Goal: Task Accomplishment & Management: Use online tool/utility

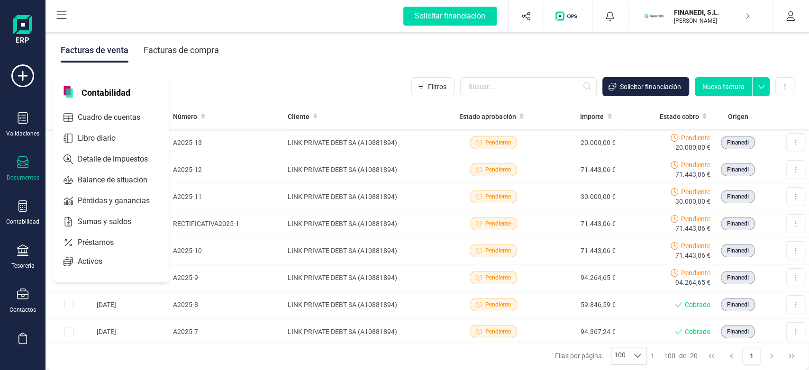
drag, startPoint x: 0, startPoint y: 0, endPoint x: 98, endPoint y: 137, distance: 168.5
click at [98, 137] on span "Libro diario" at bounding box center [103, 138] width 59 height 11
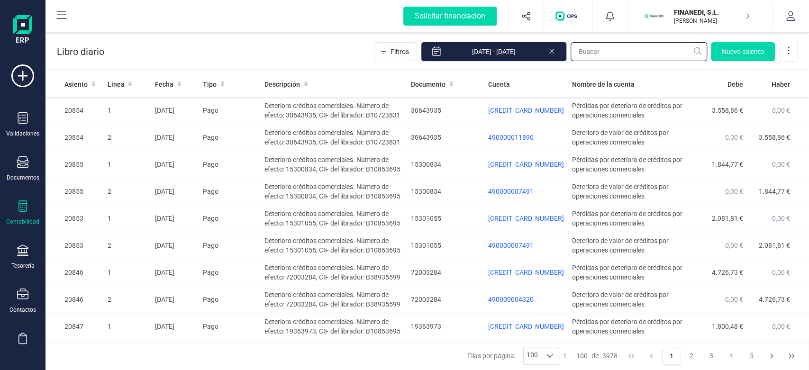
click at [585, 50] on input "text" at bounding box center [638, 51] width 136 height 19
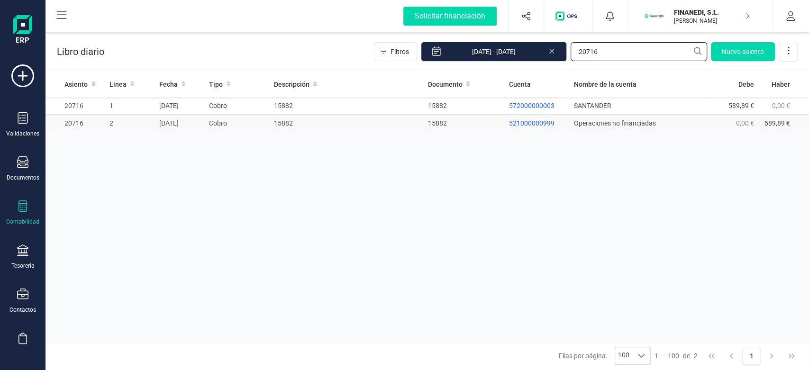
type input "20716"
click at [352, 115] on td "15882" at bounding box center [347, 124] width 154 height 18
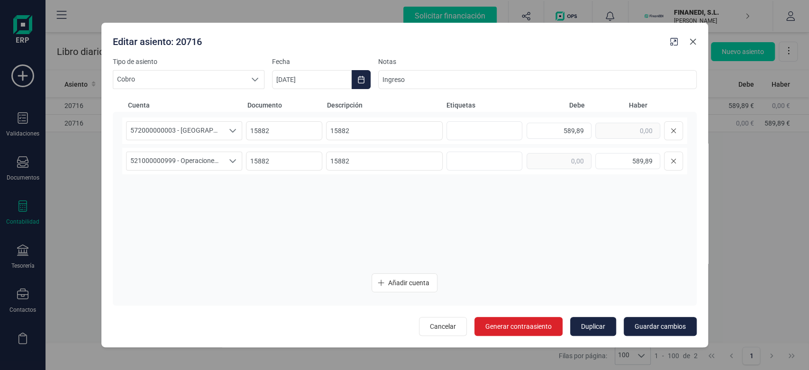
click at [690, 41] on icon "button" at bounding box center [693, 42] width 8 height 8
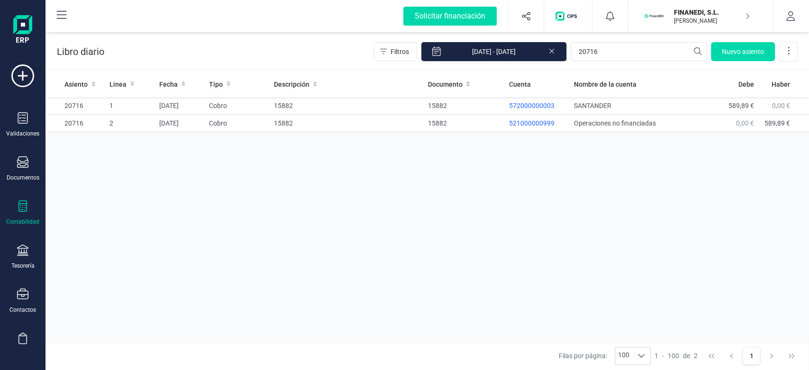
drag, startPoint x: 19, startPoint y: 248, endPoint x: 82, endPoint y: 163, distance: 105.4
click at [14, 241] on div "Validaciones Documentos Documentos Presupuestos Pedidos Albaranes Facturas Fact…" at bounding box center [23, 258] width 38 height 389
click at [19, 267] on div "Tesorería" at bounding box center [22, 266] width 23 height 8
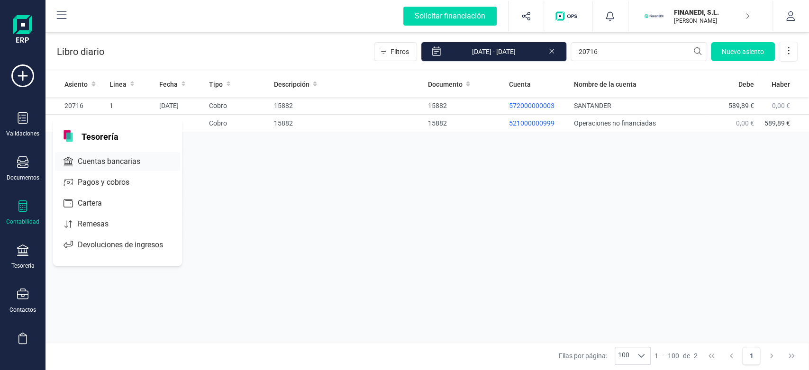
click at [102, 166] on span "Cuentas bancarias" at bounding box center [115, 161] width 83 height 11
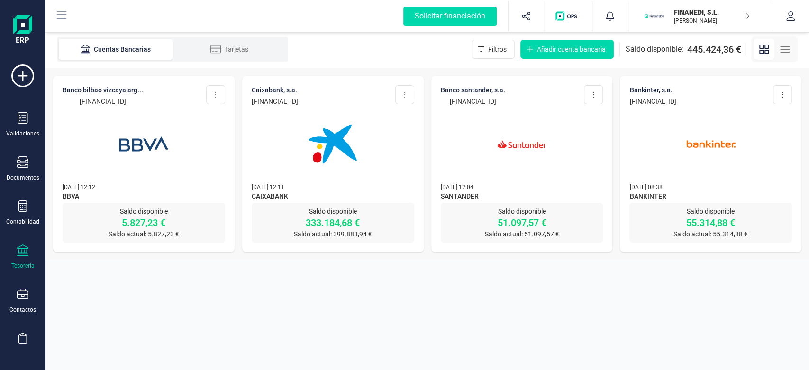
click at [491, 156] on img at bounding box center [522, 144] width 80 height 80
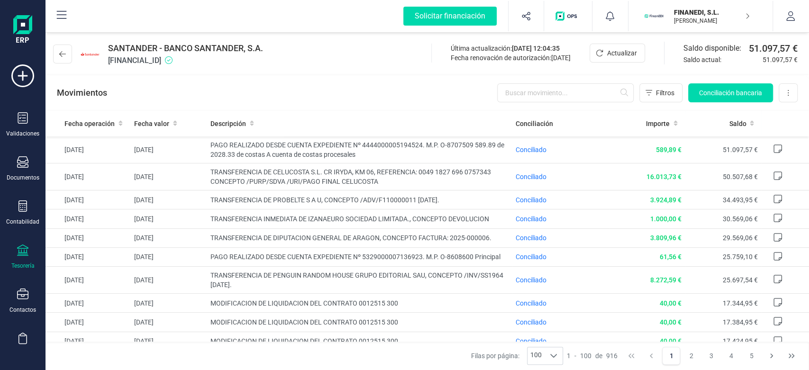
click at [674, 22] on p "[PERSON_NAME]" at bounding box center [712, 21] width 76 height 8
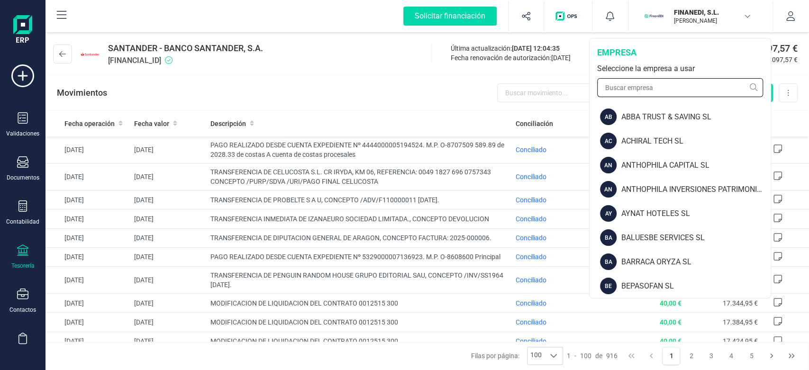
click at [638, 81] on input "text" at bounding box center [680, 87] width 166 height 19
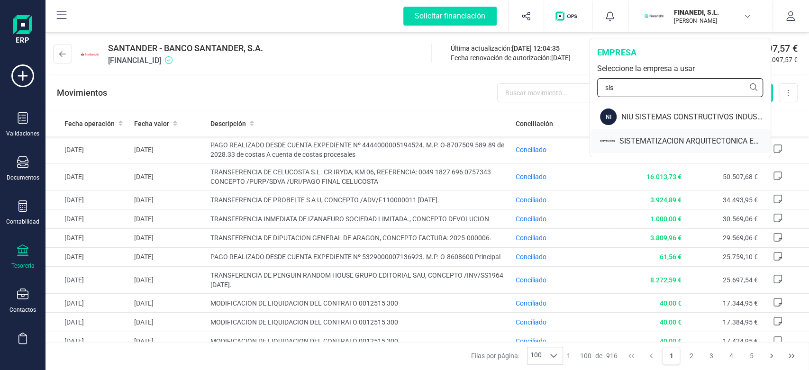
type input "sis"
click at [632, 139] on div "SISTEMATIZACION ARQUITECTONICA EN REFORMAS SL" at bounding box center [694, 140] width 151 height 11
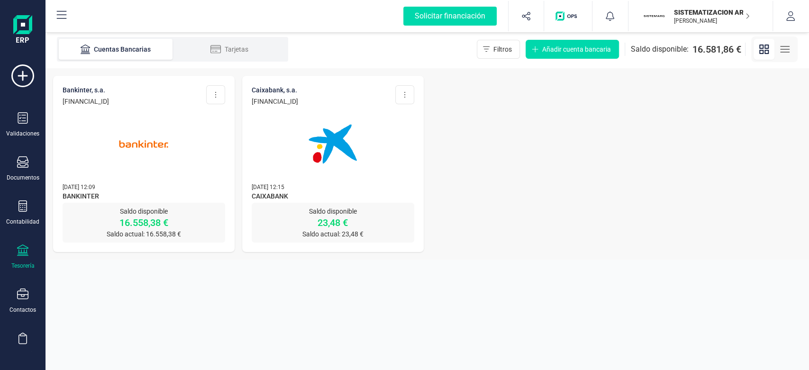
click at [352, 136] on img at bounding box center [333, 144] width 80 height 80
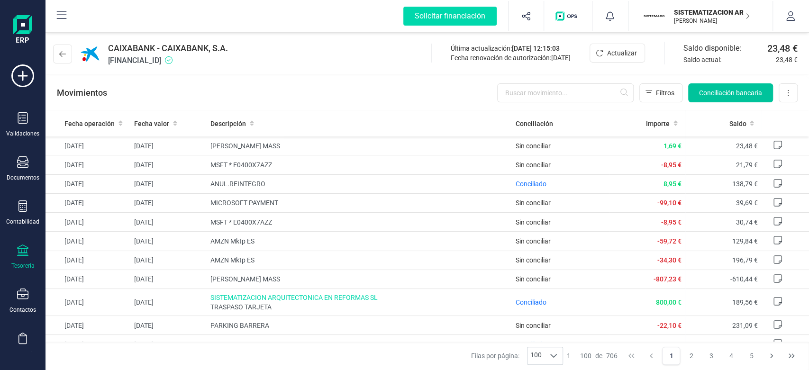
click at [718, 90] on span "Conciliación bancaria" at bounding box center [730, 92] width 63 height 9
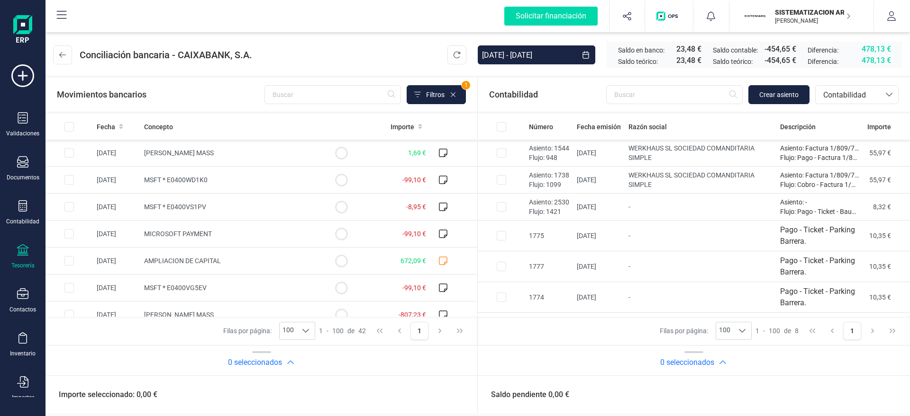
drag, startPoint x: 800, startPoint y: 3, endPoint x: 353, endPoint y: 49, distance: 449.1
click at [353, 49] on header "Conciliación bancaria - CAIXABANK, [DATE] - [DATE] Saldo en banco: 23,48 € Sald…" at bounding box center [477, 52] width 864 height 45
click at [67, 153] on input "Row Selected 9826f361-47b2-4dd4-aed6-0425808f97f7" at bounding box center [68, 152] width 9 height 9
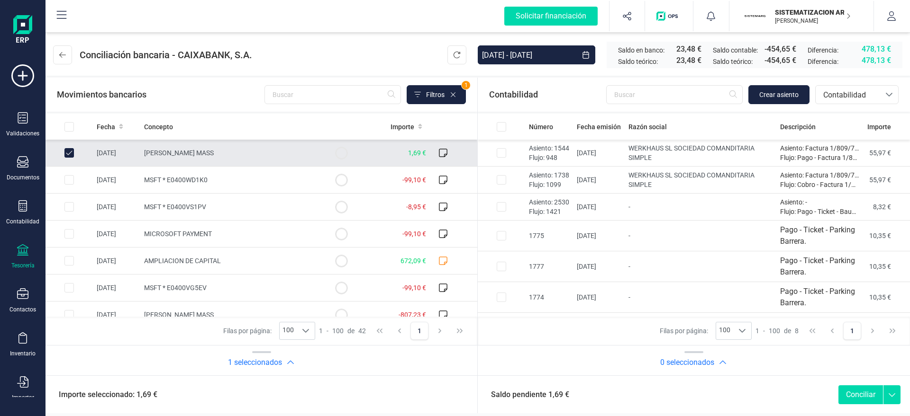
click at [24, 255] on div at bounding box center [22, 251] width 11 height 14
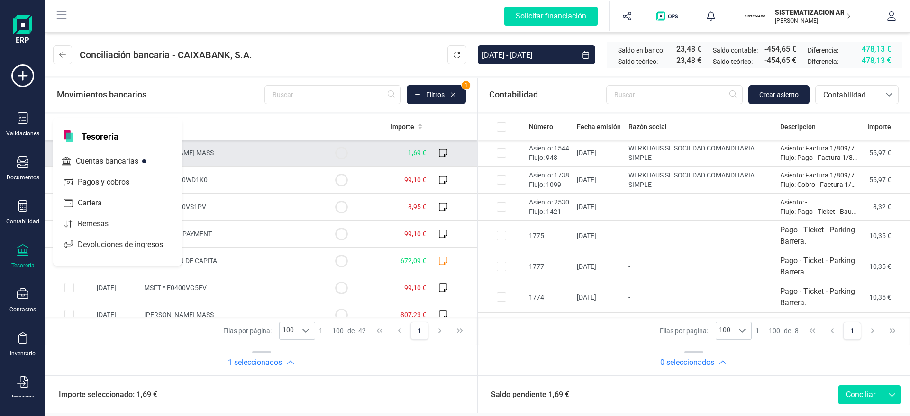
click at [629, 361] on div "0 seleccionados" at bounding box center [694, 362] width 432 height 19
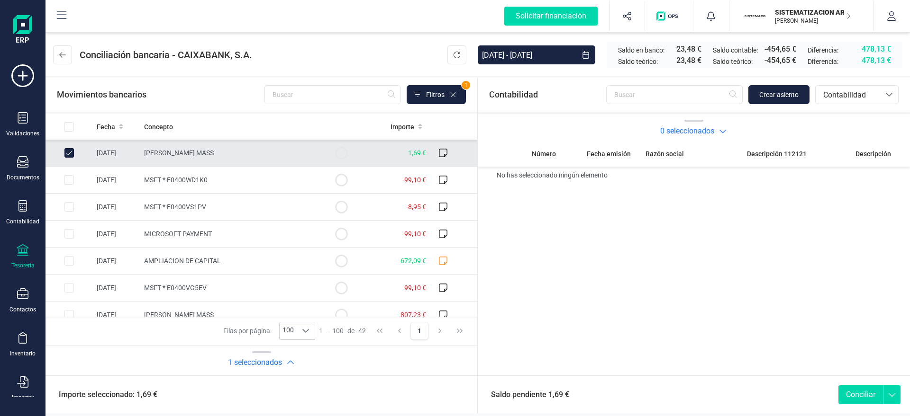
click at [681, 133] on h2 "0 seleccionados" at bounding box center [687, 131] width 54 height 11
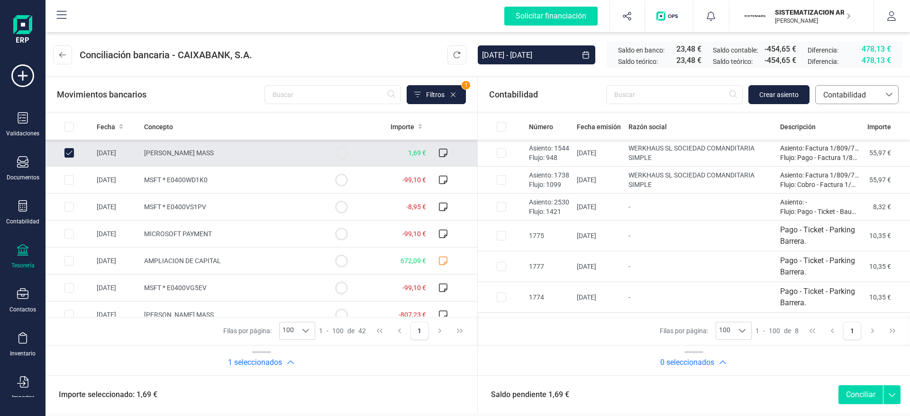
click at [808, 101] on span "Contabilidad" at bounding box center [847, 95] width 64 height 18
click at [69, 153] on input "Row Unselected 9826f361-47b2-4dd4-aed6-0425808f97f7" at bounding box center [68, 152] width 9 height 9
checkbox input "false"
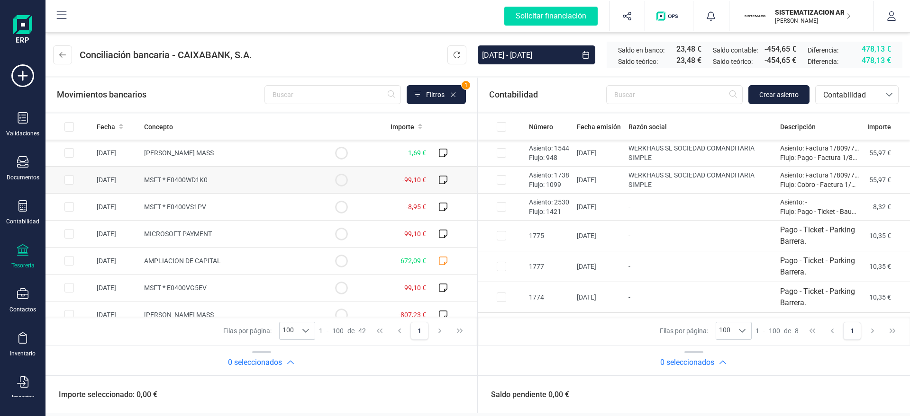
click at [71, 182] on input "Row Selected 578e8d8c-b031-451e-8649-0a7e93cf7c72" at bounding box center [68, 179] width 9 height 9
checkbox input "true"
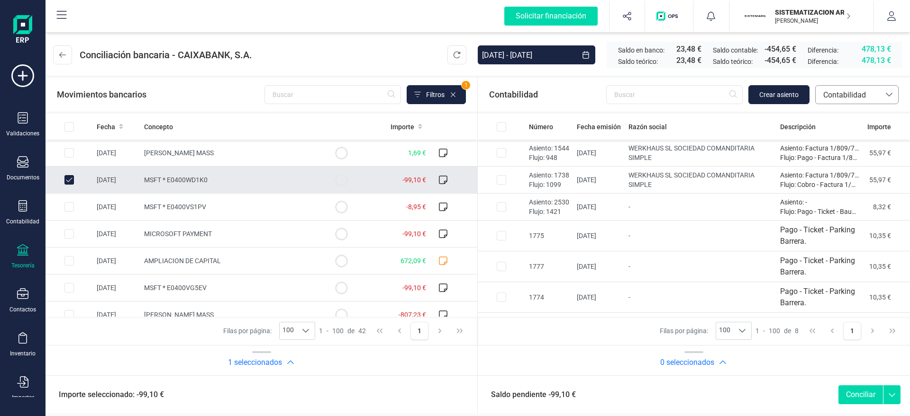
click at [808, 94] on span "Contabilidad" at bounding box center [847, 95] width 57 height 11
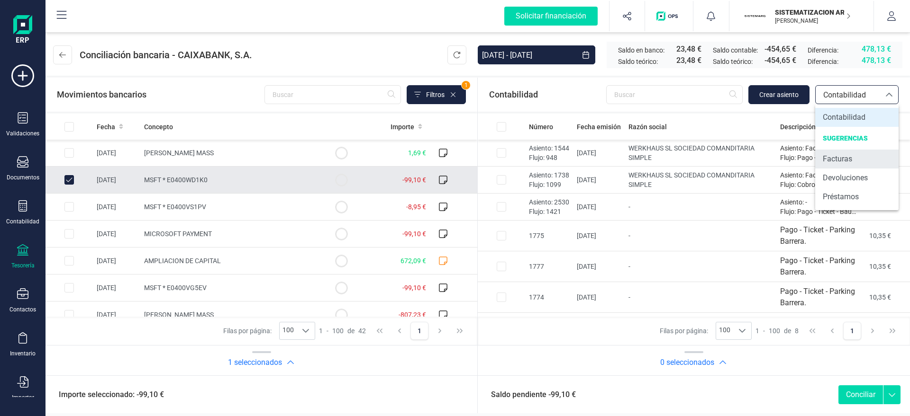
click at [808, 154] on li "Facturas" at bounding box center [856, 159] width 83 height 19
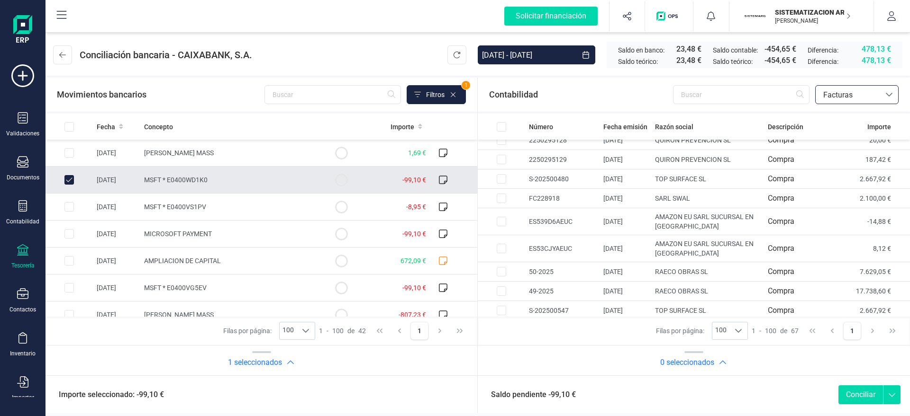
scroll to position [206, 0]
click at [692, 93] on input "text" at bounding box center [741, 94] width 136 height 19
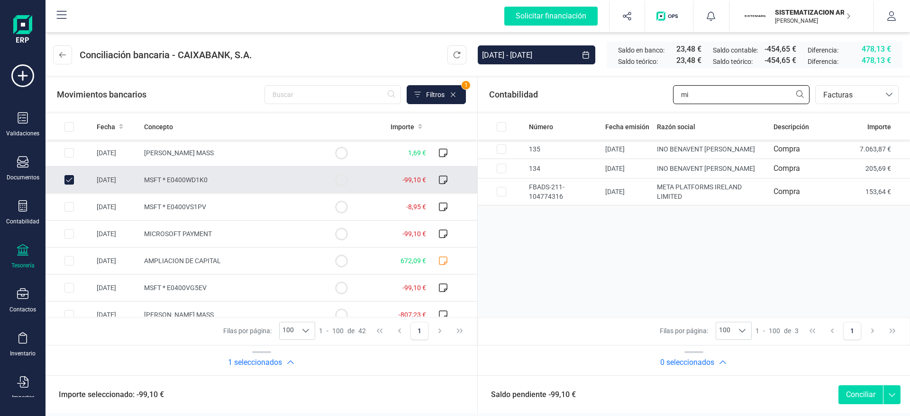
type input "m"
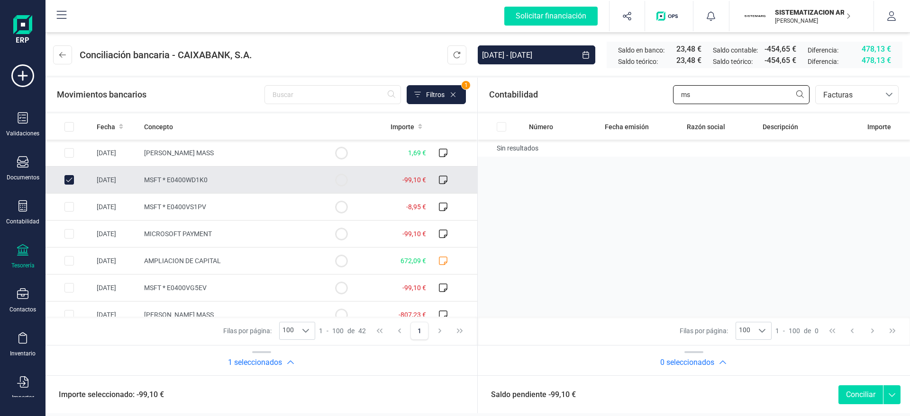
type input "m"
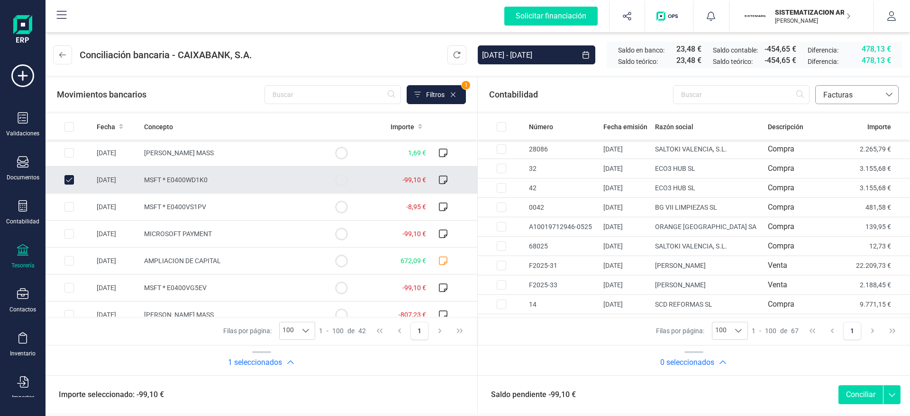
click at [808, 100] on span "Facturas" at bounding box center [847, 95] width 57 height 11
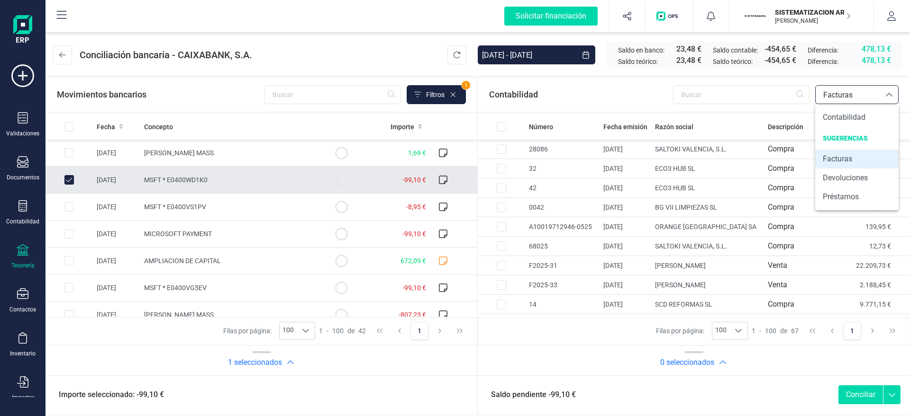
click at [808, 161] on li "Facturas" at bounding box center [856, 159] width 83 height 19
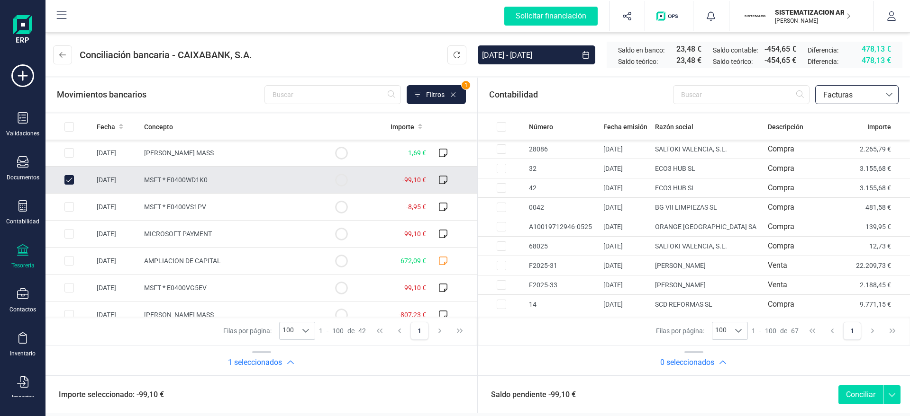
click at [71, 179] on input "Row Unselected 578e8d8c-b031-451e-8649-0a7e93cf7c72" at bounding box center [68, 179] width 9 height 9
checkbox input "false"
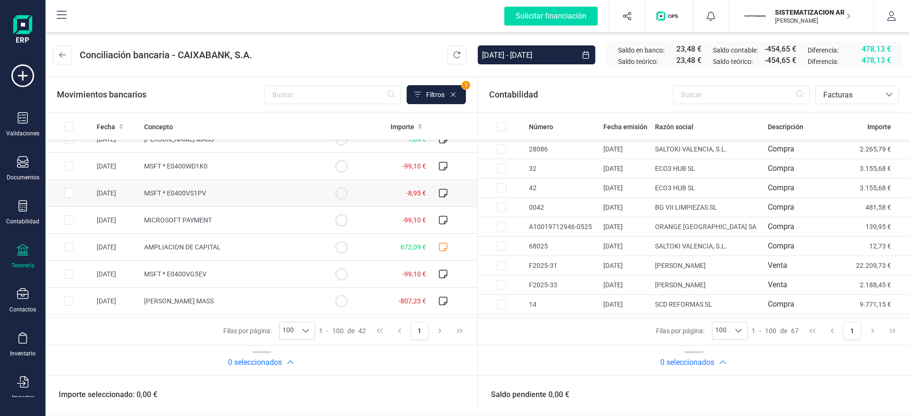
scroll to position [121, 0]
click at [710, 87] on input "text" at bounding box center [741, 94] width 136 height 19
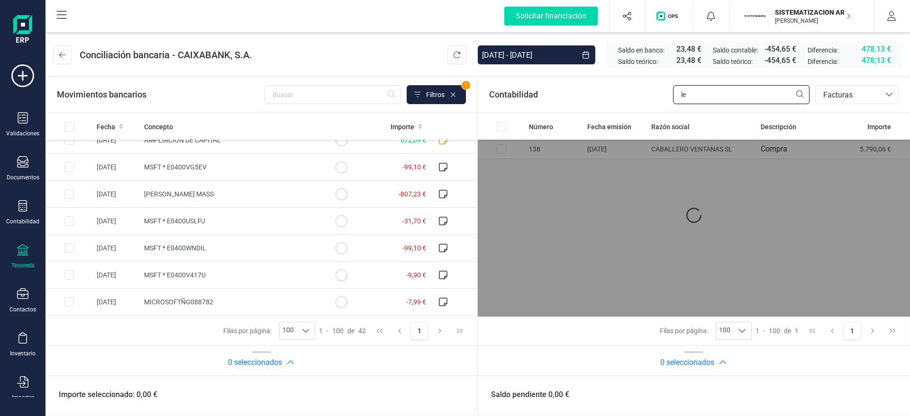
type input "l"
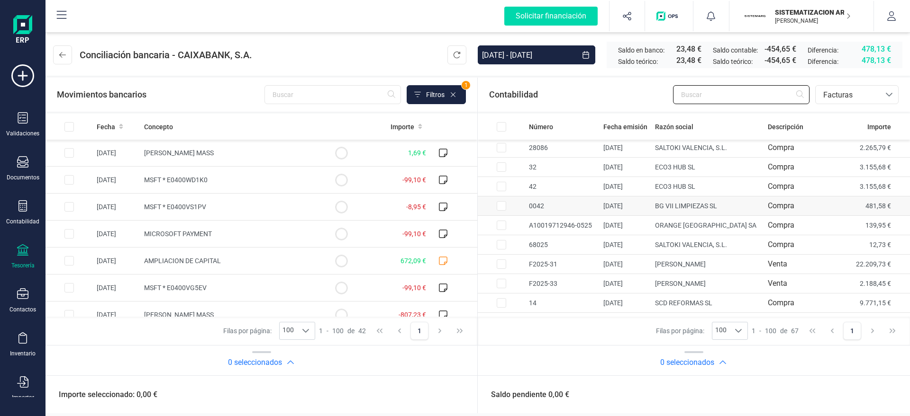
scroll to position [0, 0]
click at [27, 161] on icon at bounding box center [22, 161] width 11 height 11
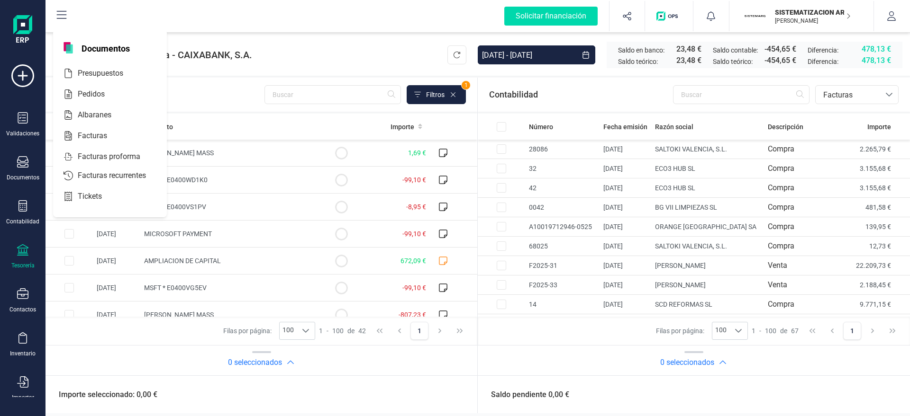
click at [598, 92] on div "Contabilidad bancos.conciliacion.modal.headerInvoce bancos.conciliacion.modal.h…" at bounding box center [694, 95] width 432 height 34
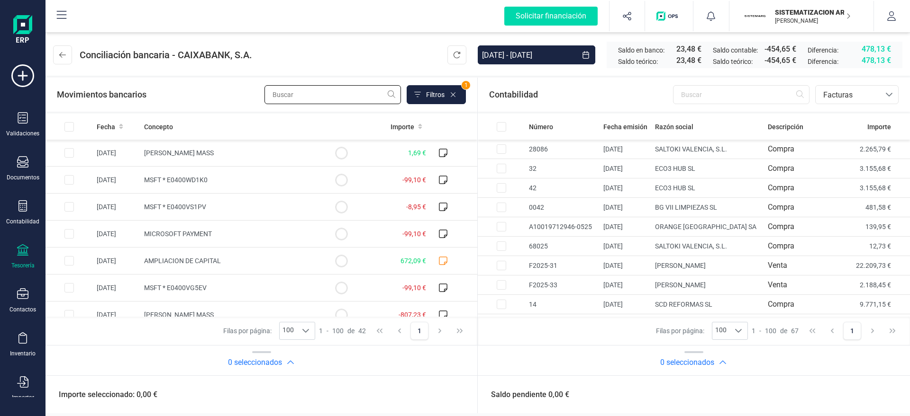
click at [341, 93] on input "text" at bounding box center [332, 94] width 136 height 19
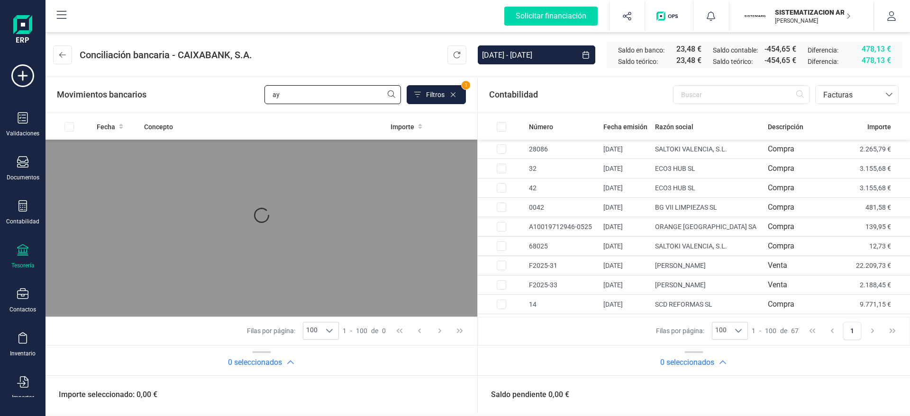
type input "a"
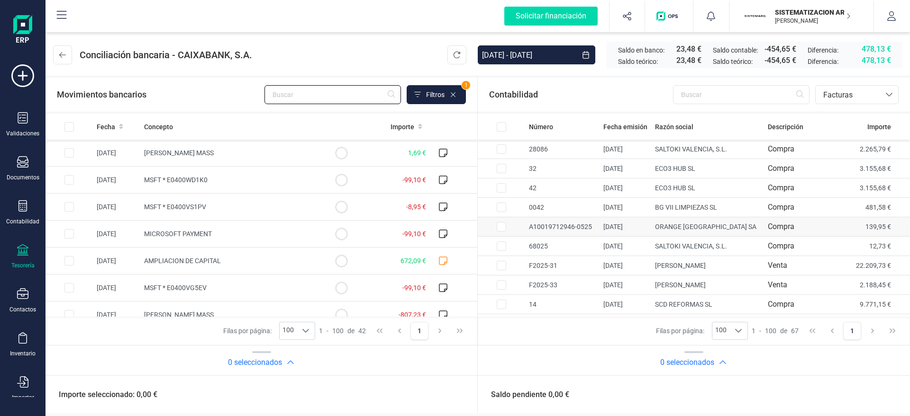
scroll to position [194, 0]
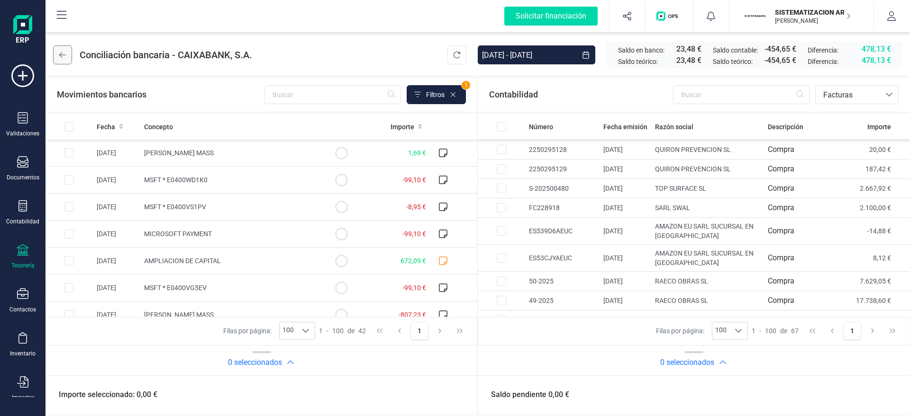
click at [56, 58] on button at bounding box center [62, 54] width 19 height 19
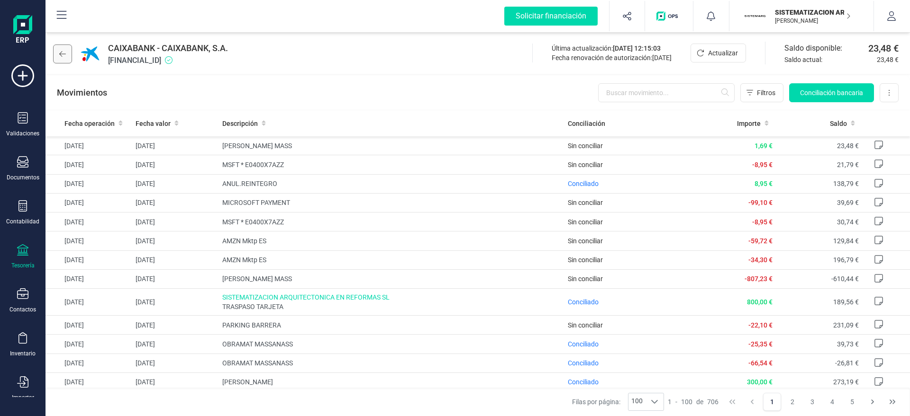
click at [63, 51] on icon at bounding box center [62, 54] width 7 height 8
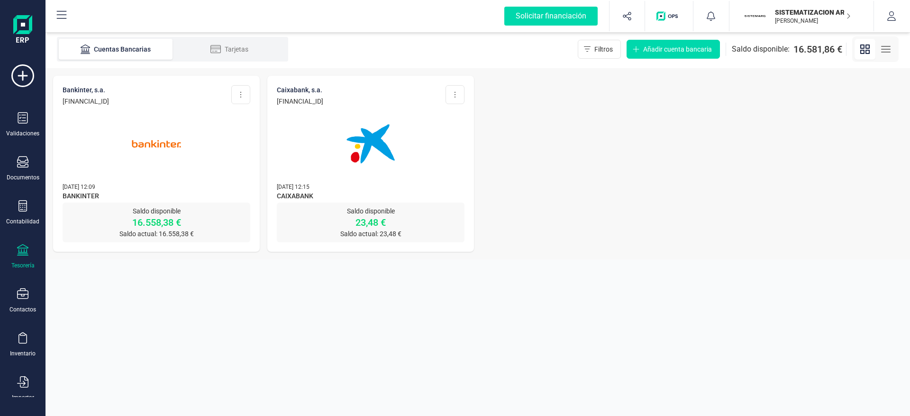
click at [158, 176] on img at bounding box center [157, 144] width 80 height 80
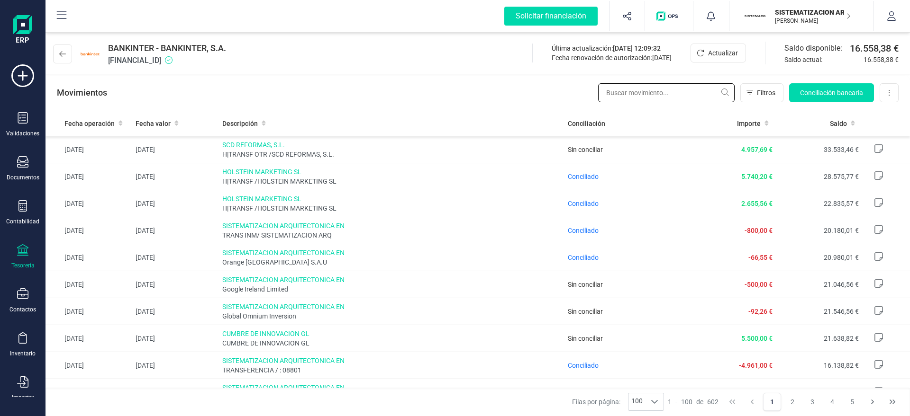
click at [623, 89] on input "text" at bounding box center [666, 92] width 136 height 19
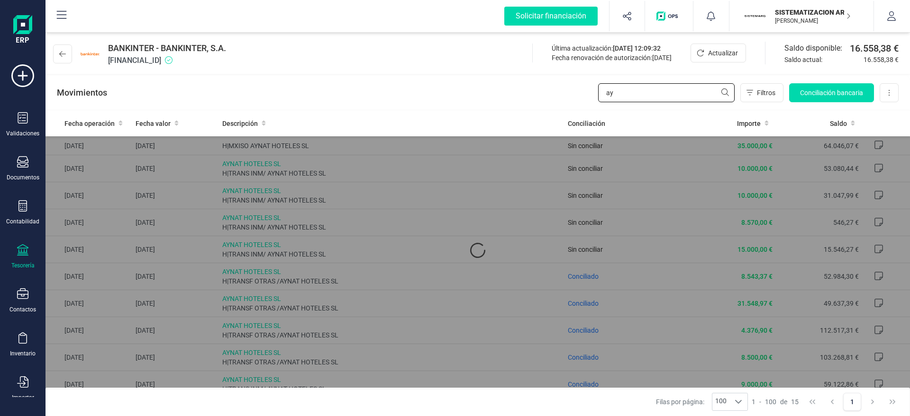
type input "a"
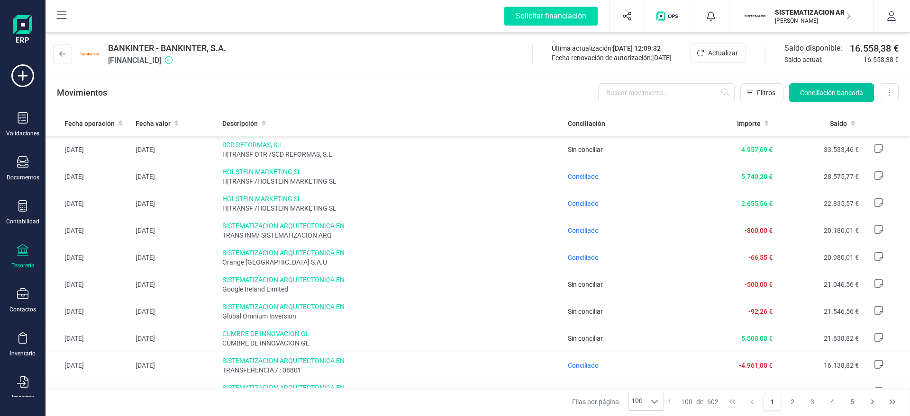
click at [808, 97] on span "Conciliación bancaria" at bounding box center [831, 92] width 63 height 9
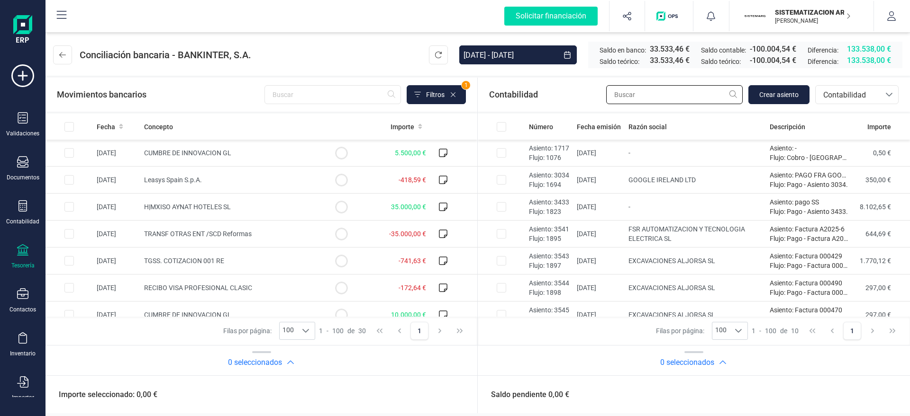
click at [664, 89] on input "text" at bounding box center [674, 94] width 136 height 19
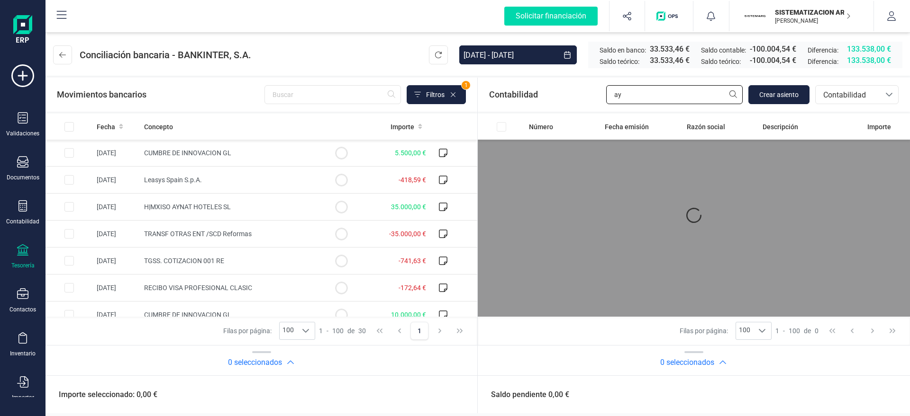
type input "a"
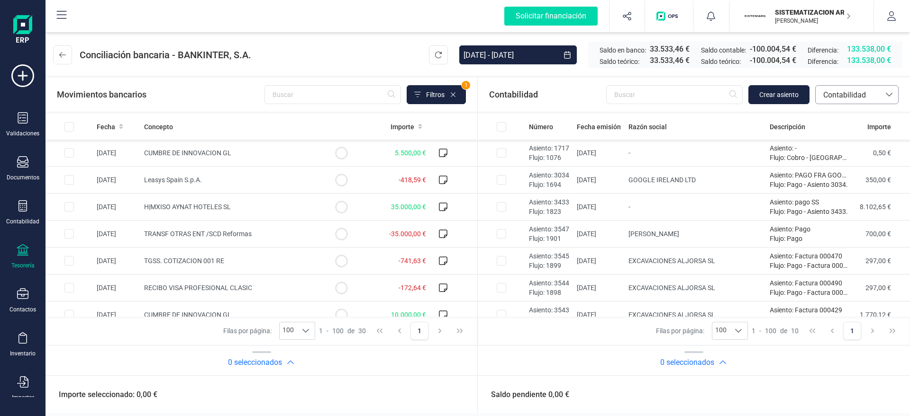
click at [808, 104] on div "Contabilidad Crear asiento bancos.conciliacion.modal.headerAccounting bancos.co…" at bounding box center [694, 95] width 432 height 34
click at [808, 92] on span "Contabilidad" at bounding box center [847, 95] width 57 height 11
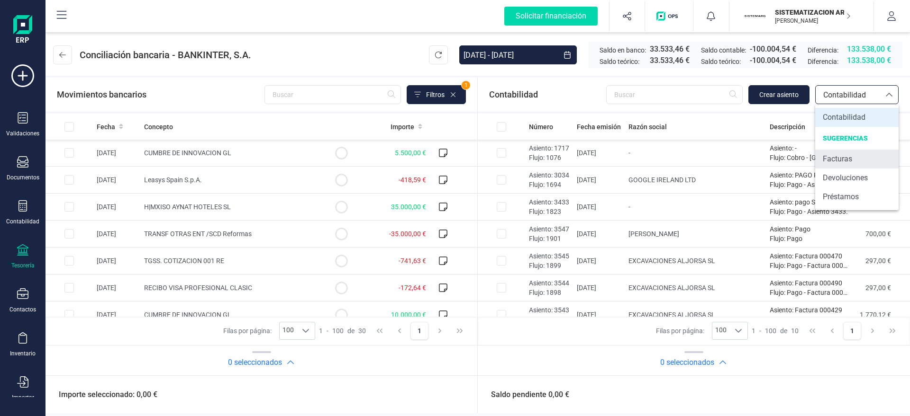
click at [808, 162] on span "Facturas" at bounding box center [836, 158] width 29 height 11
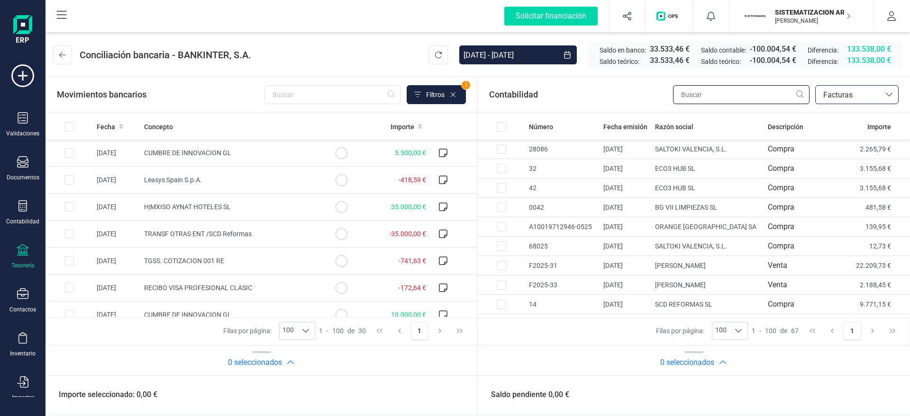
click at [697, 95] on input "text" at bounding box center [741, 94] width 136 height 19
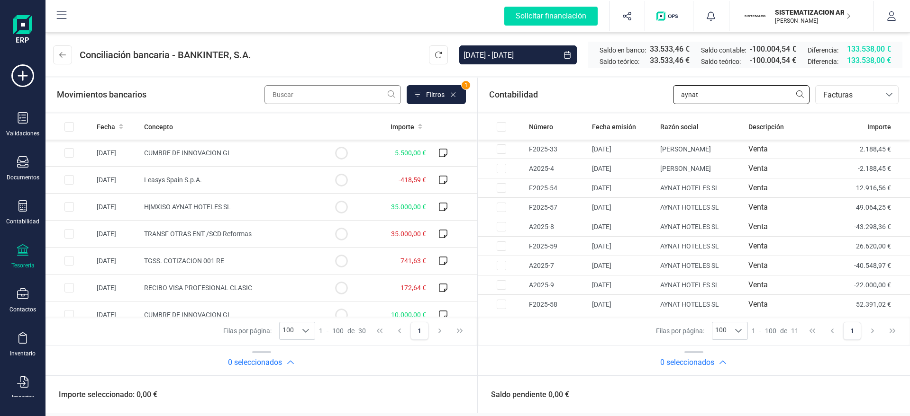
type input "aynat"
click at [297, 99] on input "text" at bounding box center [332, 94] width 136 height 19
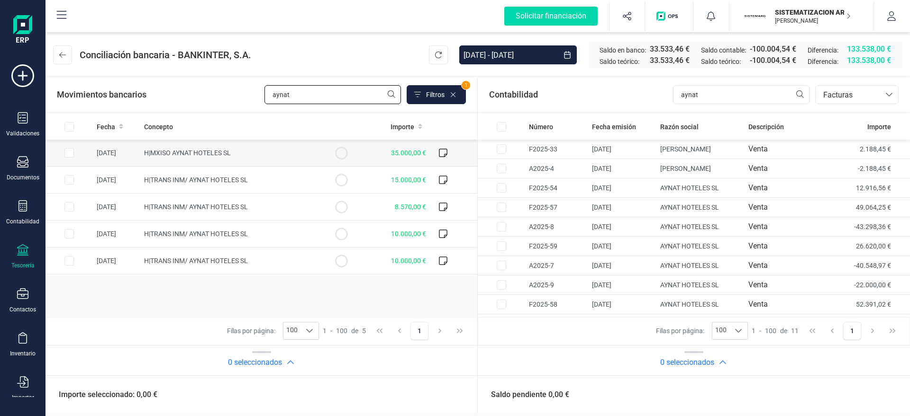
type input "aynat"
click at [69, 155] on input "Row Selected 30a6e77b-d613-41a6-8b6e-109df7db8f6a" at bounding box center [68, 152] width 9 height 9
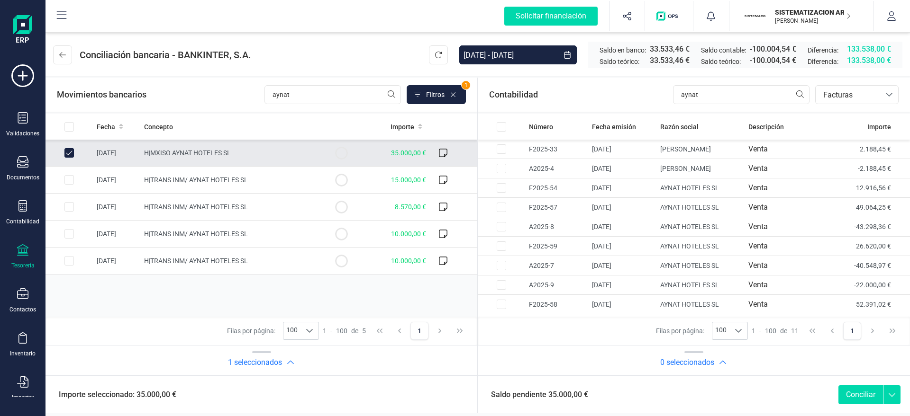
click at [72, 153] on input "Row Unselected 30a6e77b-d613-41a6-8b6e-109df7db8f6a" at bounding box center [68, 152] width 9 height 9
checkbox input "false"
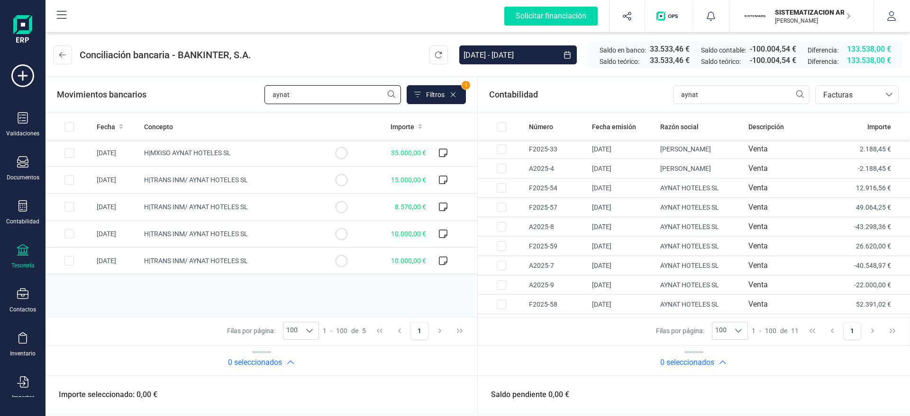
click at [295, 93] on input "aynat" at bounding box center [332, 94] width 136 height 19
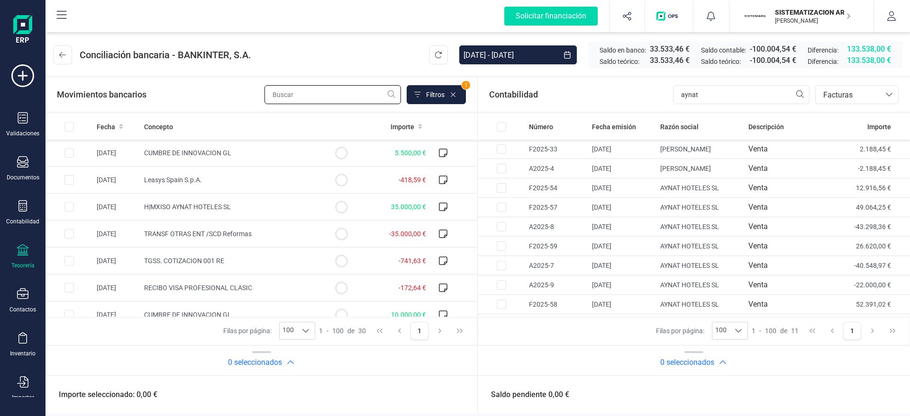
click at [323, 100] on input "text" at bounding box center [332, 94] width 136 height 19
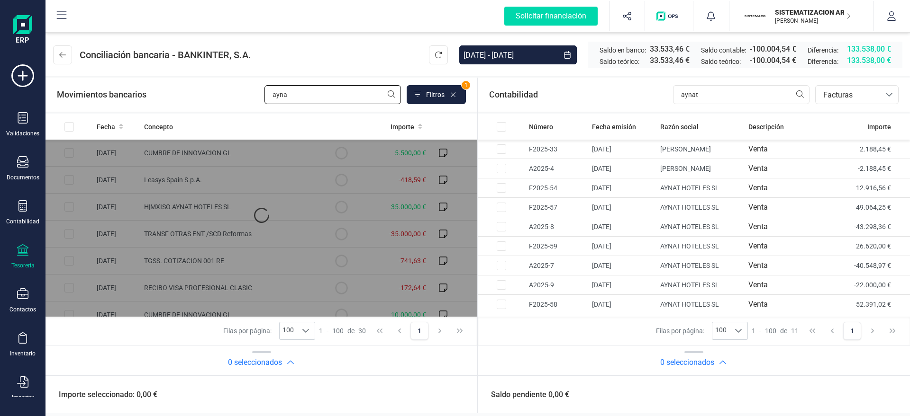
type input "aynat"
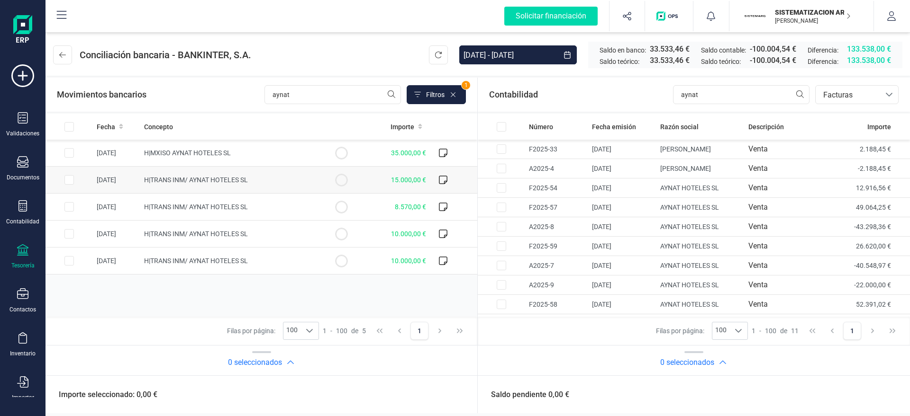
click at [70, 180] on input "Row Selected f08e8c05-908b-492b-8b00-53f816741e08" at bounding box center [68, 179] width 9 height 9
checkbox input "true"
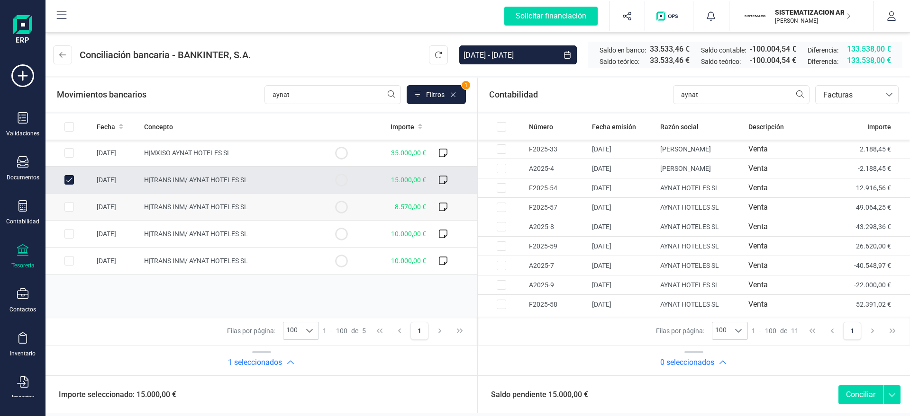
click at [70, 201] on td at bounding box center [68, 207] width 47 height 27
checkbox input "true"
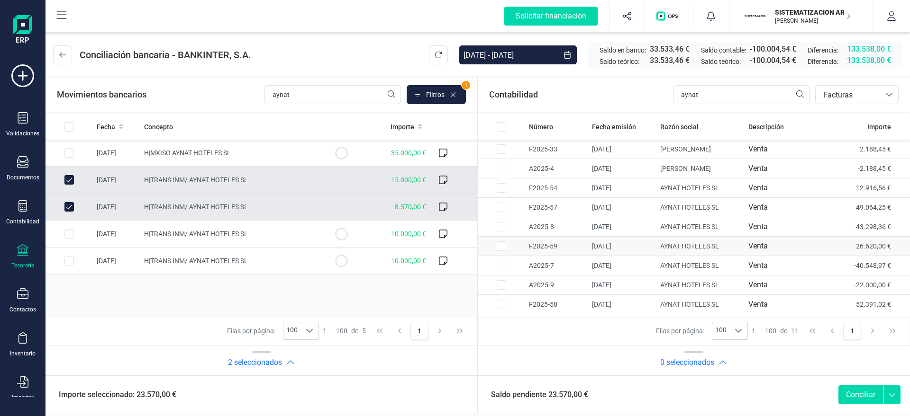
click at [502, 245] on input "Row Selected 6b4d628e-cc84-4c76-91f8-e11961bce514" at bounding box center [500, 246] width 9 height 9
checkbox input "true"
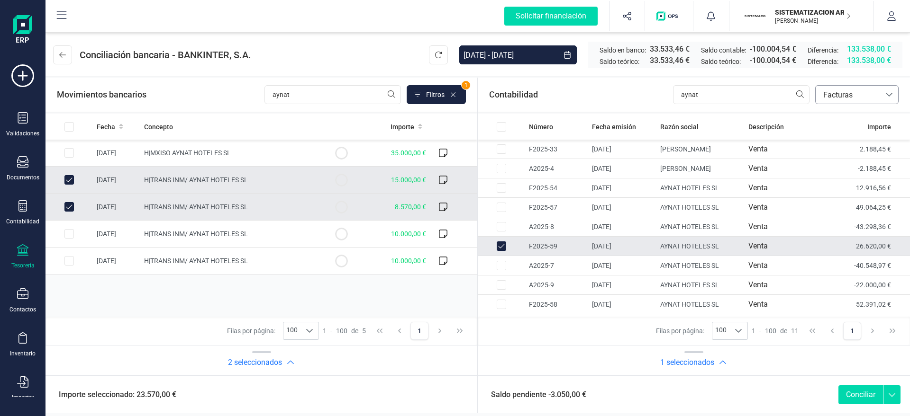
click at [808, 97] on span "Facturas" at bounding box center [847, 95] width 57 height 11
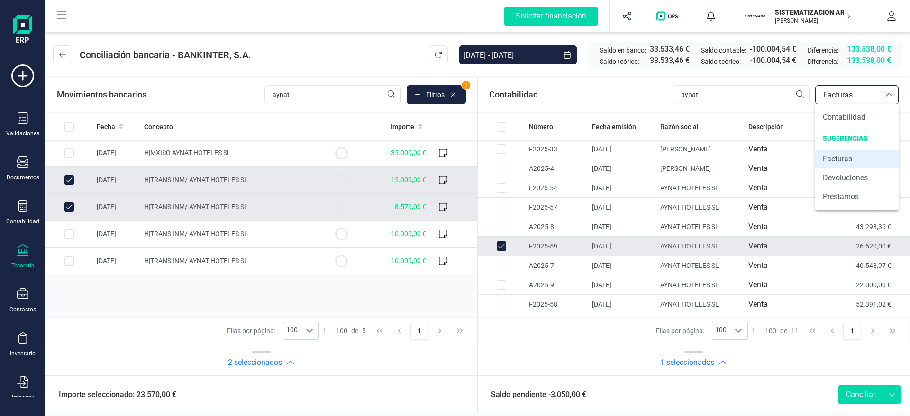
click at [630, 86] on div "Contabilidad aynat bancos.conciliacion.modal.headerInvoce bancos.conciliacion.m…" at bounding box center [694, 95] width 432 height 34
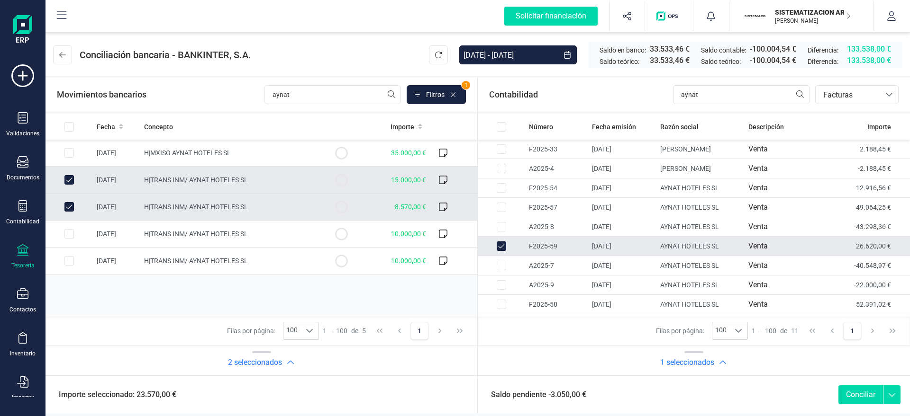
click at [22, 267] on div "Tesorería" at bounding box center [22, 266] width 23 height 8
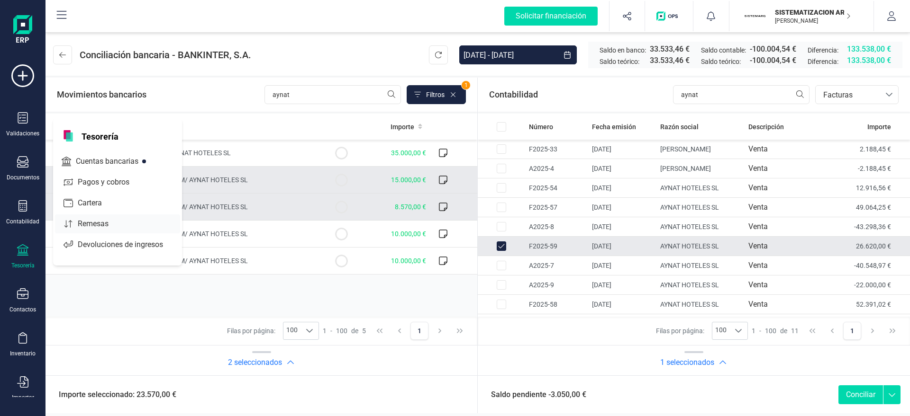
click at [94, 186] on span "Pagos y cobros" at bounding box center [110, 182] width 72 height 11
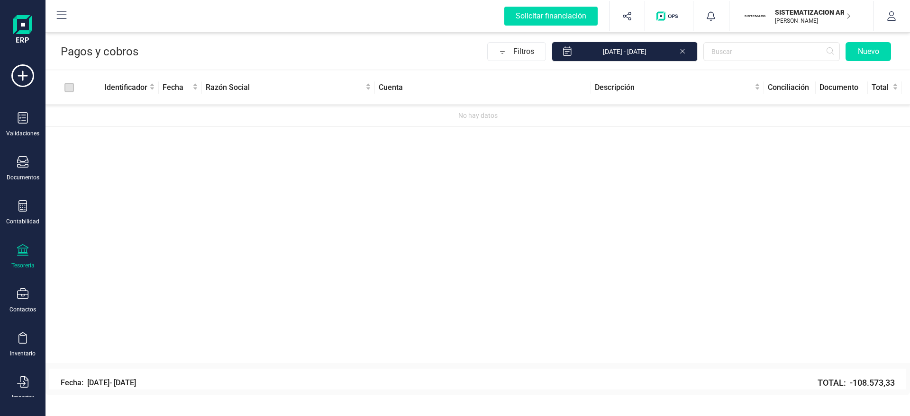
click at [776, 41] on div "Pagos y cobros Filtros [DATE] - [DATE] Nuevo" at bounding box center [477, 49] width 864 height 39
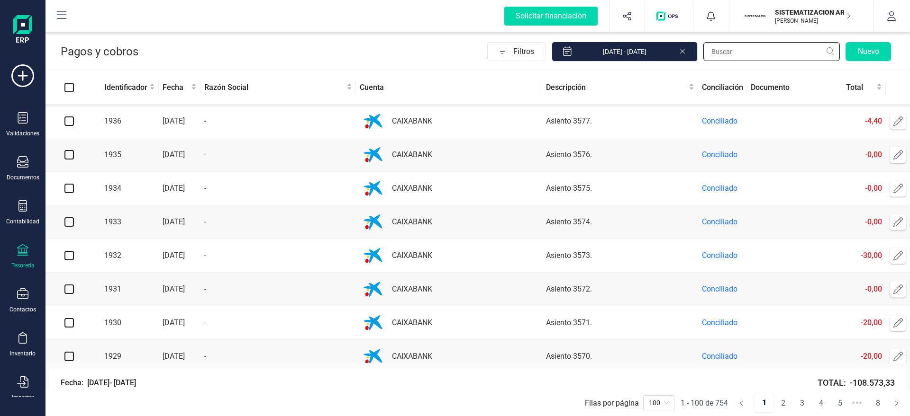
click at [768, 47] on input "text" at bounding box center [771, 51] width 136 height 19
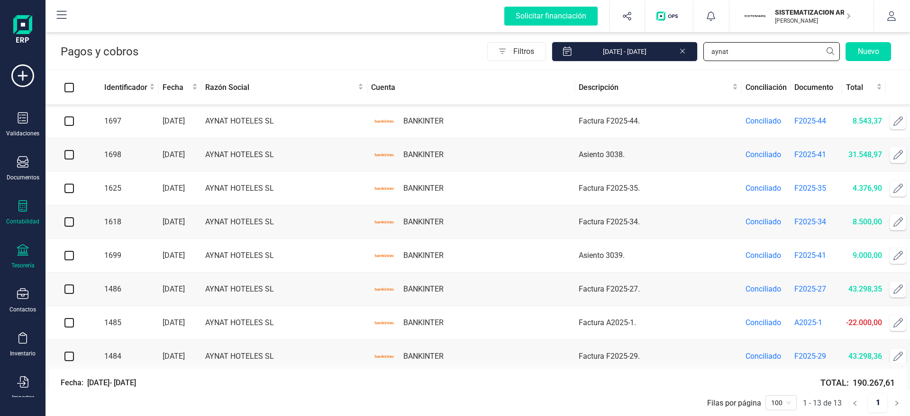
type input "aynat"
click at [15, 213] on div "Contabilidad" at bounding box center [23, 212] width 38 height 25
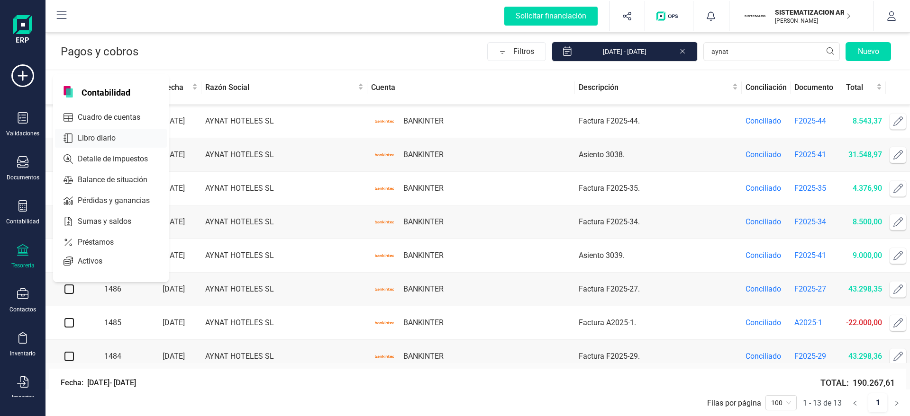
click at [88, 137] on span "Libro diario" at bounding box center [103, 138] width 59 height 11
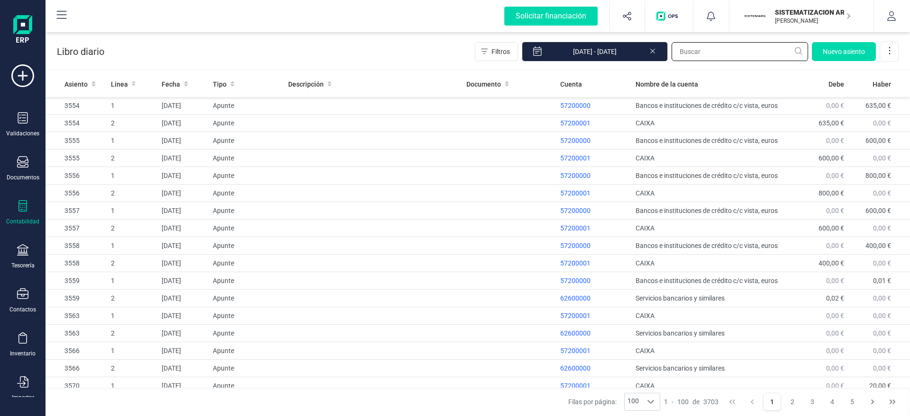
click at [707, 58] on input "text" at bounding box center [739, 51] width 136 height 19
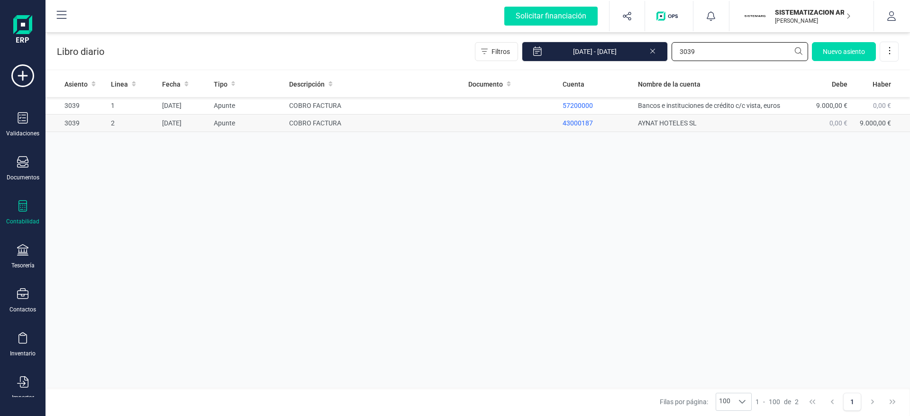
type input "3039"
click at [415, 115] on td "COBRO FACTURA" at bounding box center [374, 124] width 179 height 18
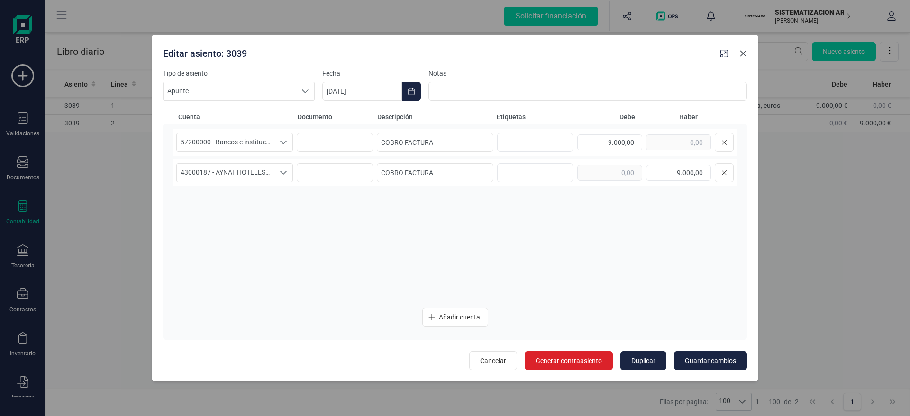
click at [742, 55] on icon "button" at bounding box center [743, 54] width 8 height 8
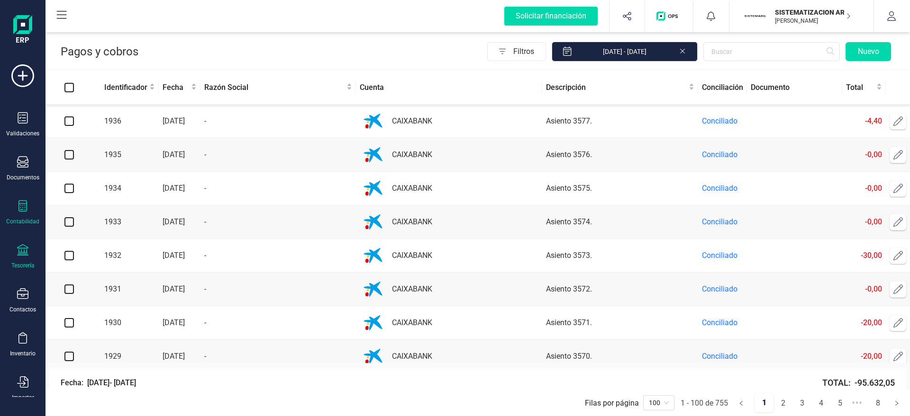
drag, startPoint x: 17, startPoint y: 215, endPoint x: 34, endPoint y: 205, distance: 20.2
click at [18, 215] on div "Contabilidad" at bounding box center [23, 212] width 38 height 25
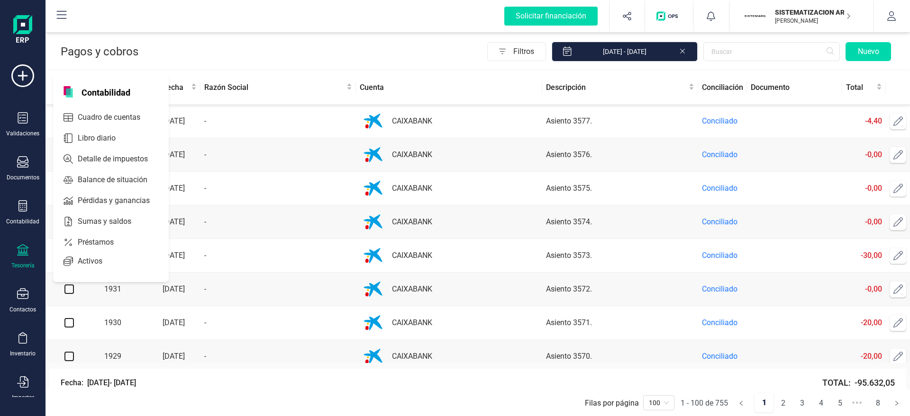
click at [12, 253] on div "Tesorería" at bounding box center [23, 256] width 38 height 25
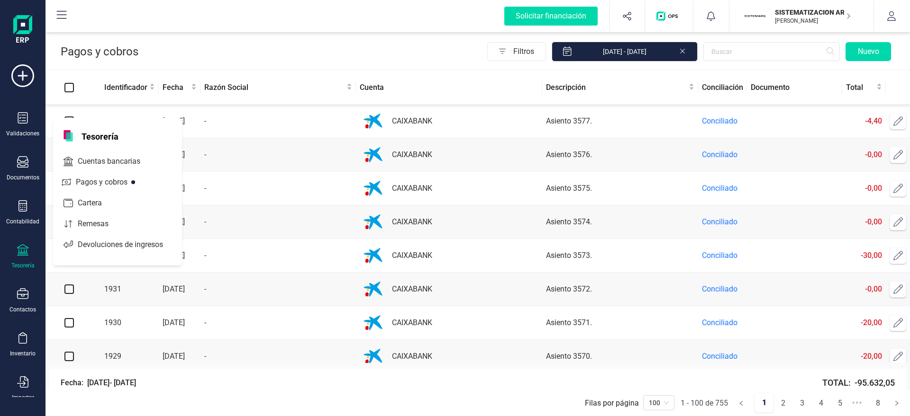
click at [20, 253] on icon at bounding box center [22, 249] width 11 height 11
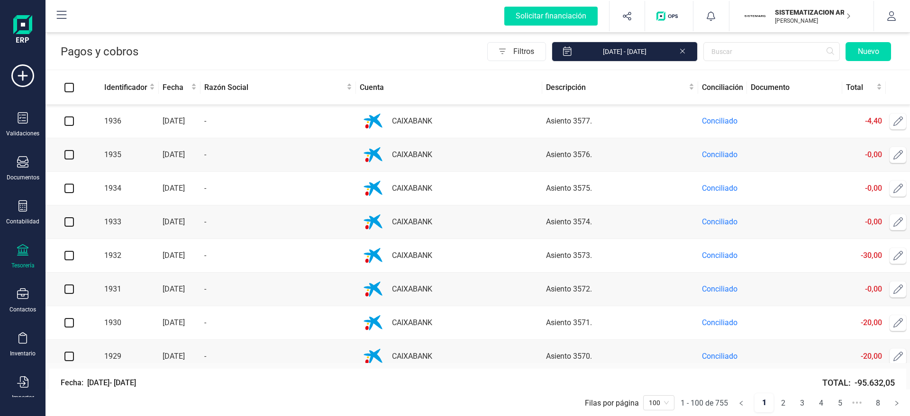
click at [29, 248] on div "Tesorería" at bounding box center [23, 256] width 38 height 25
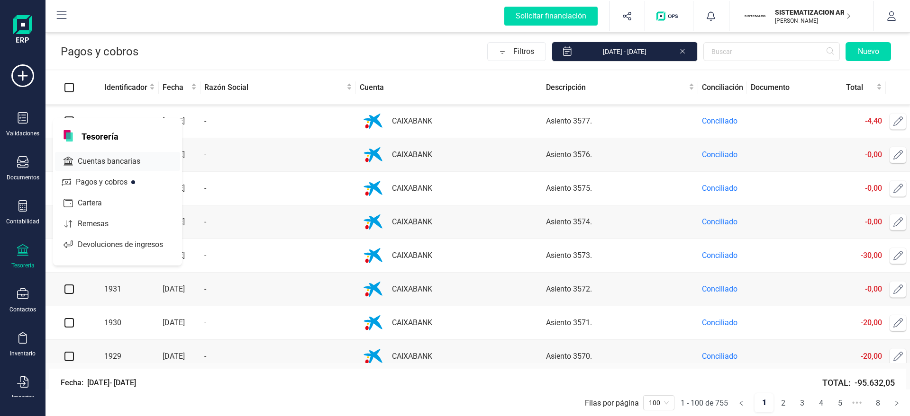
click at [111, 161] on span "Cuentas bancarias" at bounding box center [115, 161] width 83 height 11
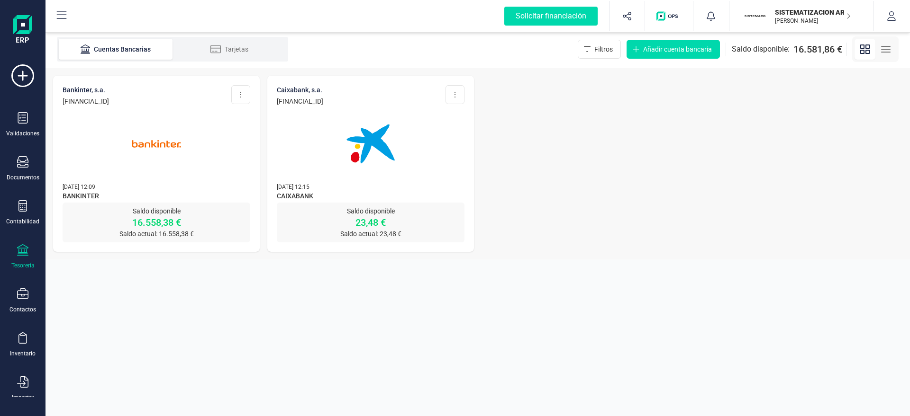
click at [376, 128] on img at bounding box center [371, 144] width 80 height 80
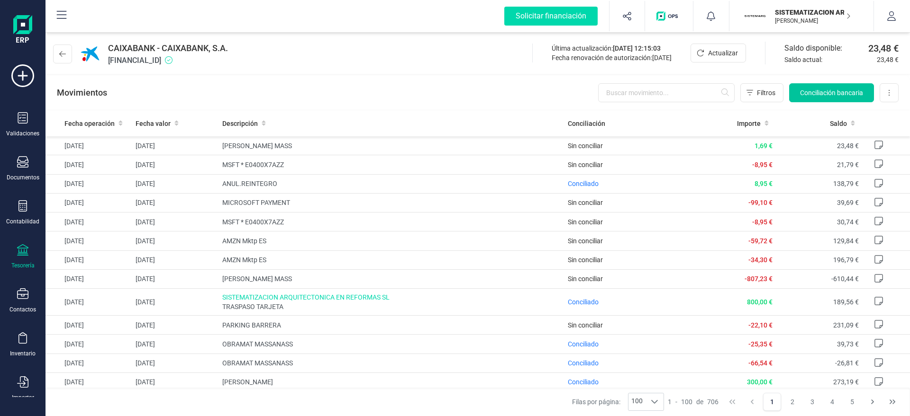
click at [798, 89] on button "Conciliación bancaria" at bounding box center [831, 92] width 85 height 19
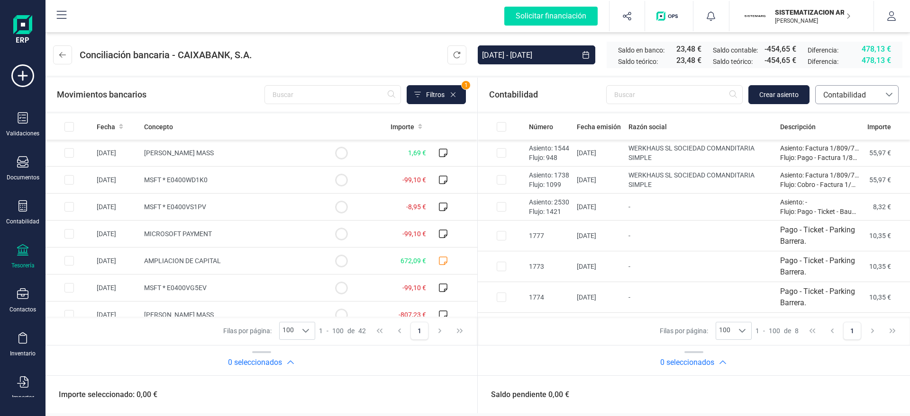
click at [808, 90] on span "Contabilidad" at bounding box center [847, 95] width 57 height 11
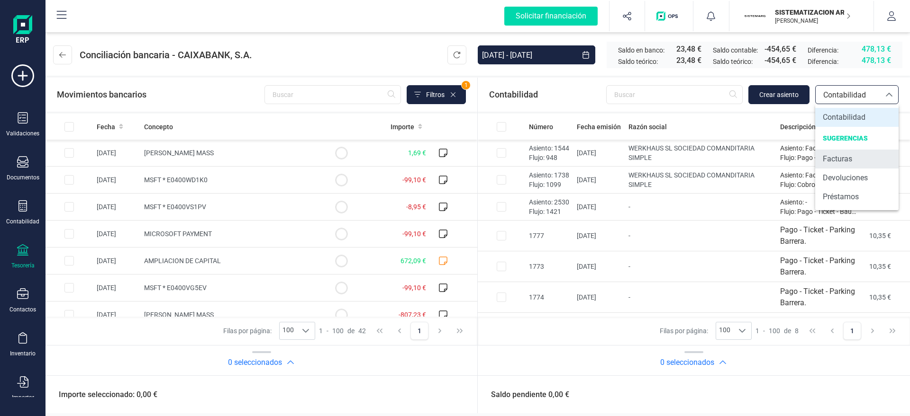
click at [808, 158] on li "Facturas" at bounding box center [856, 159] width 83 height 19
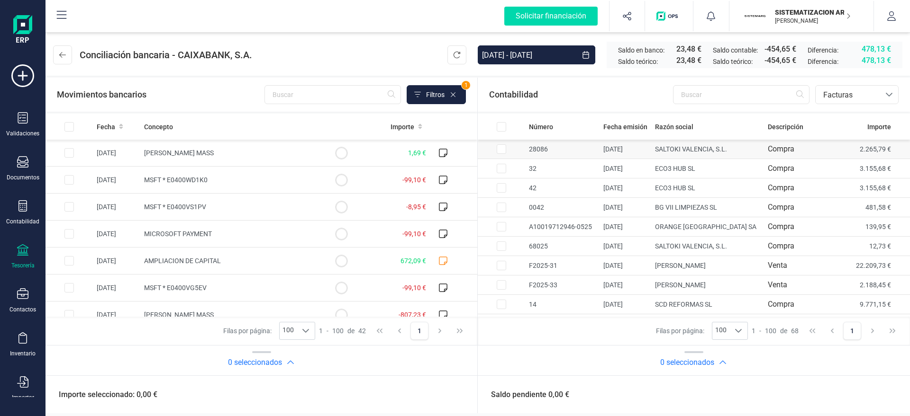
click at [505, 149] on input "Row Selected 68324540-50e4-4b51-b733-ae0ccf661f99" at bounding box center [500, 148] width 9 height 9
checkbox input "true"
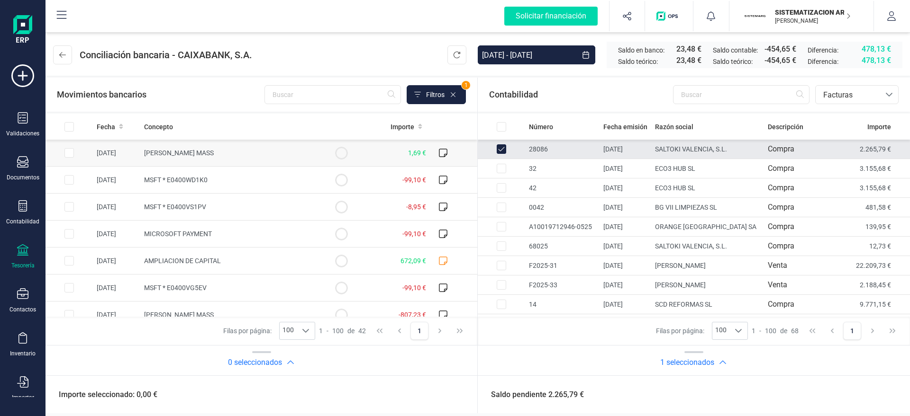
click at [67, 154] on input "Row Selected 9826f361-47b2-4dd4-aed6-0425808f97f7" at bounding box center [68, 152] width 9 height 9
checkbox input "true"
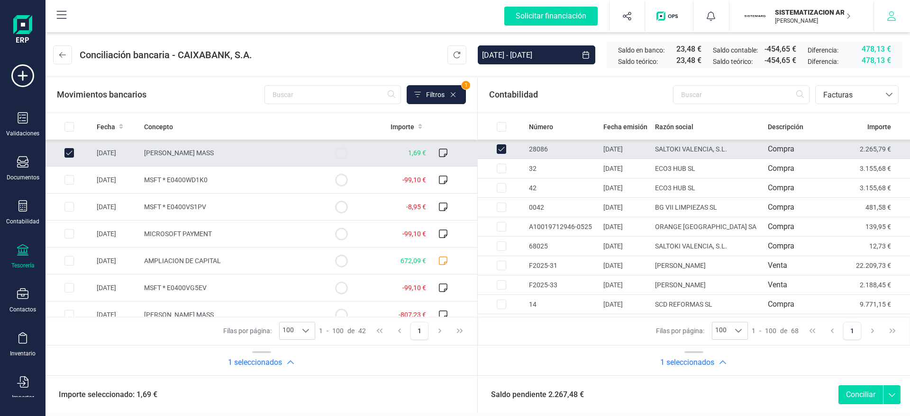
click at [808, 16] on icon "button" at bounding box center [890, 15] width 9 height 9
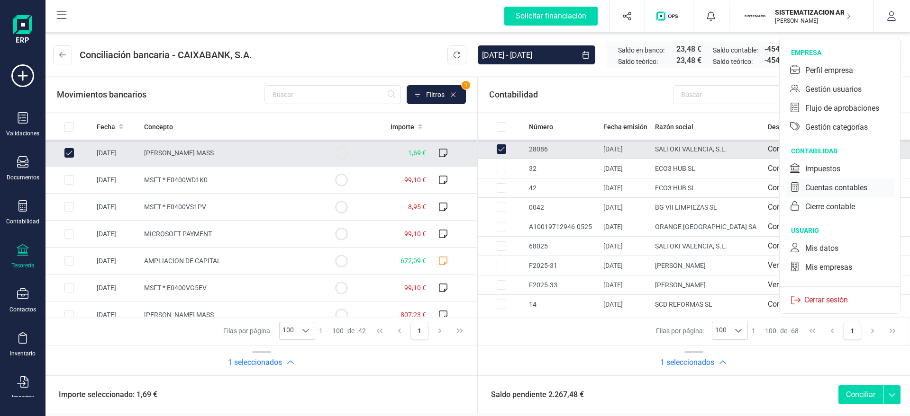
click at [805, 187] on div "Cuentas contables" at bounding box center [836, 187] width 62 height 11
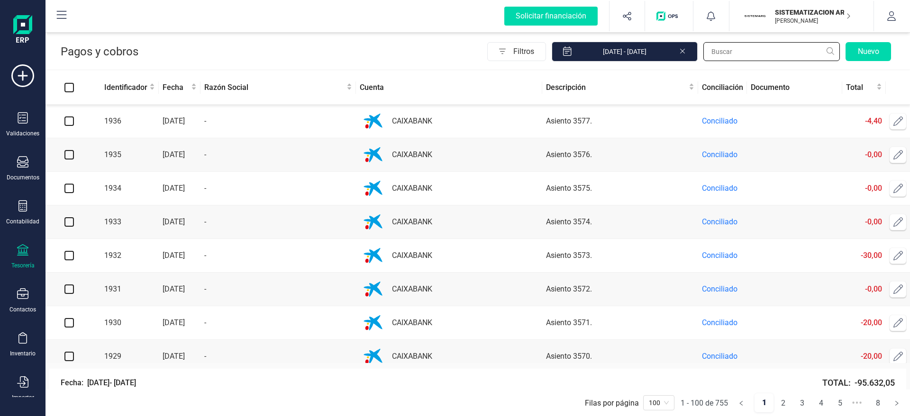
click at [719, 46] on input "text" at bounding box center [771, 51] width 136 height 19
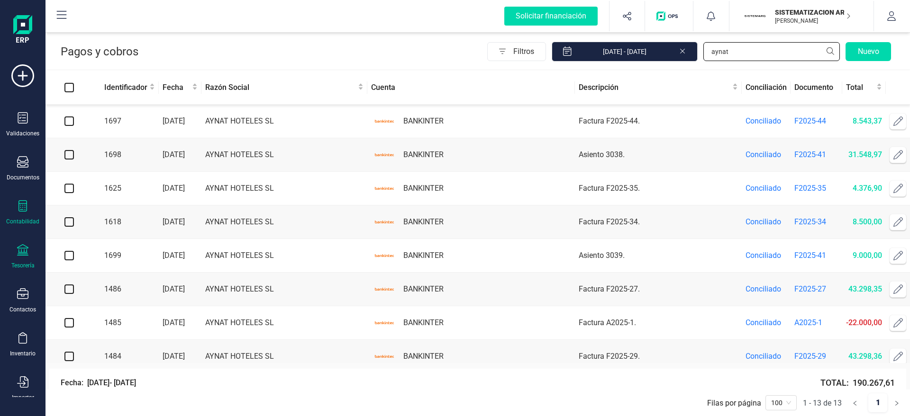
type input "aynat"
click at [11, 208] on div "Contabilidad" at bounding box center [23, 212] width 38 height 25
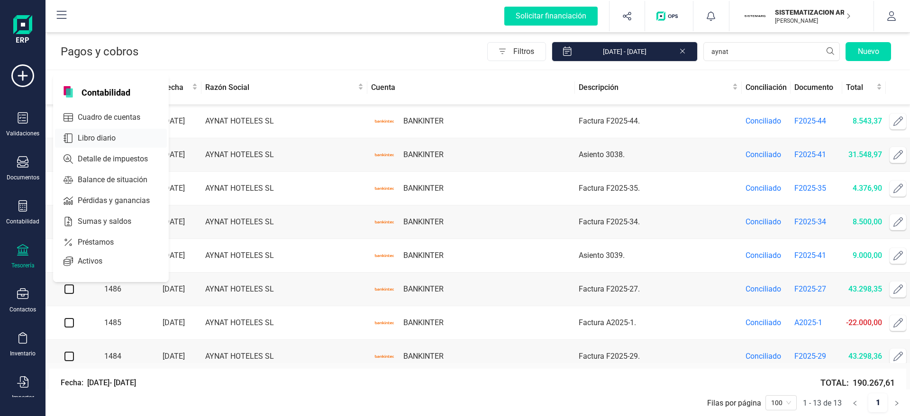
click at [130, 135] on span "Libro diario" at bounding box center [103, 138] width 59 height 11
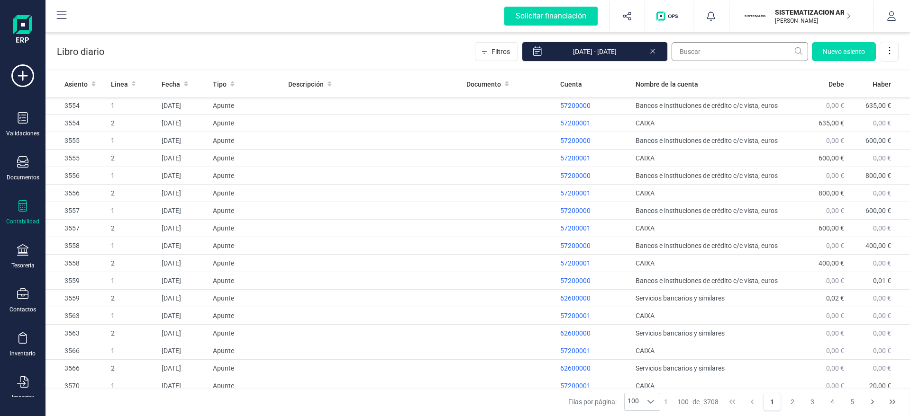
click at [701, 39] on div "Libro diario Filtros [DATE] - [DATE] [GEOGRAPHIC_DATA]" at bounding box center [477, 49] width 864 height 39
click at [701, 44] on input "text" at bounding box center [739, 51] width 136 height 19
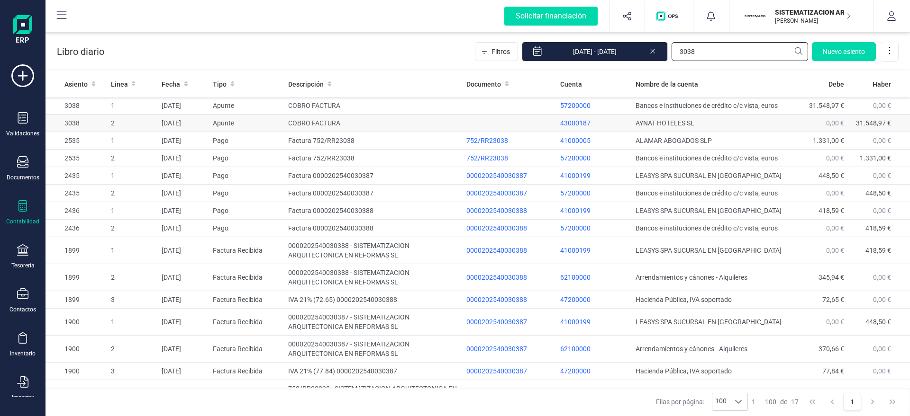
type input "3038"
click at [263, 116] on td "Apunte" at bounding box center [246, 124] width 75 height 18
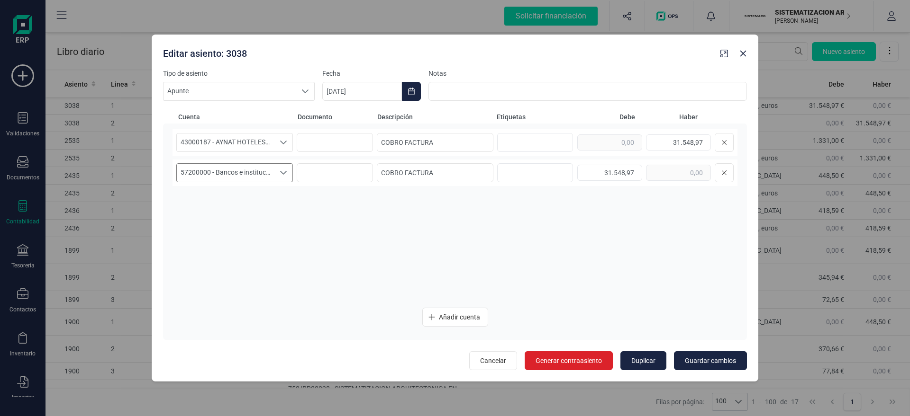
click at [198, 172] on span "57200000 - Bancos e instituciones de crédito c/c vista, euros" at bounding box center [226, 173] width 98 height 18
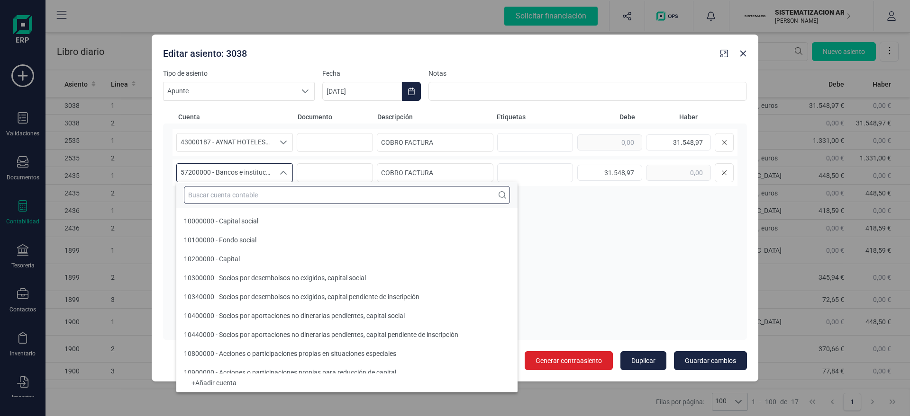
scroll to position [16737, 0]
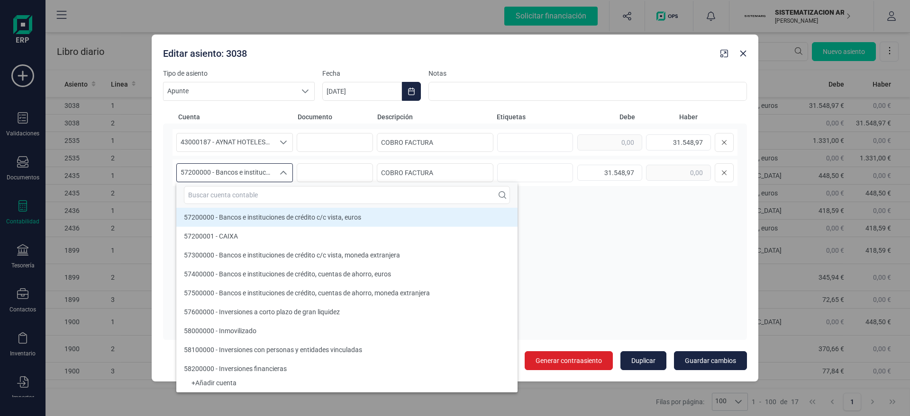
click at [615, 249] on div "43000187 - [GEOGRAPHIC_DATA] SL 43000187 - [GEOGRAPHIC_DATA] - AYNAT HOTELES SL…" at bounding box center [454, 214] width 565 height 171
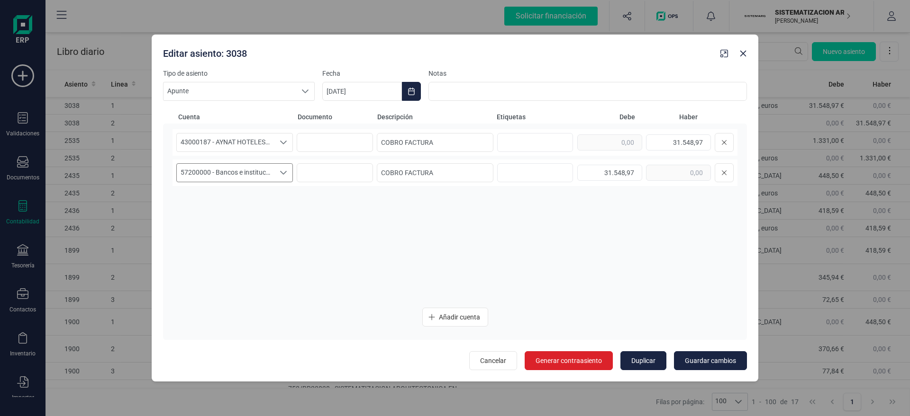
click at [217, 172] on span "57200000 - Bancos e instituciones de crédito c/c vista, euros" at bounding box center [226, 173] width 98 height 18
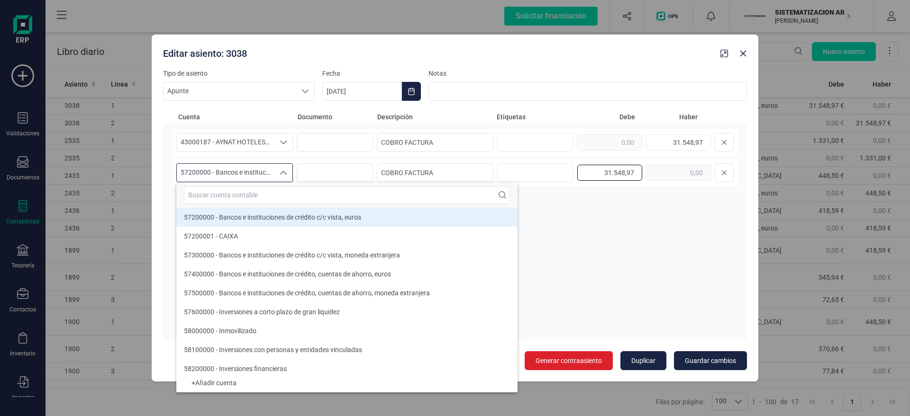
click at [624, 181] on input "31.548,97" at bounding box center [609, 173] width 65 height 16
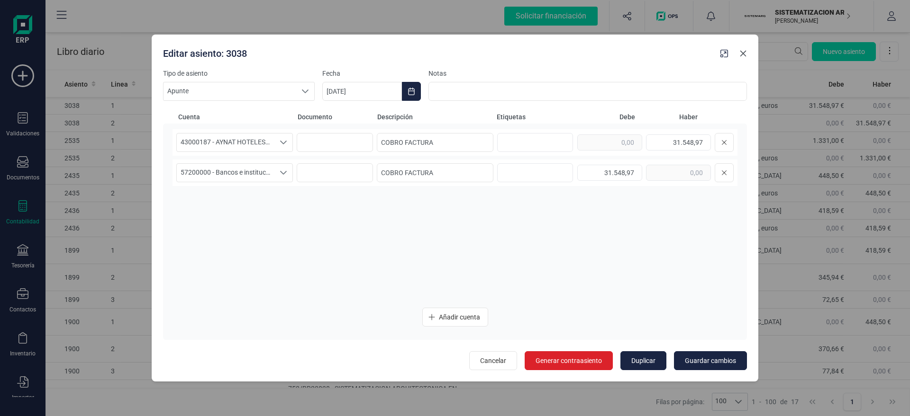
click at [740, 56] on icon "button" at bounding box center [743, 54] width 8 height 8
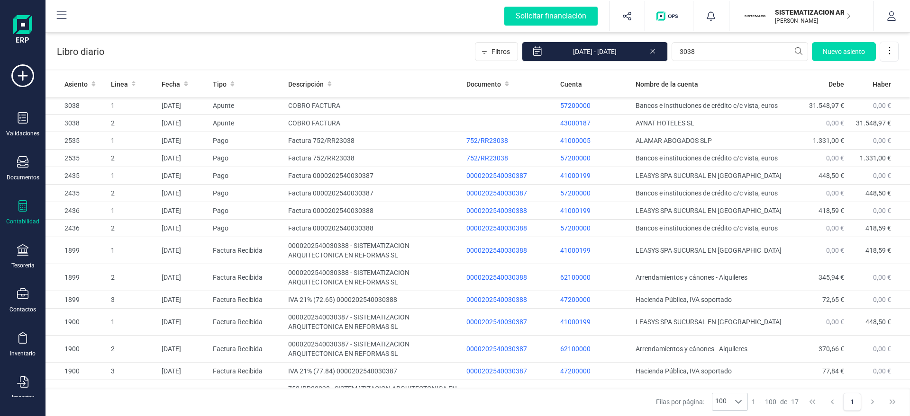
click at [21, 218] on div "Contabilidad" at bounding box center [22, 222] width 33 height 8
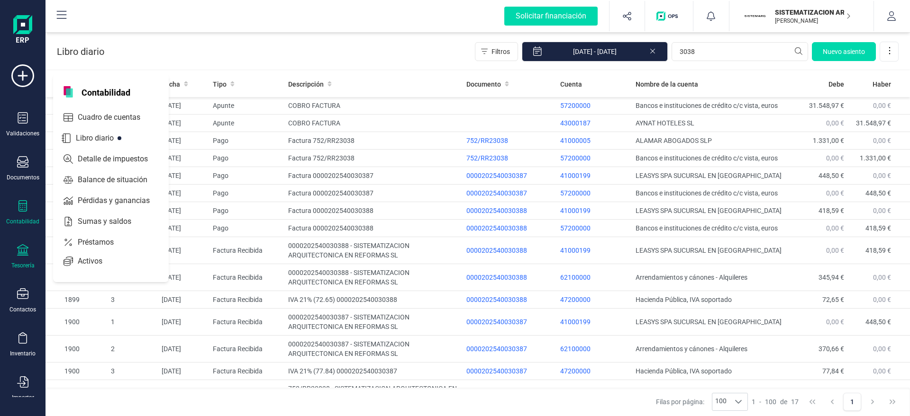
click at [24, 250] on icon at bounding box center [22, 249] width 11 height 11
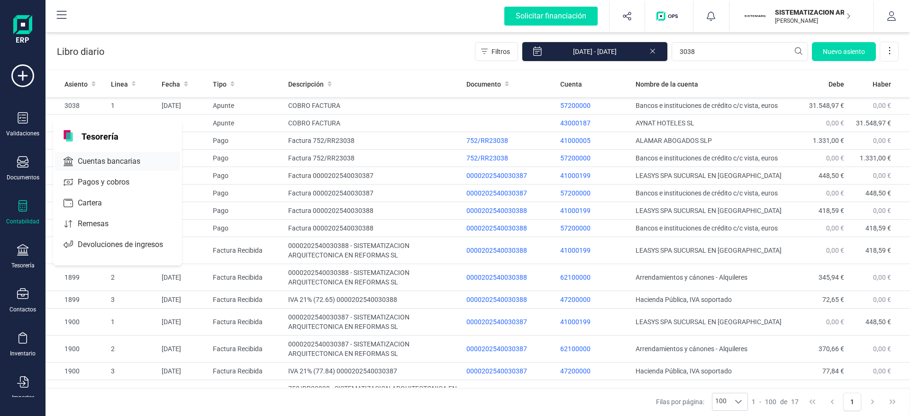
click at [143, 160] on div at bounding box center [148, 162] width 17 height 4
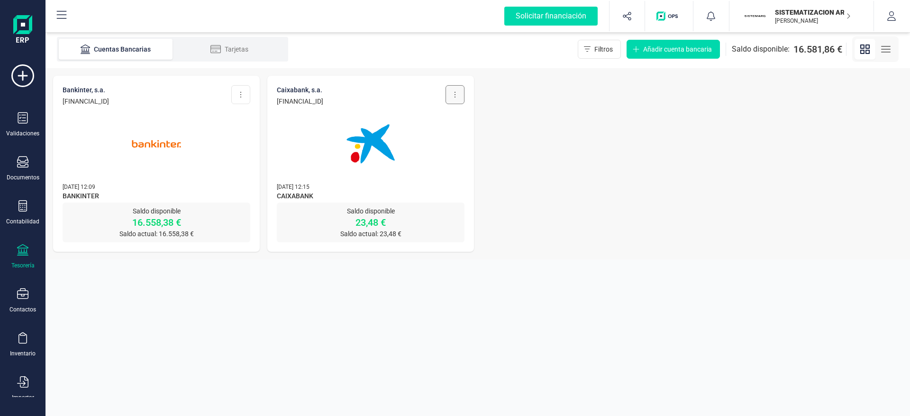
click at [457, 90] on button at bounding box center [454, 94] width 19 height 19
click at [451, 115] on button "Editar cuenta" at bounding box center [421, 117] width 83 height 19
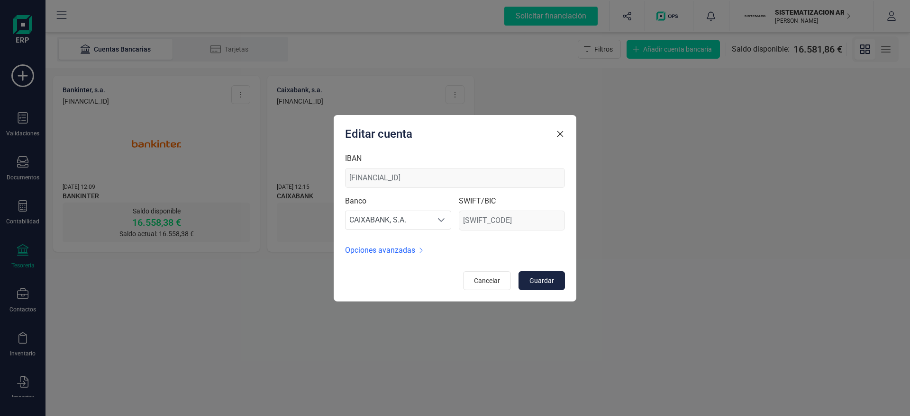
click at [371, 243] on form "IBAN [FINANCIAL_ID] Banco CAIXABANK, S.A. CAIXABANK, S.A. CAIXABANK, [PERSON_NA…" at bounding box center [455, 221] width 220 height 137
click at [371, 251] on span "Opciones avanzadas" at bounding box center [380, 250] width 70 height 11
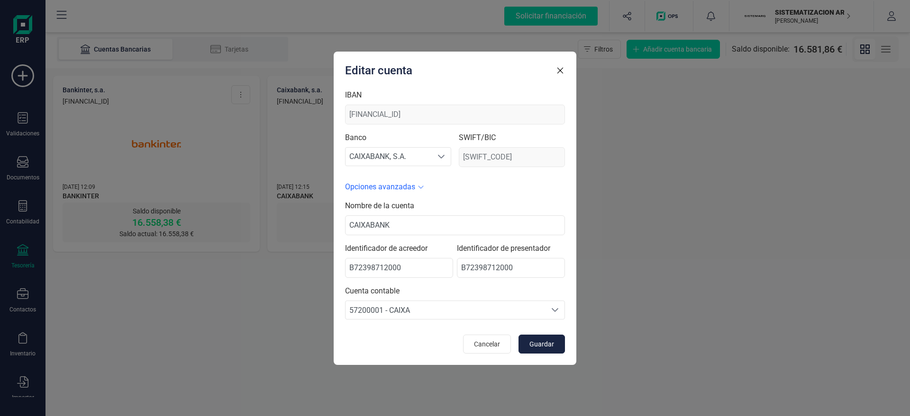
click at [556, 68] on icon "button" at bounding box center [559, 70] width 9 height 9
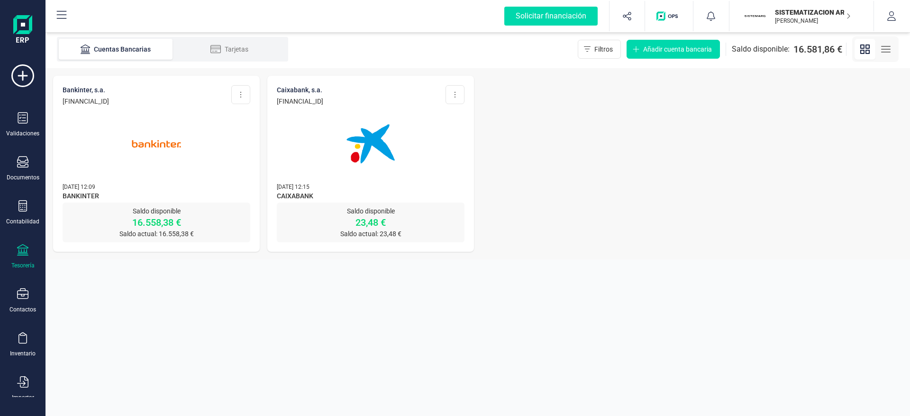
click at [25, 251] on icon at bounding box center [22, 249] width 11 height 11
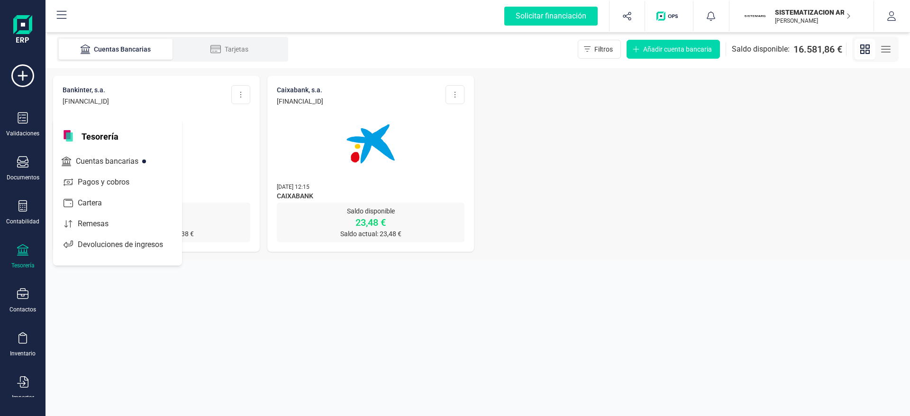
click at [237, 137] on div at bounding box center [157, 138] width 188 height 64
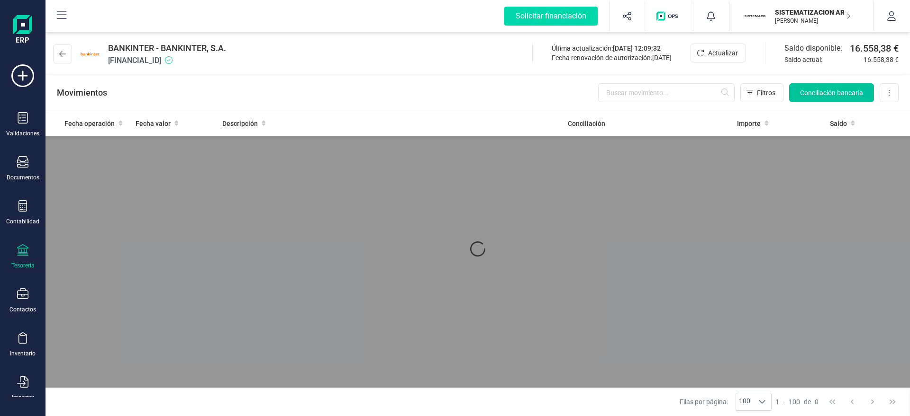
click at [803, 91] on span "Conciliación bancaria" at bounding box center [831, 92] width 63 height 9
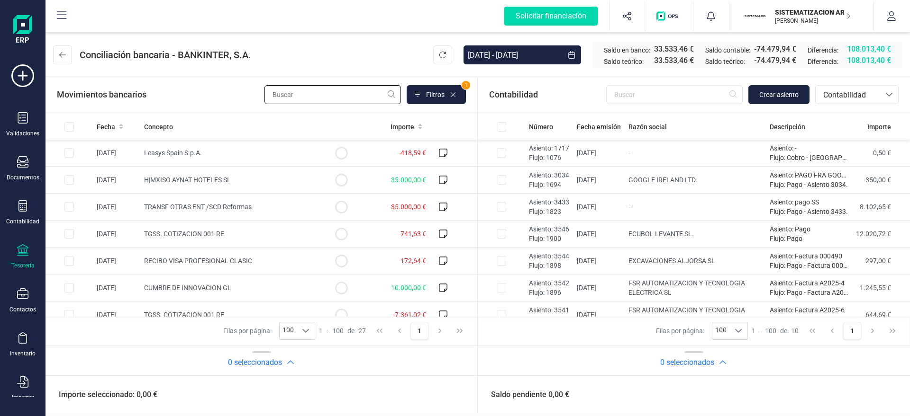
click at [337, 100] on input "text" at bounding box center [332, 94] width 136 height 19
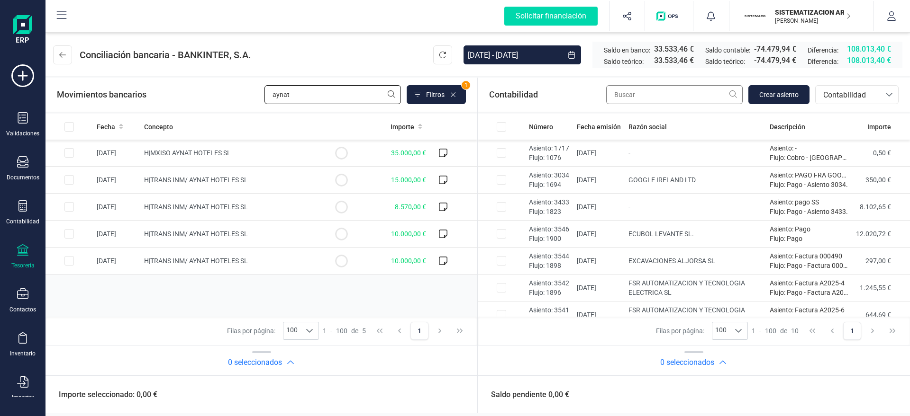
type input "aynat"
click at [650, 95] on input "text" at bounding box center [674, 94] width 136 height 19
click at [808, 100] on span "Contabilidad" at bounding box center [847, 95] width 57 height 11
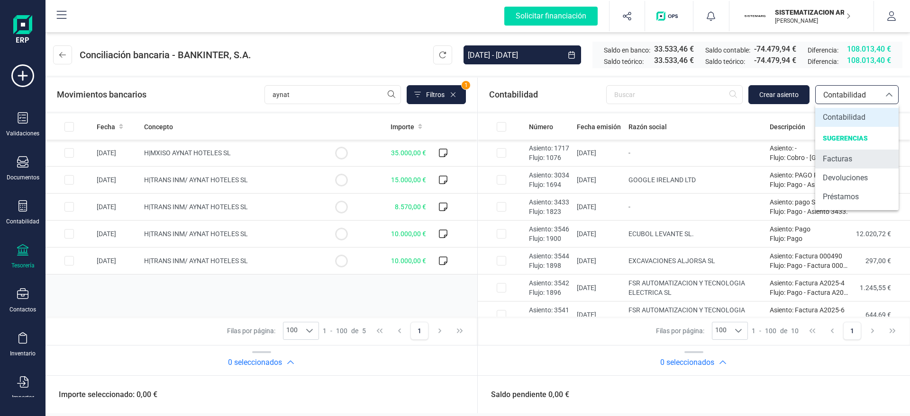
click at [808, 162] on span "Facturas" at bounding box center [836, 158] width 29 height 11
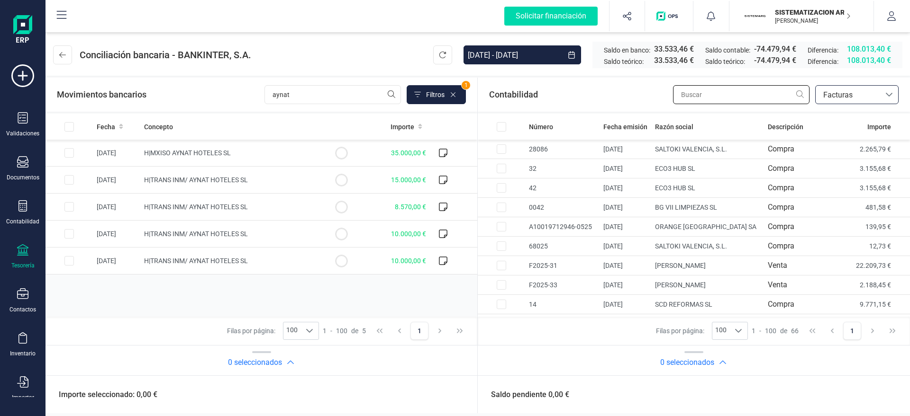
click at [723, 91] on input "text" at bounding box center [741, 94] width 136 height 19
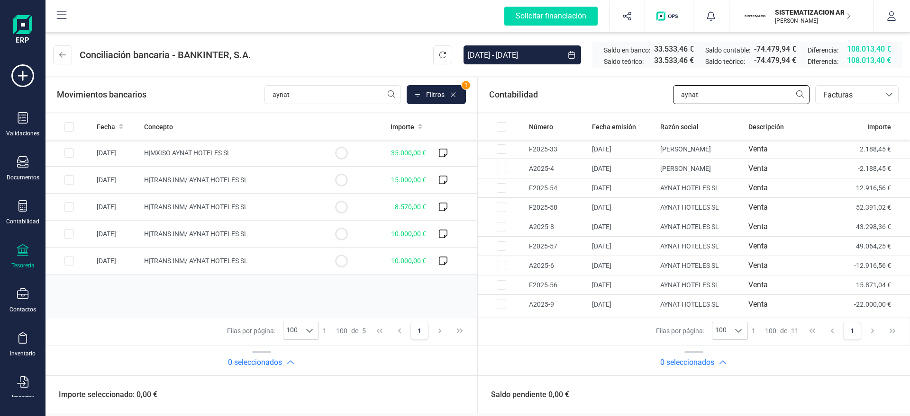
click at [723, 93] on input "aynat" at bounding box center [741, 94] width 136 height 19
type input "aynat"
click at [503, 168] on input "Row Selected d11da4ba-da0b-4928-951e-00d6faef5286" at bounding box center [500, 168] width 9 height 9
checkbox input "true"
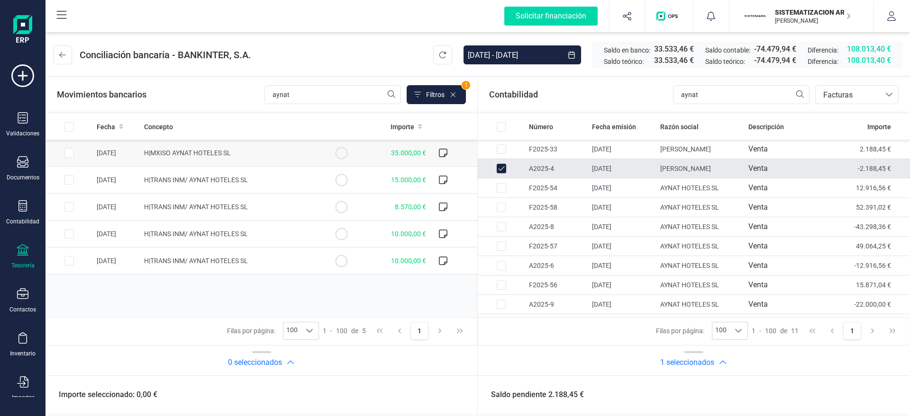
click at [72, 153] on input "Row Selected 30a6e77b-d613-41a6-8b6e-109df7db8f6a" at bounding box center [68, 152] width 9 height 9
checkbox input "true"
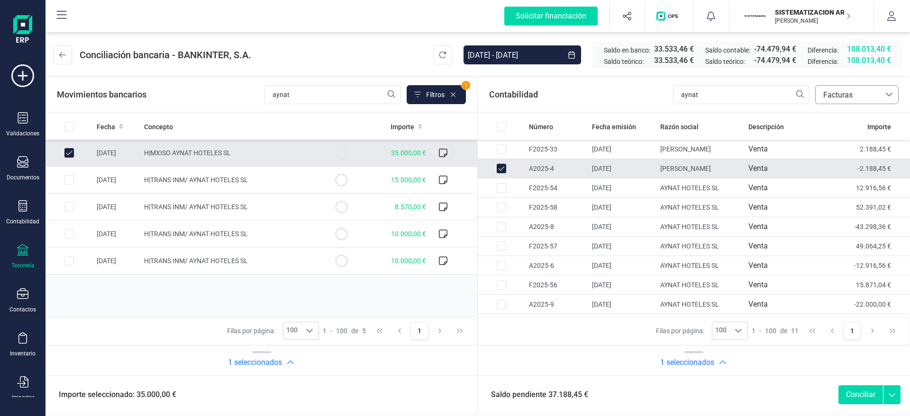
click at [808, 97] on span "Facturas" at bounding box center [847, 95] width 57 height 11
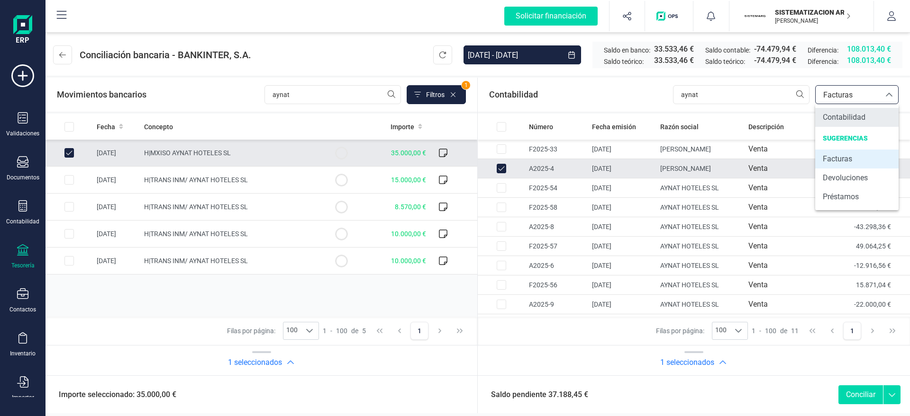
click at [808, 122] on span "Contabilidad" at bounding box center [843, 117] width 43 height 11
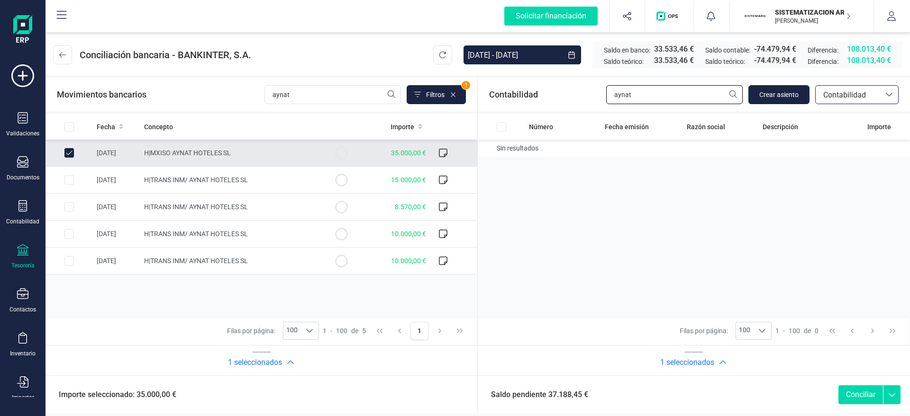
click at [701, 98] on input "aynat" at bounding box center [674, 94] width 136 height 19
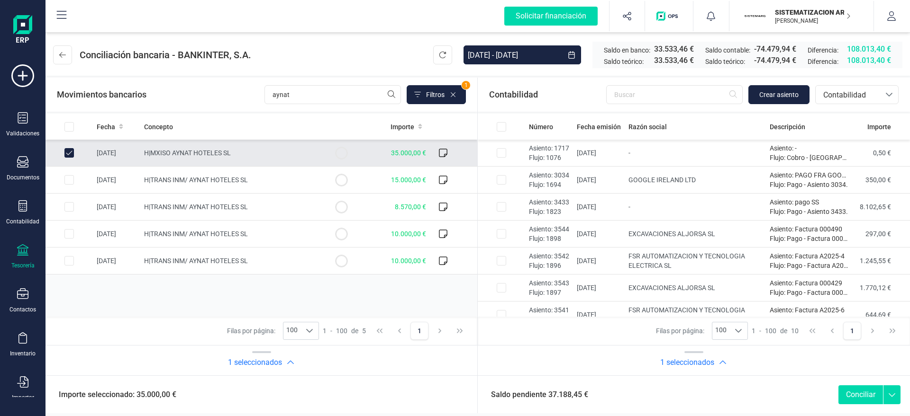
click at [782, 13] on p "SISTEMATIZACION ARQUITECTONICA EN REFORMAS SL" at bounding box center [813, 12] width 76 height 9
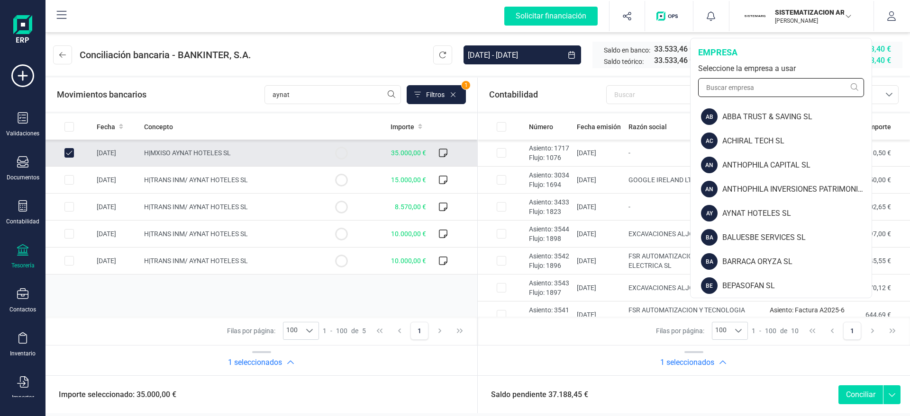
click at [754, 95] on input "text" at bounding box center [781, 87] width 166 height 19
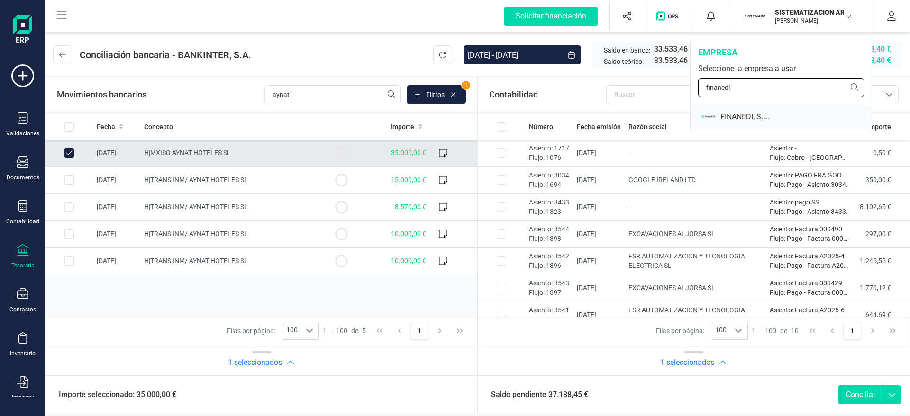
type input "finanedi"
click at [718, 120] on div "FINANEDI, S.L." at bounding box center [781, 117] width 180 height 24
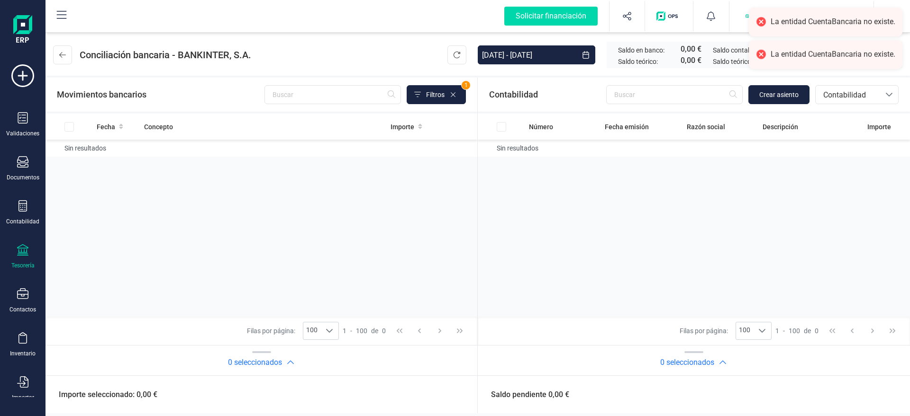
click at [15, 262] on div "Tesorería" at bounding box center [22, 266] width 23 height 8
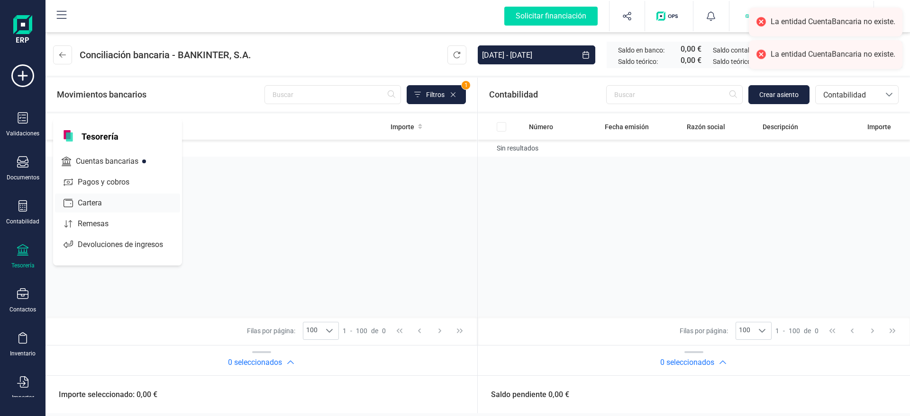
click at [110, 164] on span "Cuentas bancarias" at bounding box center [113, 161] width 83 height 11
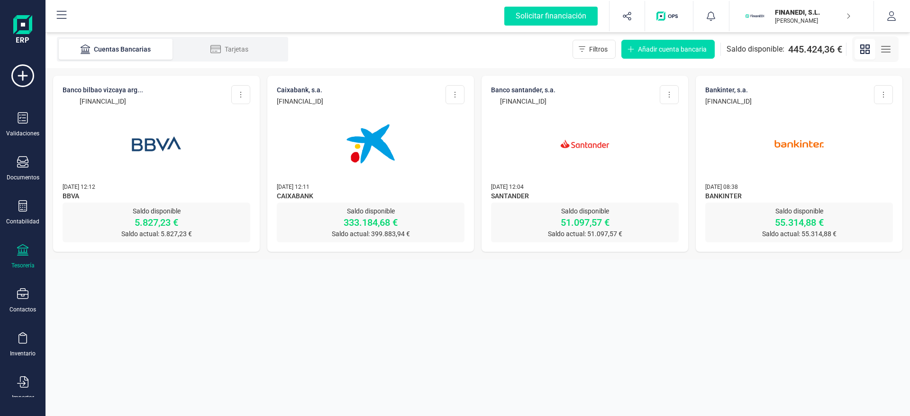
click at [581, 154] on img at bounding box center [585, 144] width 80 height 80
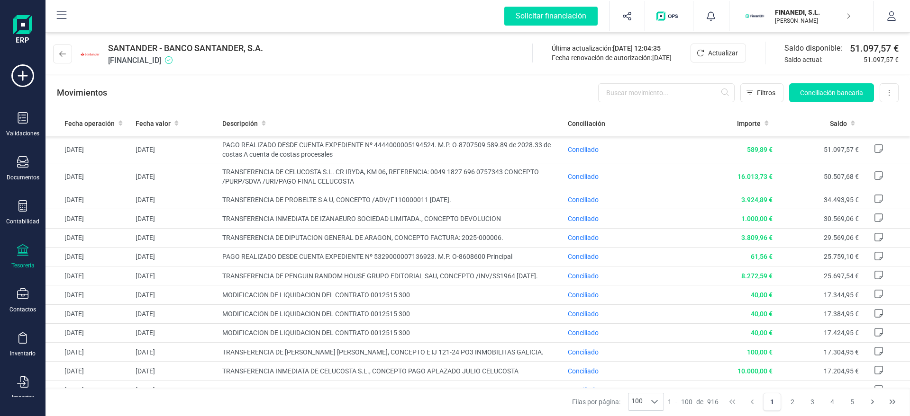
click at [528, 84] on div "Movimientos Filtros Conciliación bancaria Descargar Excel Eliminar cuenta" at bounding box center [477, 93] width 864 height 34
click at [572, 150] on span "Conciliado" at bounding box center [583, 150] width 31 height 8
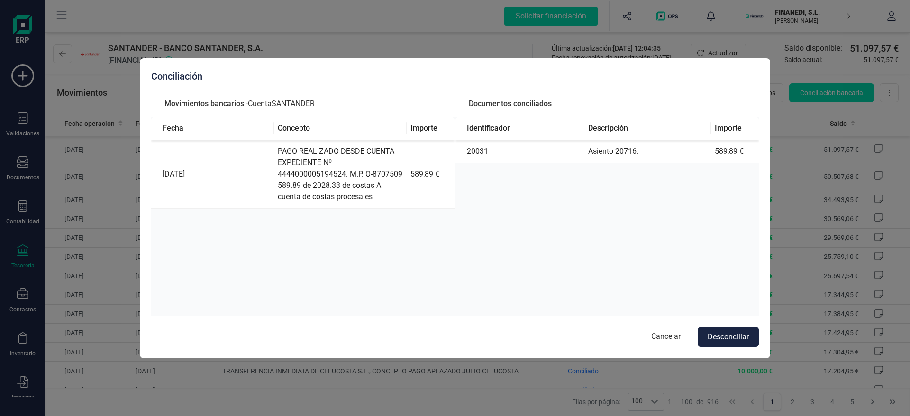
click at [621, 146] on td "Asiento 20716." at bounding box center [647, 151] width 126 height 23
copy td "20716"
click at [660, 342] on button "Cancelar" at bounding box center [665, 337] width 48 height 20
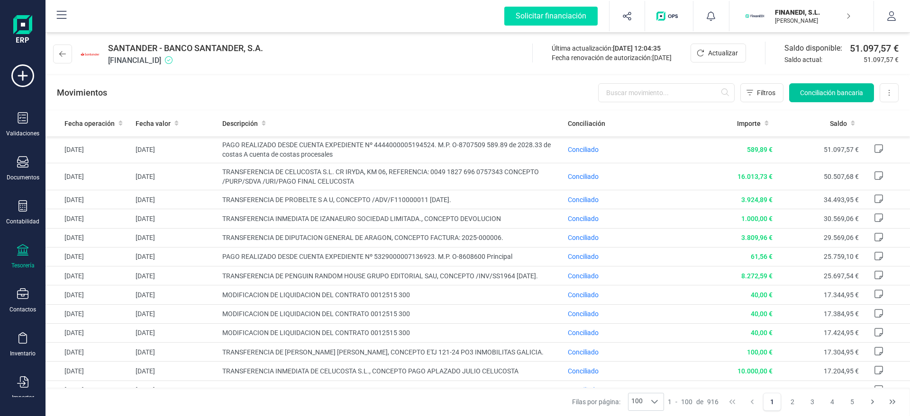
click at [808, 90] on span "Conciliación bancaria" at bounding box center [831, 92] width 63 height 9
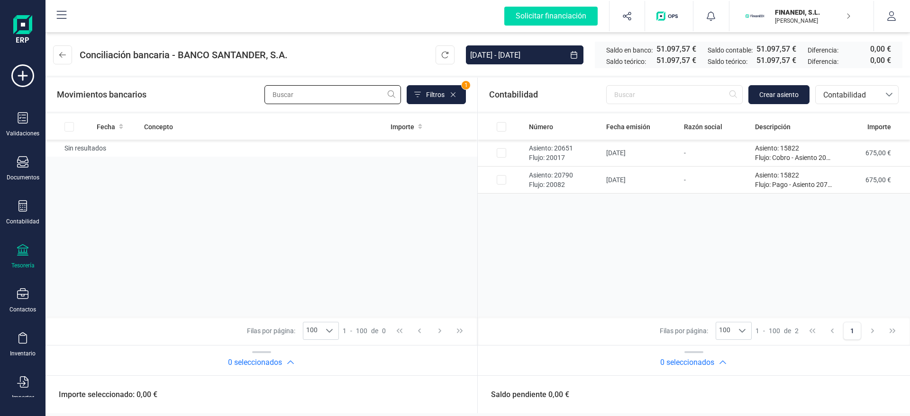
click at [361, 90] on input "text" at bounding box center [332, 94] width 136 height 19
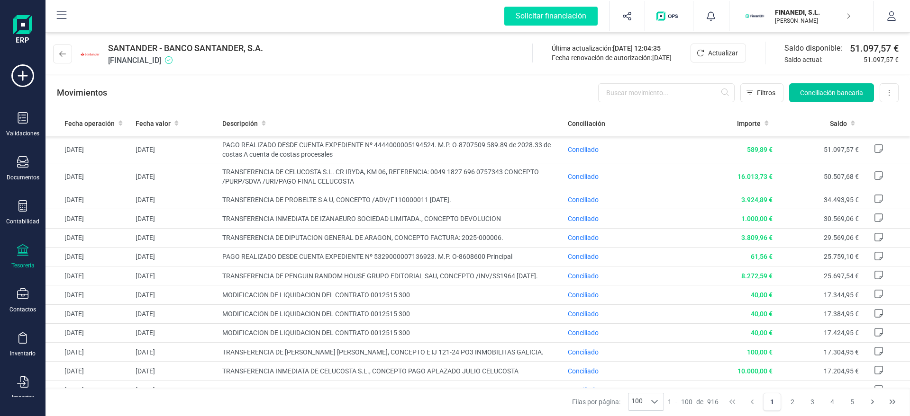
click at [808, 93] on span "Conciliación bancaria" at bounding box center [831, 92] width 63 height 9
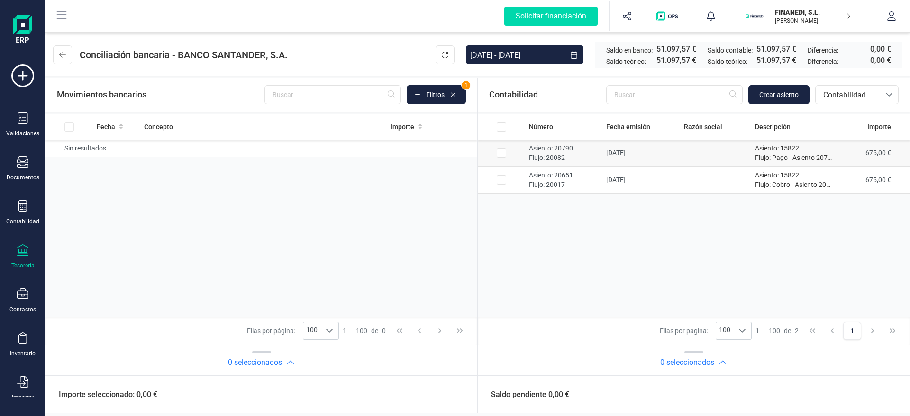
click at [500, 153] on input "Row Selected a6b3f959-0e8e-4783-a336-97d55618dba4" at bounding box center [500, 152] width 9 height 9
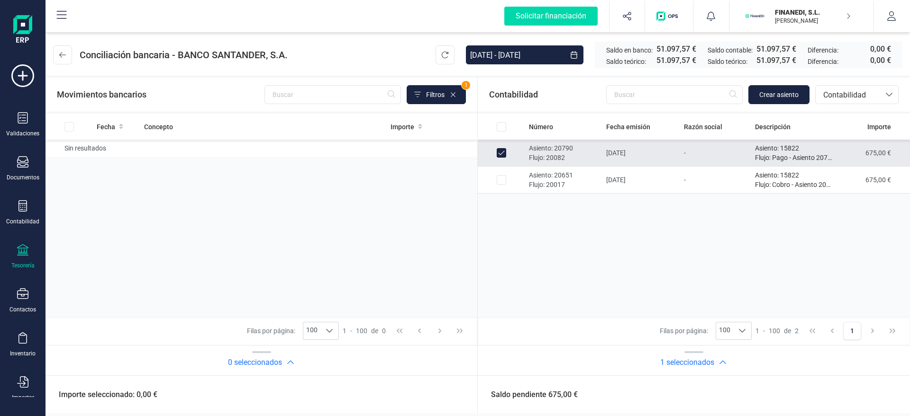
click at [75, 150] on td "Sin resultados" at bounding box center [261, 148] width 432 height 17
click at [493, 202] on div "Número Fecha emisión Razón social Descripción Importe Asiento: 20790 Flujo: 200…" at bounding box center [694, 215] width 432 height 203
click at [501, 150] on input "Row Unselected a6b3f959-0e8e-4783-a336-97d55618dba4" at bounding box center [500, 152] width 9 height 9
checkbox input "false"
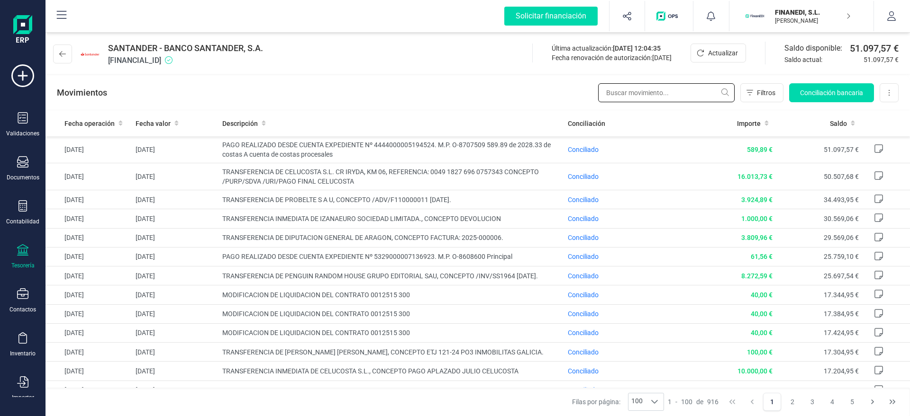
click at [619, 94] on input "text" at bounding box center [666, 92] width 136 height 19
click at [10, 172] on div "Documentos" at bounding box center [23, 168] width 38 height 25
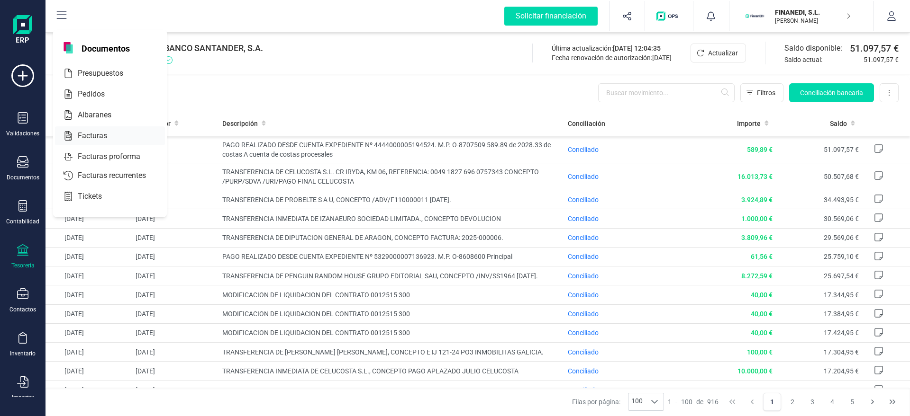
click at [98, 128] on div "Facturas" at bounding box center [110, 135] width 110 height 19
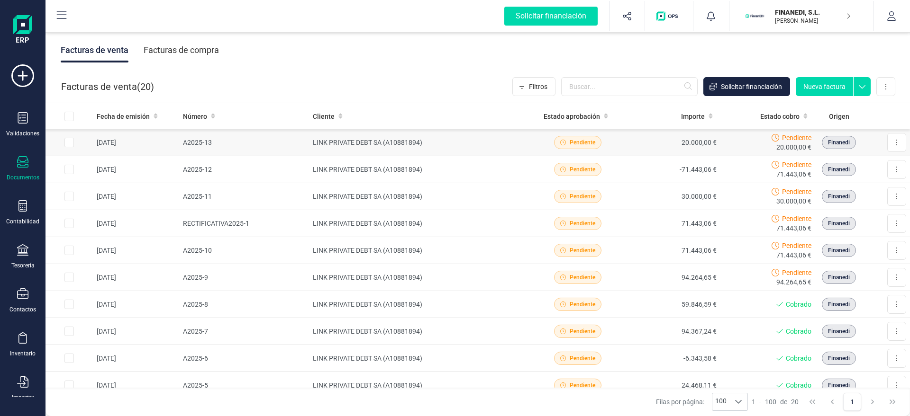
click at [440, 155] on td "LINK PRIVATE DEBT SA (A10881894)" at bounding box center [419, 142] width 221 height 27
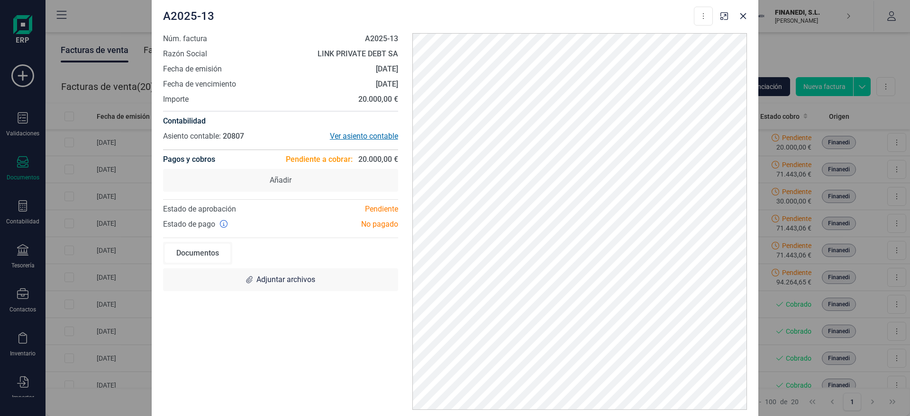
click at [356, 135] on div "Ver asiento contable" at bounding box center [338, 136] width 117 height 11
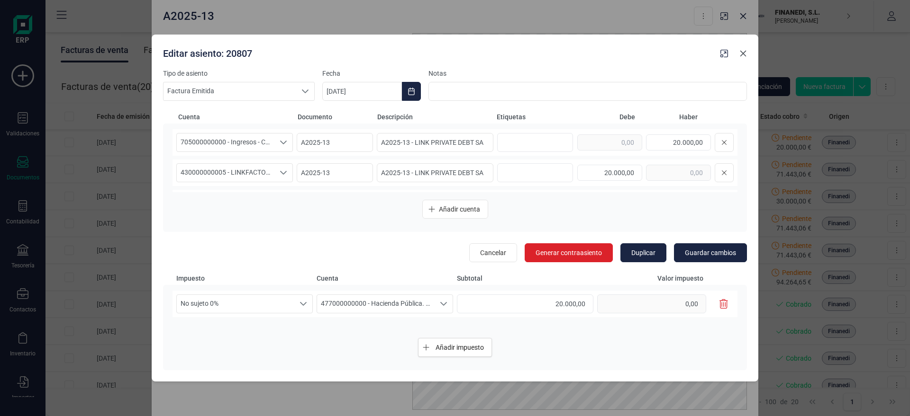
click at [743, 55] on icon "button" at bounding box center [743, 54] width 8 height 8
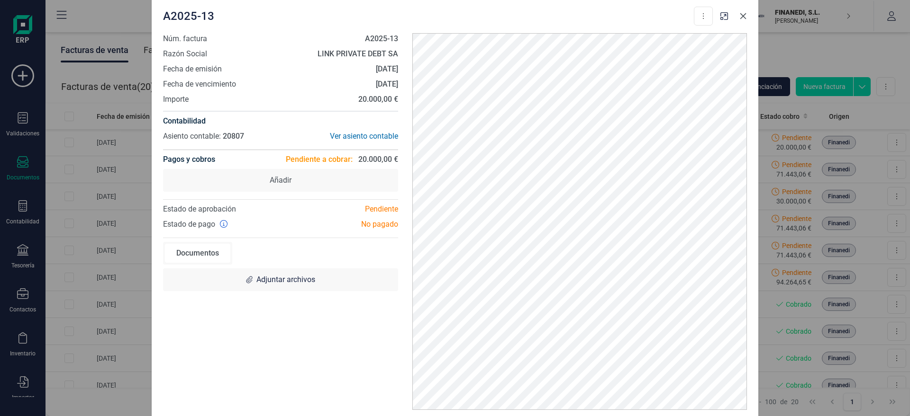
click at [742, 14] on icon "button" at bounding box center [743, 16] width 8 height 8
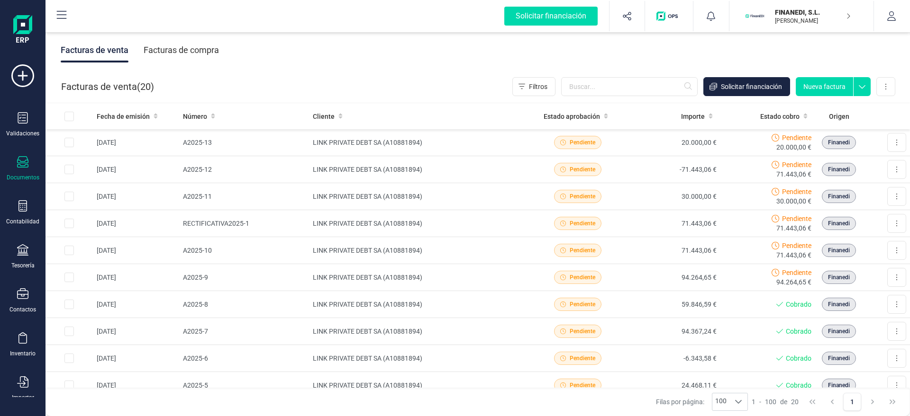
click at [14, 174] on div "Documentos" at bounding box center [23, 178] width 33 height 8
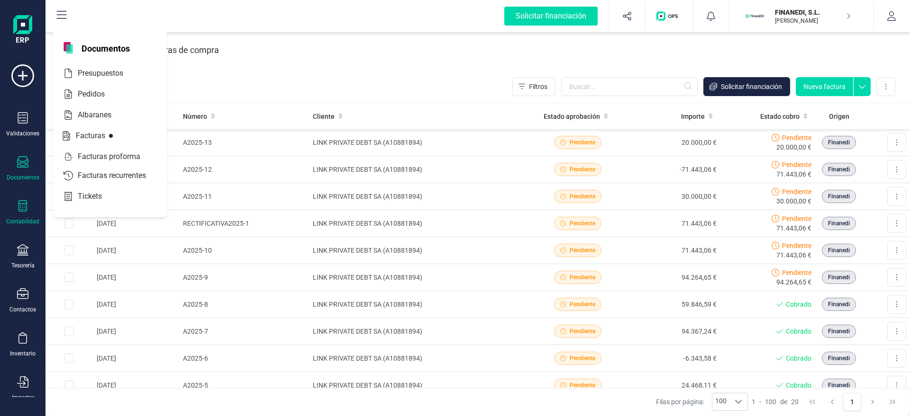
click at [17, 214] on div "Contabilidad" at bounding box center [23, 212] width 38 height 25
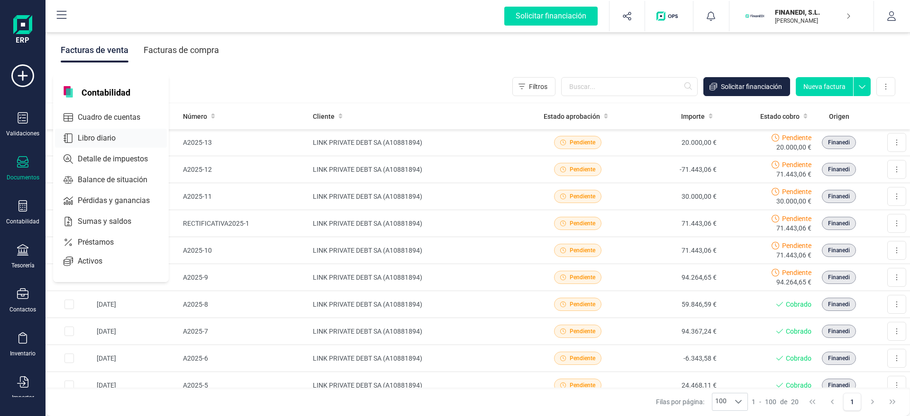
click at [99, 141] on span "Libro diario" at bounding box center [103, 138] width 59 height 11
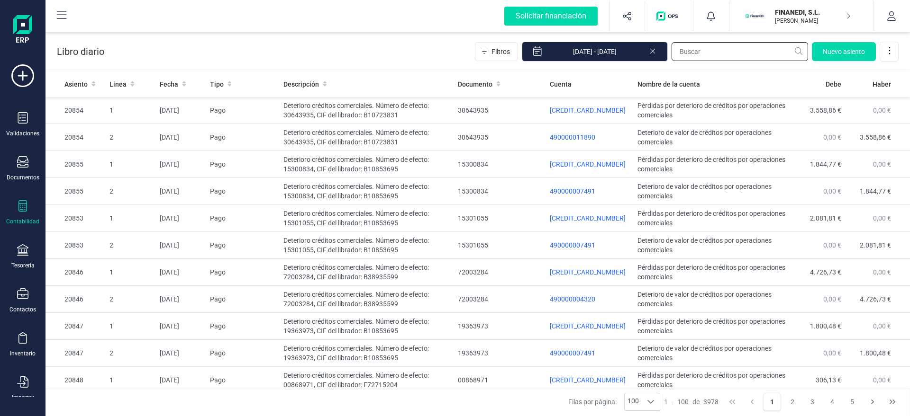
click at [692, 49] on input "text" at bounding box center [739, 51] width 136 height 19
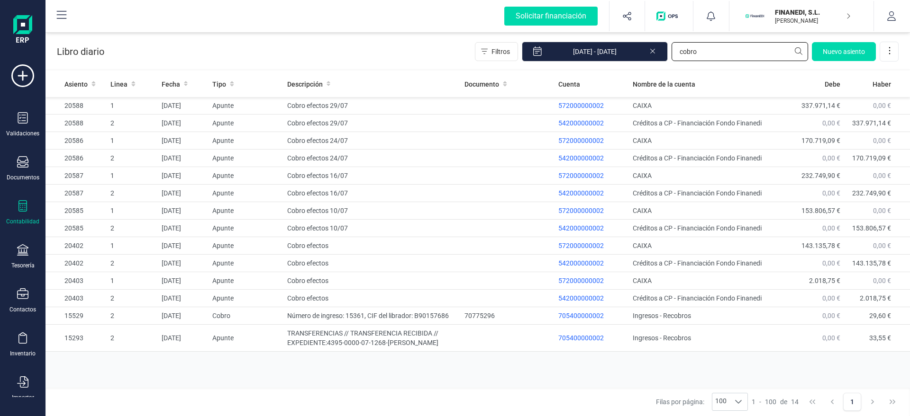
click at [692, 49] on input "cobro" at bounding box center [739, 51] width 136 height 19
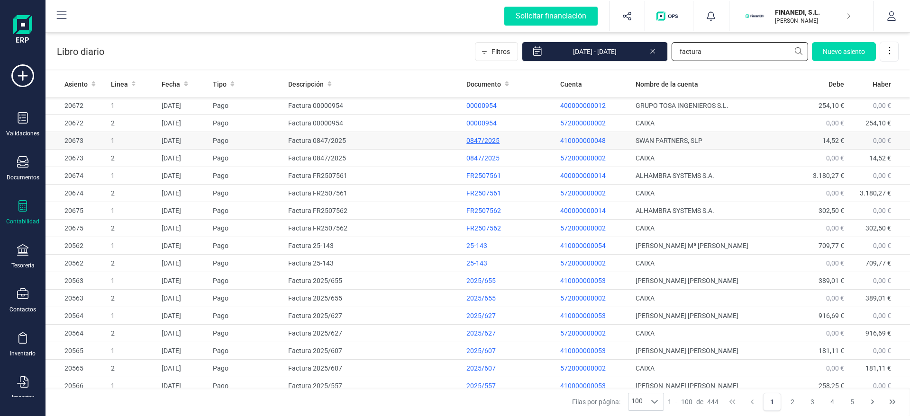
type input "factura"
click at [474, 139] on div "0847/2025" at bounding box center [509, 140] width 86 height 9
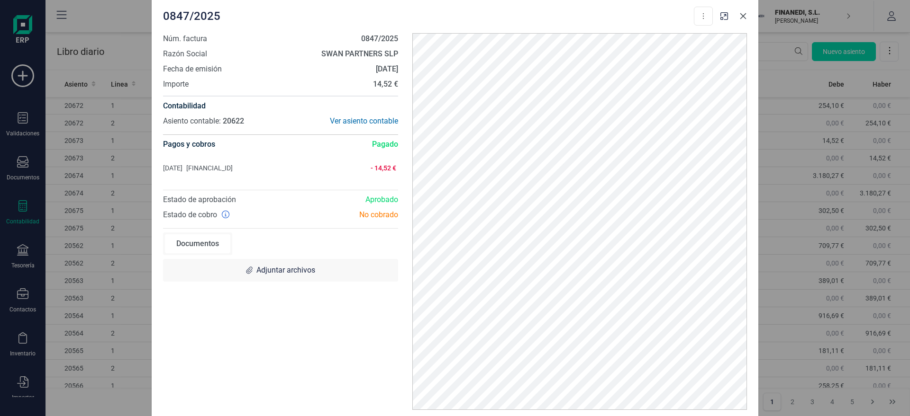
drag, startPoint x: 742, startPoint y: 21, endPoint x: 725, endPoint y: 27, distance: 18.3
click at [742, 20] on button "button" at bounding box center [742, 16] width 15 height 15
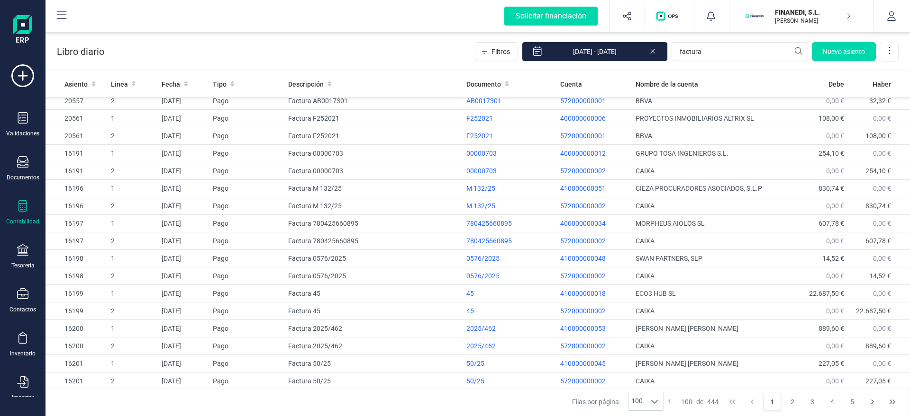
scroll to position [917, 0]
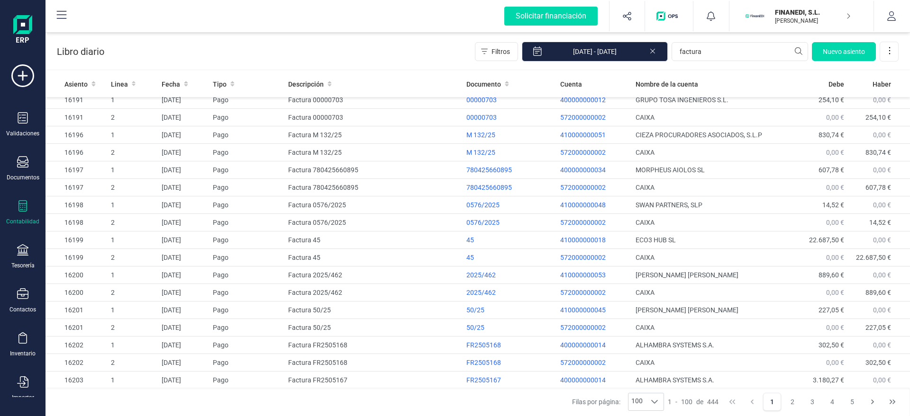
click at [788, 23] on p "[PERSON_NAME]" at bounding box center [813, 21] width 76 height 8
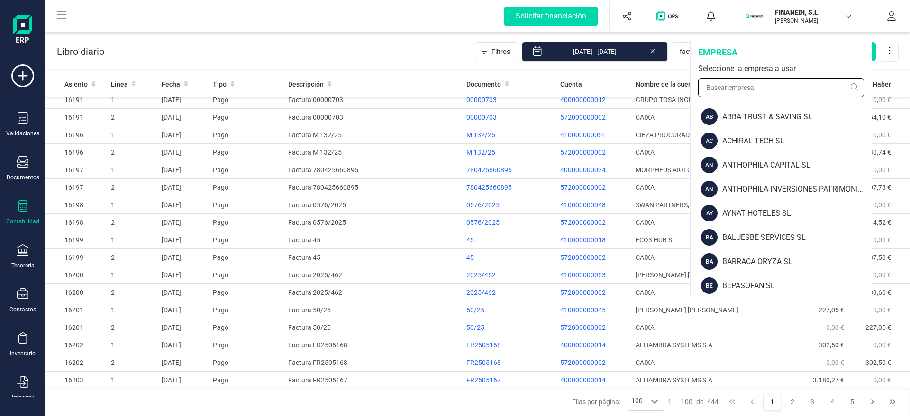
click at [757, 85] on input "text" at bounding box center [781, 87] width 166 height 19
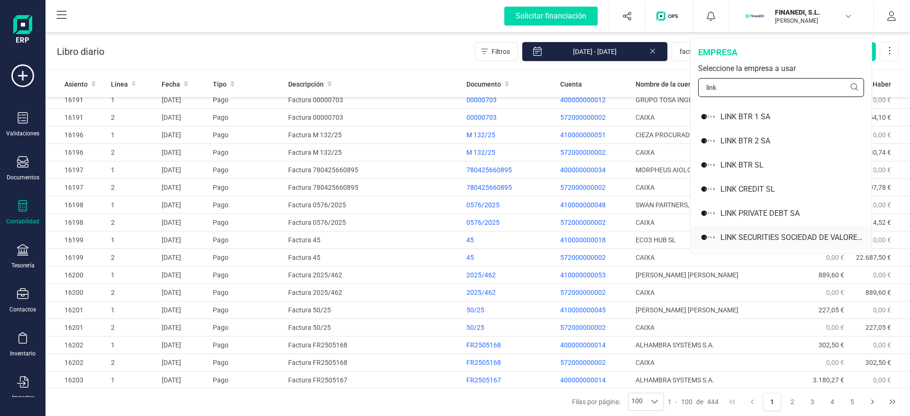
type input "link"
click at [732, 230] on div "LINK SECURITIES SOCIEDAD DE VALORES SA" at bounding box center [781, 238] width 180 height 24
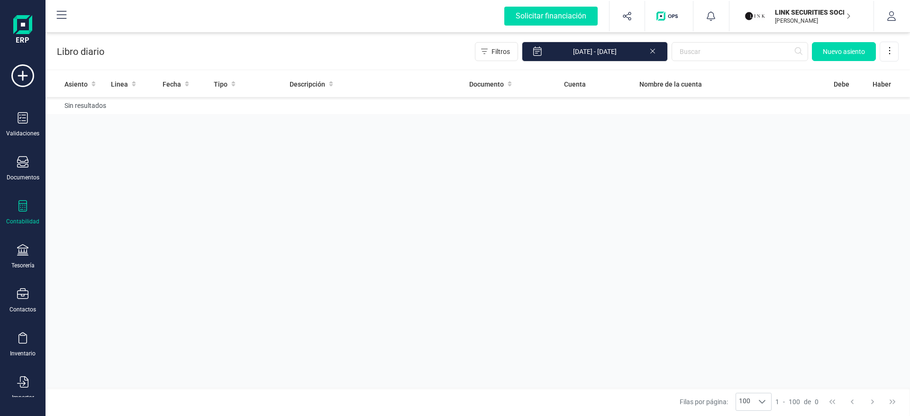
click at [799, 17] on p "[PERSON_NAME]" at bounding box center [813, 21] width 76 height 8
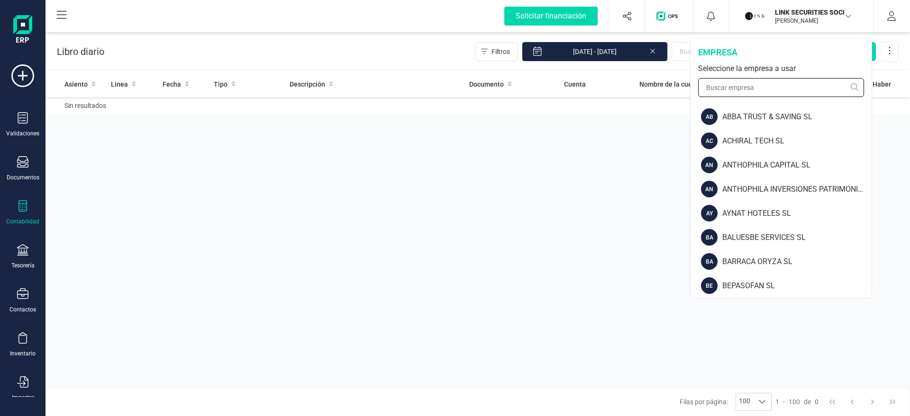
click at [751, 89] on input "text" at bounding box center [781, 87] width 166 height 19
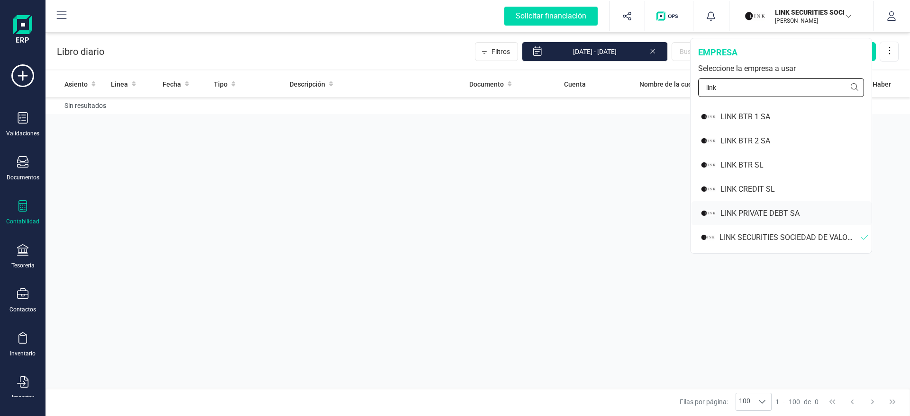
type input "link"
click at [750, 218] on div "LINK PRIVATE DEBT SA" at bounding box center [781, 213] width 180 height 24
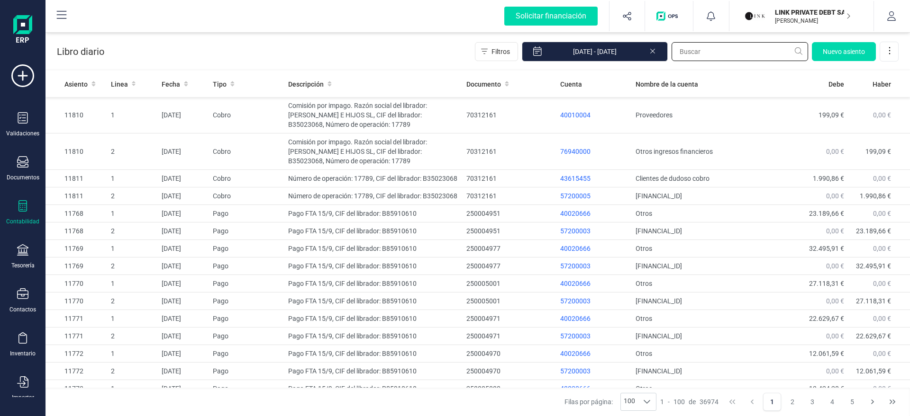
click at [741, 45] on input "text" at bounding box center [739, 51] width 136 height 19
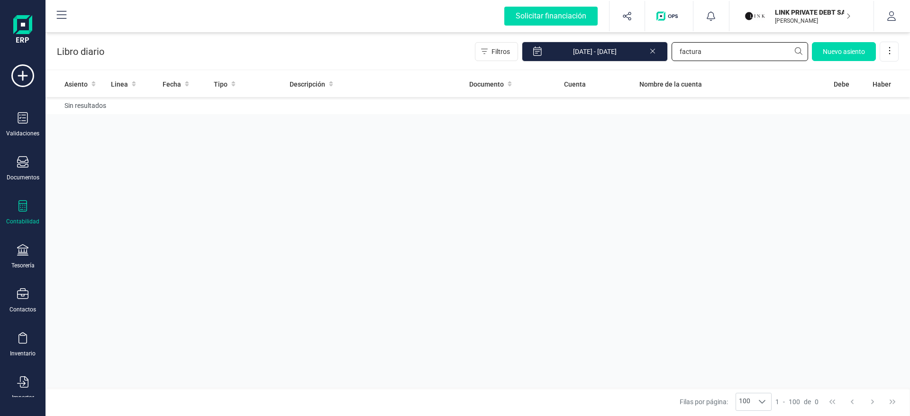
type input "factura"
click at [651, 52] on icon at bounding box center [653, 49] width 8 height 9
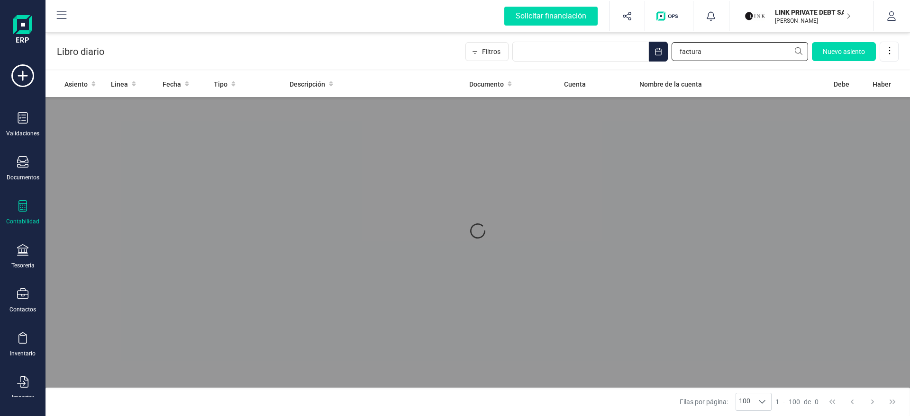
click at [715, 47] on input "factura" at bounding box center [739, 51] width 136 height 19
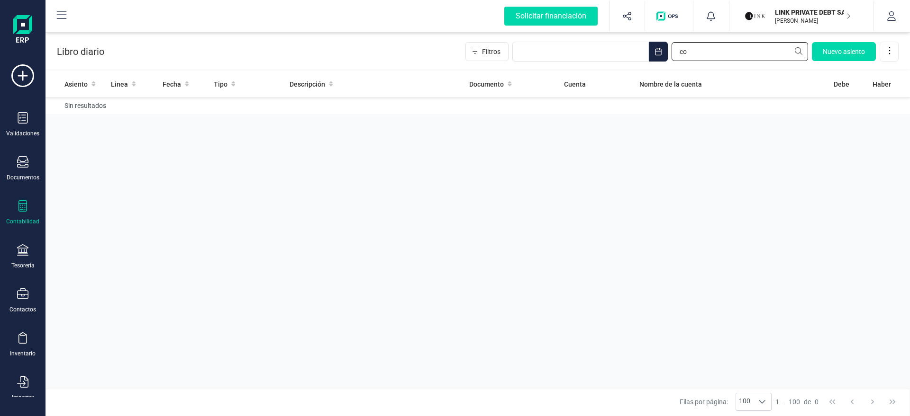
type input "c"
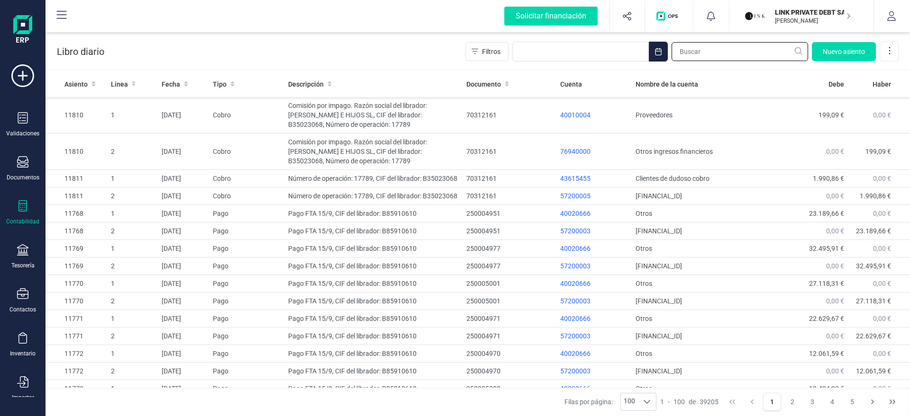
click at [715, 47] on input "text" at bounding box center [739, 51] width 136 height 19
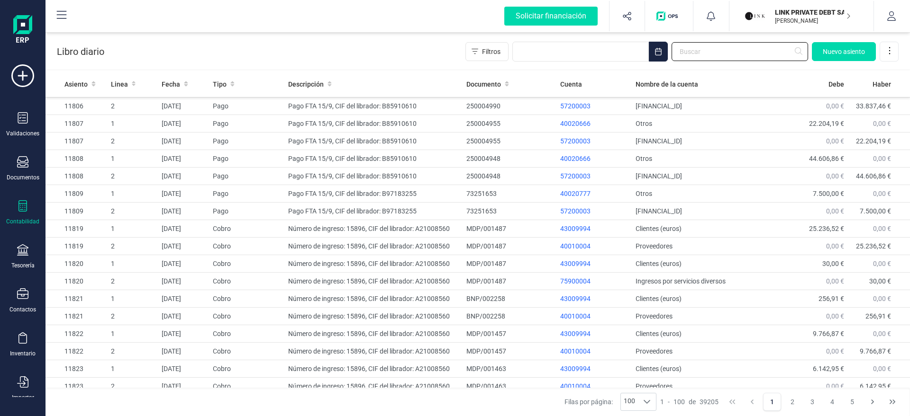
scroll to position [1516, 0]
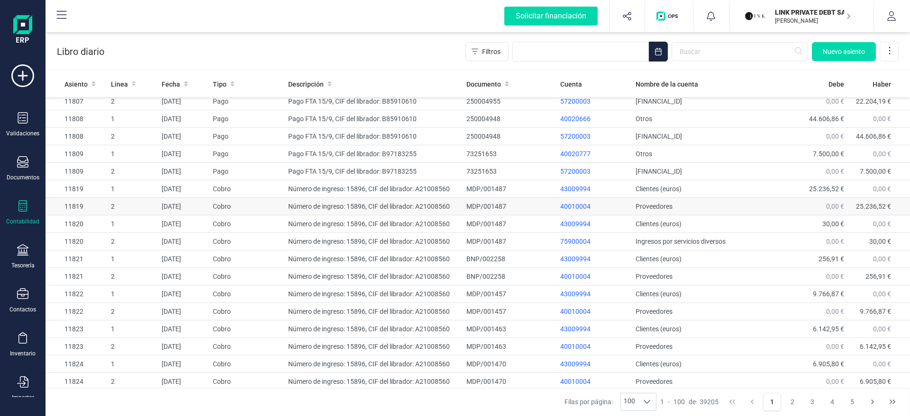
click at [269, 213] on td "Cobro" at bounding box center [246, 207] width 75 height 18
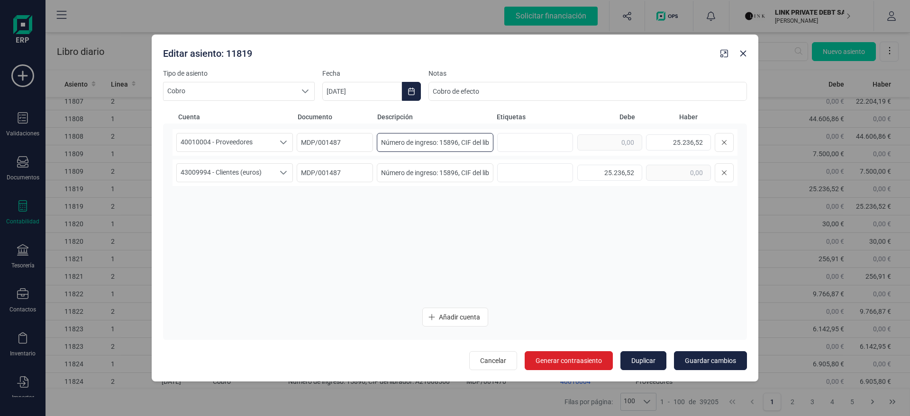
click at [440, 144] on input "Número de ingreso: 15896, CIF del librador: A21008560" at bounding box center [435, 142] width 117 height 19
click at [399, 238] on div "40010004 - Proveedores 40010004 - Proveedores MDP/001487 Número de ingreso: 158…" at bounding box center [454, 214] width 565 height 171
click at [295, 95] on span "Cobro" at bounding box center [229, 91] width 133 height 18
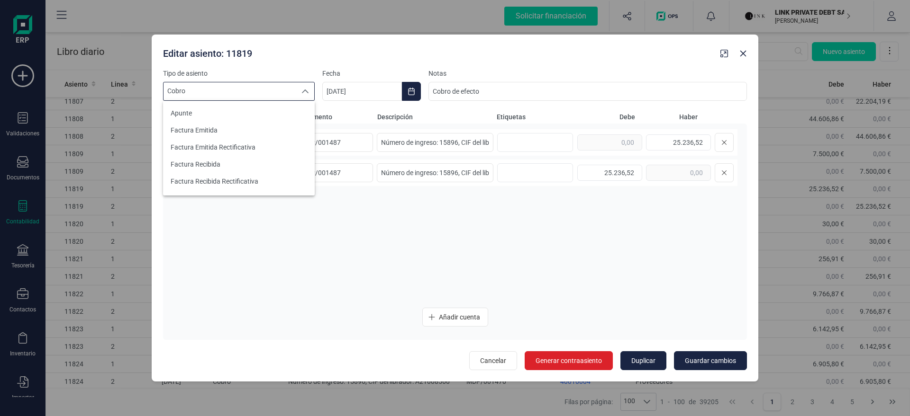
scroll to position [152, 0]
click at [318, 263] on div "40010004 - Proveedores 40010004 - Proveedores MDP/001487 Número de ingreso: 158…" at bounding box center [454, 214] width 565 height 171
click at [288, 92] on span "Cobro" at bounding box center [229, 91] width 133 height 18
click at [443, 264] on div "40010004 - Proveedores 40010004 - Proveedores MDP/001487 Número de ingreso: 158…" at bounding box center [454, 214] width 565 height 171
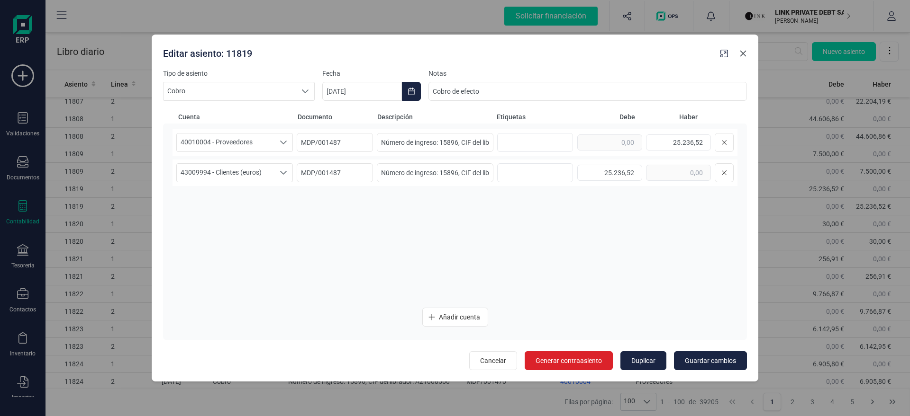
click at [746, 55] on icon "button" at bounding box center [743, 54] width 8 height 8
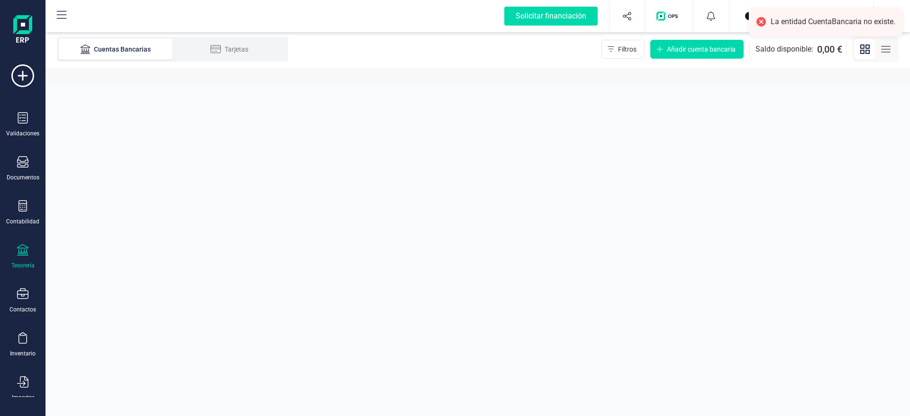
click at [788, 18] on div "La entidad CuentaBancaria no existe." at bounding box center [832, 22] width 125 height 10
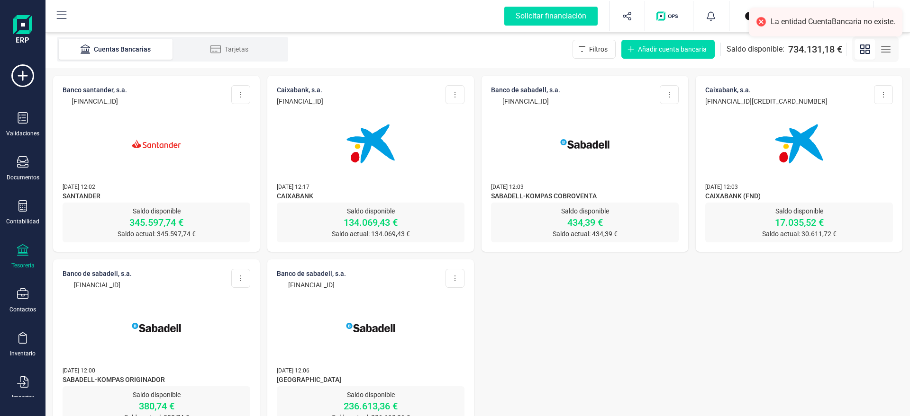
click at [743, 15] on div "LINK PRIVATE DEBT [PERSON_NAME]" at bounding box center [797, 16] width 114 height 21
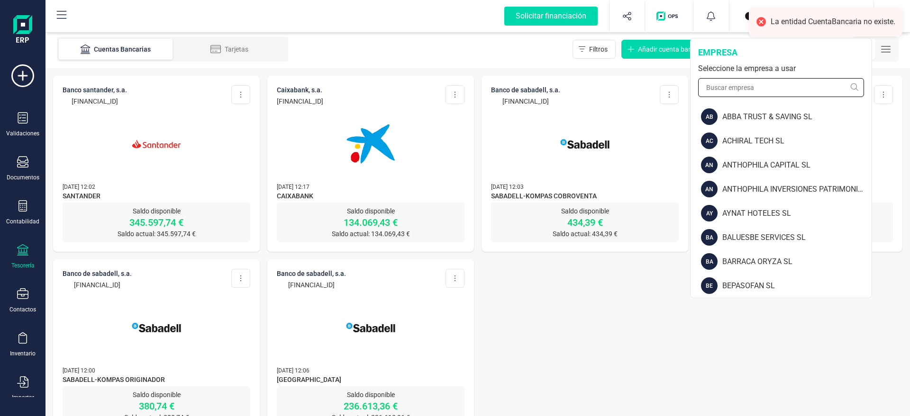
click at [753, 82] on input "text" at bounding box center [781, 87] width 166 height 19
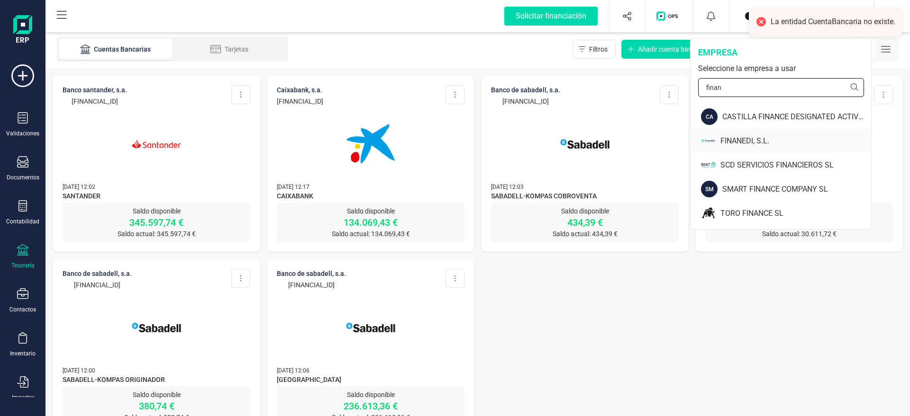
type input "finan"
click at [731, 137] on div "FINANEDI, S.L." at bounding box center [795, 140] width 151 height 11
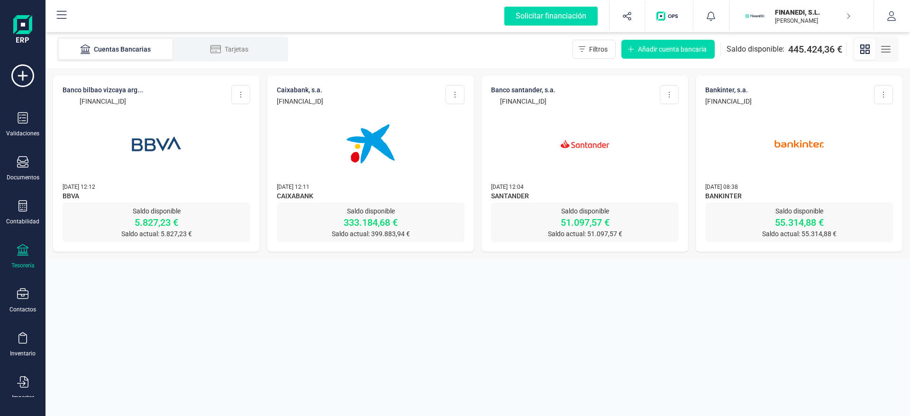
click at [550, 126] on img at bounding box center [585, 144] width 80 height 80
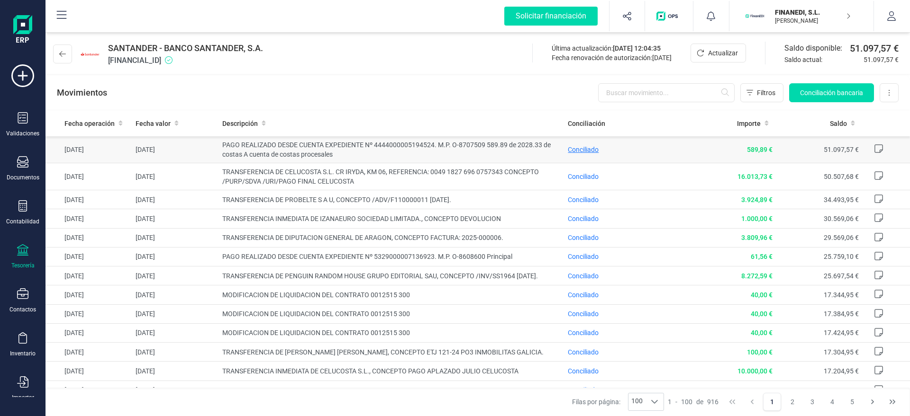
click at [580, 150] on span "Conciliado" at bounding box center [583, 150] width 31 height 8
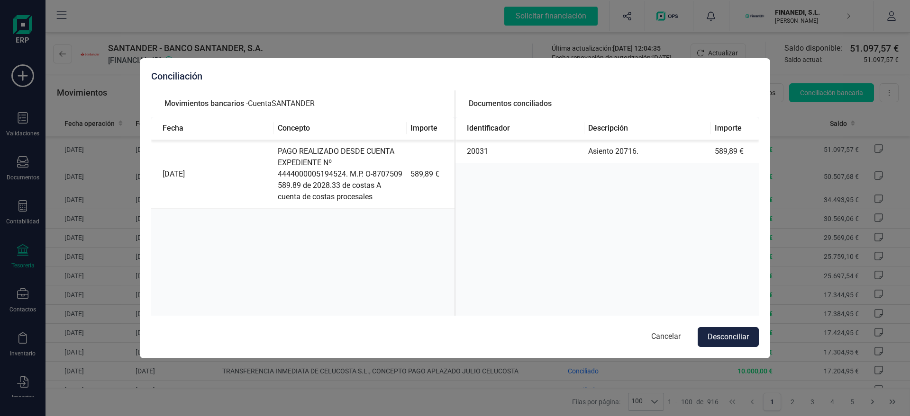
click at [623, 147] on td "Asiento 20716." at bounding box center [647, 151] width 126 height 23
copy td "20716"
click at [460, 80] on div "Conciliación" at bounding box center [454, 76] width 607 height 13
click at [655, 331] on button "Cancelar" at bounding box center [665, 337] width 48 height 20
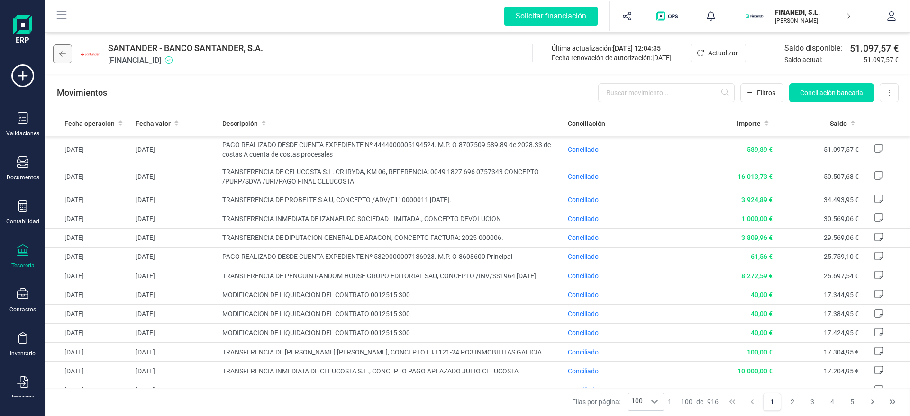
click at [54, 48] on button at bounding box center [62, 54] width 19 height 19
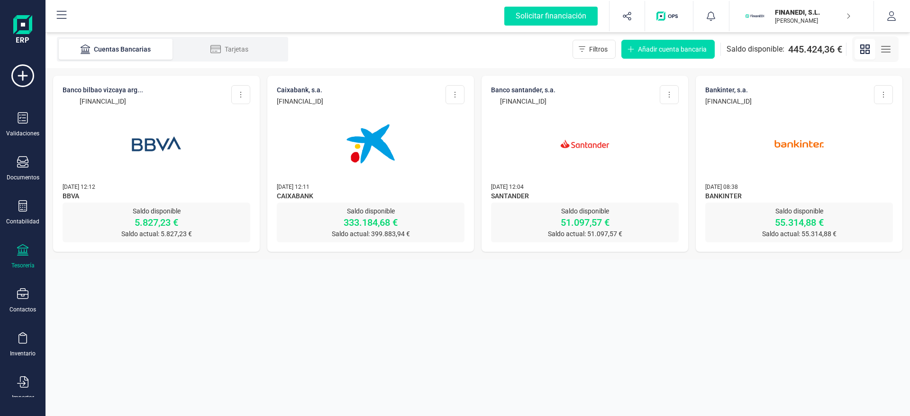
click at [185, 135] on img at bounding box center [157, 144] width 80 height 80
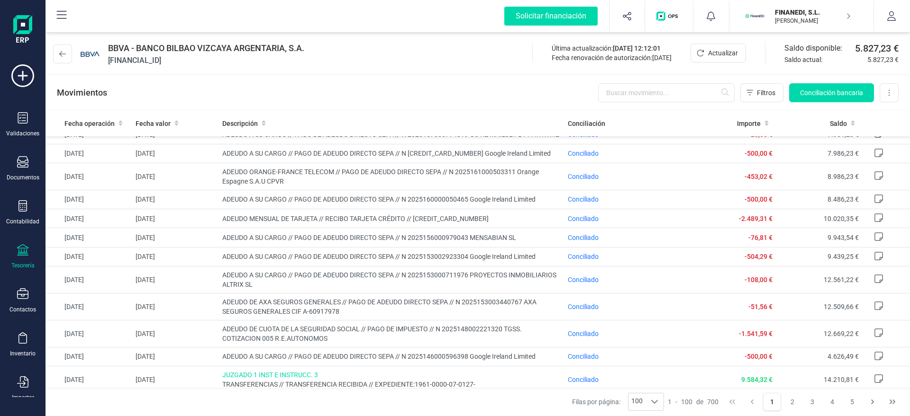
scroll to position [875, 0]
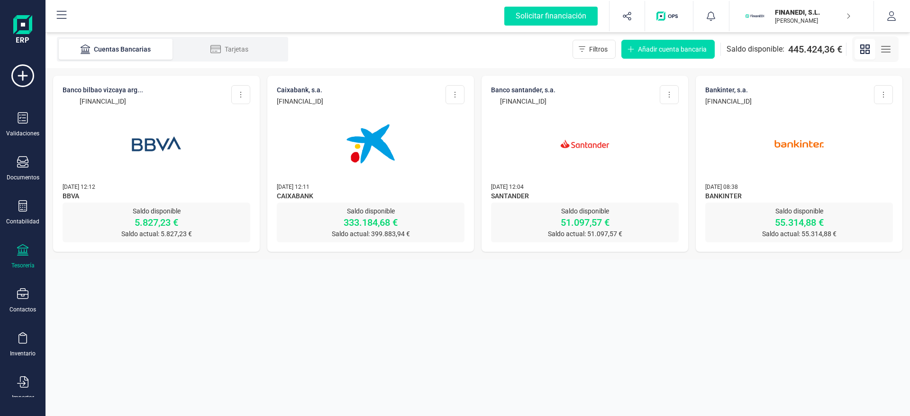
click at [752, 156] on div at bounding box center [799, 138] width 188 height 64
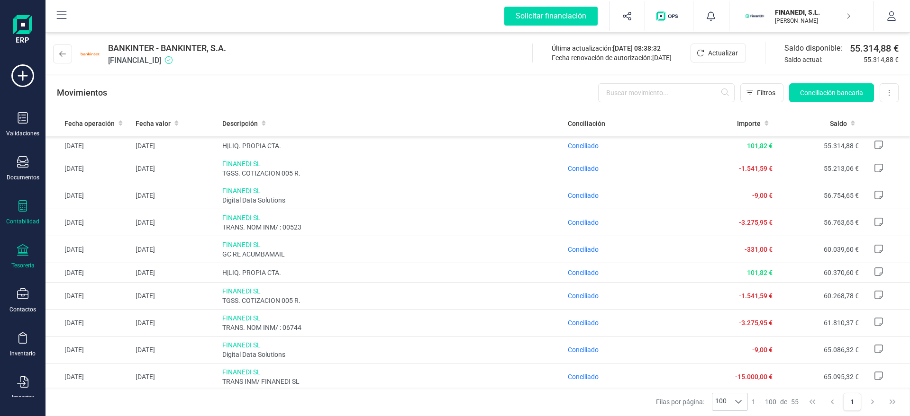
click at [17, 207] on div "Contabilidad" at bounding box center [23, 212] width 38 height 25
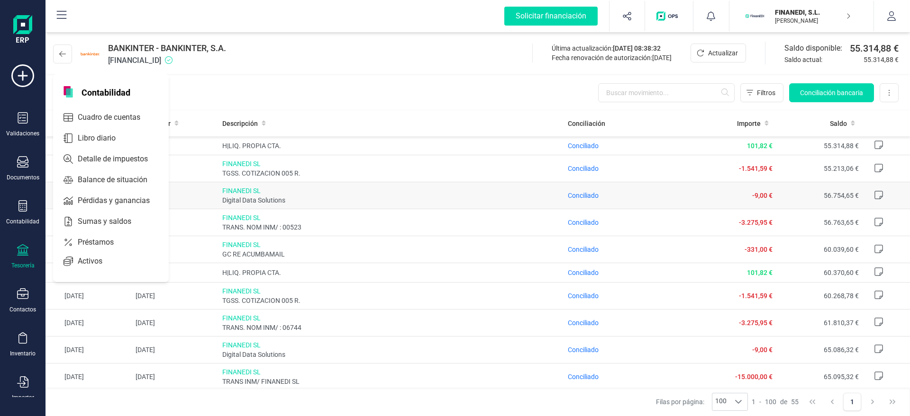
click at [378, 183] on td "FINANEDI SL Digital Data Solutions" at bounding box center [391, 195] width 346 height 27
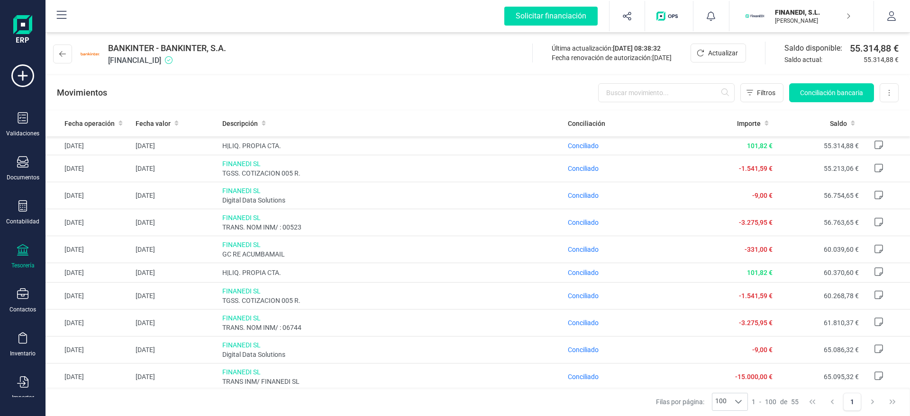
click at [808, 77] on div "Movimientos Filtros Conciliación bancaria Descargar Excel Eliminar cuenta" at bounding box center [477, 93] width 864 height 34
click at [802, 89] on span "Conciliación bancaria" at bounding box center [831, 92] width 63 height 9
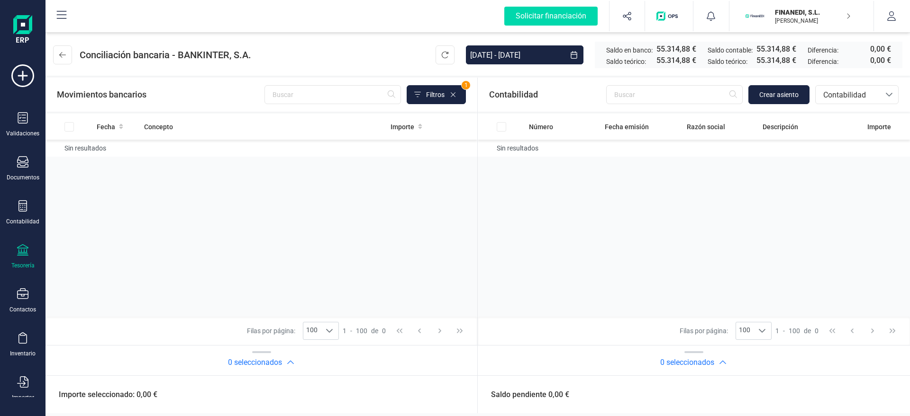
click at [800, 14] on p "FINANEDI, S.L." at bounding box center [813, 12] width 76 height 9
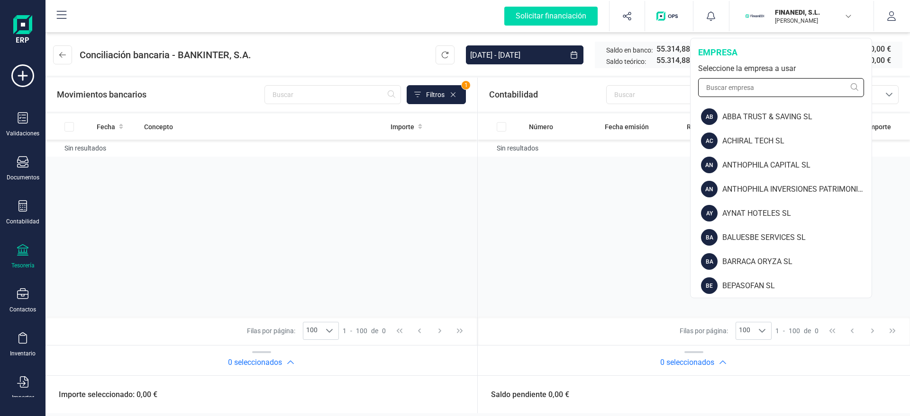
click at [720, 90] on input "text" at bounding box center [781, 87] width 166 height 19
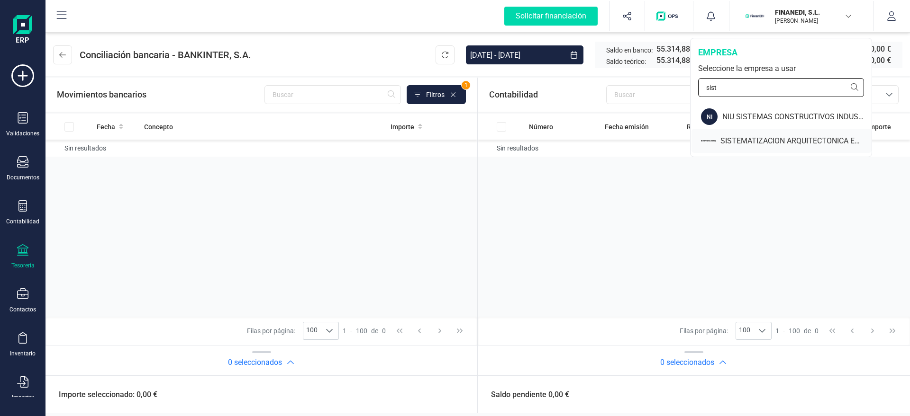
type input "sist"
click at [729, 138] on div "SISTEMATIZACION ARQUITECTONICA EN REFORMAS SL" at bounding box center [795, 140] width 151 height 11
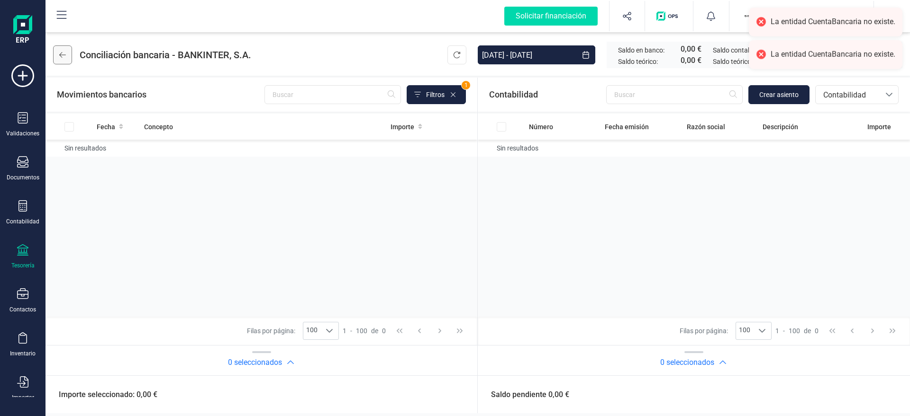
click at [60, 59] on button at bounding box center [62, 54] width 19 height 19
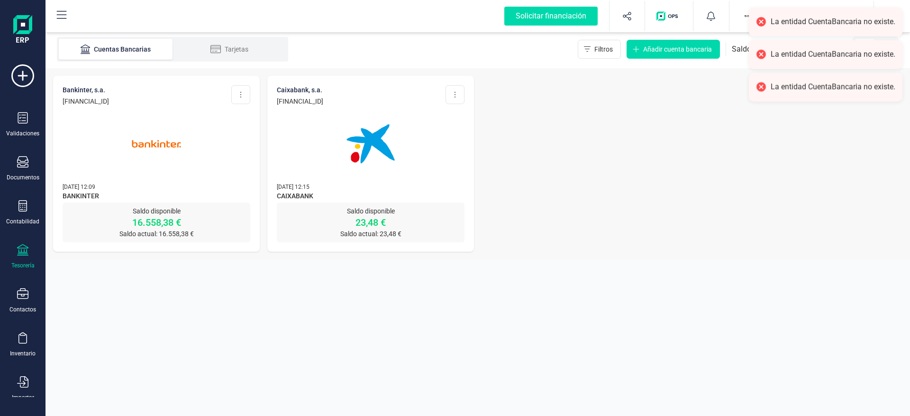
click at [163, 137] on img at bounding box center [157, 144] width 80 height 80
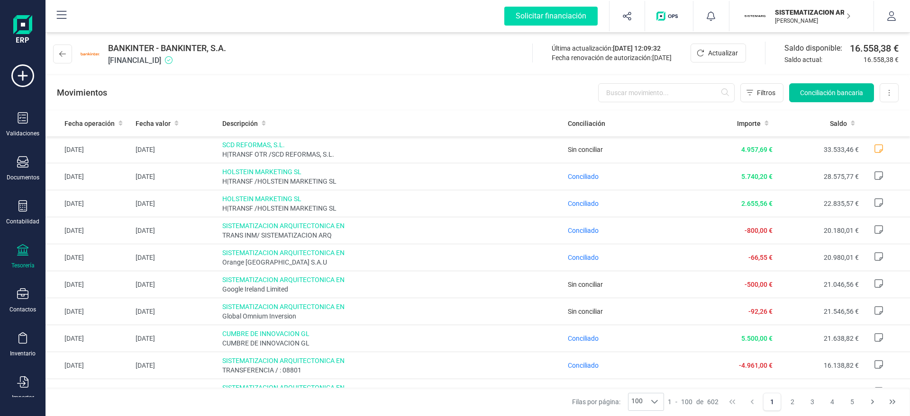
click at [808, 90] on span "Conciliación bancaria" at bounding box center [831, 92] width 63 height 9
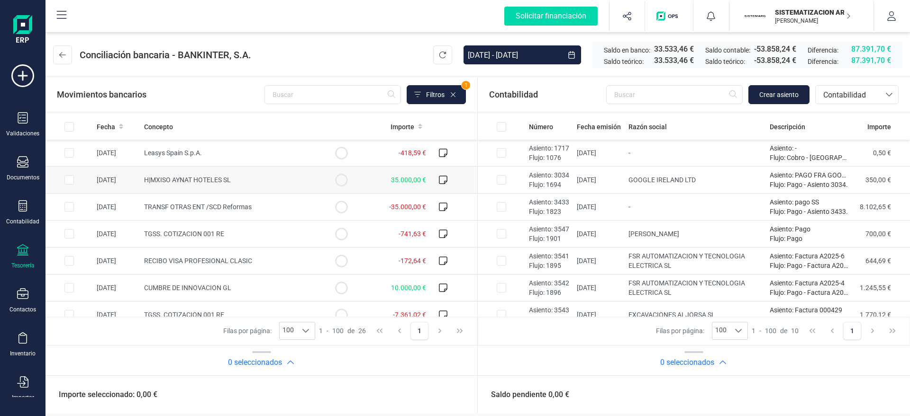
click at [275, 179] on td "H|MXISO AYNAT HOTELES SL" at bounding box center [228, 180] width 177 height 27
checkbox input "true"
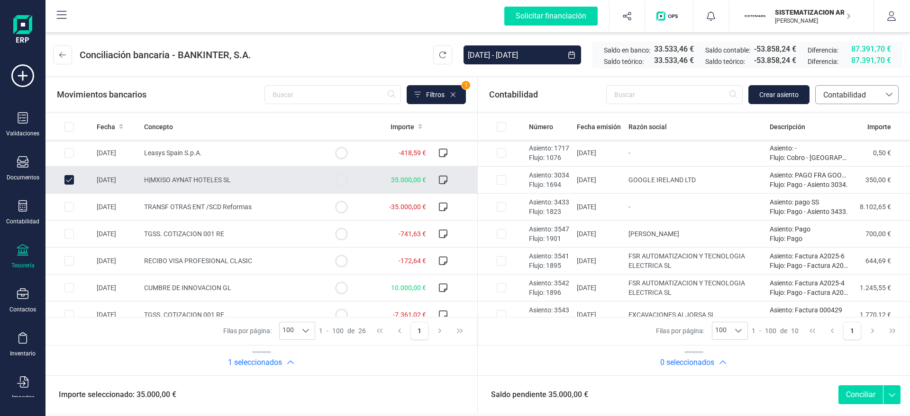
click at [808, 93] on span "Contabilidad" at bounding box center [847, 95] width 57 height 11
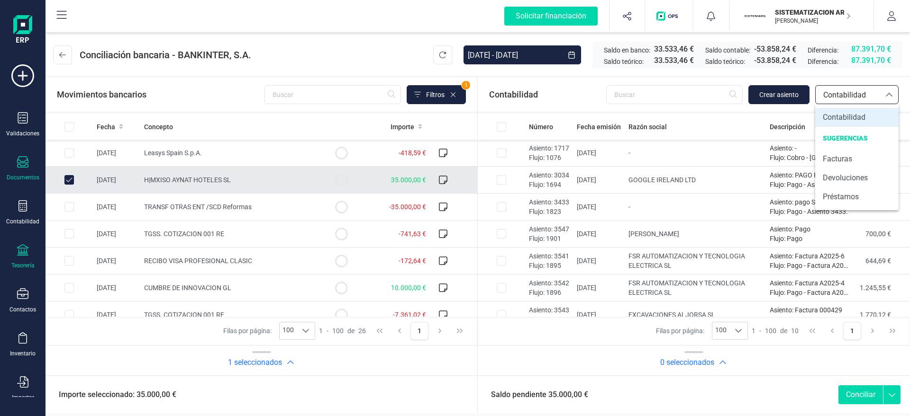
click at [23, 168] on div at bounding box center [22, 163] width 11 height 14
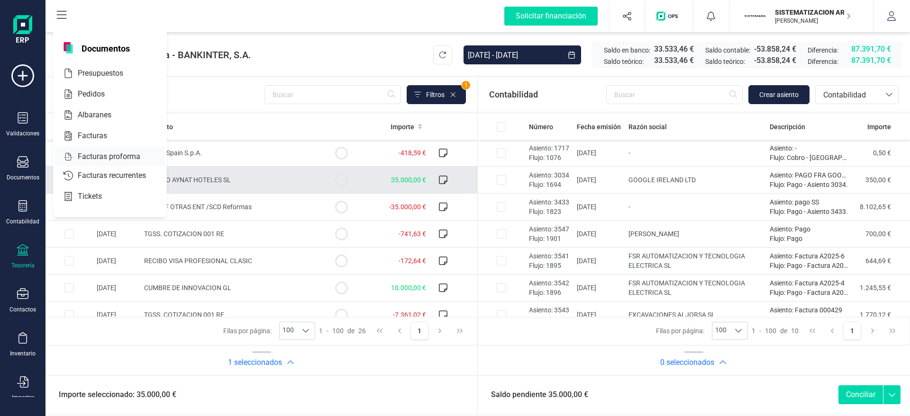
click at [99, 130] on div "Facturas" at bounding box center [110, 135] width 110 height 19
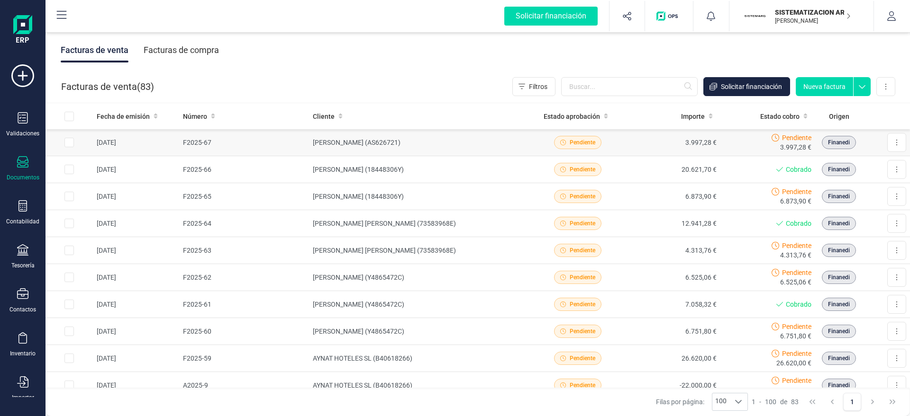
click at [406, 143] on td "[PERSON_NAME] (AS626721)" at bounding box center [419, 142] width 221 height 27
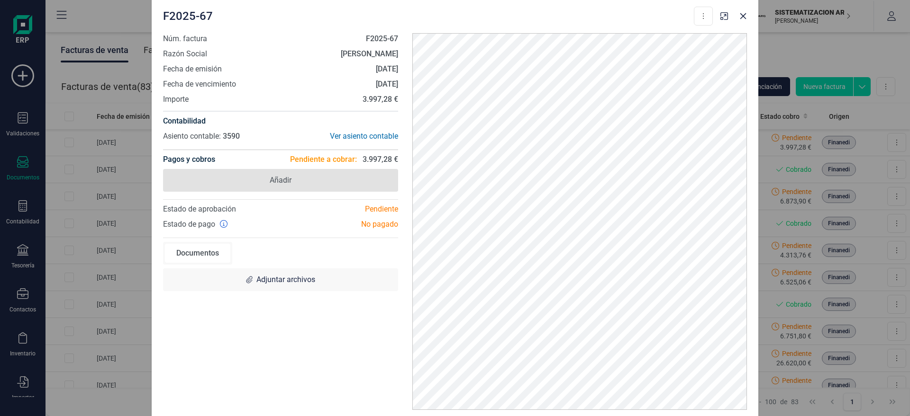
click at [296, 177] on span "Añadir" at bounding box center [280, 180] width 235 height 23
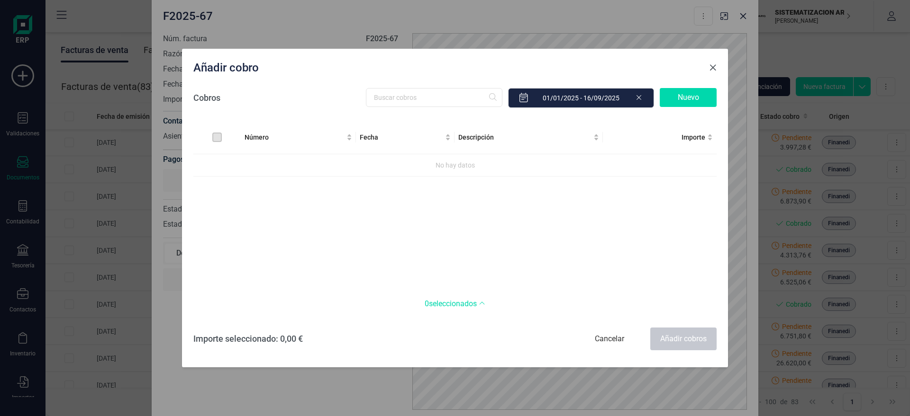
click at [712, 67] on span "Close" at bounding box center [713, 68] width 8 height 8
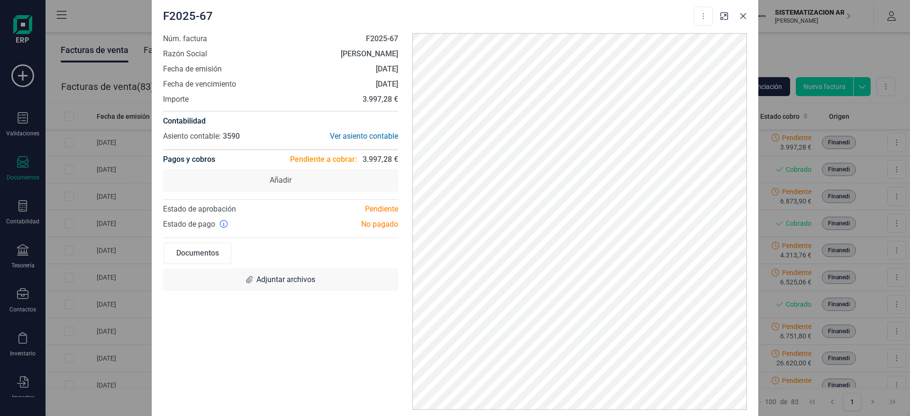
click at [746, 18] on icon "button" at bounding box center [743, 16] width 8 height 8
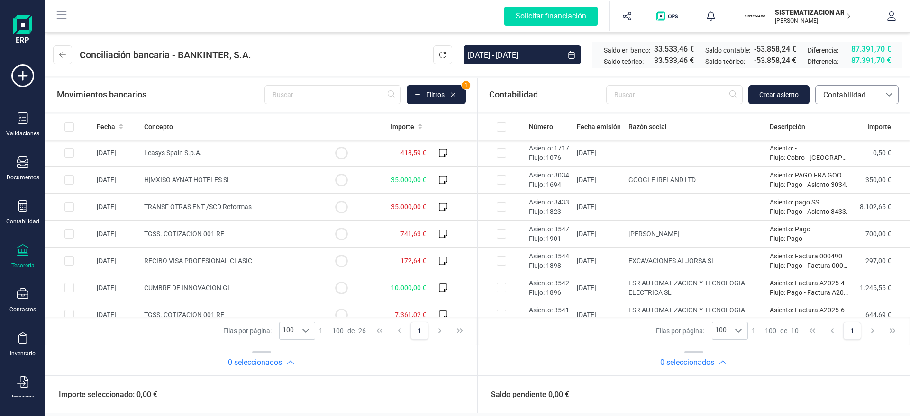
click at [808, 99] on div at bounding box center [889, 95] width 18 height 18
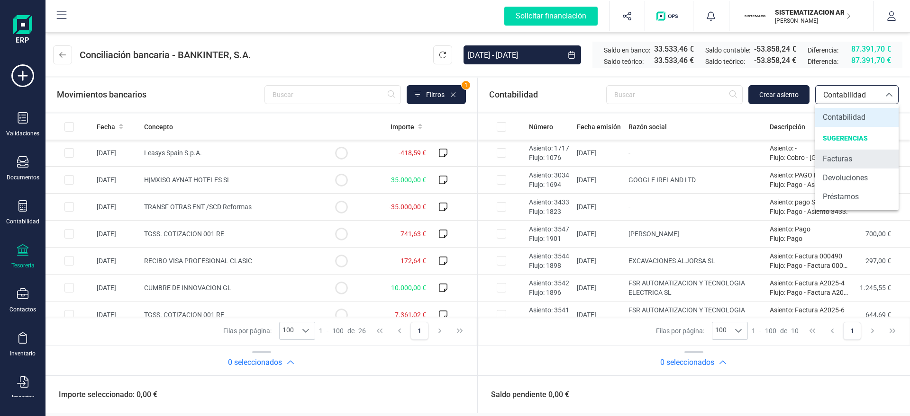
click at [808, 158] on span "Facturas" at bounding box center [836, 158] width 29 height 11
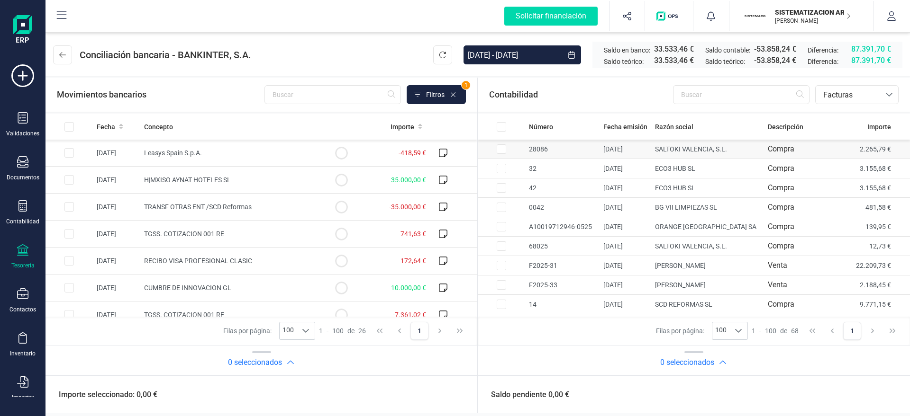
click at [716, 152] on td "SALTOKI VALENCIA, S.L." at bounding box center [707, 149] width 113 height 19
checkbox input "true"
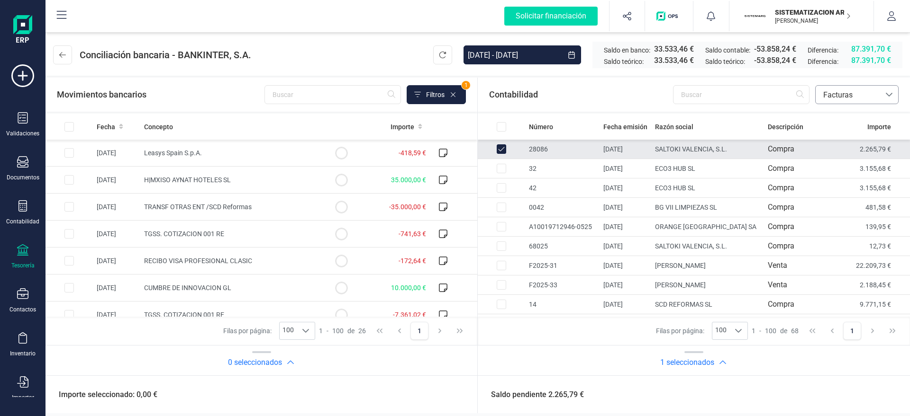
drag, startPoint x: 824, startPoint y: 91, endPoint x: 839, endPoint y: 91, distance: 15.2
click at [808, 91] on span "Facturas" at bounding box center [847, 95] width 57 height 11
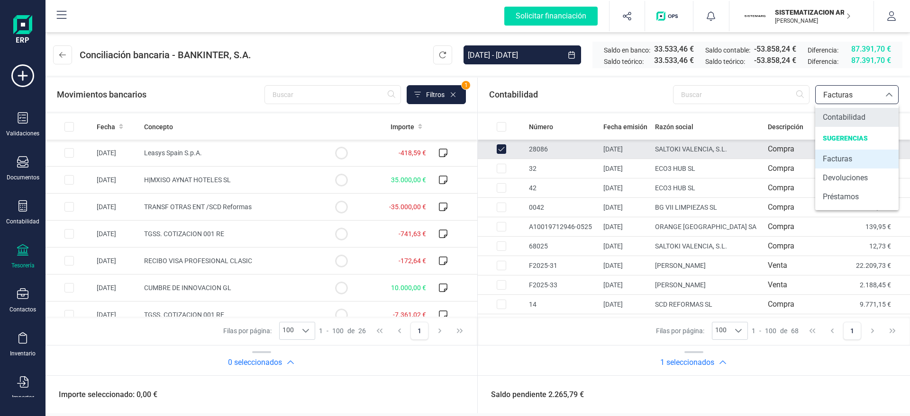
click at [808, 126] on li "Contabilidad" at bounding box center [856, 117] width 83 height 19
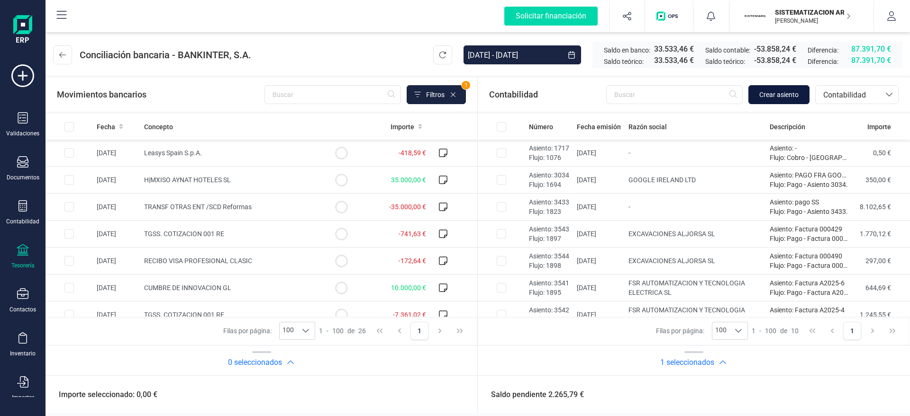
click at [778, 99] on span "Crear asiento" at bounding box center [778, 94] width 39 height 9
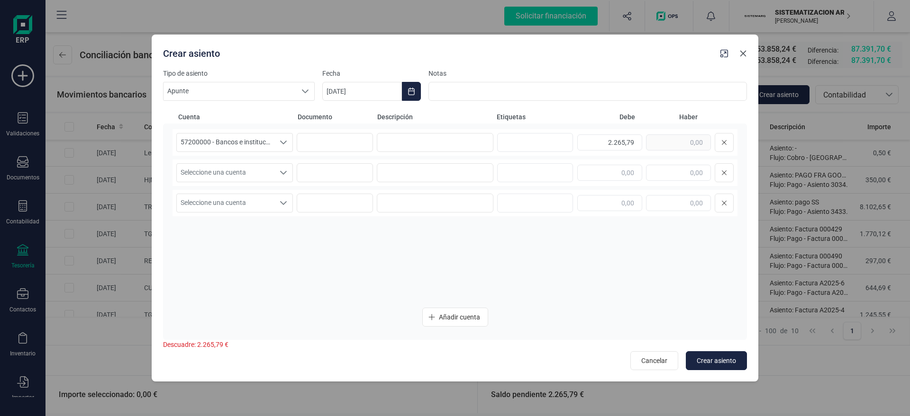
click at [744, 53] on icon "button" at bounding box center [743, 54] width 8 height 8
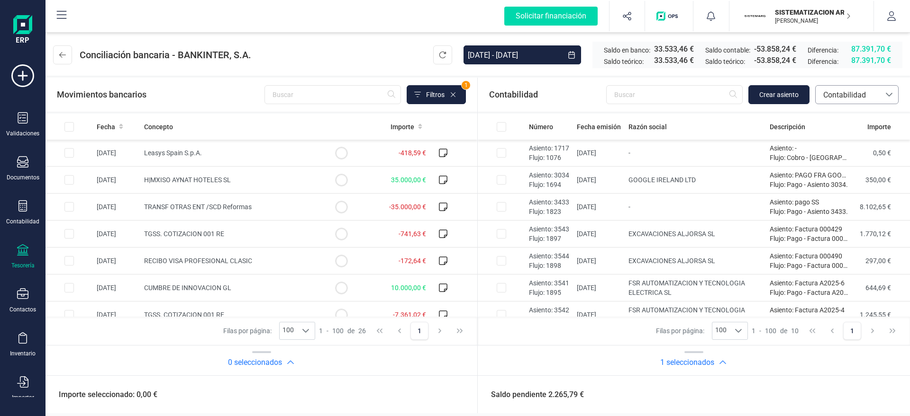
click at [808, 91] on span "Contabilidad" at bounding box center [847, 95] width 57 height 11
click at [171, 156] on span "Leasys Spain S.p.A." at bounding box center [173, 153] width 58 height 8
checkbox input "true"
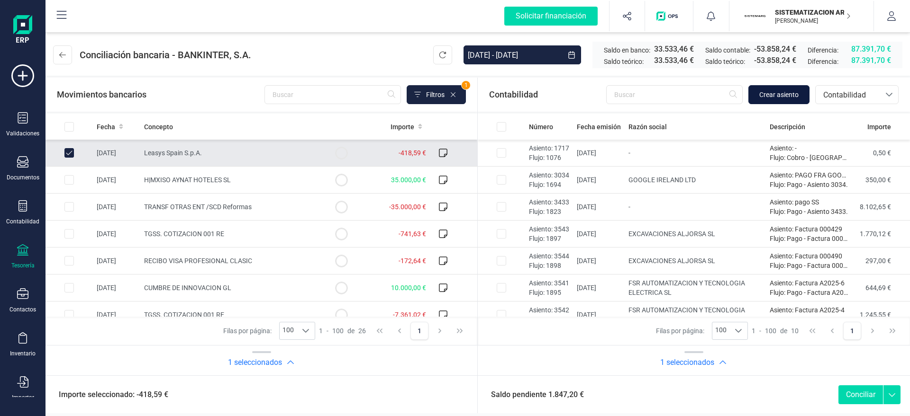
click at [791, 94] on span "Crear asiento" at bounding box center [778, 94] width 39 height 9
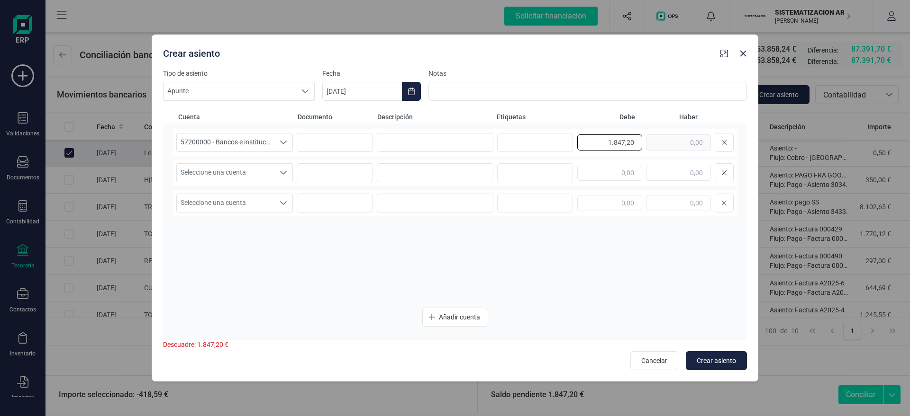
click at [620, 141] on input "1.847,20" at bounding box center [609, 143] width 65 height 16
type input "1.000"
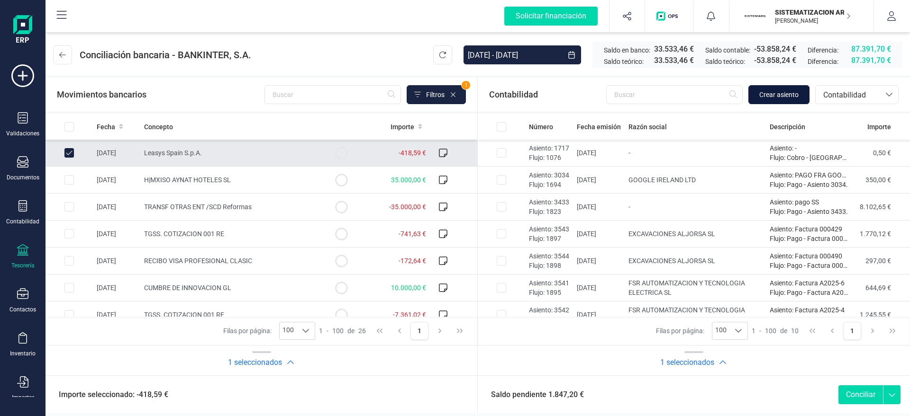
click at [781, 95] on span "Crear asiento" at bounding box center [778, 94] width 39 height 9
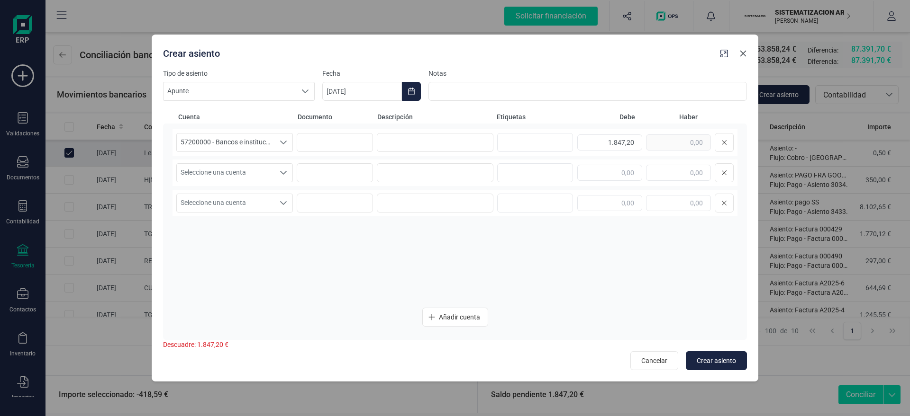
click at [745, 57] on icon "button" at bounding box center [743, 54] width 8 height 8
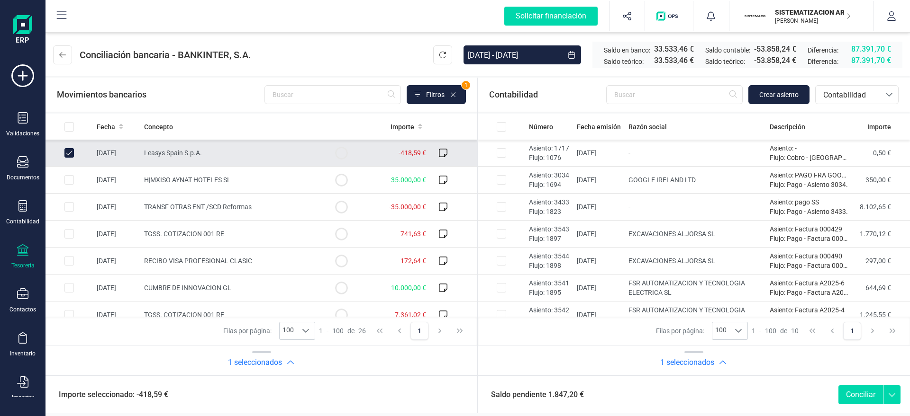
click at [808, 111] on div "Contabilidad Crear asiento bancos.conciliacion.modal.headerAccounting bancos.co…" at bounding box center [694, 95] width 432 height 34
click at [808, 99] on span "Contabilidad" at bounding box center [847, 95] width 57 height 11
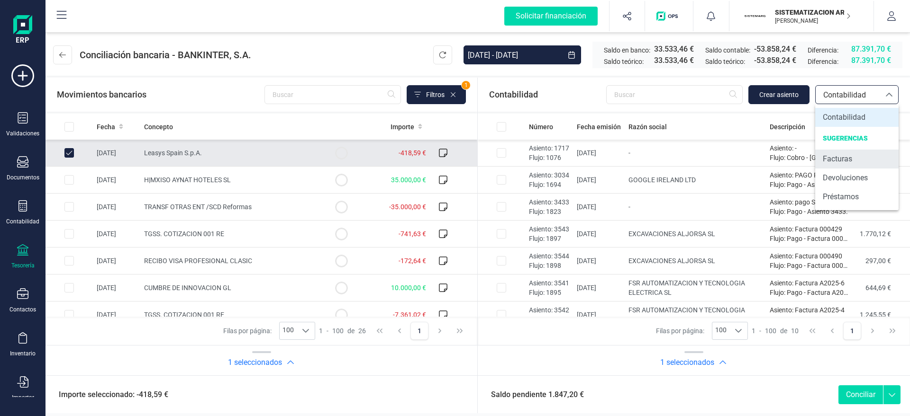
drag, startPoint x: 830, startPoint y: 179, endPoint x: 846, endPoint y: 161, distance: 23.5
click at [808, 161] on ul "Contabilidad SUGERENCIAS Facturas Devoluciones Préstamos" at bounding box center [856, 157] width 83 height 106
click at [808, 161] on span "Facturas" at bounding box center [836, 158] width 29 height 11
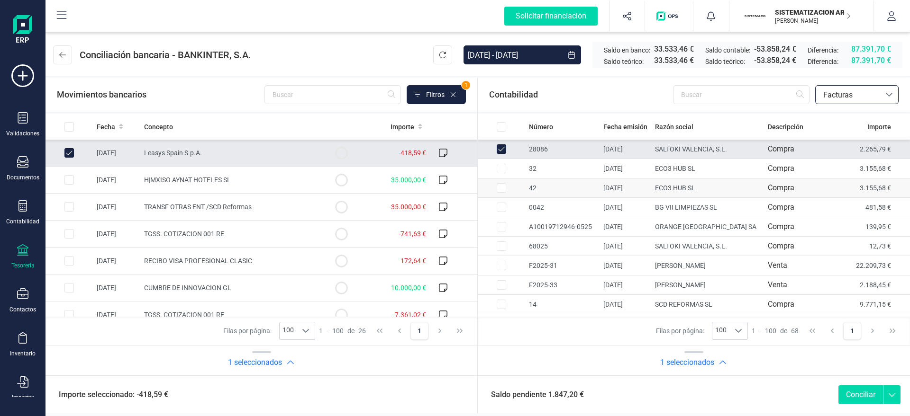
click at [513, 173] on td at bounding box center [501, 168] width 47 height 19
checkbox input "true"
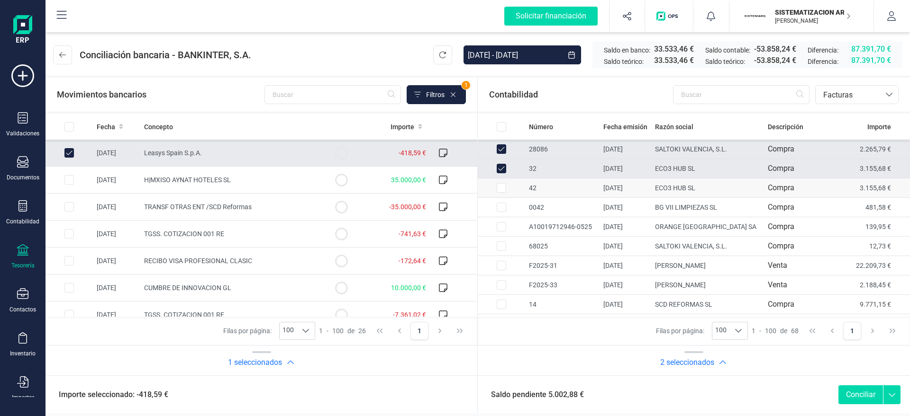
click at [504, 187] on input "Row Selected de57fde1-8e3d-44d2-9b3a-6b2b46f4c040" at bounding box center [500, 187] width 9 height 9
checkbox input "true"
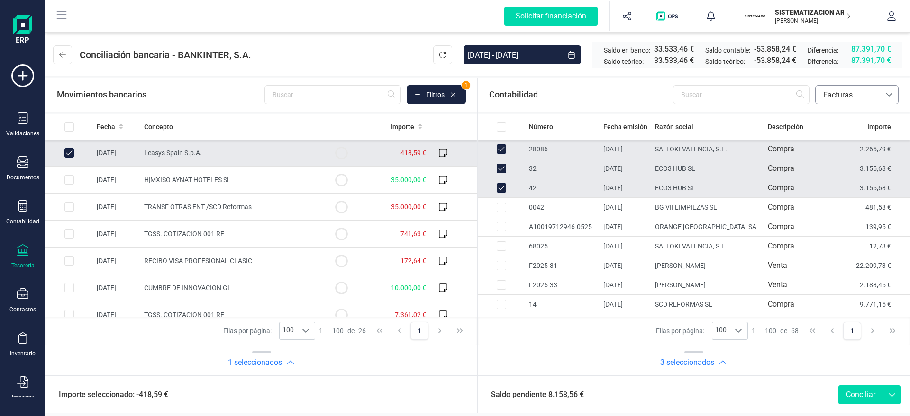
click at [808, 88] on span "Facturas" at bounding box center [847, 95] width 64 height 18
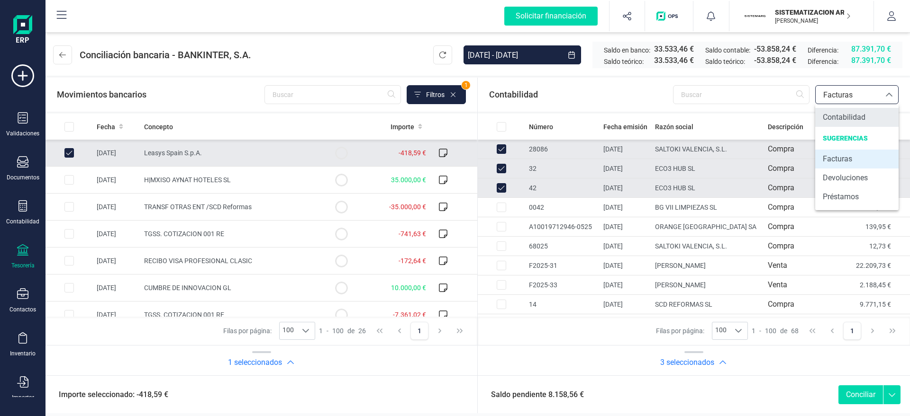
click at [808, 119] on span "Contabilidad" at bounding box center [843, 117] width 43 height 11
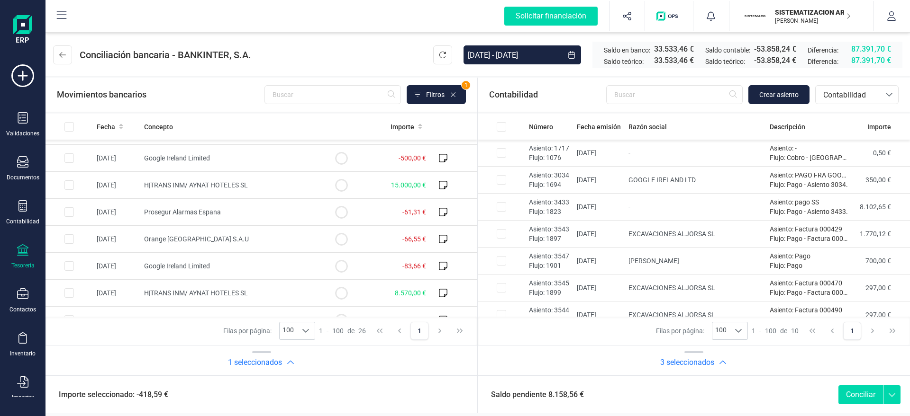
scroll to position [210, 0]
click at [27, 218] on div "Contabilidad" at bounding box center [22, 222] width 33 height 8
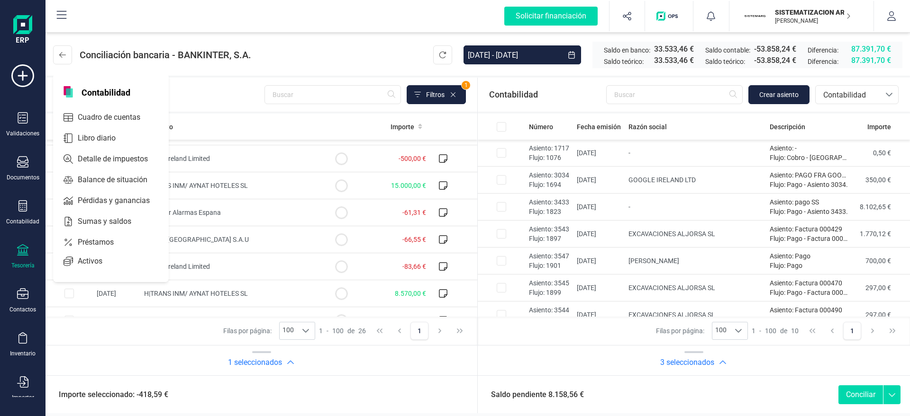
drag, startPoint x: 121, startPoint y: 124, endPoint x: 39, endPoint y: 232, distance: 135.6
click at [39, 232] on div "Validaciones Documentos Documentos Presupuestos Pedidos Albaranes Facturas Fact…" at bounding box center [23, 258] width 38 height 389
click at [27, 253] on icon at bounding box center [22, 249] width 11 height 11
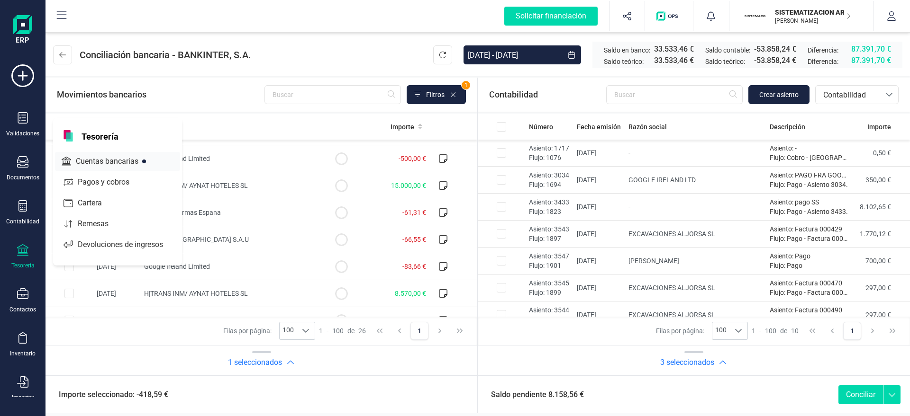
click at [104, 155] on div "Cuentas bancarias" at bounding box center [117, 161] width 125 height 19
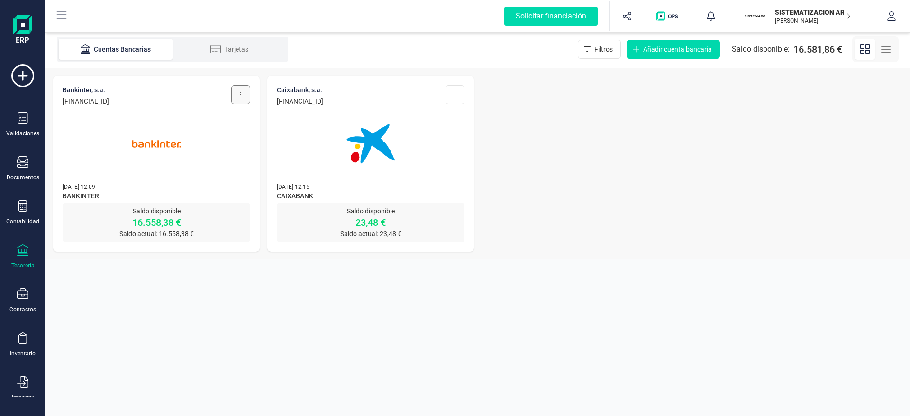
click at [232, 93] on button at bounding box center [240, 94] width 19 height 19
click at [227, 116] on button "Editar cuenta" at bounding box center [207, 117] width 83 height 19
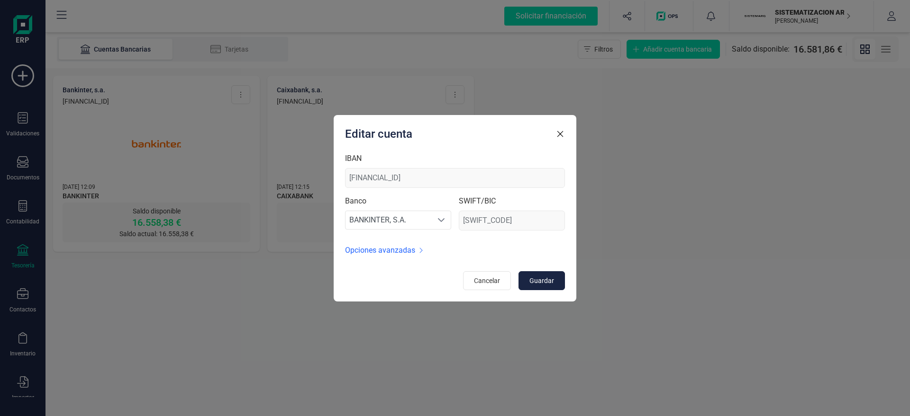
click at [376, 251] on span "Opciones avanzadas" at bounding box center [380, 250] width 70 height 11
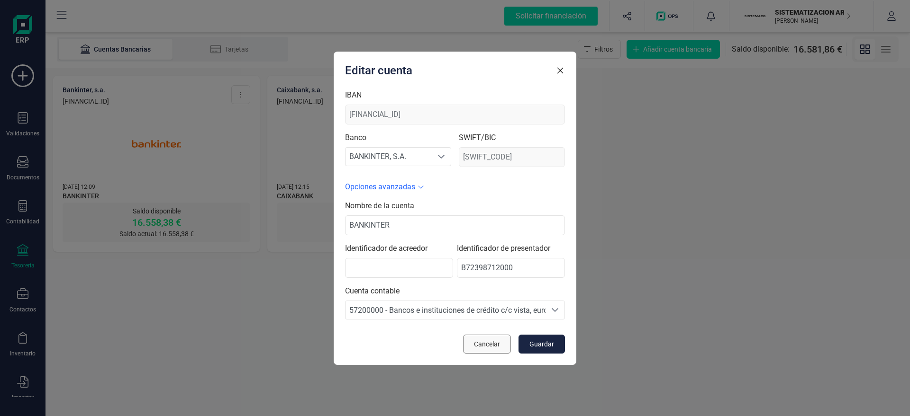
click at [478, 347] on span "Cancelar" at bounding box center [487, 344] width 26 height 9
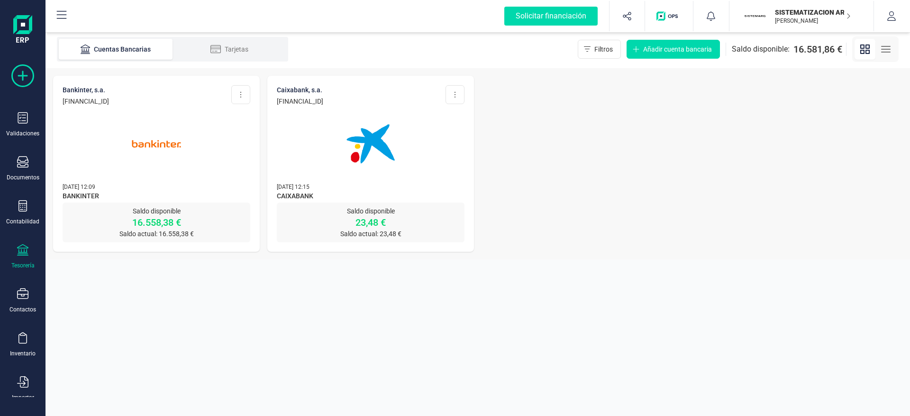
click at [38, 83] on div at bounding box center [23, 78] width 38 height 29
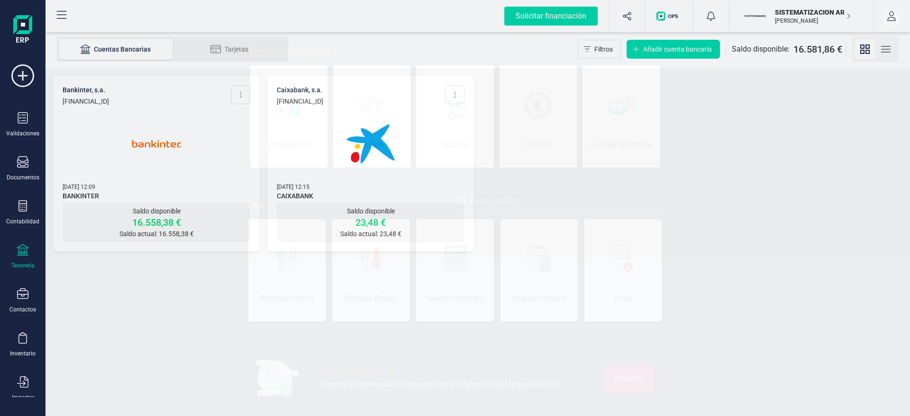
scroll to position [0, 47]
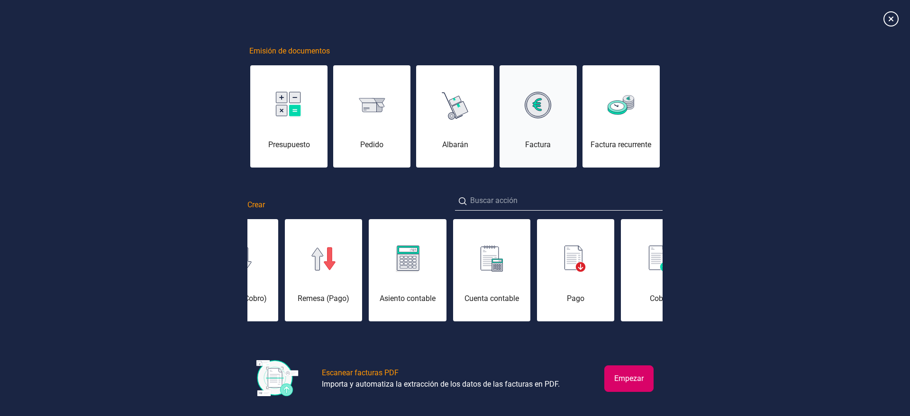
click at [544, 135] on div "Factura" at bounding box center [537, 122] width 77 height 57
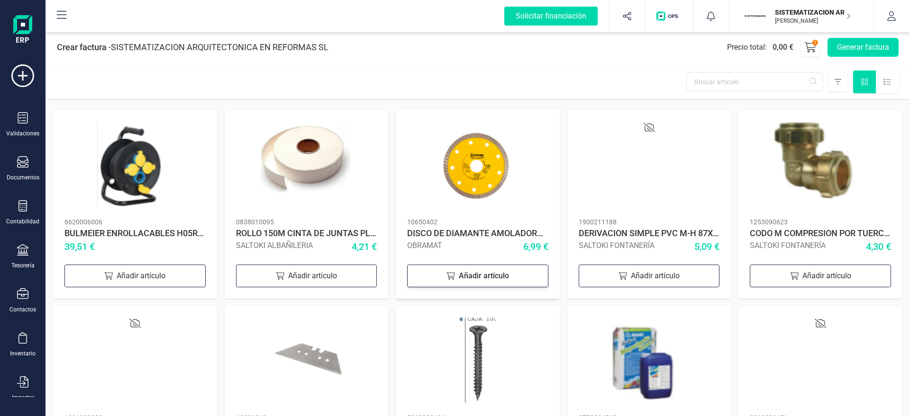
click at [528, 266] on div "Añadir artículo" at bounding box center [477, 276] width 141 height 23
click at [634, 273] on div "Añadir artículo" at bounding box center [648, 276] width 141 height 23
click at [808, 50] on button "Generar factura" at bounding box center [862, 47] width 71 height 19
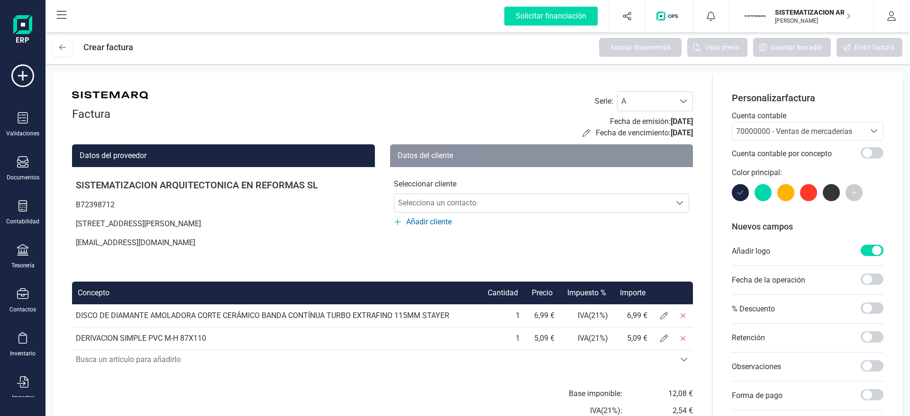
click at [776, 123] on span "70000000 - Ventas de mercaderías" at bounding box center [798, 131] width 133 height 18
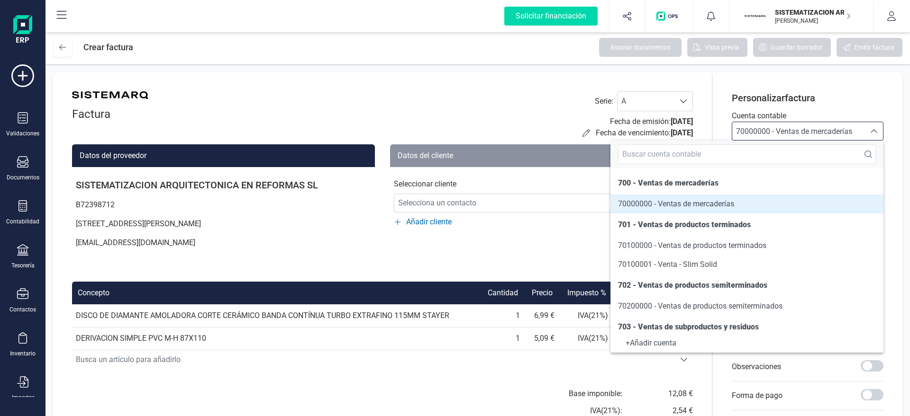
click at [498, 84] on div "Factura Serie : A A Fecha de emisión: [DATE] Fecha de vencimiento: [DATE] Datos…" at bounding box center [382, 298] width 659 height 452
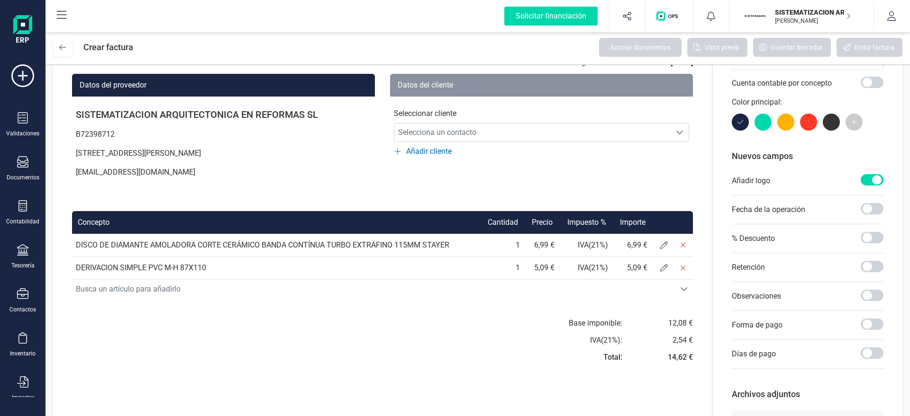
scroll to position [71, 0]
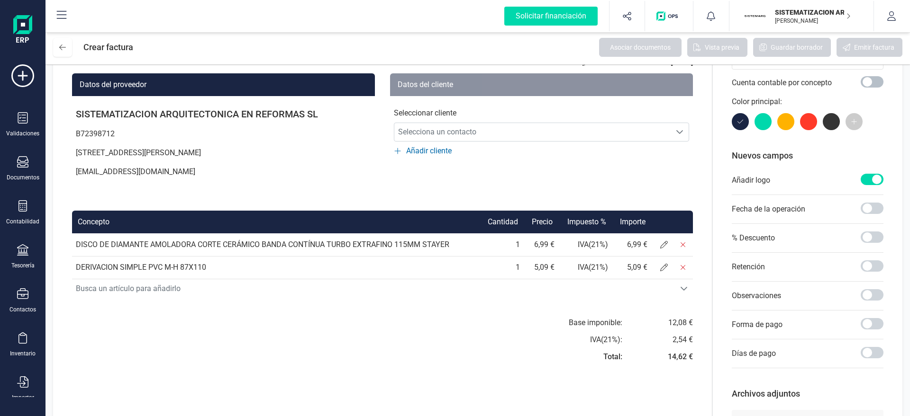
click at [808, 83] on span at bounding box center [871, 81] width 23 height 11
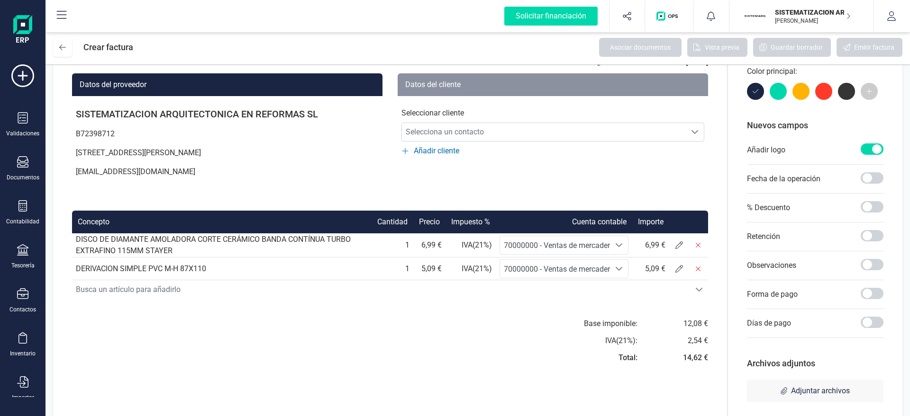
scroll to position [5, 3]
click at [570, 244] on span "70000000 - Ventas de mercaderías" at bounding box center [562, 245] width 116 height 9
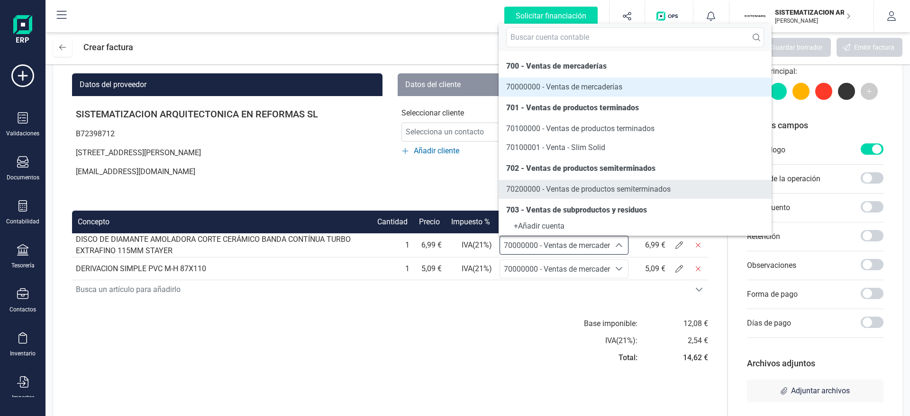
click at [596, 182] on li "70200000 - Ventas de productos semiterminados" at bounding box center [634, 189] width 273 height 19
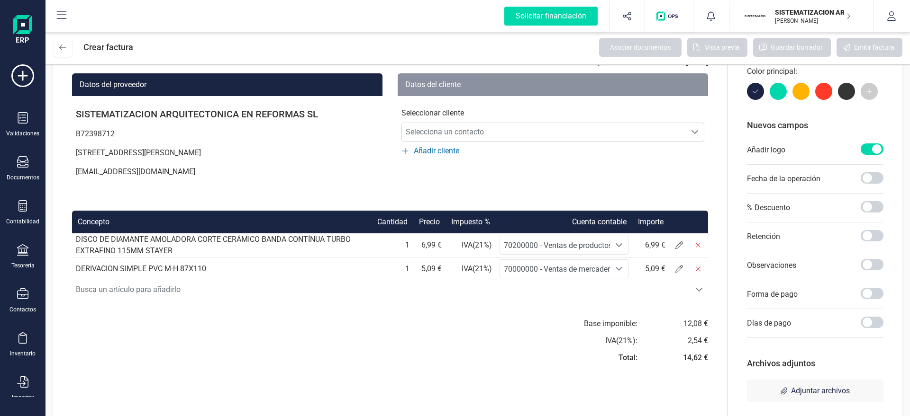
click at [571, 268] on span "70000000 - Ventas de mercaderías" at bounding box center [562, 269] width 116 height 9
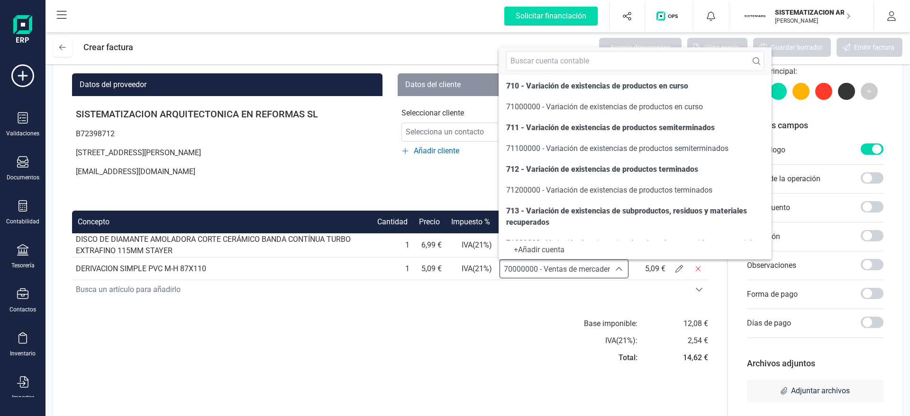
scroll to position [741, 0]
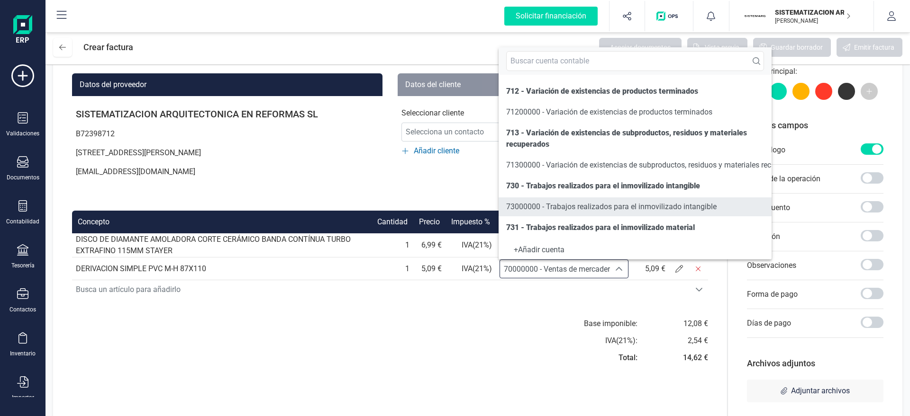
click at [555, 200] on li "73000000 - Trabajos realizados para el inmovilizado intangible" at bounding box center [634, 207] width 273 height 19
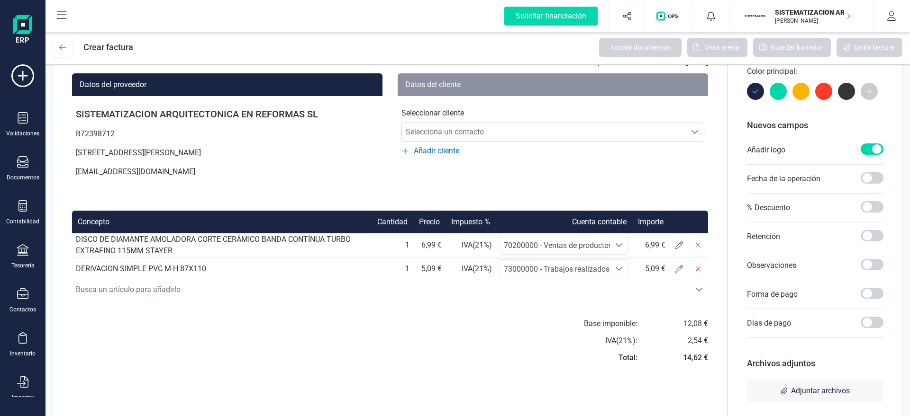
click at [436, 337] on div "Base imponible: IVA ( 21 %): Total: 12,08 € 2,54 € 14,62 €" at bounding box center [552, 343] width 310 height 51
click at [18, 171] on div "Documentos" at bounding box center [23, 168] width 38 height 25
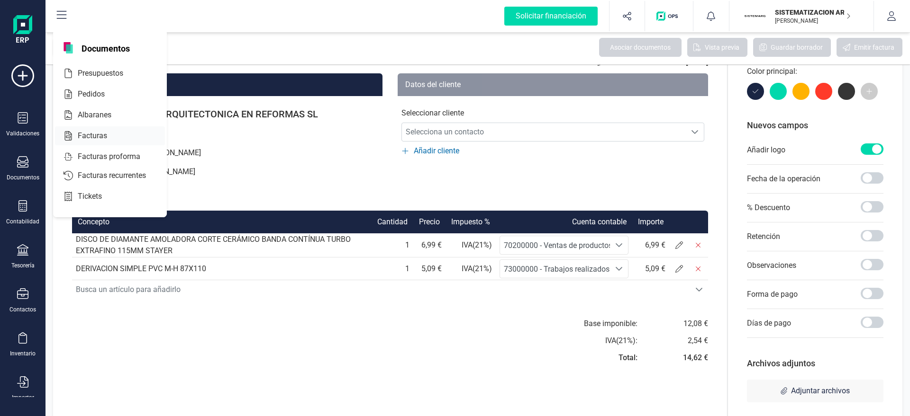
click at [124, 133] on div at bounding box center [115, 135] width 17 height 11
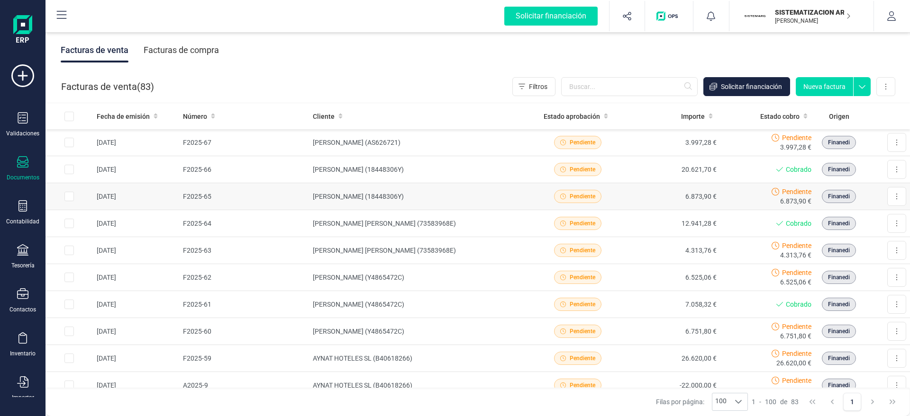
click at [384, 186] on td "[PERSON_NAME] (18448306Y)" at bounding box center [419, 196] width 221 height 27
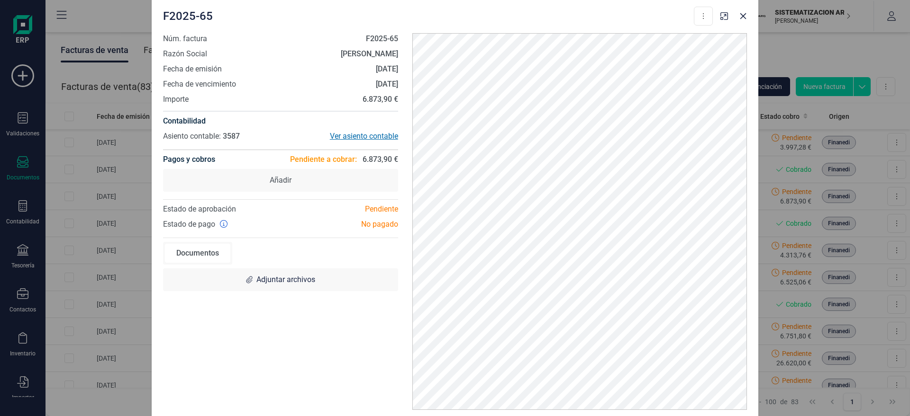
click at [371, 136] on div "Ver asiento contable" at bounding box center [338, 136] width 117 height 11
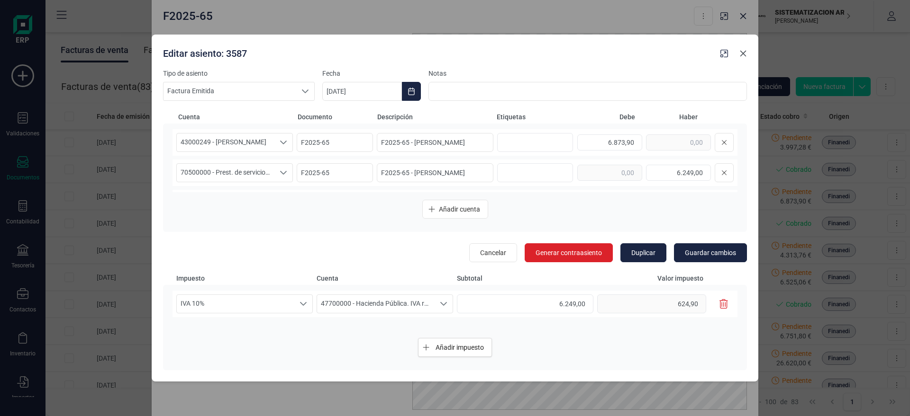
click at [741, 54] on icon "button" at bounding box center [743, 54] width 8 height 8
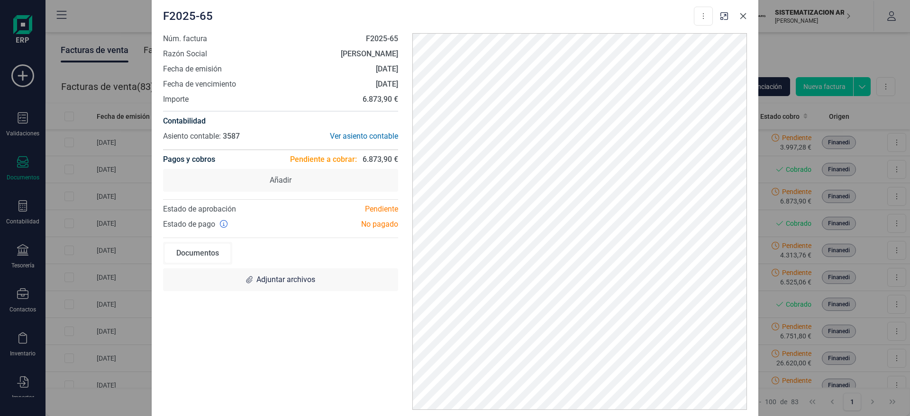
click at [742, 17] on icon "button" at bounding box center [743, 16] width 8 height 8
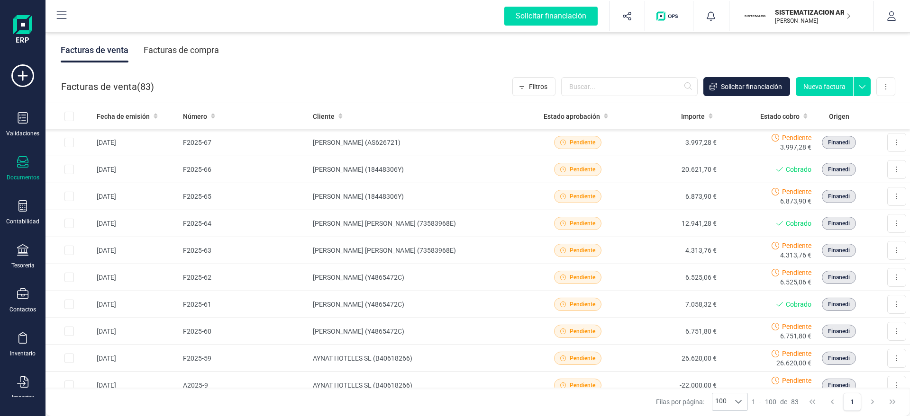
click at [704, 48] on div "Facturas de venta Facturas de compra" at bounding box center [477, 50] width 864 height 40
click at [418, 141] on td "[PERSON_NAME] (AS626721)" at bounding box center [419, 142] width 221 height 27
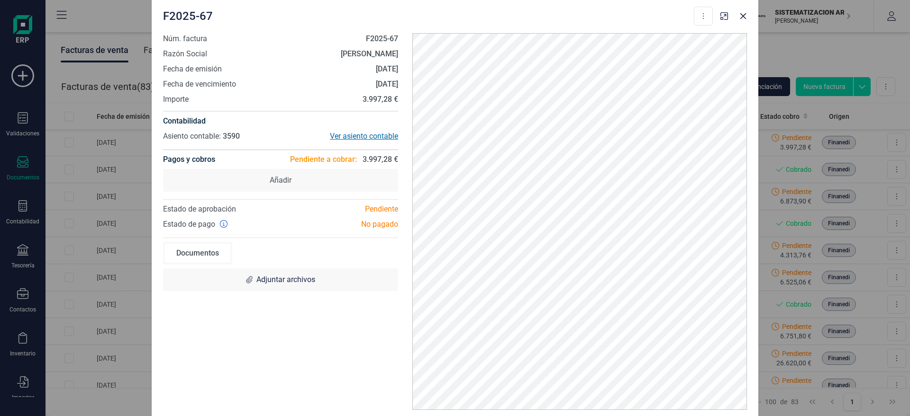
click at [354, 139] on div "Ver asiento contable" at bounding box center [338, 136] width 117 height 11
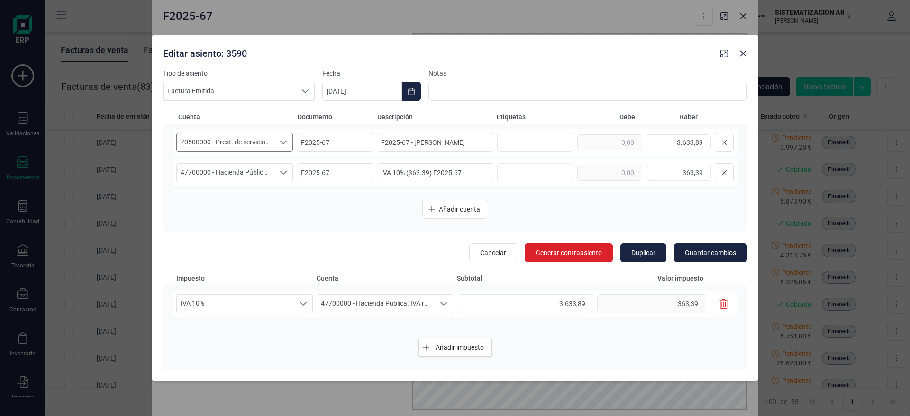
click at [283, 142] on icon "Seleccione una cuenta" at bounding box center [284, 143] width 8 height 8
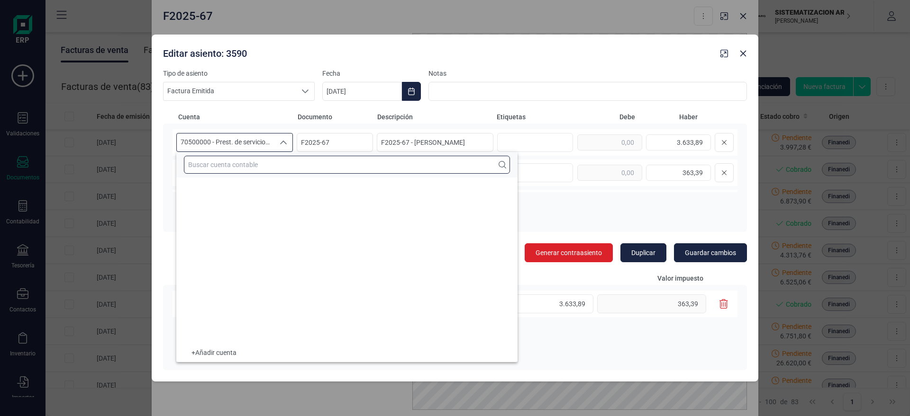
scroll to position [20489, 0]
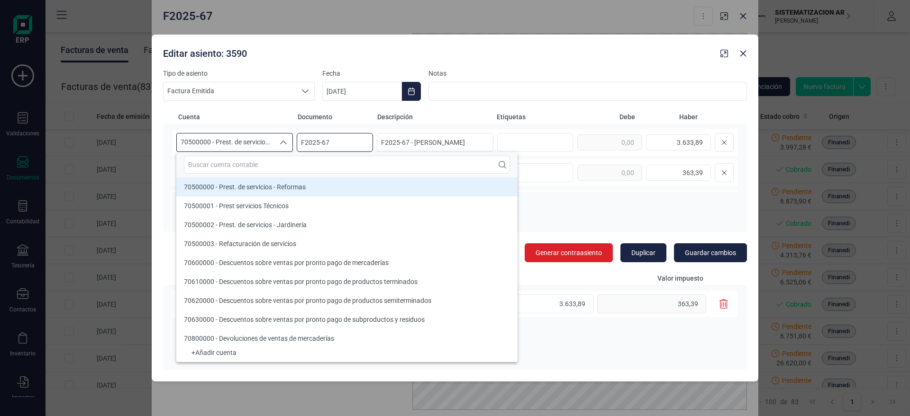
click at [318, 138] on input "F2025-67" at bounding box center [335, 142] width 76 height 19
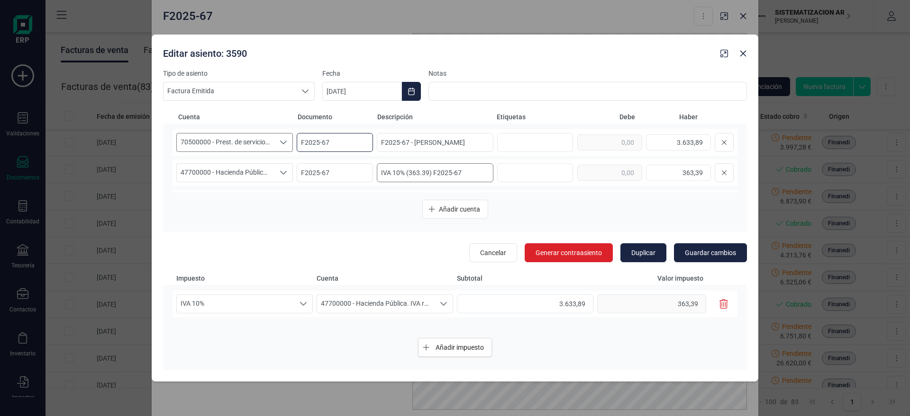
scroll to position [28, 0]
click at [416, 170] on input "F2025-67 - [PERSON_NAME]" at bounding box center [435, 175] width 117 height 19
click at [743, 57] on icon "button" at bounding box center [743, 54] width 8 height 8
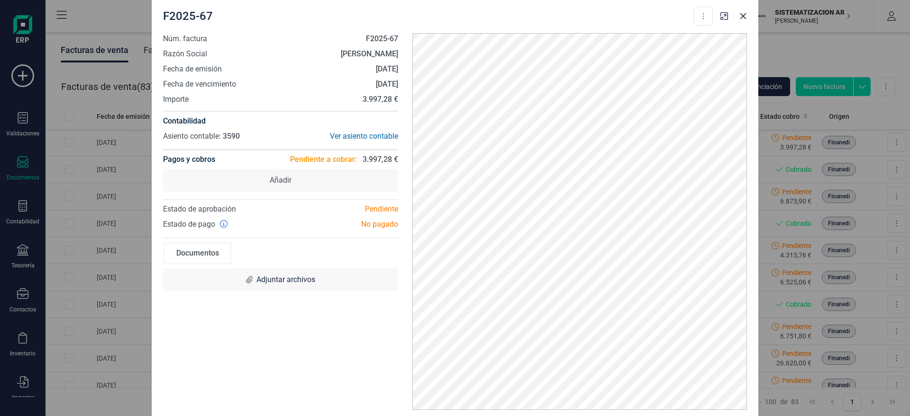
click at [743, 26] on div "F2025-67 Descargar documento Crear factura rectificativa Marcar como cobrada" at bounding box center [455, 14] width 606 height 38
click at [742, 16] on icon "button" at bounding box center [743, 16] width 6 height 6
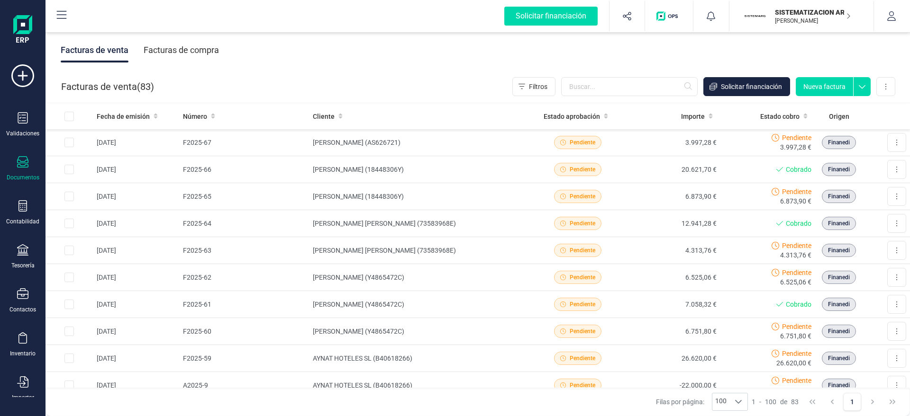
click at [808, 18] on icon "button" at bounding box center [890, 15] width 9 height 9
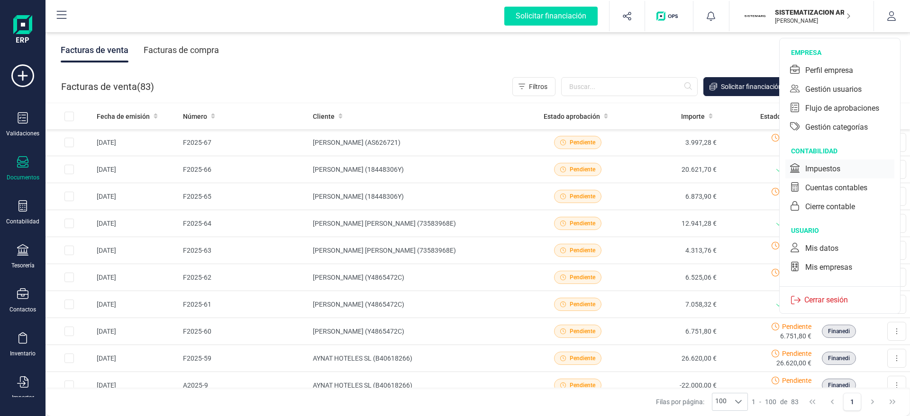
click at [808, 167] on div "Impuestos" at bounding box center [839, 169] width 109 height 19
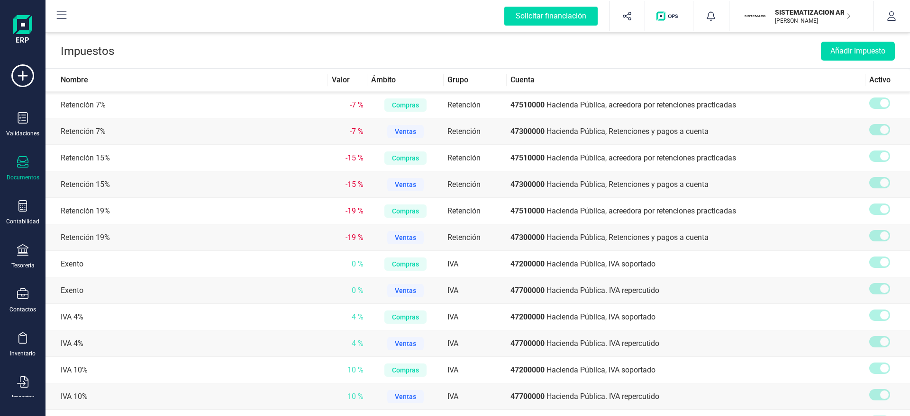
click at [26, 167] on icon at bounding box center [22, 161] width 11 height 11
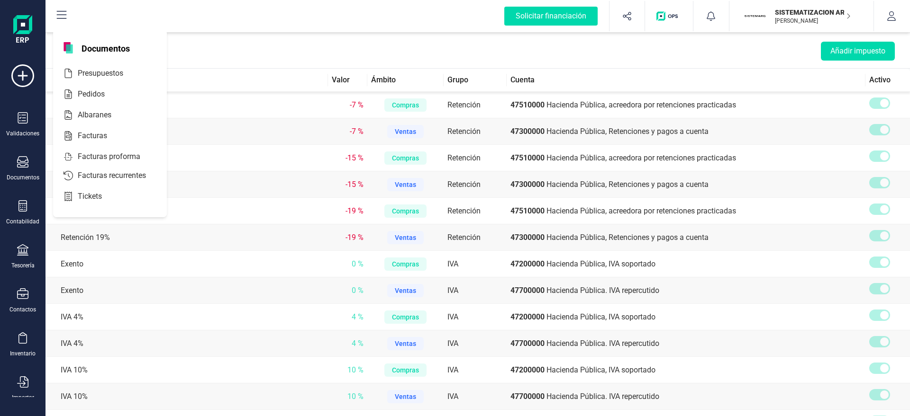
click at [788, 9] on p "SISTEMATIZACION ARQUITECTONICA EN REFORMAS SL" at bounding box center [813, 12] width 76 height 9
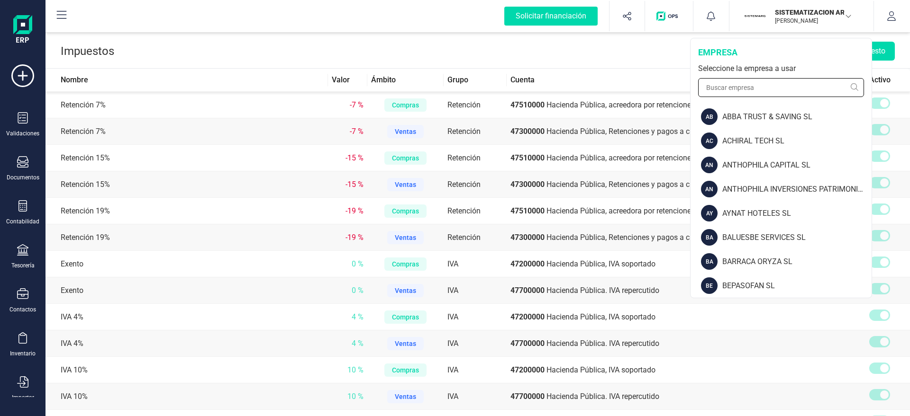
click at [763, 96] on input "text" at bounding box center [781, 87] width 166 height 19
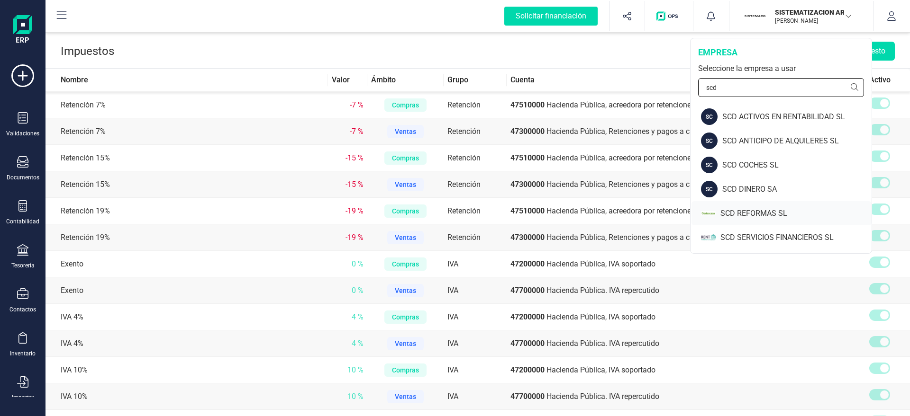
type input "scd"
click at [745, 224] on div "SCD REFORMAS SL" at bounding box center [781, 213] width 180 height 24
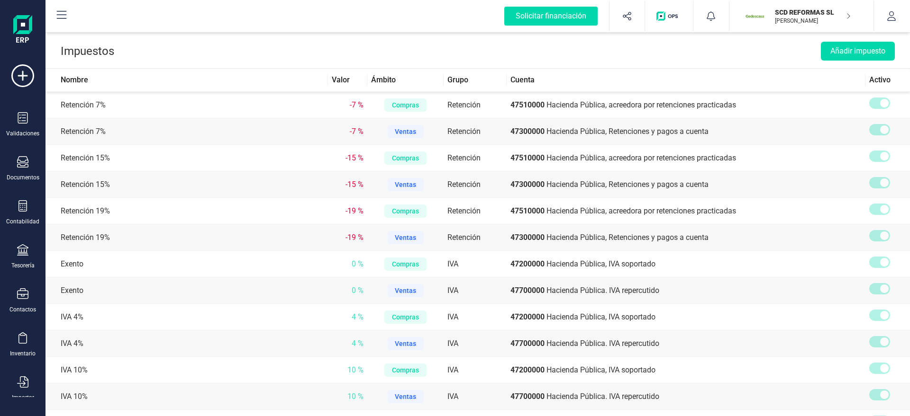
click at [749, 10] on img "button" at bounding box center [754, 16] width 21 height 21
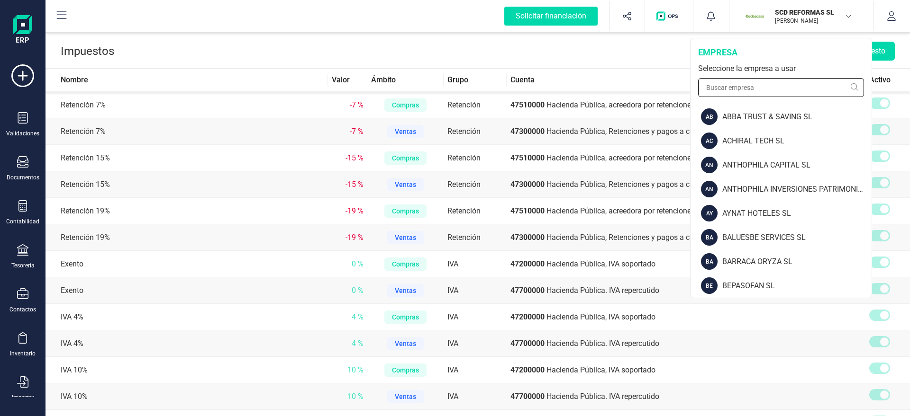
click at [777, 92] on input "text" at bounding box center [781, 87] width 166 height 19
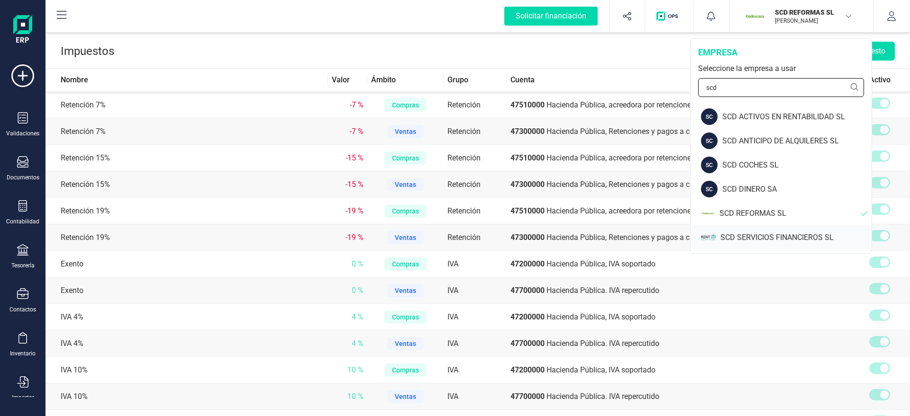
type input "scd"
click at [734, 231] on div "SCD SERVICIOS FINANCIEROS SL" at bounding box center [781, 238] width 180 height 24
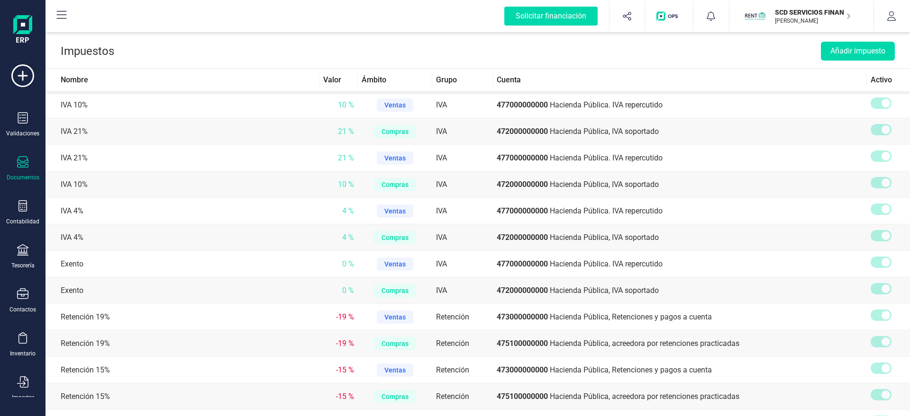
click at [17, 167] on div "Documentos" at bounding box center [23, 168] width 38 height 25
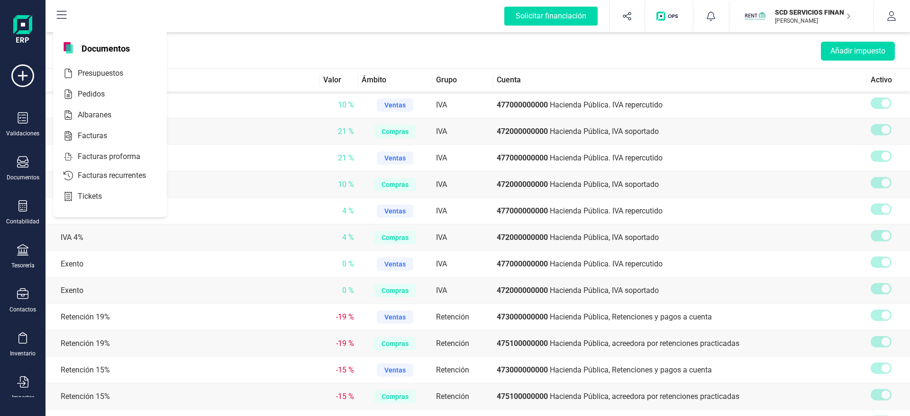
click at [22, 195] on div "Validaciones Documentos Documentos Presupuestos Pedidos Albaranes Facturas Fact…" at bounding box center [23, 258] width 38 height 389
click at [21, 218] on div "Contabilidad" at bounding box center [22, 222] width 33 height 8
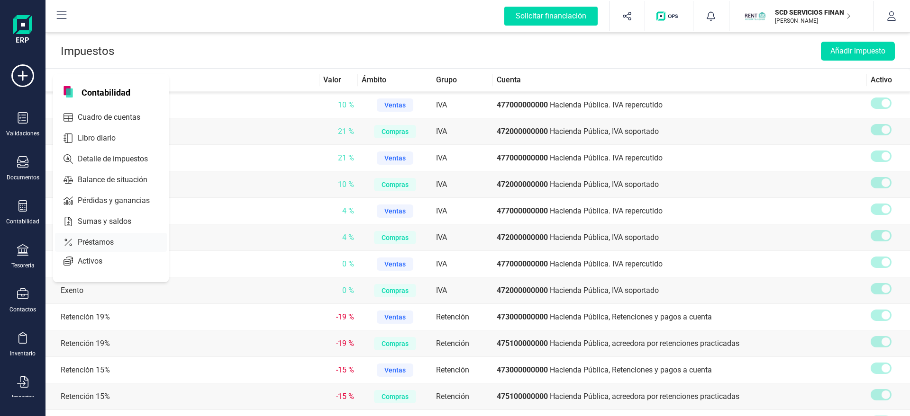
click at [101, 245] on span "Préstamos" at bounding box center [102, 242] width 57 height 11
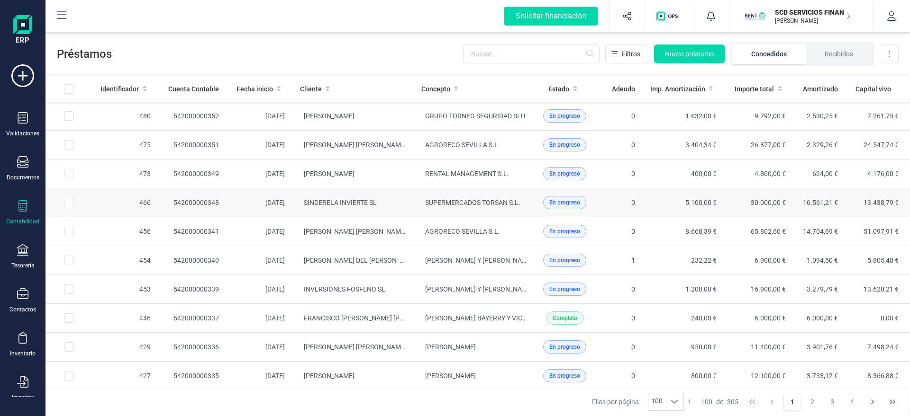
click at [415, 193] on td "SUPERMERCADOS TORSAN S.L." at bounding box center [474, 203] width 121 height 29
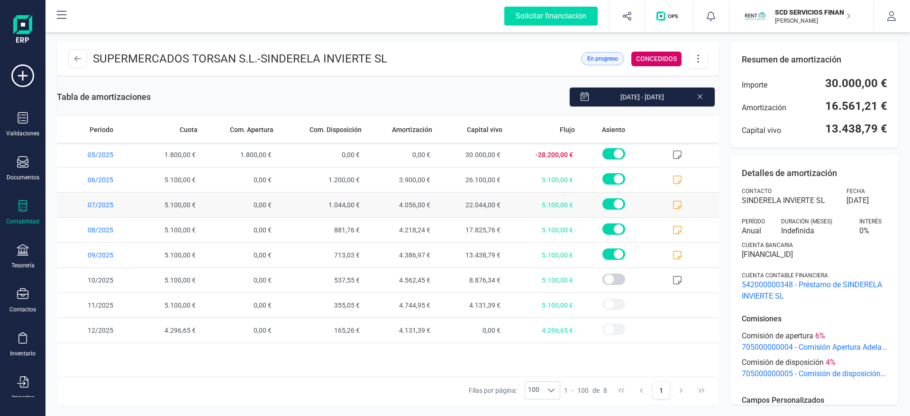
click at [107, 207] on span "07/2025" at bounding box center [94, 205] width 74 height 25
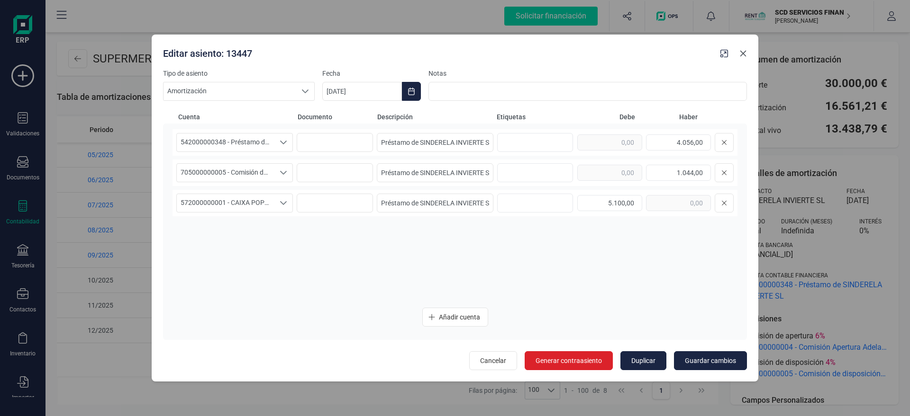
click at [744, 50] on icon "button" at bounding box center [743, 54] width 8 height 8
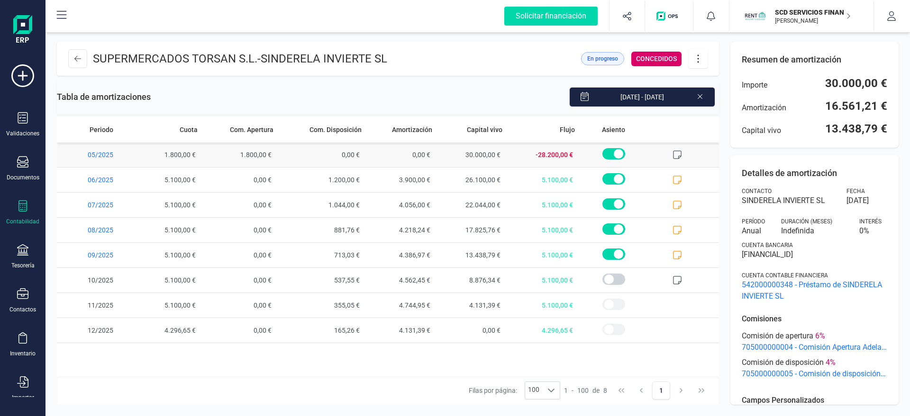
click at [110, 154] on span "05/2025" at bounding box center [94, 155] width 74 height 25
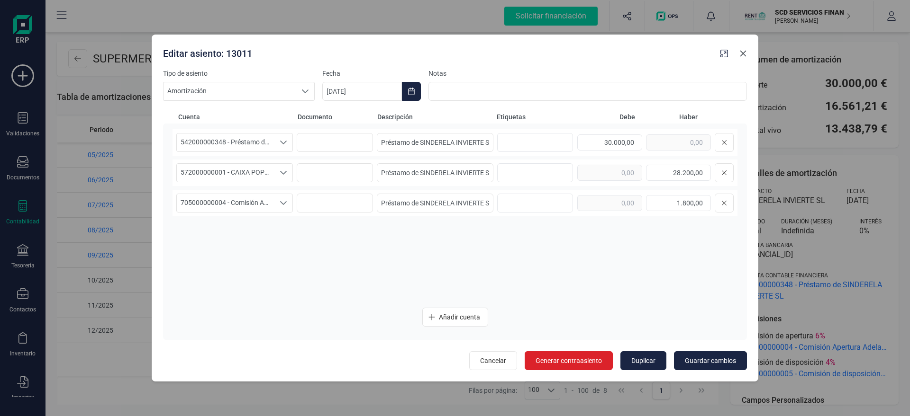
click at [742, 51] on icon "button" at bounding box center [743, 54] width 8 height 8
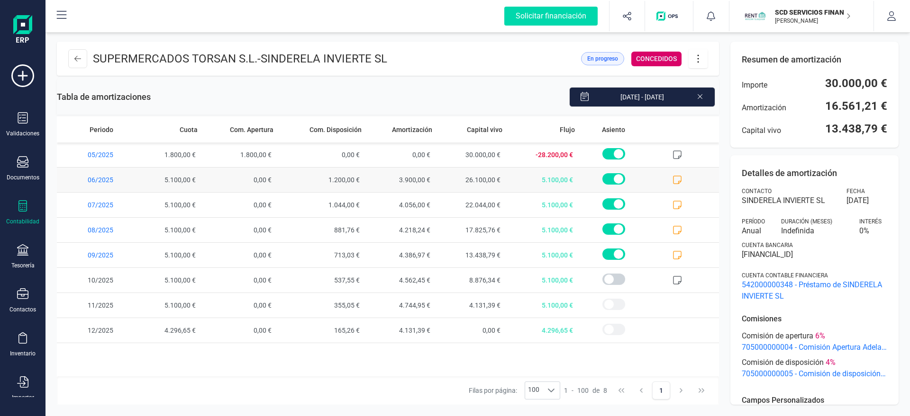
click at [98, 178] on span "06/2025" at bounding box center [94, 180] width 74 height 25
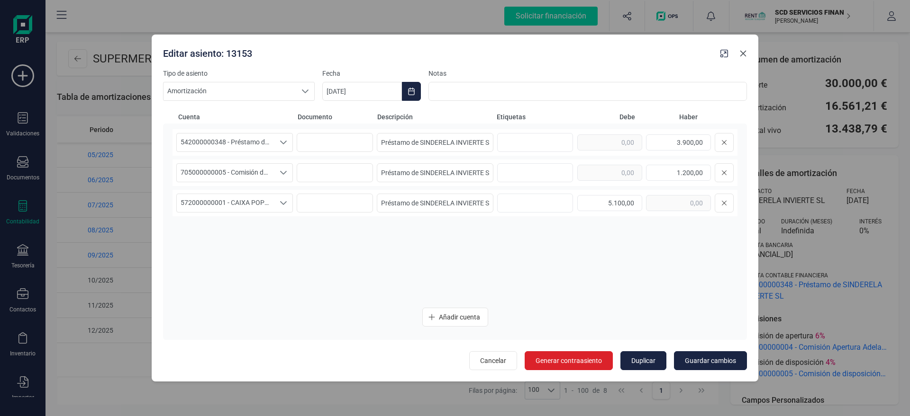
click at [741, 52] on icon "button" at bounding box center [743, 54] width 8 height 8
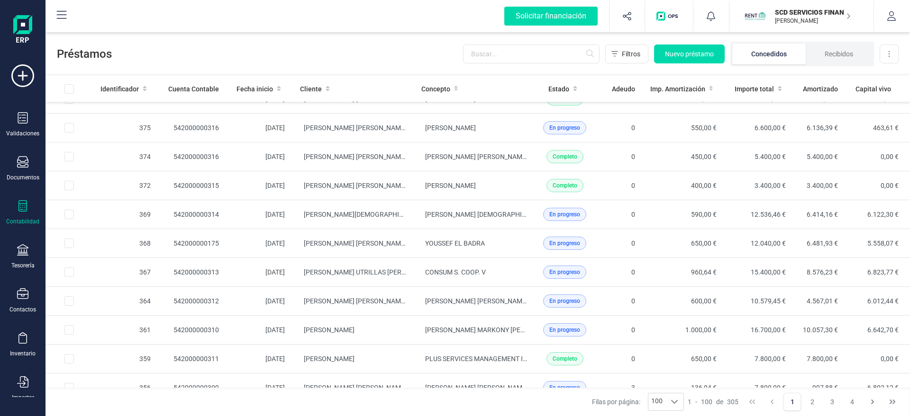
scroll to position [1050, 0]
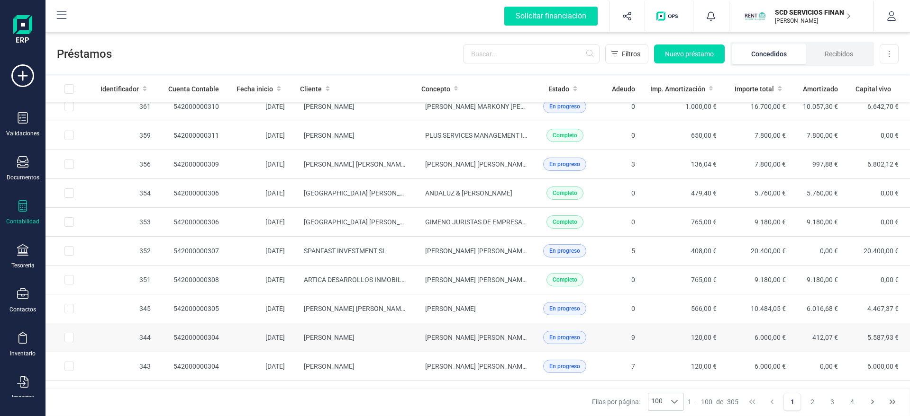
click at [322, 347] on td "[PERSON_NAME]" at bounding box center [352, 338] width 121 height 29
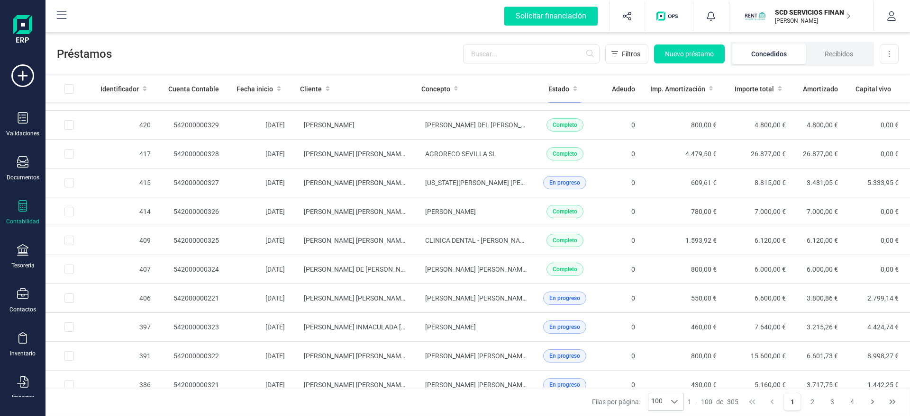
scroll to position [367, 0]
click at [368, 260] on td "[PERSON_NAME] DE [PERSON_NAME]" at bounding box center [352, 269] width 121 height 29
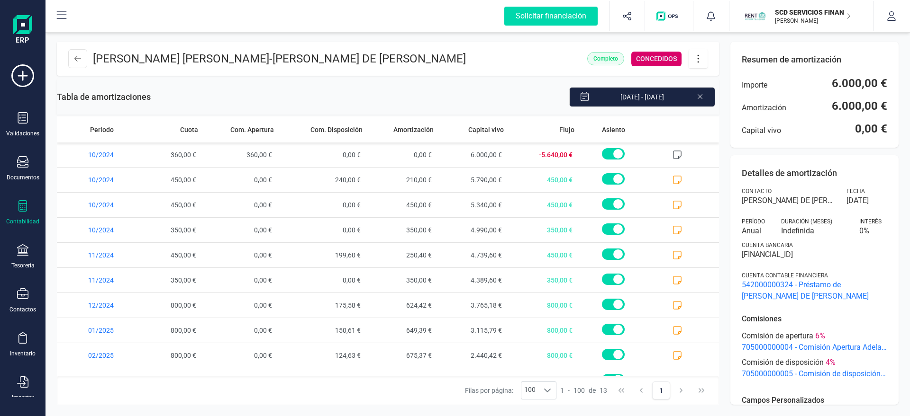
click at [16, 271] on div "Validaciones Documentos Documentos Presupuestos Pedidos Albaranes Facturas Fact…" at bounding box center [23, 258] width 38 height 389
click at [25, 262] on div "Tesorería" at bounding box center [22, 266] width 23 height 8
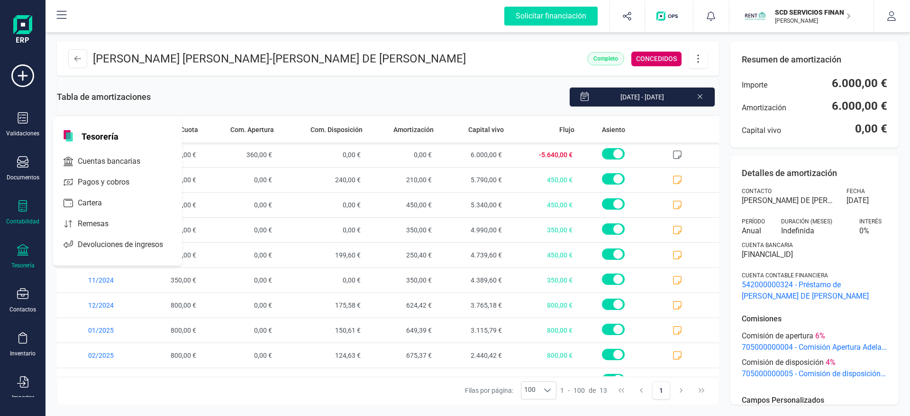
click at [25, 262] on div "Tesorería" at bounding box center [22, 266] width 23 height 8
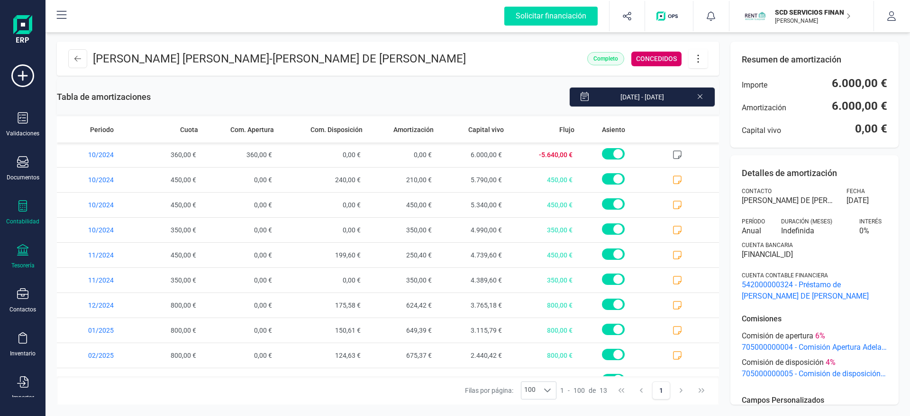
click at [8, 268] on div "Validaciones Documentos Documentos Presupuestos Pedidos Albaranes Facturas Fact…" at bounding box center [23, 258] width 38 height 389
click at [17, 259] on div "Tesorería" at bounding box center [23, 256] width 38 height 25
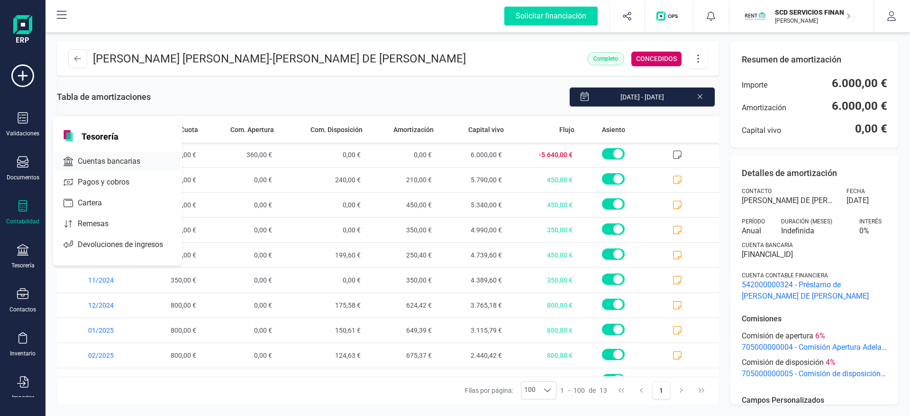
click at [89, 158] on span "Cuentas bancarias" at bounding box center [115, 161] width 83 height 11
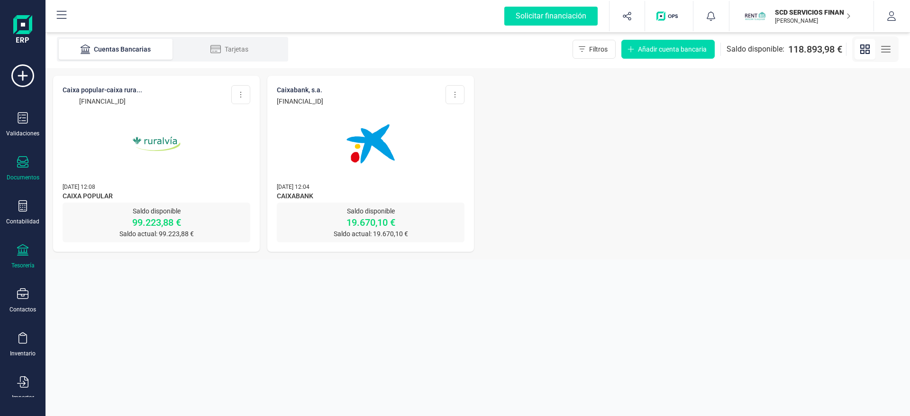
click at [13, 169] on div "Documentos" at bounding box center [23, 168] width 38 height 25
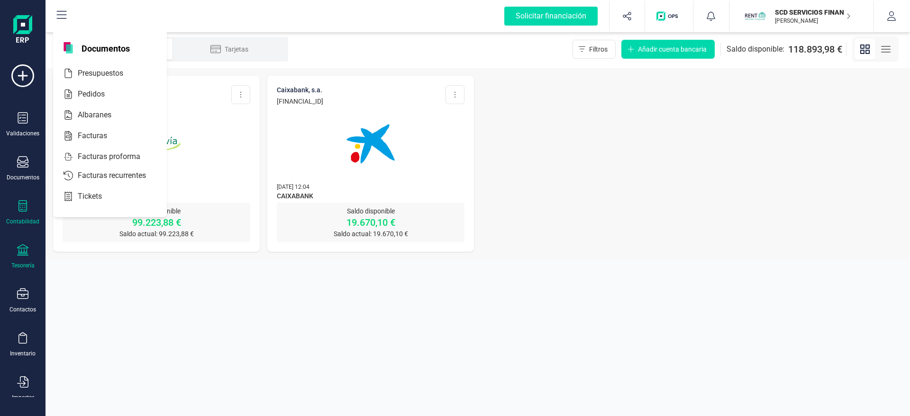
click at [27, 208] on icon at bounding box center [22, 205] width 9 height 11
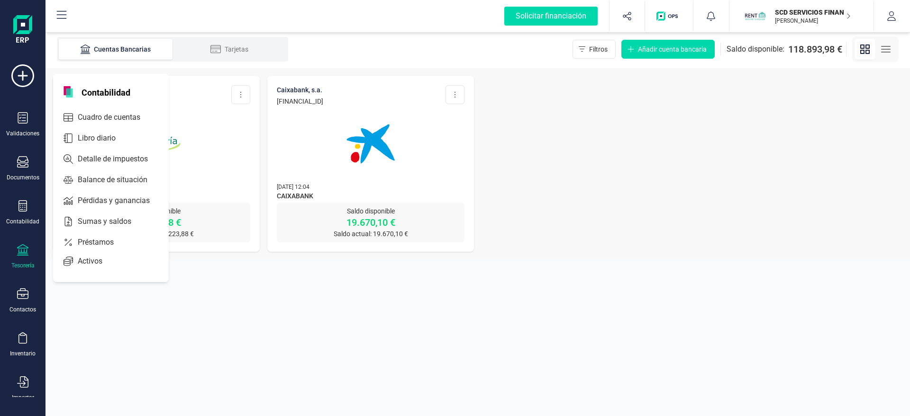
click at [81, 240] on span "Préstamos" at bounding box center [102, 242] width 57 height 11
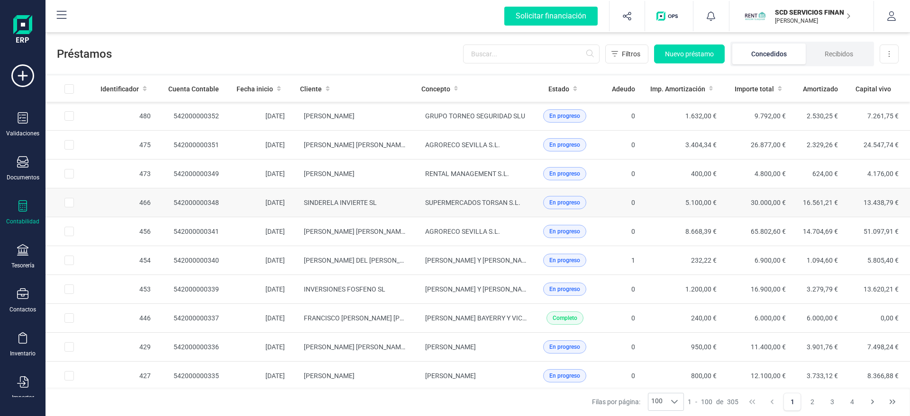
click at [317, 189] on td "SINDERELA INVIERTE SL" at bounding box center [352, 203] width 121 height 29
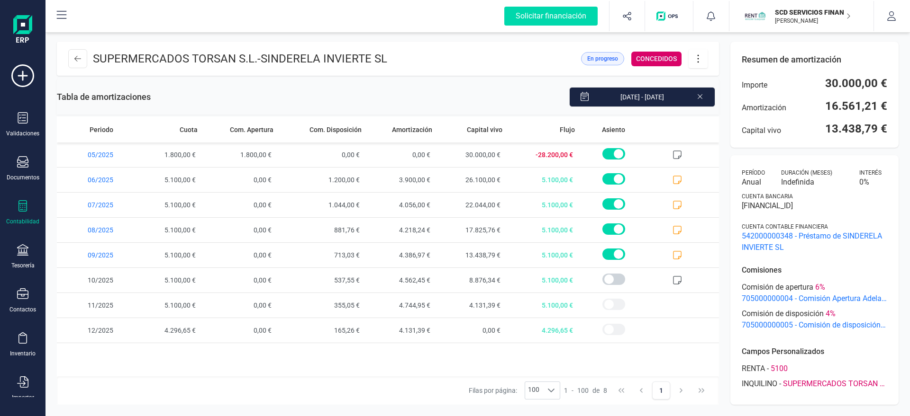
scroll to position [48, 0]
click at [767, 237] on span "542000000348 - Préstamo de SINDERELA INVIERTE SL" at bounding box center [813, 243] width 145 height 23
click at [105, 154] on span "05/2025" at bounding box center [94, 155] width 74 height 25
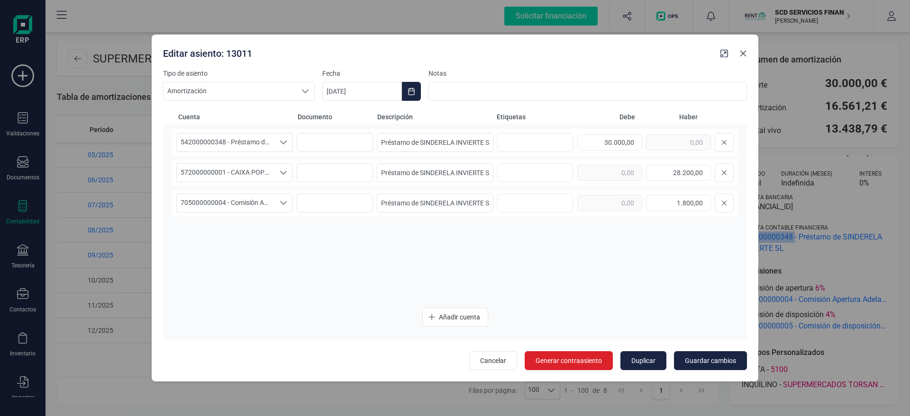
click at [746, 53] on button "button" at bounding box center [742, 53] width 15 height 15
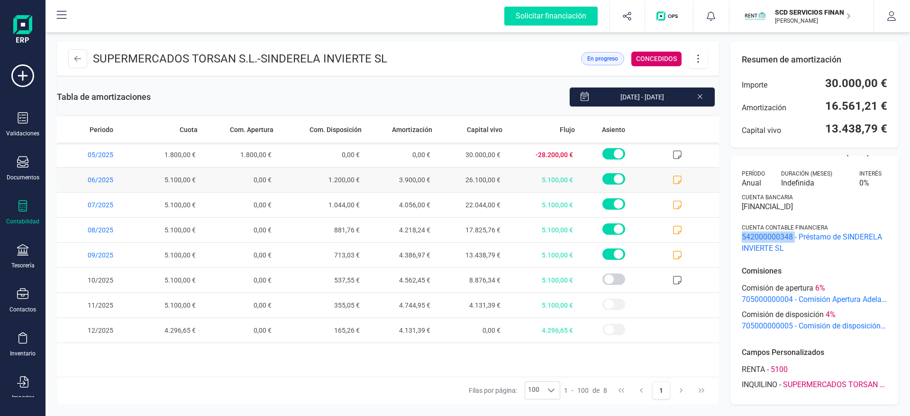
click at [106, 178] on span "06/2025" at bounding box center [94, 180] width 74 height 25
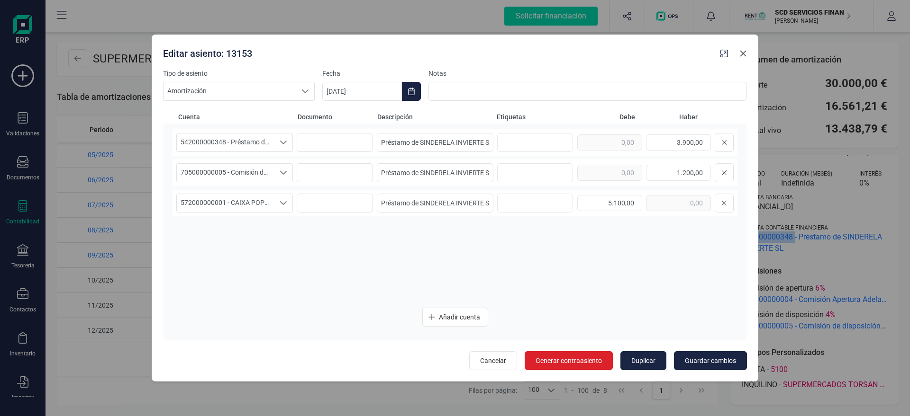
click at [743, 53] on icon "button" at bounding box center [743, 54] width 6 height 6
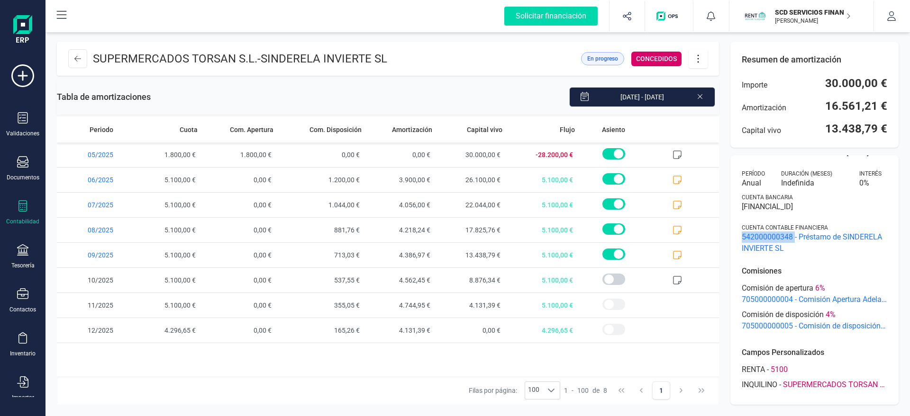
click at [698, 57] on icon at bounding box center [698, 59] width 18 height 10
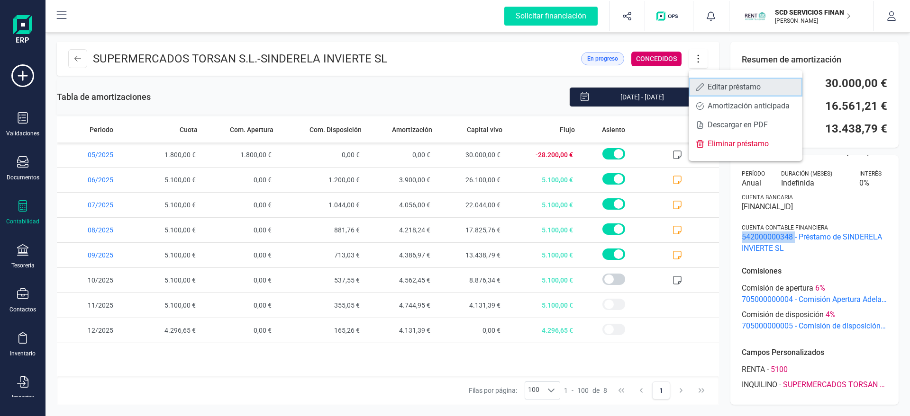
click at [698, 86] on span at bounding box center [700, 87] width 8 height 8
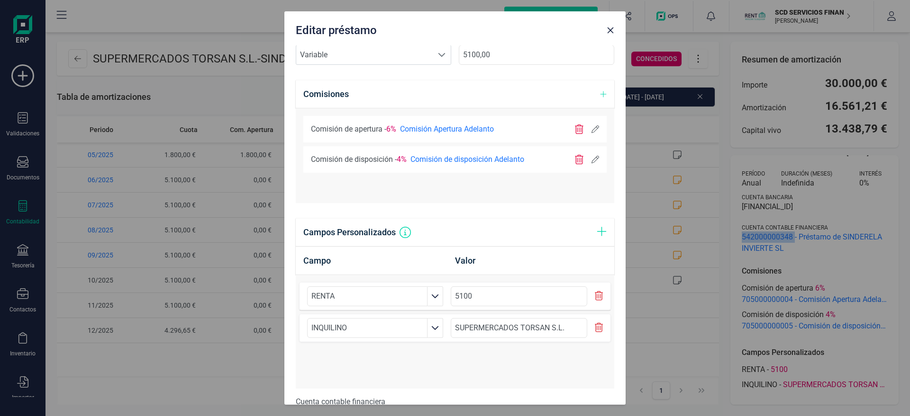
scroll to position [414, 0]
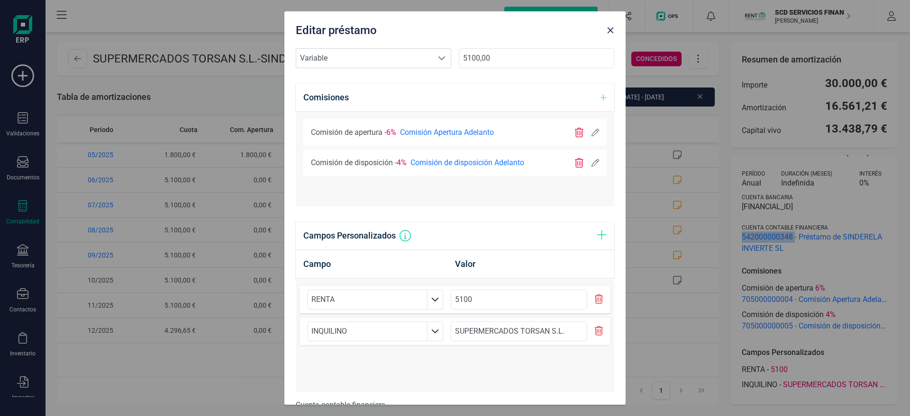
click at [591, 129] on icon at bounding box center [595, 133] width 8 height 8
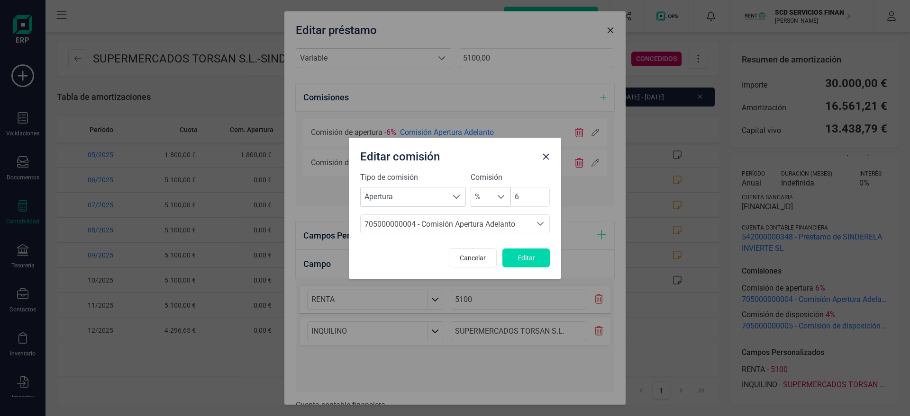
click at [545, 157] on icon "button" at bounding box center [546, 156] width 6 height 6
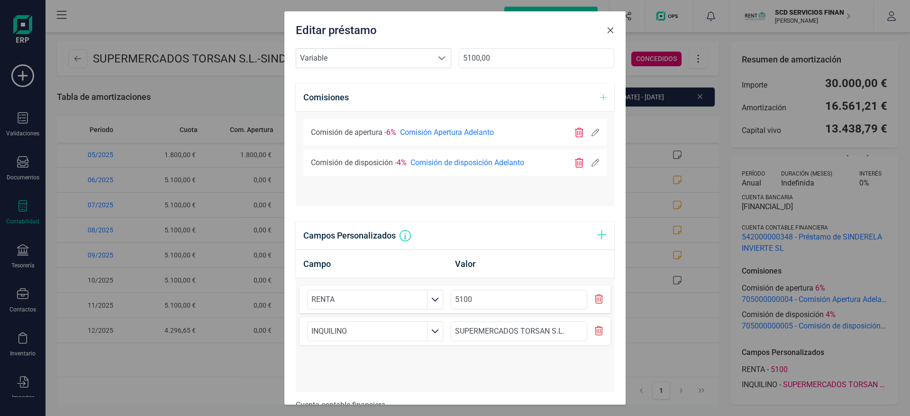
click at [613, 30] on icon "button" at bounding box center [610, 31] width 8 height 8
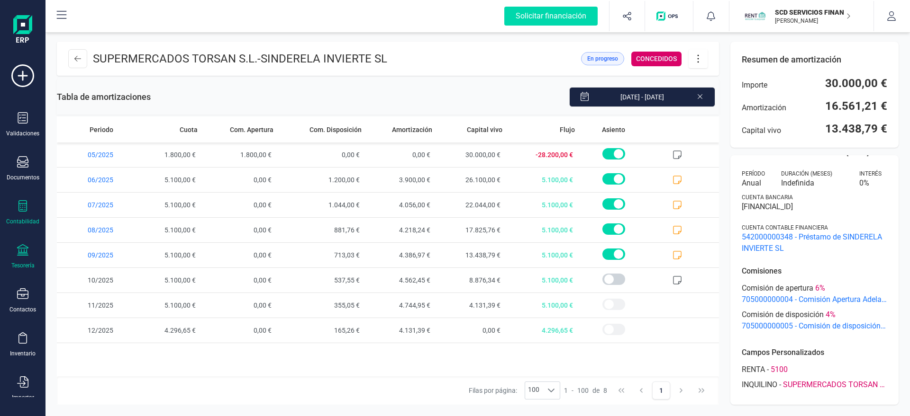
click at [23, 255] on icon at bounding box center [22, 249] width 11 height 11
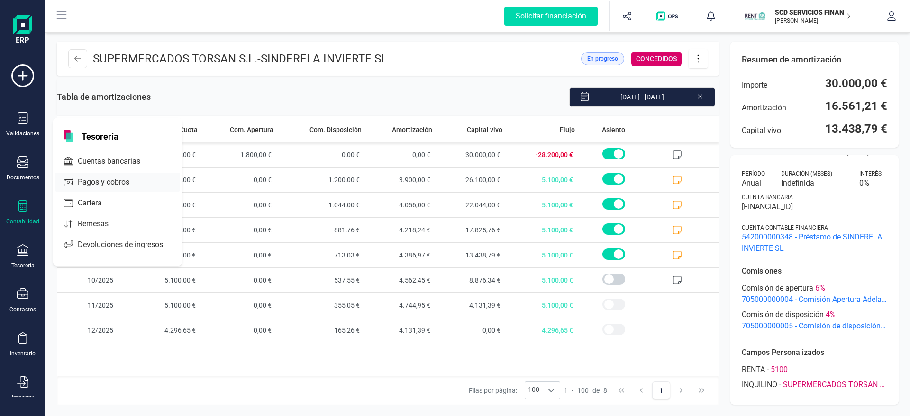
click at [99, 158] on span "Cuentas bancarias" at bounding box center [115, 161] width 83 height 11
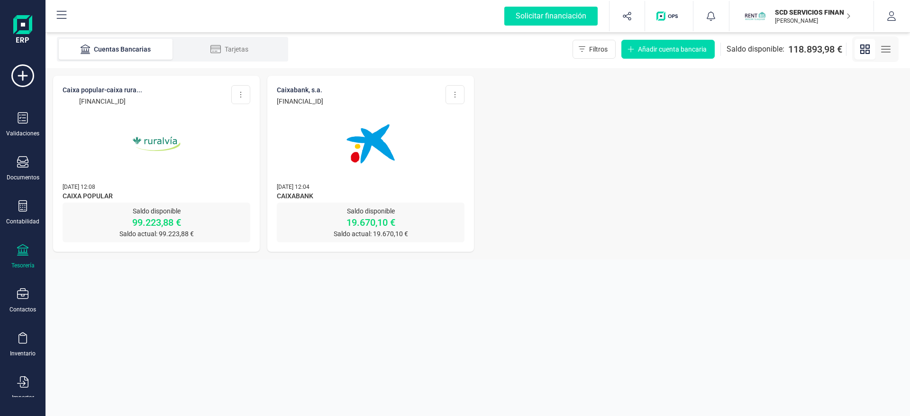
click at [361, 126] on img at bounding box center [371, 144] width 80 height 80
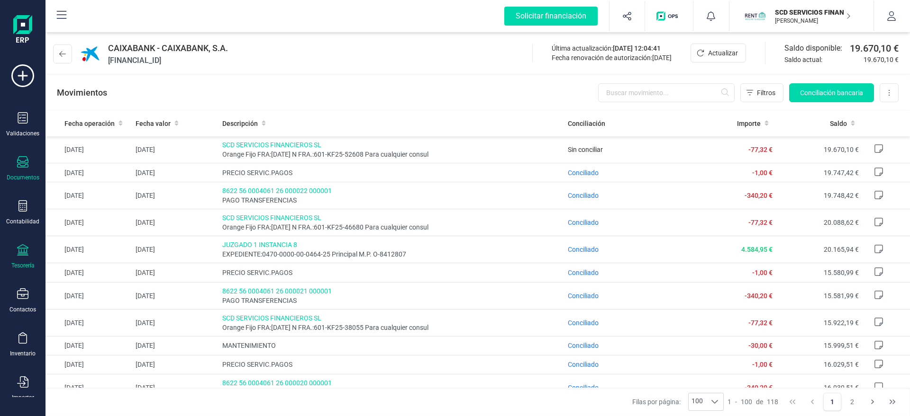
click at [25, 180] on div "Validaciones Documentos Documentos Presupuestos Pedidos Albaranes Facturas Fact…" at bounding box center [23, 258] width 38 height 389
click at [27, 172] on div "Documentos" at bounding box center [23, 168] width 38 height 25
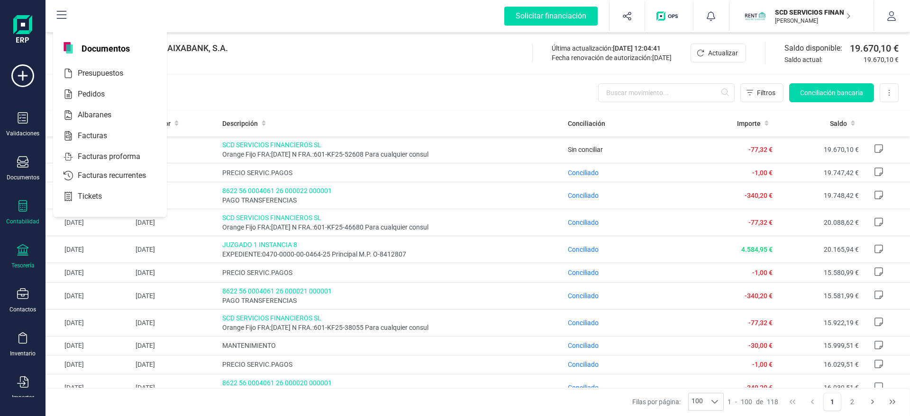
click at [20, 208] on icon at bounding box center [22, 205] width 11 height 11
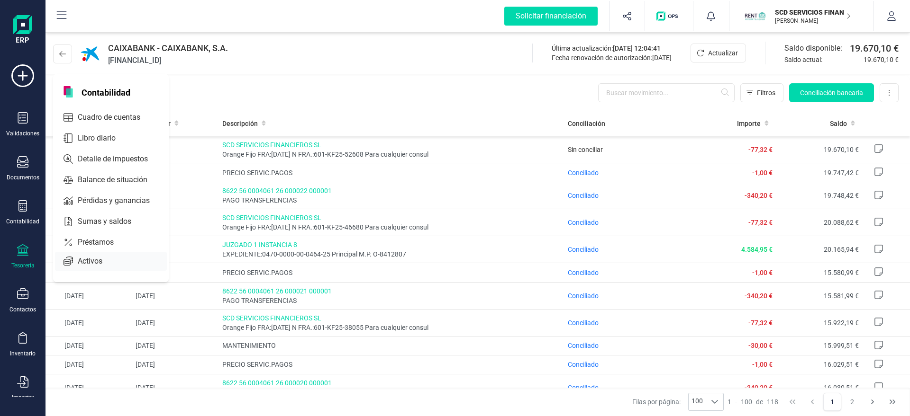
click at [105, 256] on span "Activos" at bounding box center [96, 261] width 45 height 11
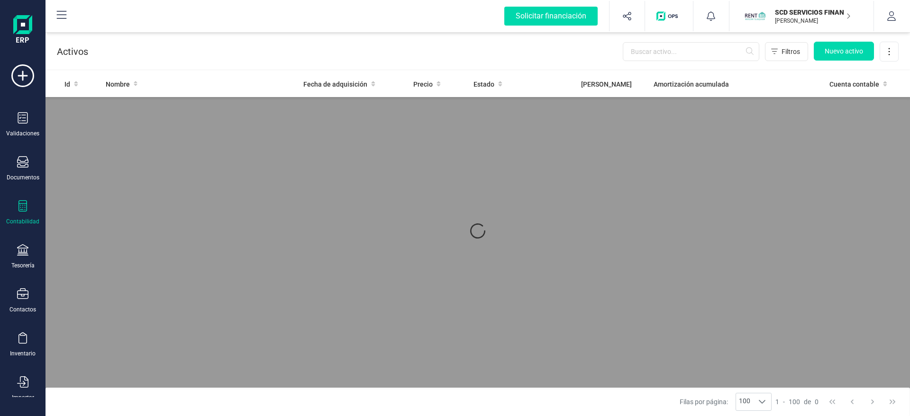
click at [808, 14] on p "SCD SERVICIOS FINANCIEROS SL" at bounding box center [813, 12] width 76 height 9
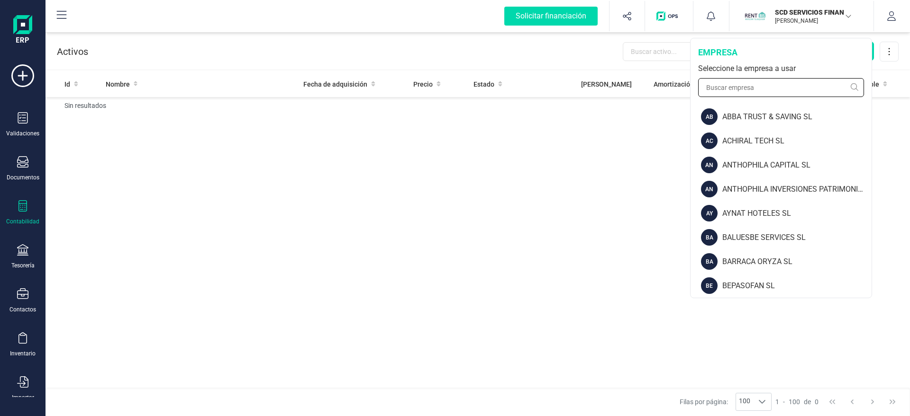
click at [756, 87] on input "text" at bounding box center [781, 87] width 166 height 19
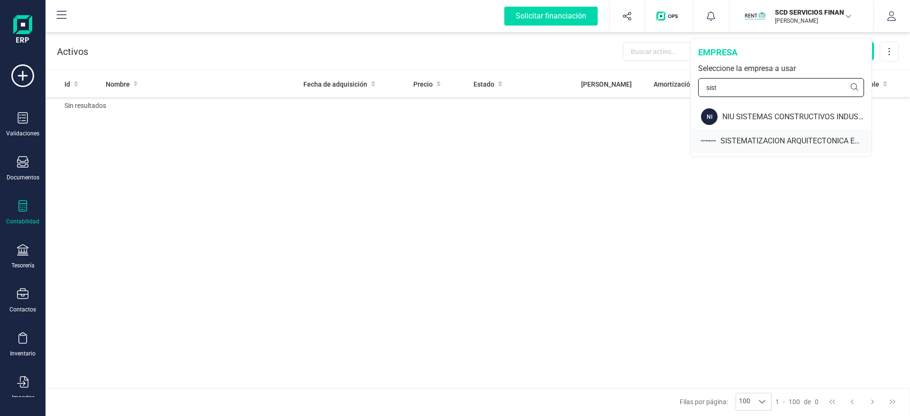
type input "sist"
click at [724, 143] on div "SISTEMATIZACION ARQUITECTONICA EN REFORMAS SL" at bounding box center [795, 140] width 151 height 11
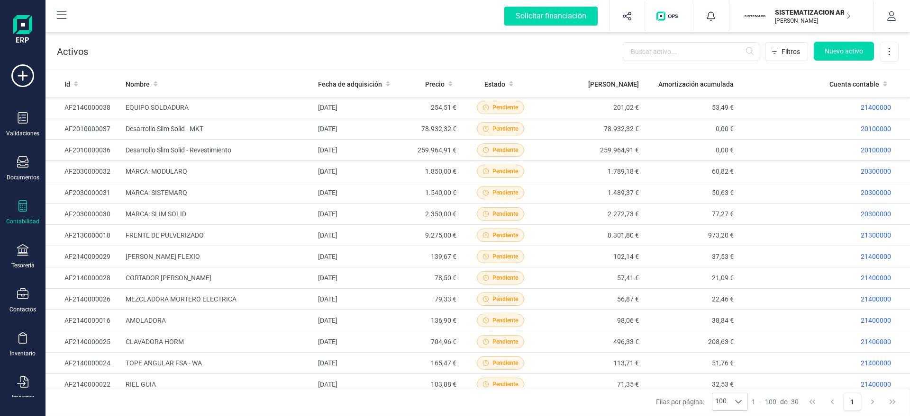
drag, startPoint x: 817, startPoint y: 7, endPoint x: 814, endPoint y: 11, distance: 5.1
click at [808, 8] on div "SISTEMATIZACION ARQUITECTONICA EN REFORMAS [PERSON_NAME] DEVELOPER" at bounding box center [807, 16] width 73 height 21
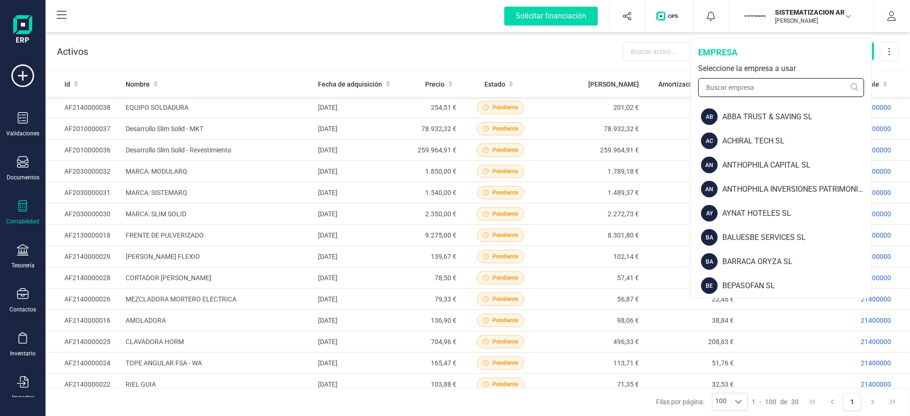
click at [764, 84] on input "text" at bounding box center [781, 87] width 166 height 19
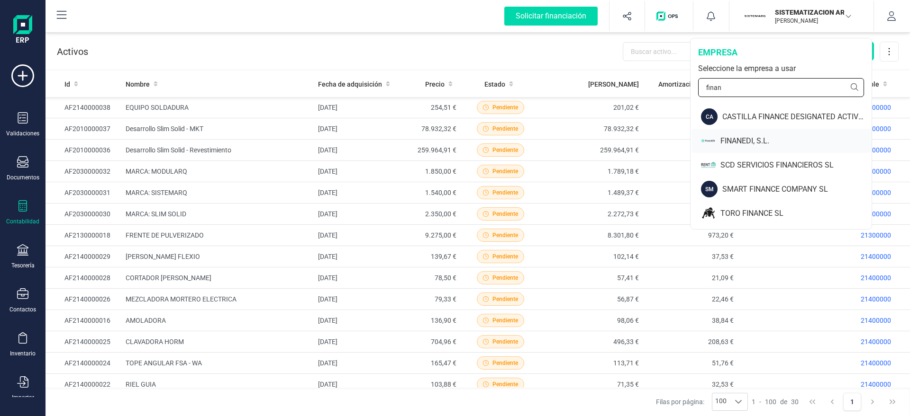
type input "finan"
click at [734, 138] on div "FINANEDI, S.L." at bounding box center [795, 140] width 151 height 11
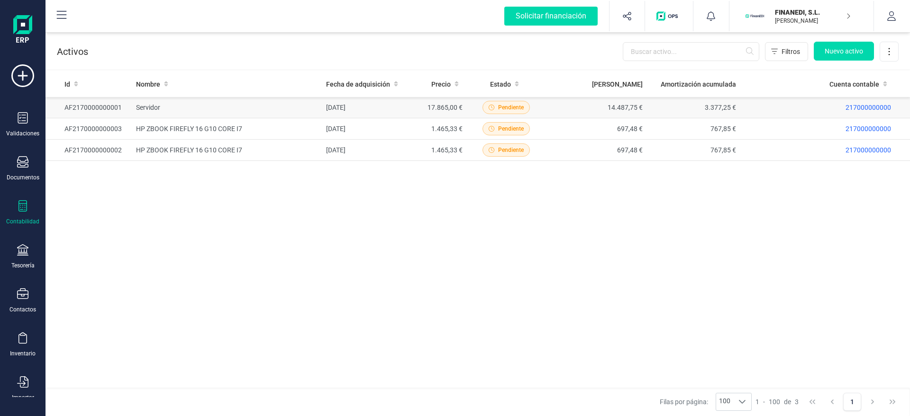
click at [177, 111] on td "Servidor" at bounding box center [227, 107] width 190 height 21
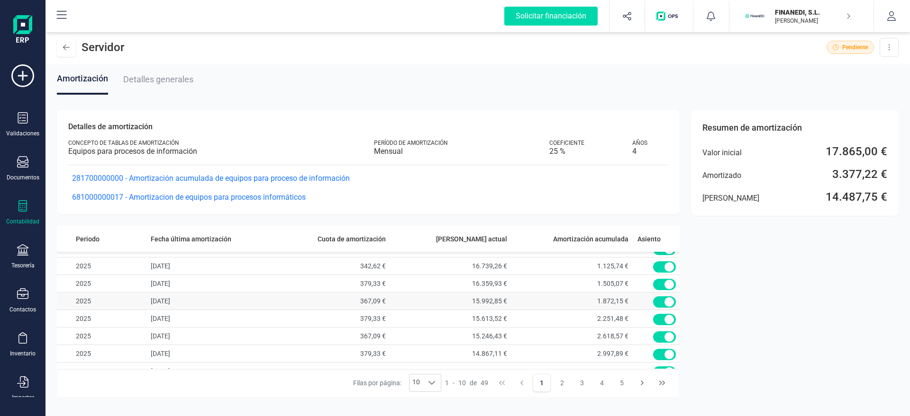
scroll to position [46, 0]
click at [85, 284] on td "2025" at bounding box center [102, 285] width 90 height 18
click at [162, 74] on span "Detalles generales" at bounding box center [158, 79] width 70 height 10
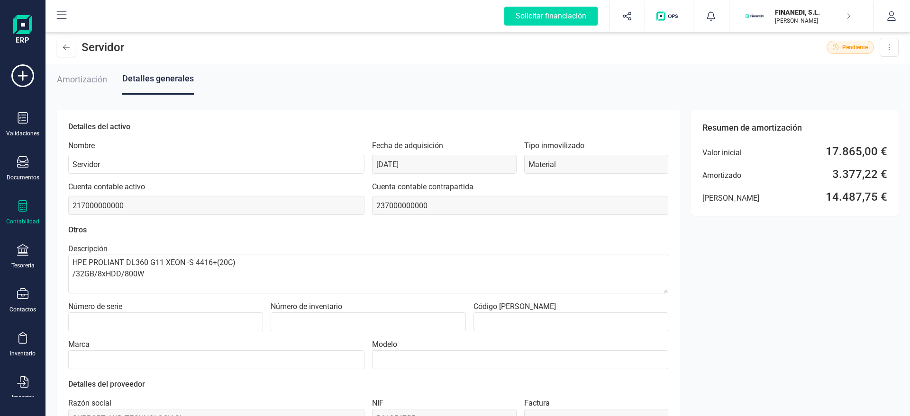
click at [86, 84] on span "Amortización" at bounding box center [82, 79] width 50 height 10
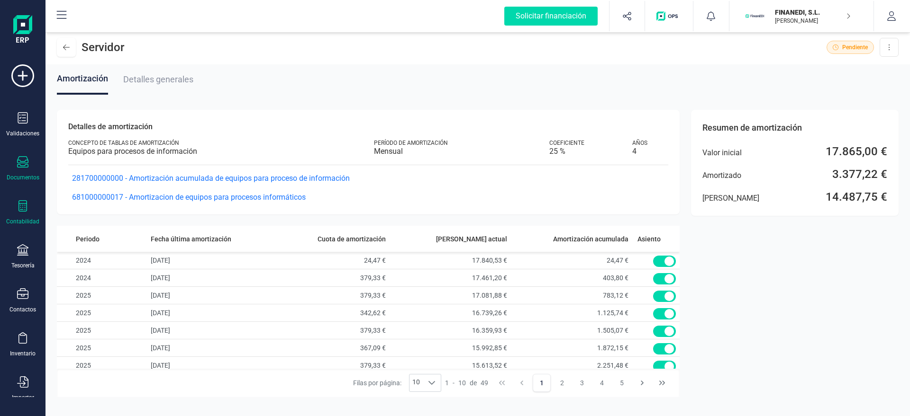
click at [19, 168] on div at bounding box center [22, 163] width 11 height 14
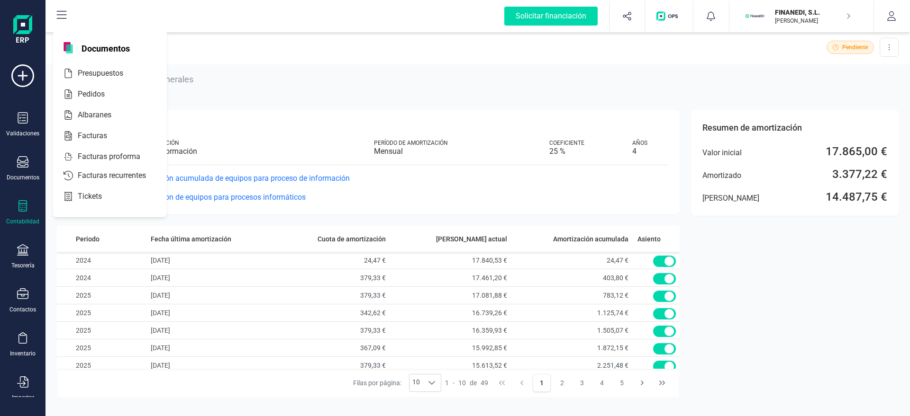
click at [31, 212] on div "Contabilidad" at bounding box center [23, 212] width 38 height 25
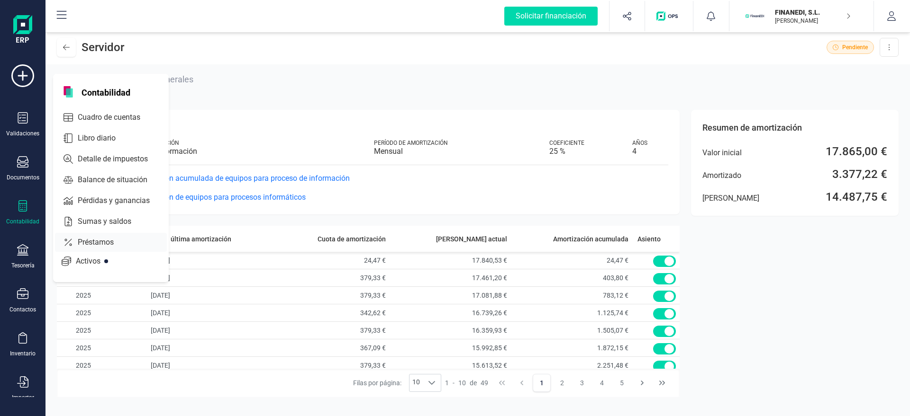
click at [69, 244] on icon at bounding box center [68, 242] width 8 height 9
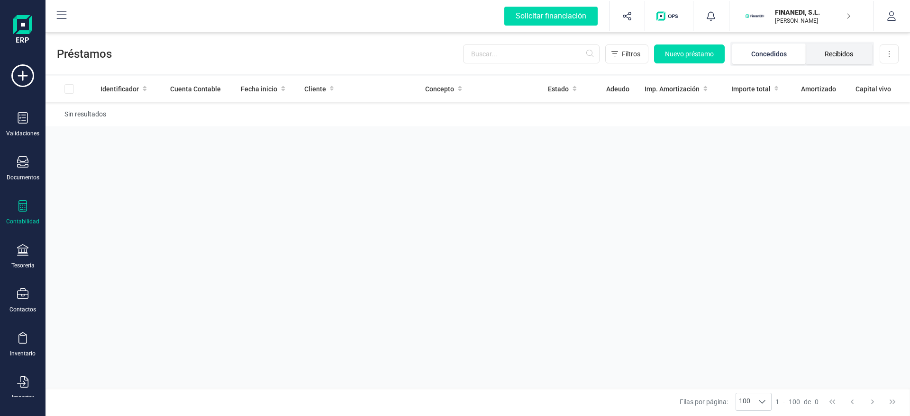
click at [808, 55] on li "Recibidos" at bounding box center [838, 54] width 66 height 21
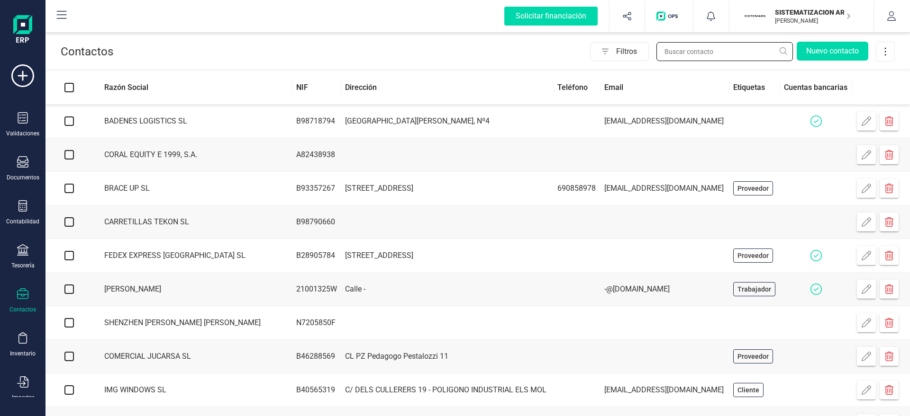
click at [679, 47] on input "text" at bounding box center [724, 51] width 136 height 19
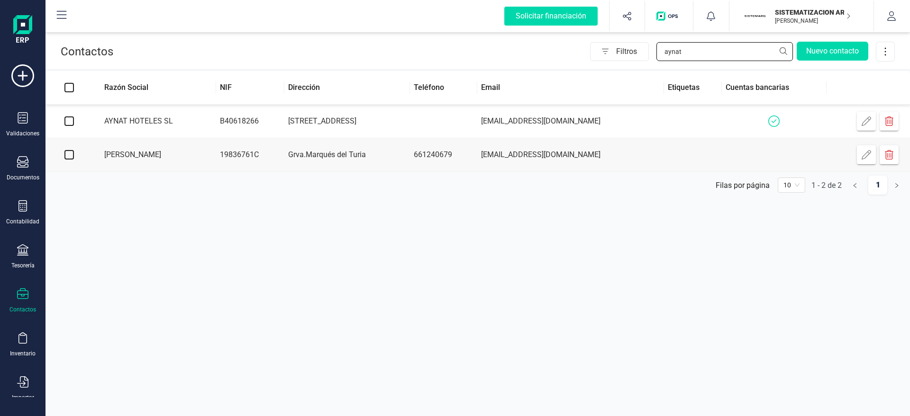
type input "aynat"
click at [404, 122] on td "Avenida Aragón 2 2 3" at bounding box center [347, 122] width 126 height 34
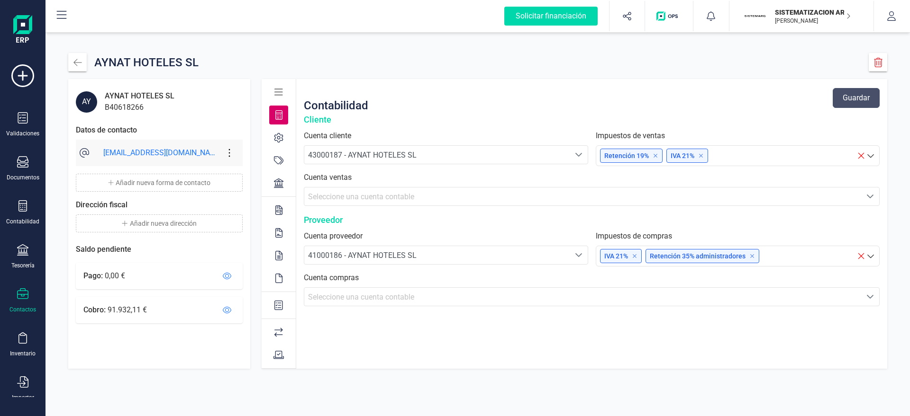
click at [360, 154] on span "43000187 - AYNAT HOTELES SL" at bounding box center [362, 155] width 108 height 9
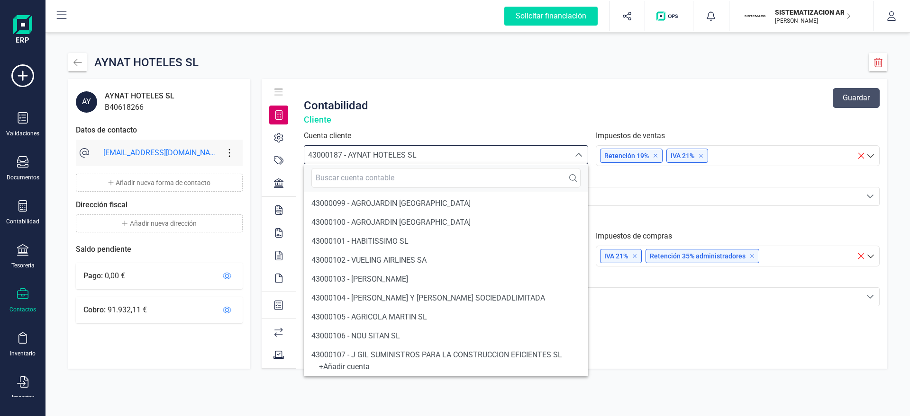
scroll to position [1785, 0]
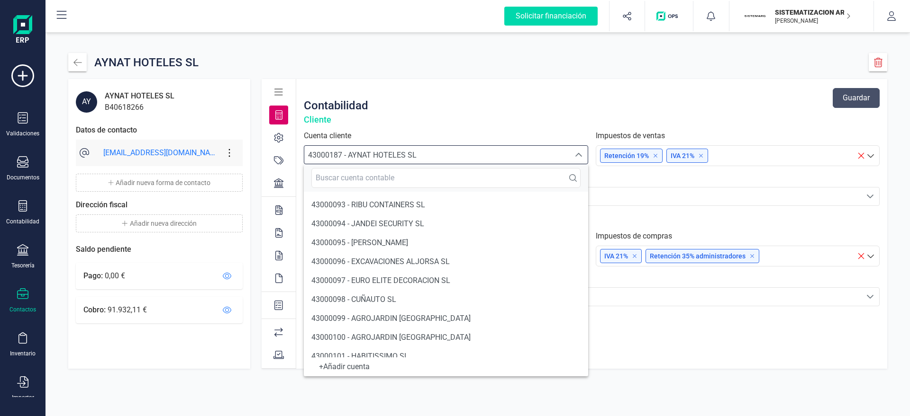
click at [408, 63] on div "AYNAT HOTELES SL" at bounding box center [477, 62] width 819 height 18
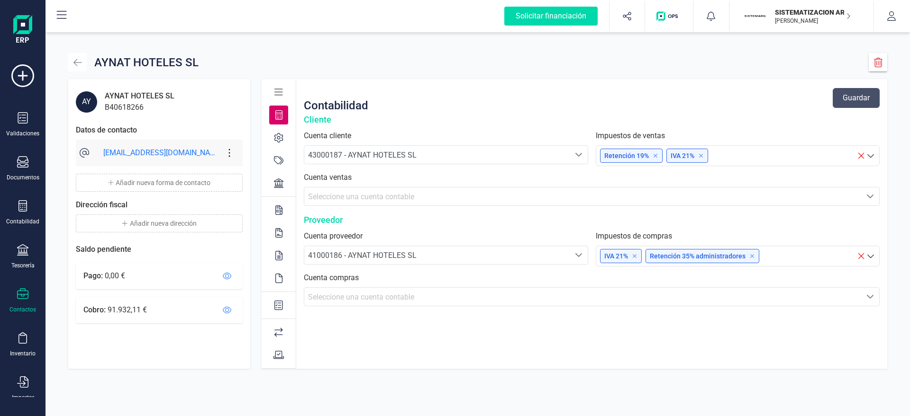
click at [78, 67] on button "button" at bounding box center [77, 62] width 18 height 18
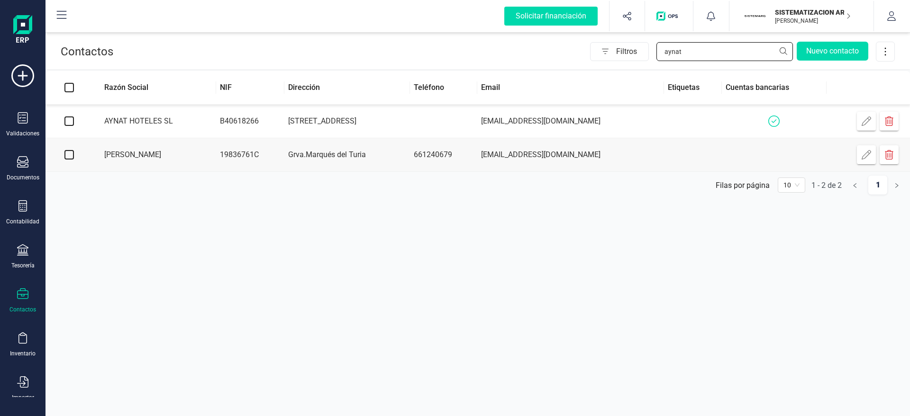
click at [695, 57] on input "aynat" at bounding box center [724, 51] width 136 height 19
type input "a"
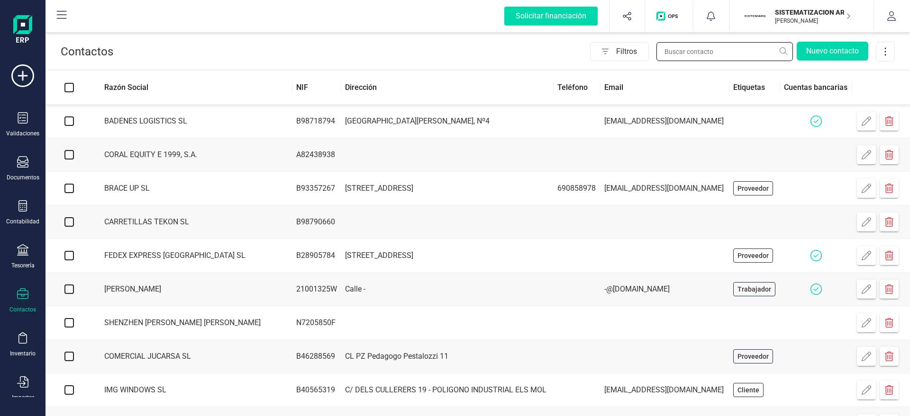
click at [691, 56] on input "text" at bounding box center [724, 51] width 136 height 19
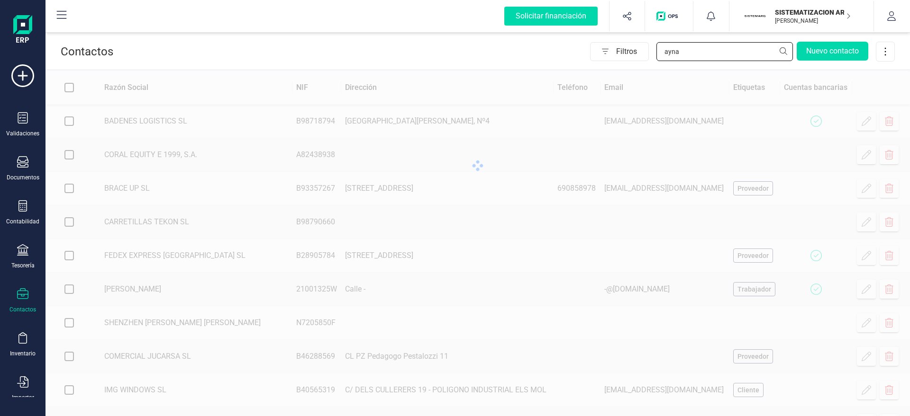
type input "aynat"
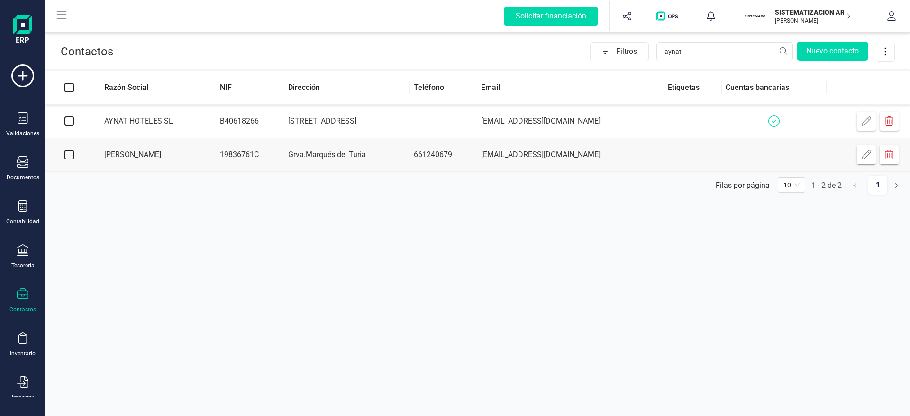
click at [380, 117] on td "Avenida Aragón 2 2 3" at bounding box center [347, 122] width 126 height 34
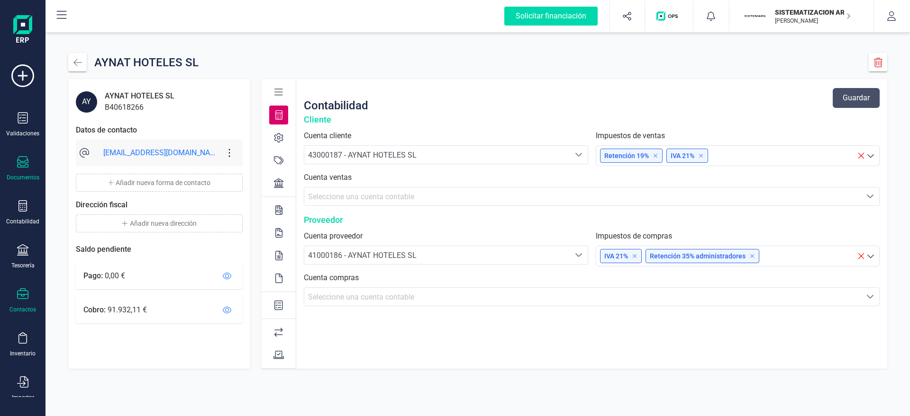
click at [25, 164] on icon at bounding box center [22, 161] width 11 height 11
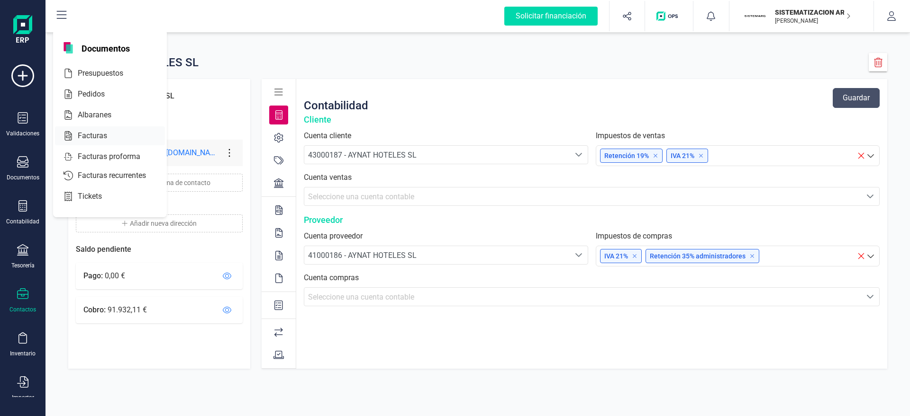
click at [90, 132] on span "Facturas" at bounding box center [99, 135] width 50 height 11
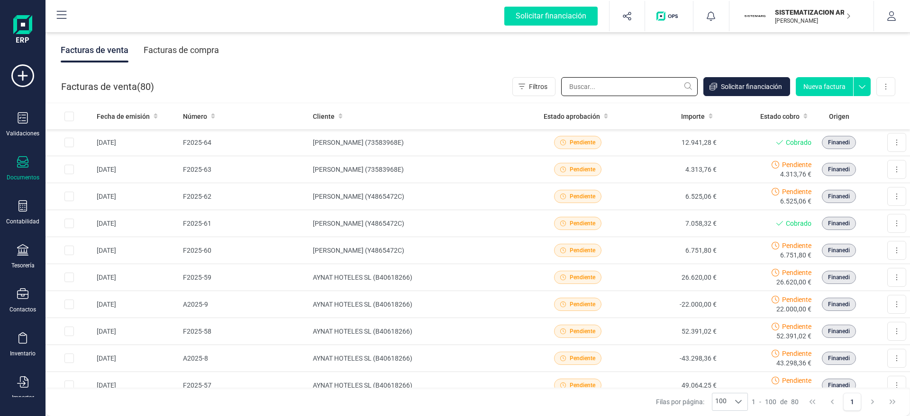
click at [595, 90] on input "text" at bounding box center [629, 86] width 136 height 19
type input "aynat"
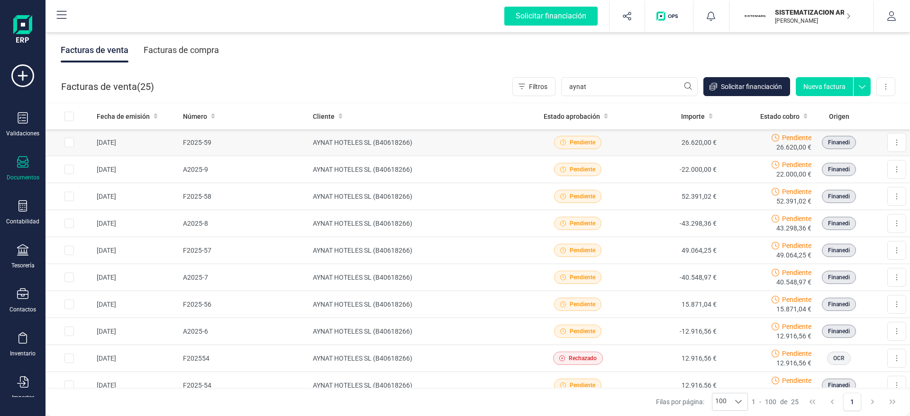
click at [399, 146] on td "AYNAT HOTELES SL (B40618266)" at bounding box center [419, 142] width 221 height 27
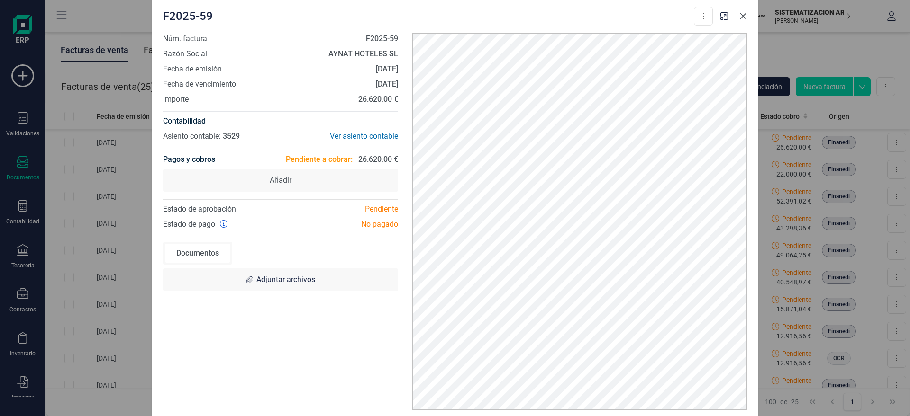
click at [741, 12] on icon "button" at bounding box center [743, 16] width 8 height 8
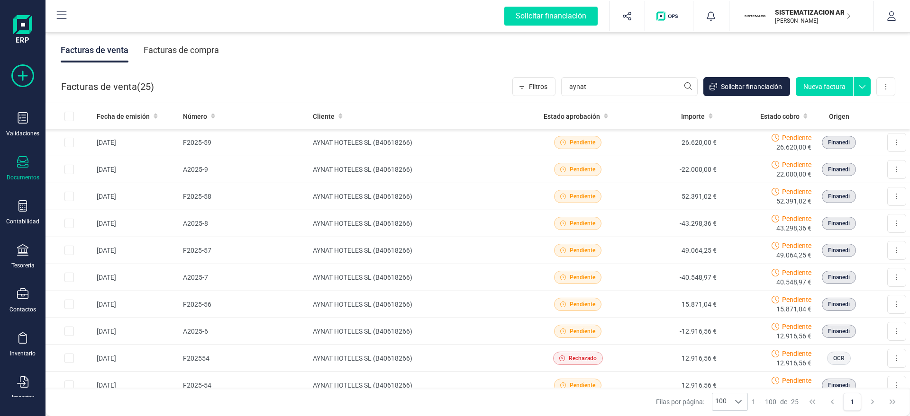
click at [17, 78] on icon at bounding box center [22, 75] width 23 height 23
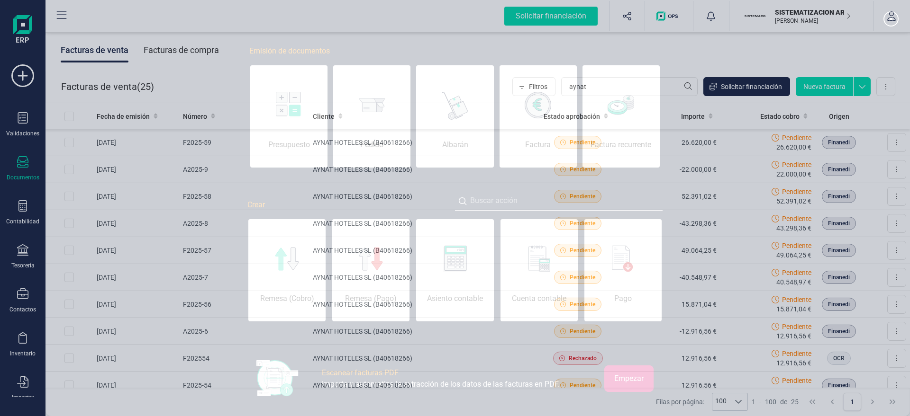
scroll to position [0, 47]
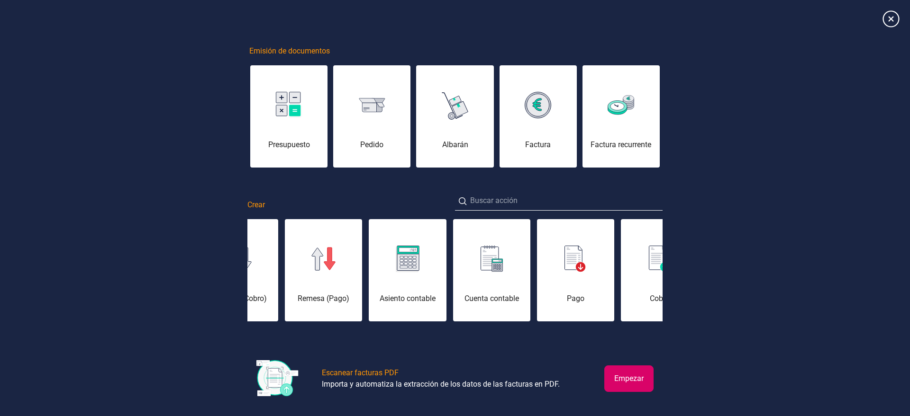
click at [894, 16] on icon at bounding box center [890, 18] width 17 height 17
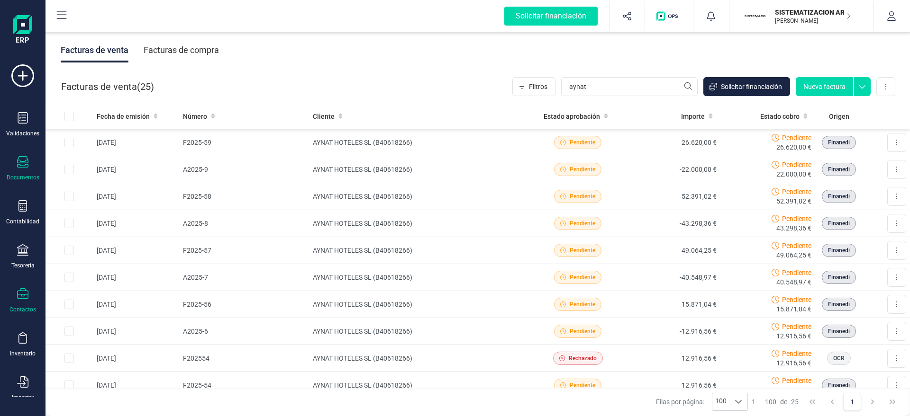
click at [18, 303] on div "Contactos" at bounding box center [23, 301] width 38 height 25
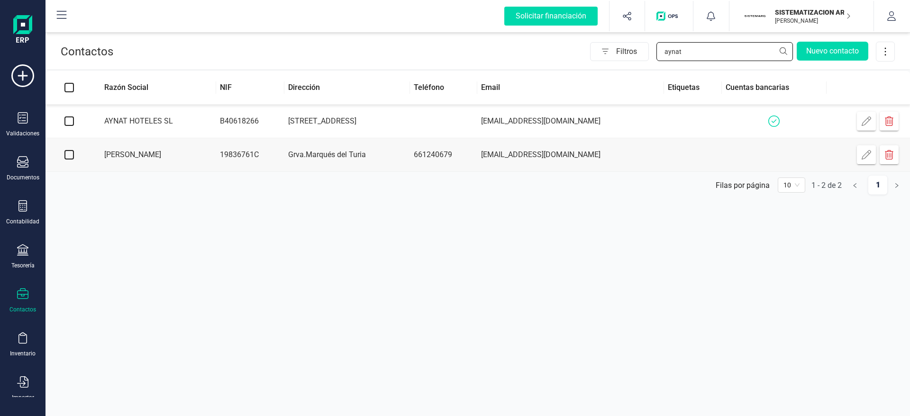
click at [704, 55] on input "aynat" at bounding box center [724, 51] width 136 height 19
click at [404, 122] on td "Avenida Aragón 2 2 3" at bounding box center [347, 122] width 126 height 34
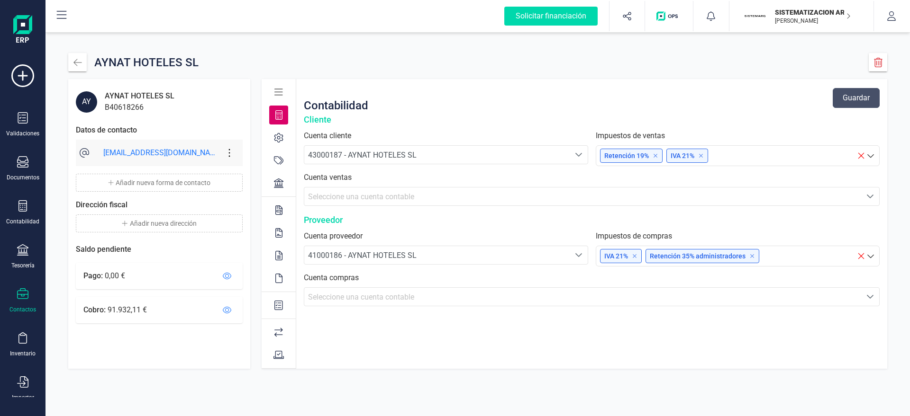
click at [392, 153] on span "43000187 - AYNAT HOTELES SL" at bounding box center [362, 155] width 108 height 9
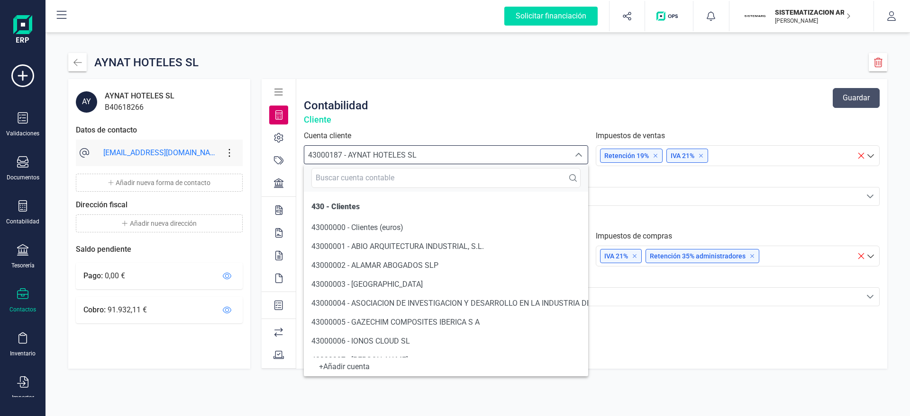
click at [460, 85] on div "Contabilidad Guardar" at bounding box center [592, 98] width 576 height 30
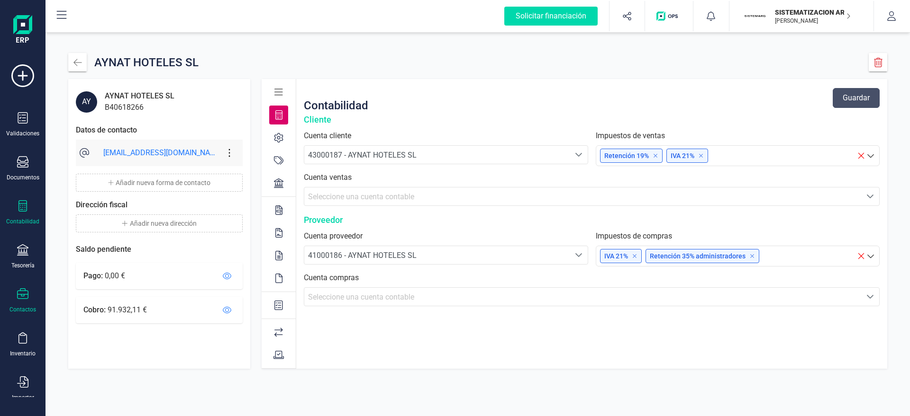
click at [21, 214] on div at bounding box center [22, 207] width 11 height 14
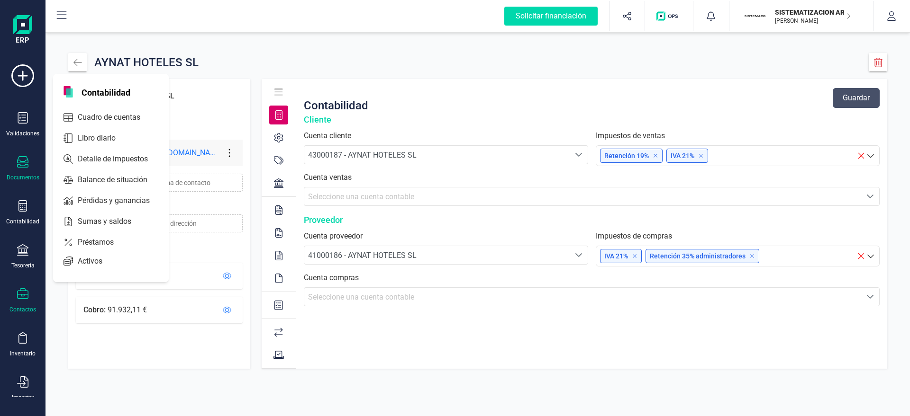
click at [26, 167] on icon at bounding box center [22, 161] width 11 height 11
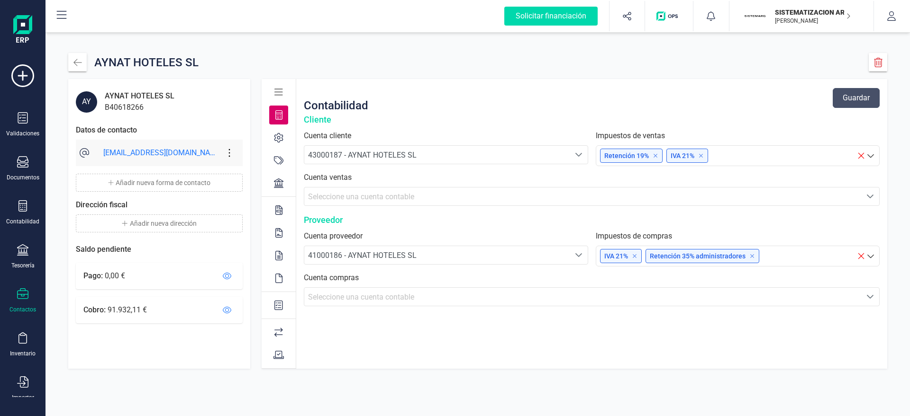
click at [381, 258] on span "41000186 - AYNAT HOTELES SL" at bounding box center [362, 255] width 108 height 9
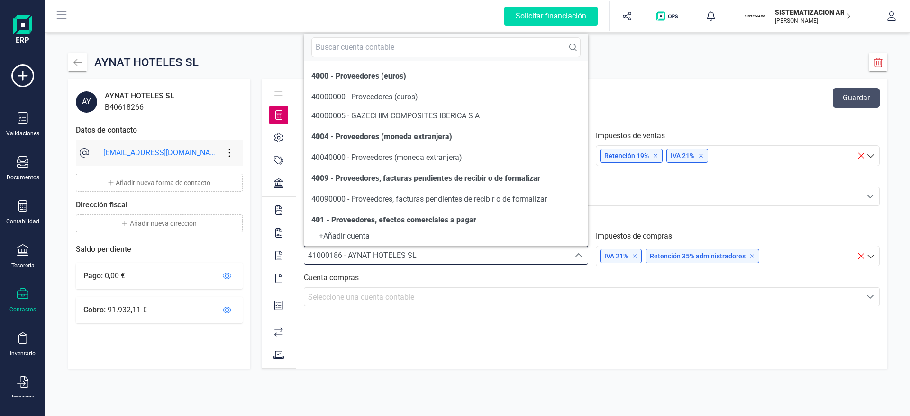
scroll to position [3874, 0]
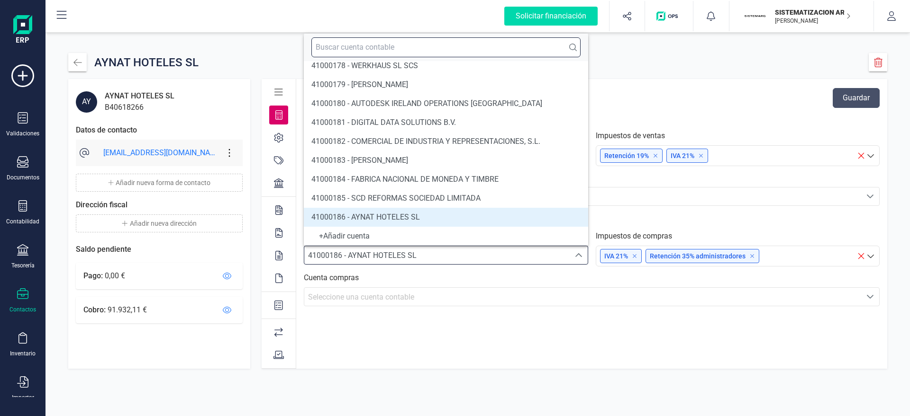
click at [370, 42] on input "text" at bounding box center [445, 47] width 269 height 20
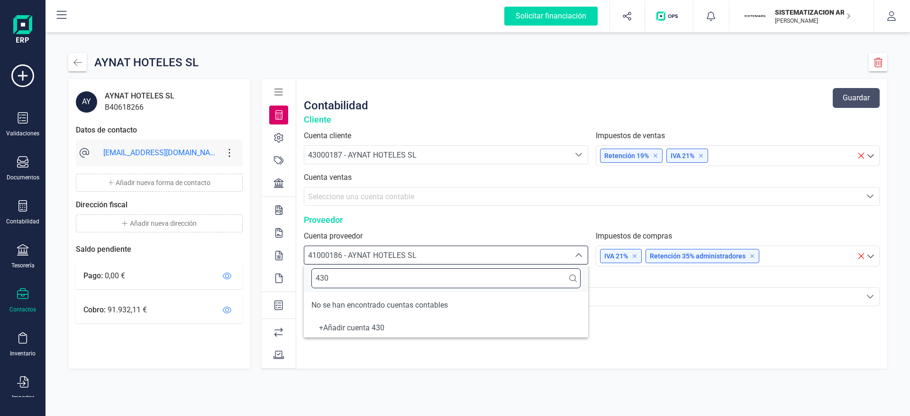
type input "430"
click at [563, 365] on div "Contabilidad Guardar Cliente Cuenta cliente 43000187 - AYNAT HOTELES SL 4300018…" at bounding box center [591, 224] width 591 height 290
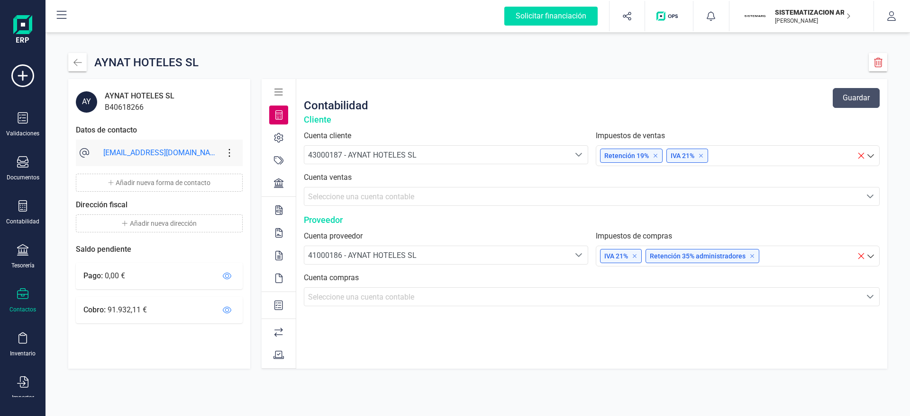
click at [563, 365] on div "Contabilidad Guardar Cliente Cuenta cliente 43000187 - AYNAT HOTELES SL 4300018…" at bounding box center [591, 224] width 591 height 290
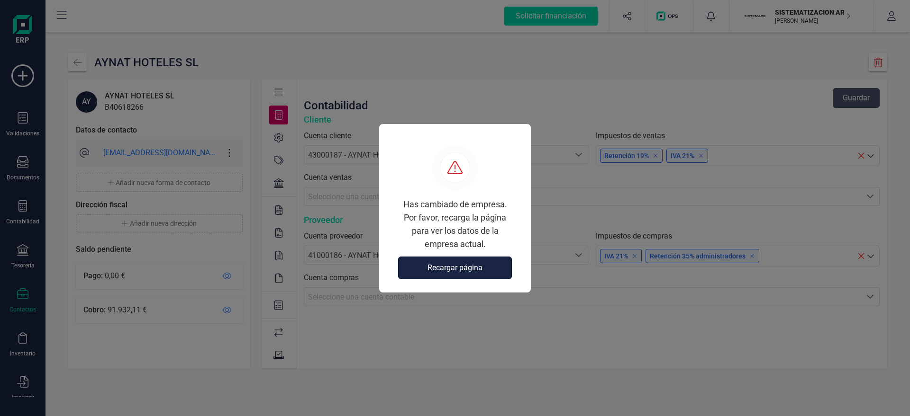
click at [460, 264] on span "Recargar página" at bounding box center [454, 267] width 55 height 11
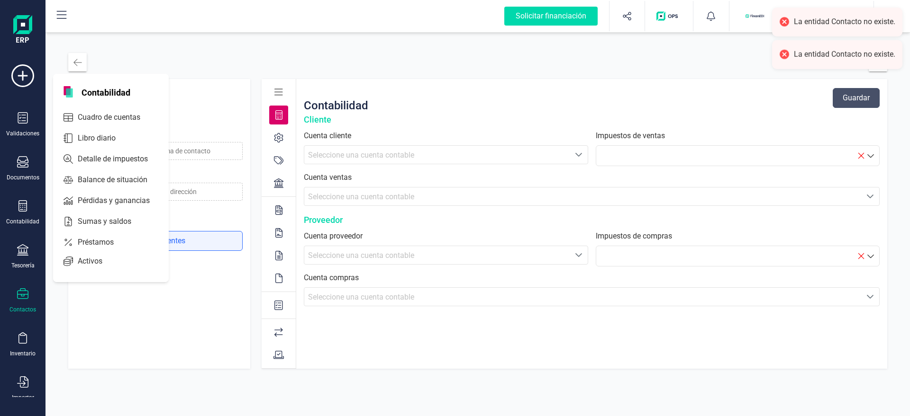
click at [91, 134] on span "Libro diario" at bounding box center [103, 138] width 59 height 11
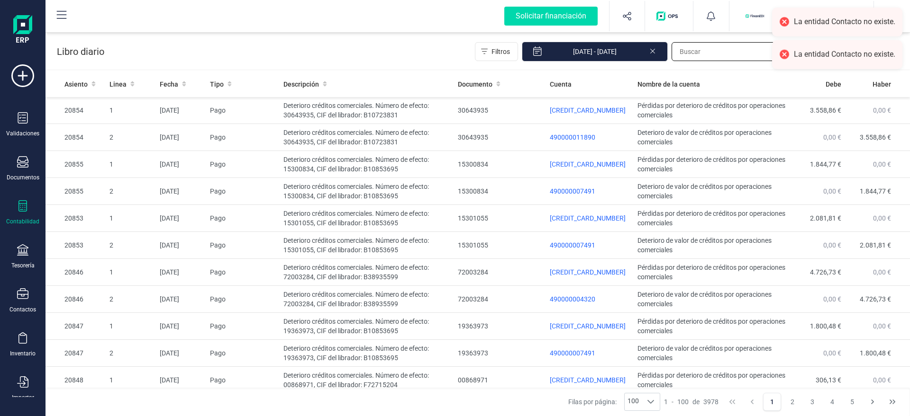
click at [693, 48] on input "text" at bounding box center [739, 51] width 136 height 19
paste input "20716"
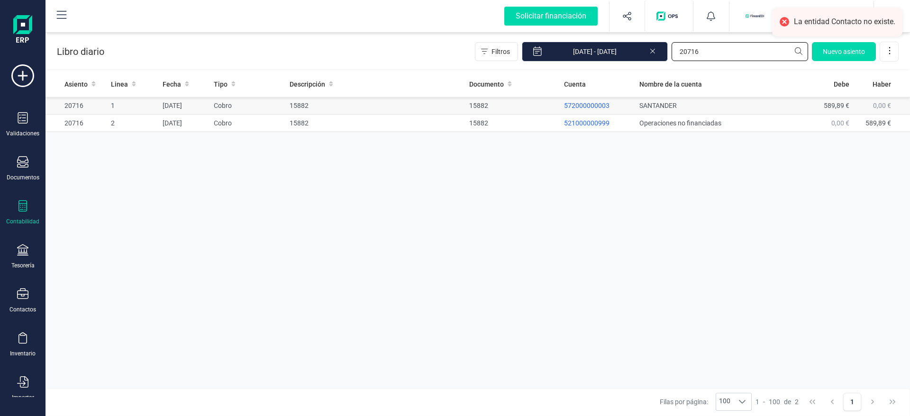
type input "20716"
click at [394, 110] on td "15882" at bounding box center [376, 106] width 180 height 18
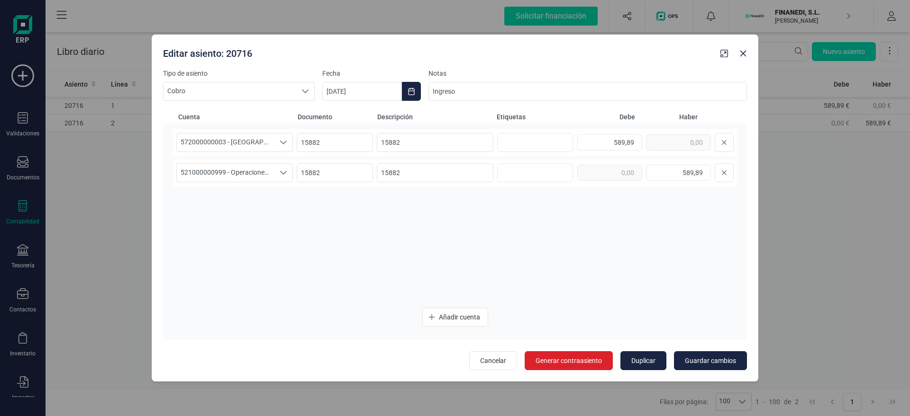
click at [397, 206] on div "572000000003 - SANTANDER 572000000003 - SANTANDER 15882 15882 589,89 5210000009…" at bounding box center [454, 214] width 565 height 171
click at [283, 276] on div "572000000003 - SANTANDER 572000000003 - SANTANDER 15882 15882 589,89 5210000009…" at bounding box center [454, 214] width 565 height 171
click at [744, 54] on icon "button" at bounding box center [743, 54] width 6 height 6
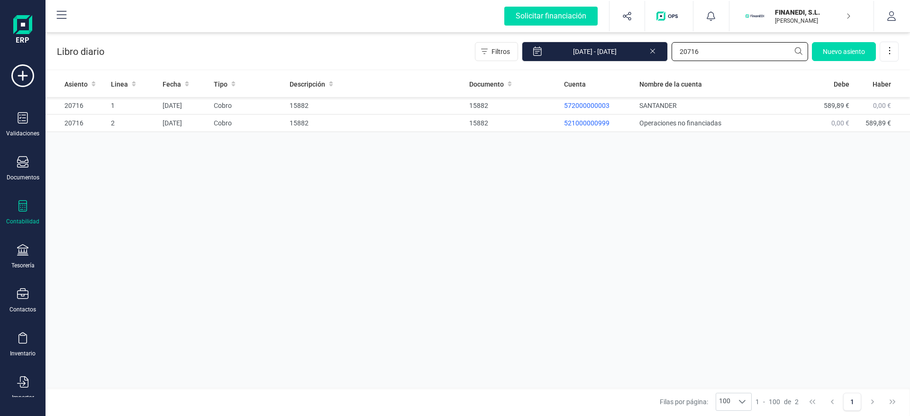
click at [710, 57] on input "20716" at bounding box center [739, 51] width 136 height 19
click at [333, 116] on td "15882" at bounding box center [376, 124] width 180 height 18
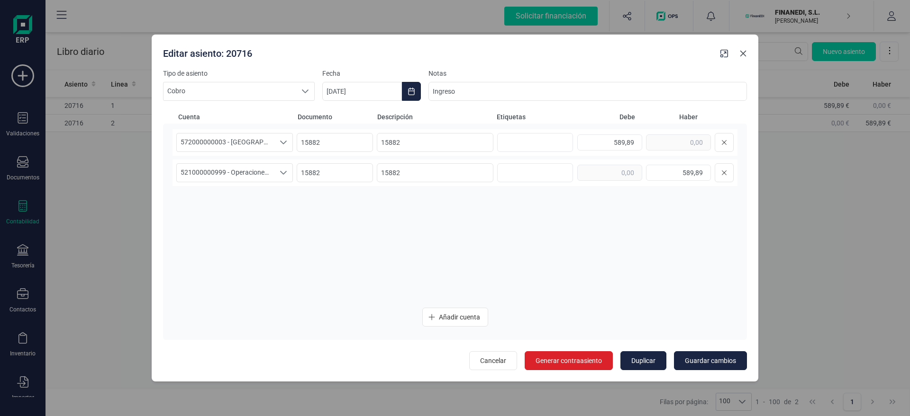
click at [743, 49] on button "button" at bounding box center [742, 53] width 15 height 15
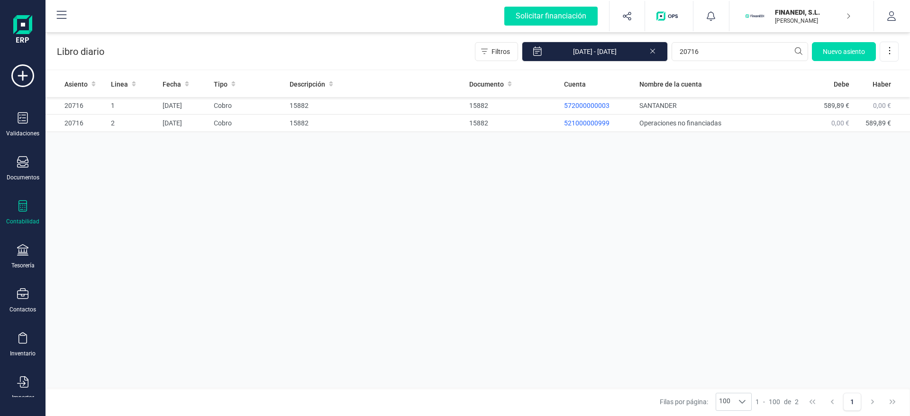
click at [769, 31] on button "FINANEDI, [PERSON_NAME] DEVELOPER" at bounding box center [800, 16] width 121 height 30
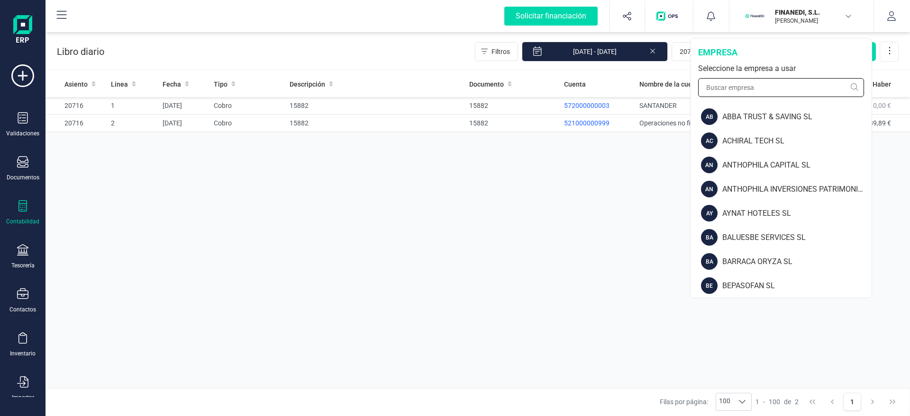
click at [750, 95] on input "text" at bounding box center [781, 87] width 166 height 19
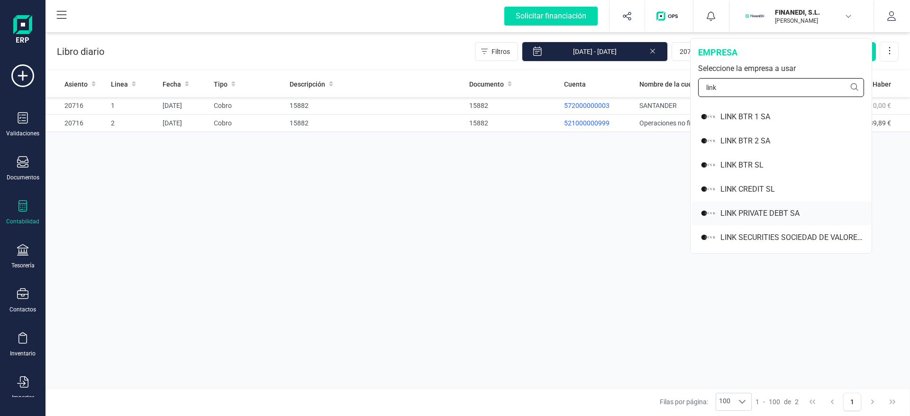
type input "link"
click at [755, 214] on div "LINK PRIVATE DEBT SA" at bounding box center [795, 213] width 151 height 11
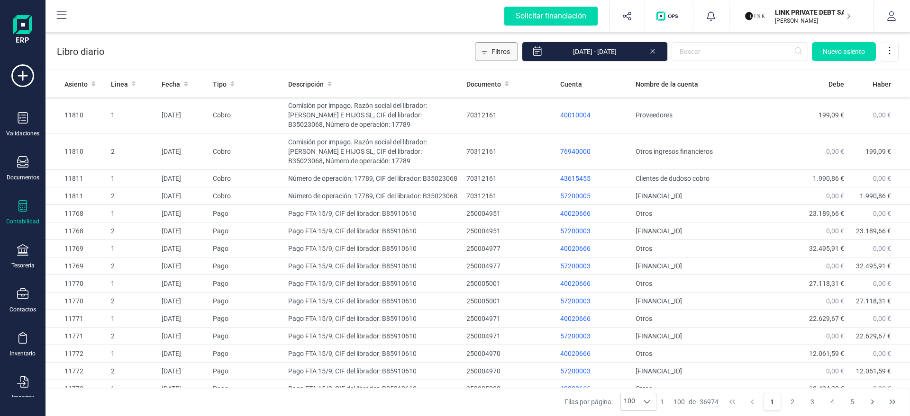
click at [516, 46] on button "Filtros" at bounding box center [496, 51] width 43 height 19
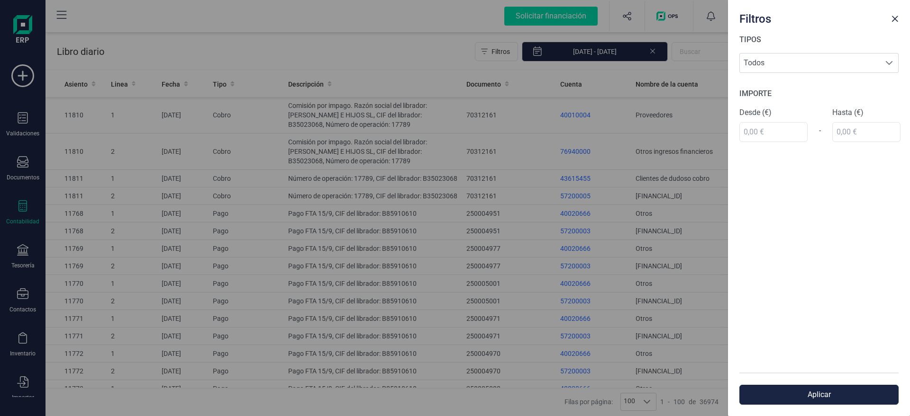
click at [652, 36] on div "Filtros TIPOS Todos Todos IMPORTE Desde (€) - Hasta (€) Aplicar" at bounding box center [455, 208] width 910 height 416
click at [693, 57] on div "Filtros TIPOS Todos Todos IMPORTE Desde (€) - Hasta (€) Aplicar" at bounding box center [455, 208] width 910 height 416
click at [708, 52] on div "Filtros TIPOS Todos Todos IMPORTE Desde (€) - Hasta (€) Aplicar" at bounding box center [455, 208] width 910 height 416
click at [753, 44] on div "Filtros TIPOS Todos Todos IMPORTE Desde (€) - Hasta (€) Aplicar" at bounding box center [455, 208] width 910 height 416
click at [889, 19] on button "Close" at bounding box center [894, 18] width 15 height 15
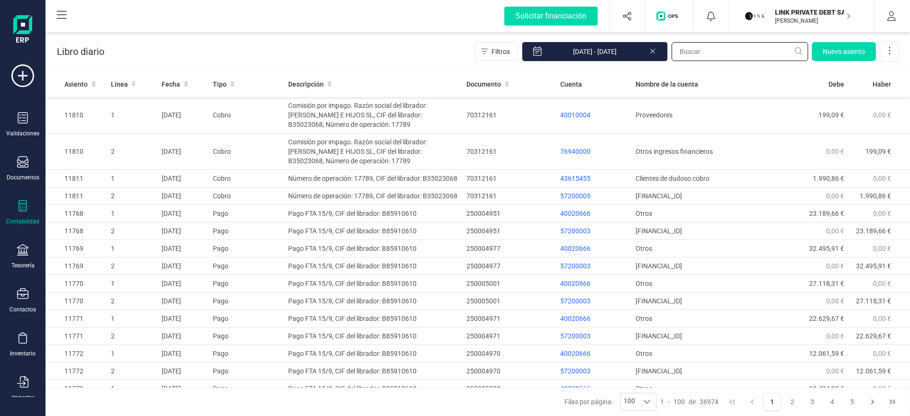
click at [744, 44] on input "text" at bounding box center [739, 51] width 136 height 19
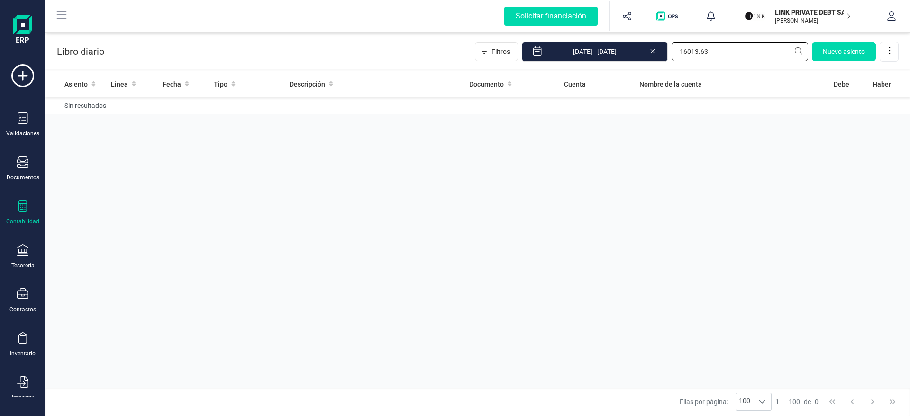
type input "16013.63"
click at [650, 52] on icon at bounding box center [653, 49] width 8 height 9
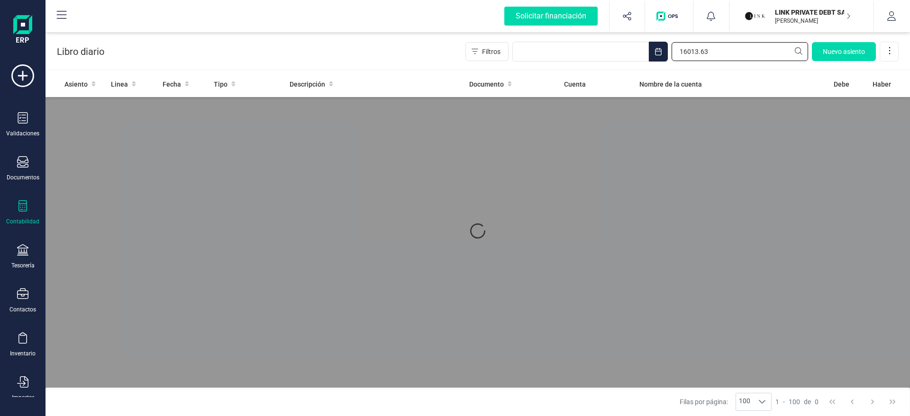
click at [697, 52] on input "16013.63" at bounding box center [739, 51] width 136 height 19
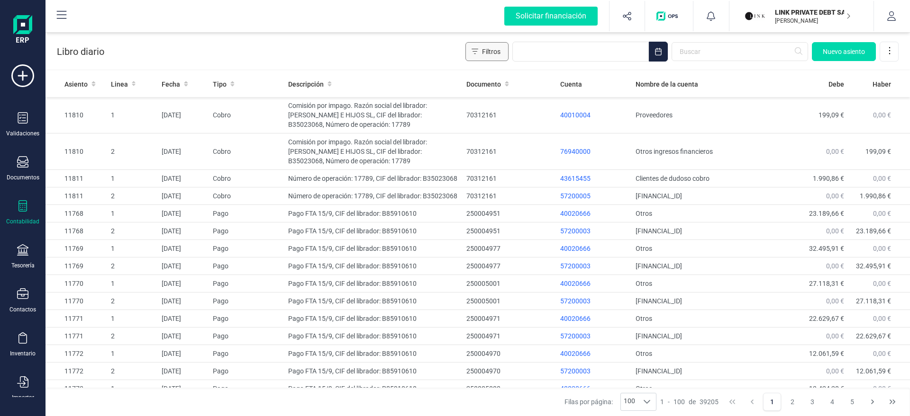
click at [481, 46] on button "Filtros" at bounding box center [486, 51] width 43 height 19
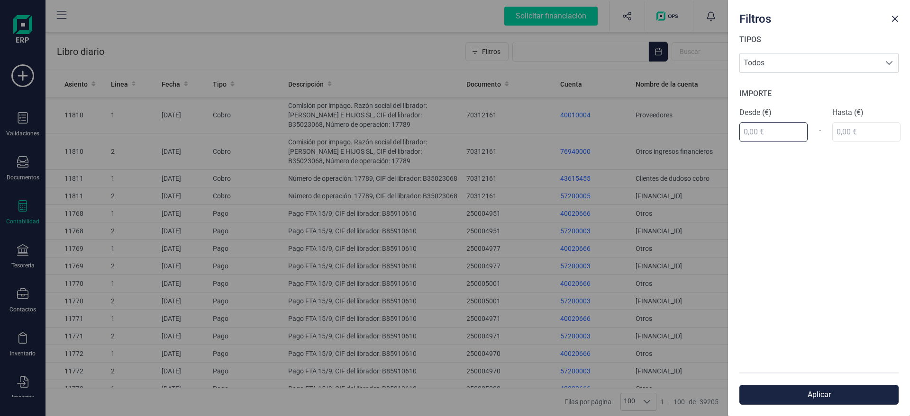
click at [776, 126] on input "text" at bounding box center [773, 132] width 68 height 20
paste input "1.601.363,00 €"
type input "16.013,63 €"
click at [866, 128] on div "TIPOS Todos Todos IMPORTE Desde (€) 16.013,63 € - Hasta (€)" at bounding box center [819, 203] width 182 height 339
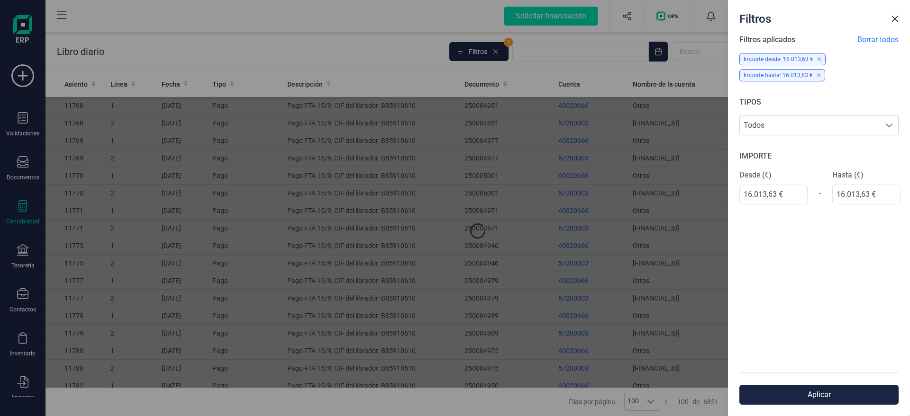
click at [824, 251] on div "Filtros aplicados Borrar todos Importe desde: 16.013,63 € Importe hasta: 16.013…" at bounding box center [819, 203] width 182 height 339
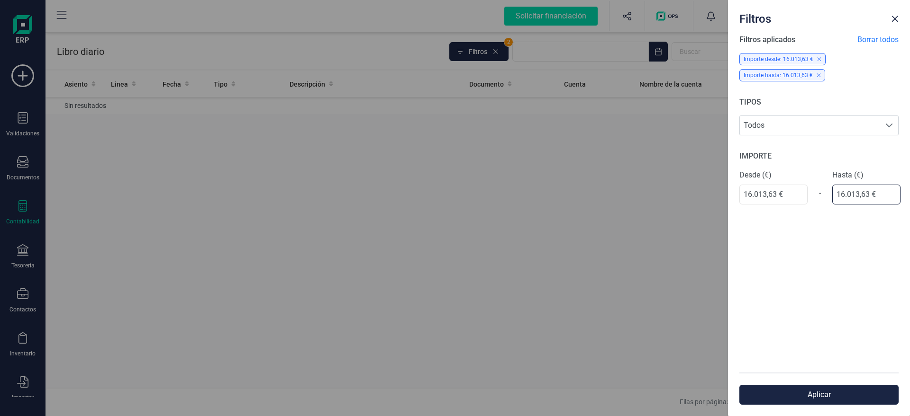
click at [866, 195] on input "16.013,63 €" at bounding box center [866, 195] width 68 height 20
type input "16.013,64 €"
click at [838, 258] on div "Filtros aplicados Borrar todos Importe desde: 16.013,63 € Importe hasta: 16.013…" at bounding box center [819, 203] width 182 height 339
click at [747, 194] on input "16.013,63 €" at bounding box center [773, 195] width 68 height 20
drag, startPoint x: 753, startPoint y: 194, endPoint x: 748, endPoint y: 194, distance: 5.7
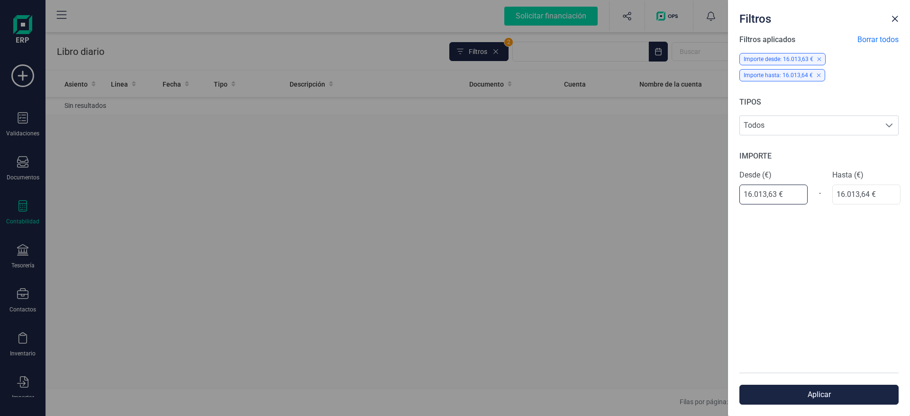
click at [748, 194] on input "16.013,63 €" at bounding box center [773, 195] width 68 height 20
click at [750, 193] on input "16.013,63 €" at bounding box center [773, 195] width 68 height 20
click at [751, 193] on input "16.013,63 €" at bounding box center [773, 195] width 68 height 20
type input "15.408,93 €"
click at [802, 244] on div "Filtros aplicados Borrar todos Importe desde: 16.013,63 € Importe hasta: 16.013…" at bounding box center [819, 203] width 182 height 339
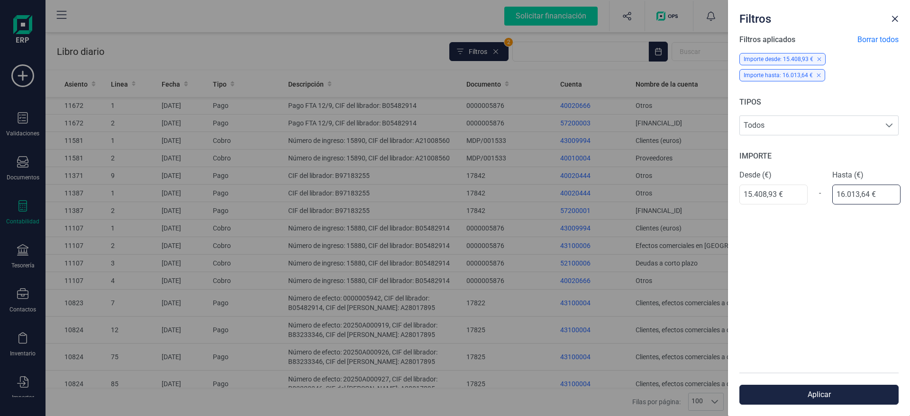
click at [844, 196] on input "16.013,64 €" at bounding box center [866, 195] width 68 height 20
click at [833, 220] on div "Filtros aplicados Borrar todos Importe desde: 15.408,93 € Importe hasta: 16.013…" at bounding box center [819, 203] width 182 height 339
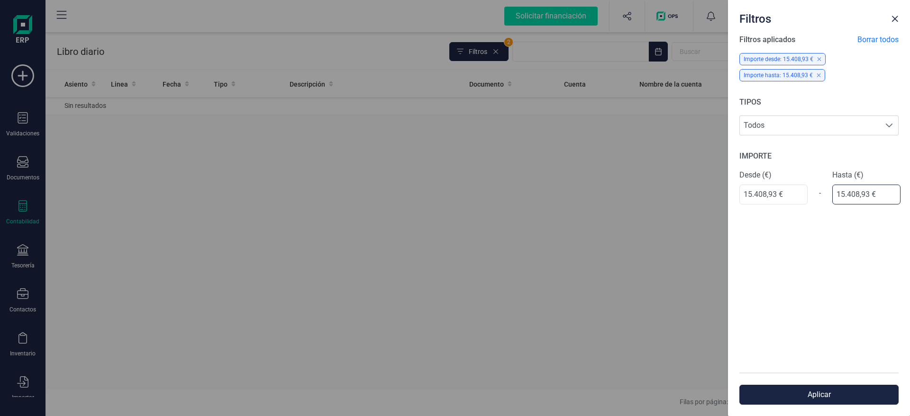
click at [866, 195] on input "15.408,93 €" at bounding box center [866, 195] width 68 height 20
type input "15.408,94 €"
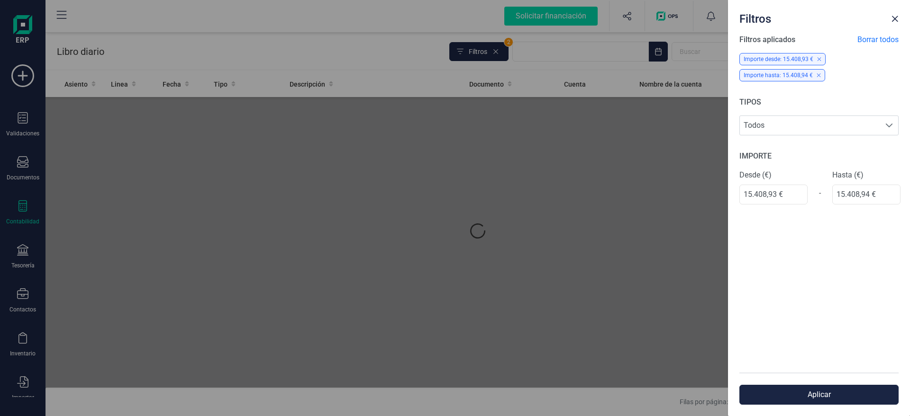
click at [849, 233] on div "Filtros aplicados Borrar todos Importe desde: 15.408,93 € Importe hasta: 15.408…" at bounding box center [819, 203] width 182 height 339
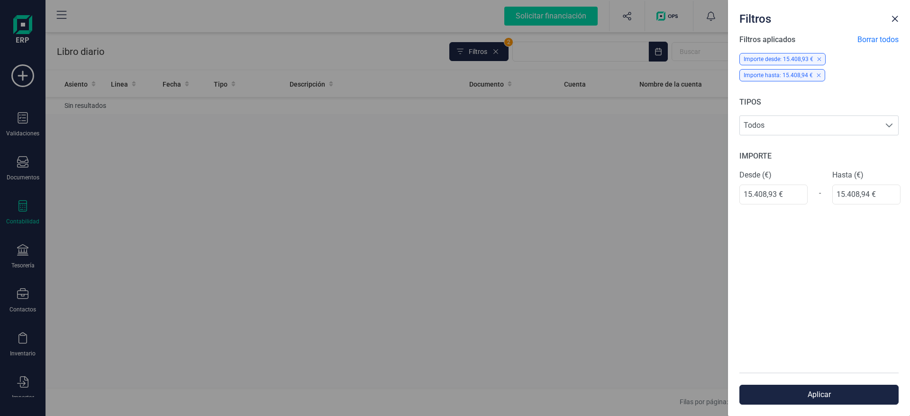
click at [875, 41] on span "Borrar todos" at bounding box center [877, 39] width 41 height 11
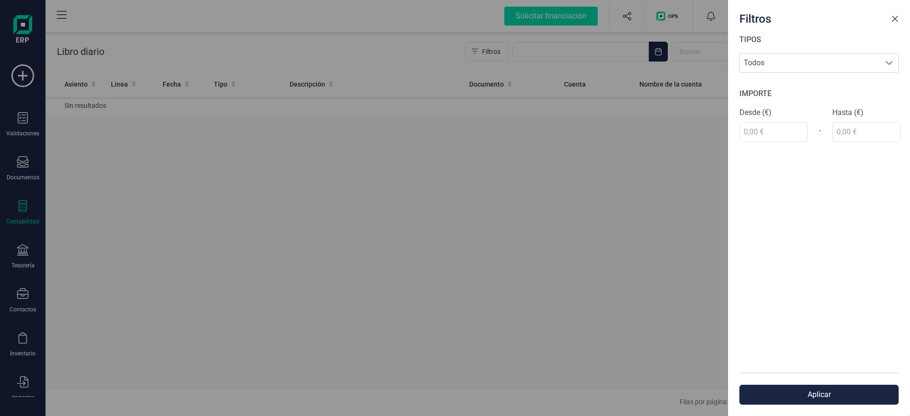
click at [894, 13] on button "Close" at bounding box center [894, 18] width 15 height 15
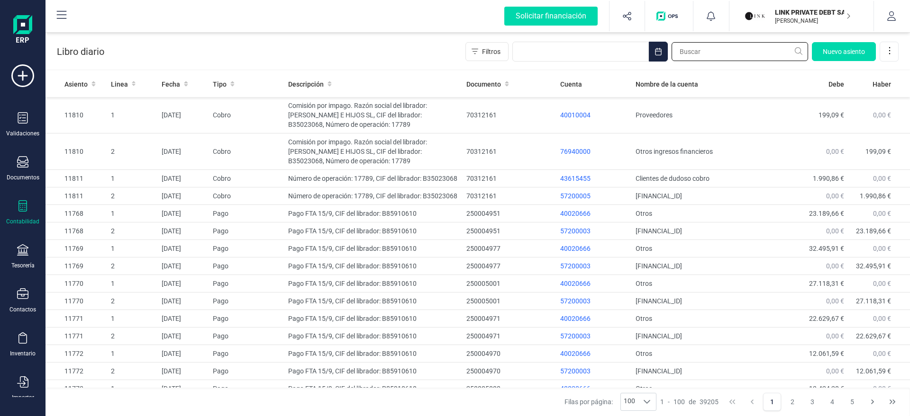
click at [682, 46] on input "text" at bounding box center [739, 51] width 136 height 19
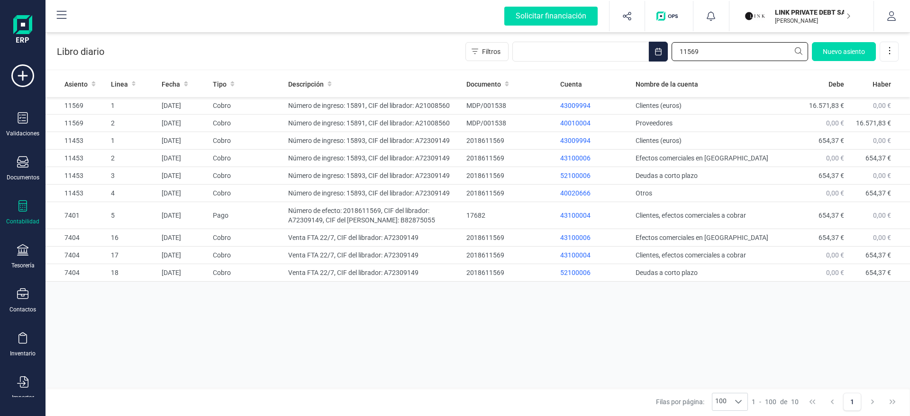
click at [703, 53] on input "11569" at bounding box center [739, 51] width 136 height 19
type input "c"
click at [521, 328] on div "Asiento Linea Fecha Tipo Descripción Documento Cuenta Nombre de la cuenta Debe …" at bounding box center [477, 231] width 864 height 320
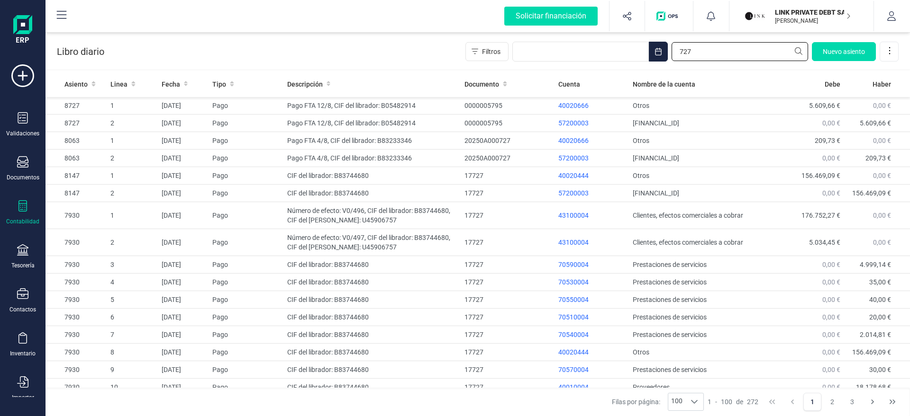
click at [679, 48] on input "727" at bounding box center [739, 51] width 136 height 19
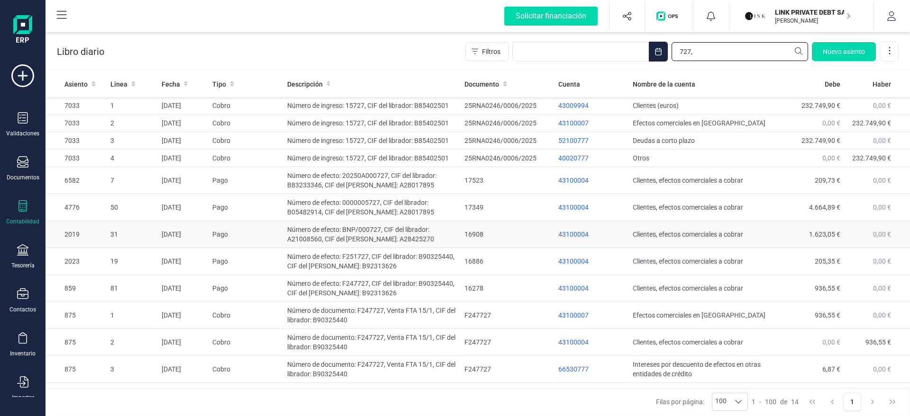
scroll to position [46, 0]
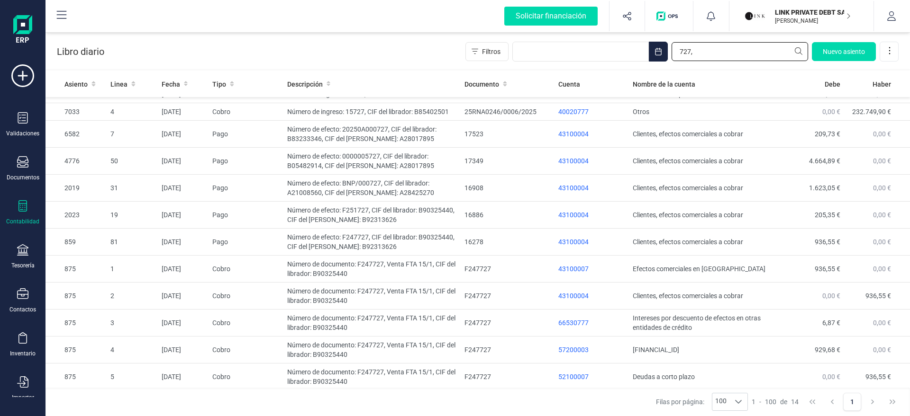
click at [734, 58] on input "727," at bounding box center [739, 51] width 136 height 19
type input "727,"
click at [806, 14] on p "LINK PRIVATE DEBT SA" at bounding box center [813, 12] width 76 height 9
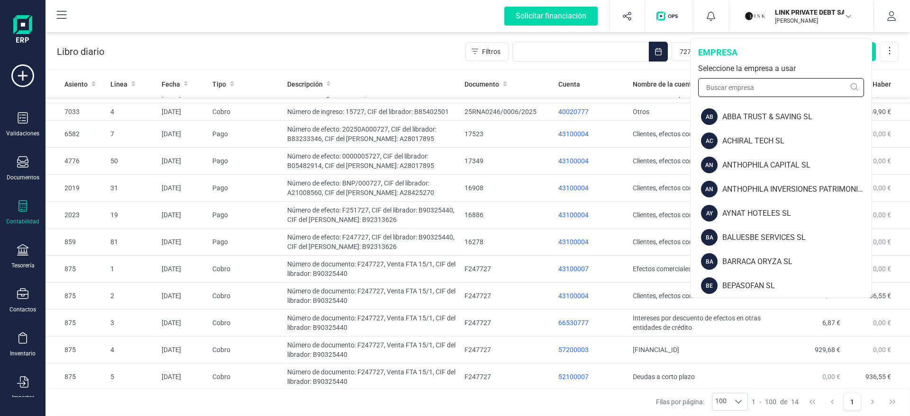
click at [748, 84] on input "text" at bounding box center [781, 87] width 166 height 19
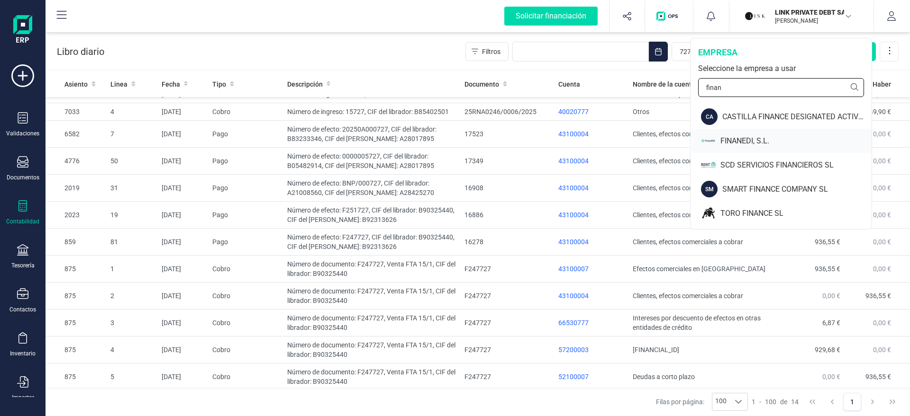
type input "finan"
click at [730, 136] on div "FINANEDI, S.L." at bounding box center [795, 140] width 151 height 11
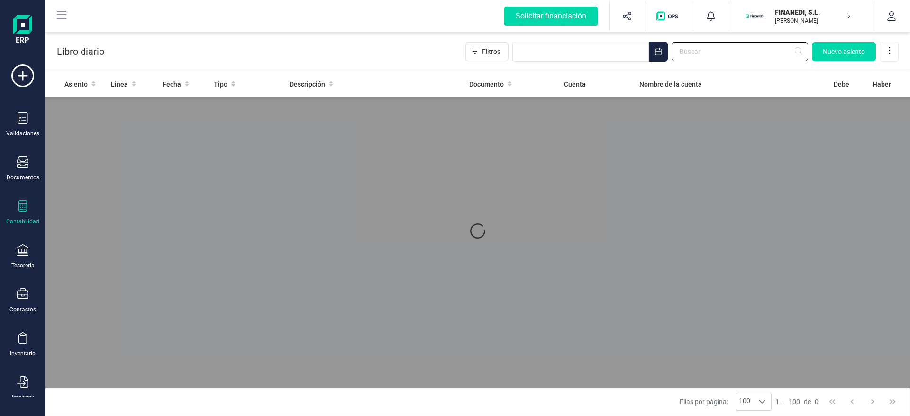
click at [705, 55] on input "text" at bounding box center [739, 51] width 136 height 19
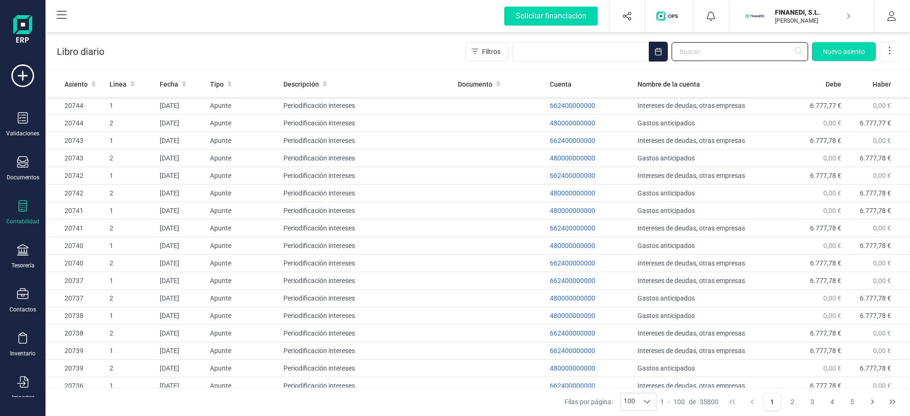
paste input "727,"
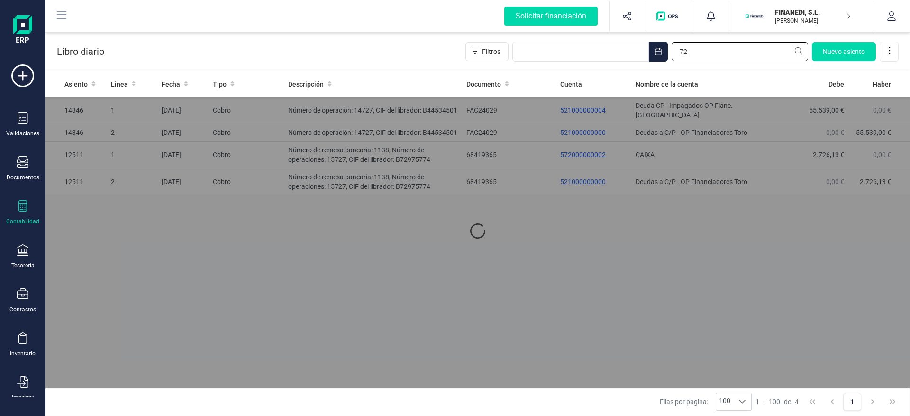
type input "7"
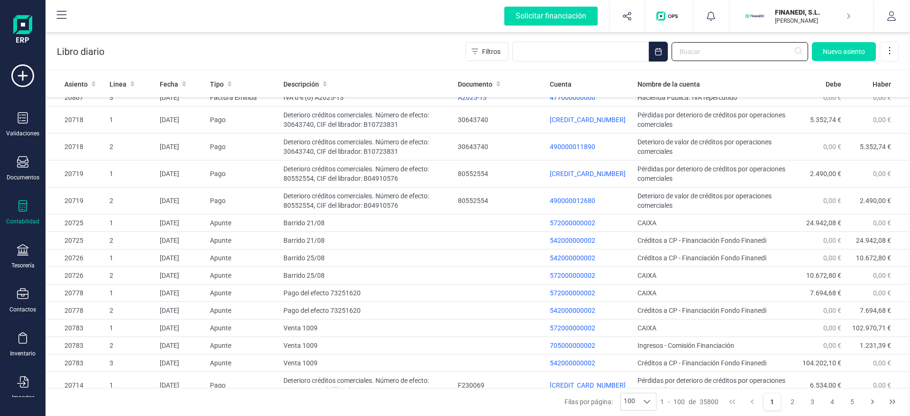
scroll to position [1876, 0]
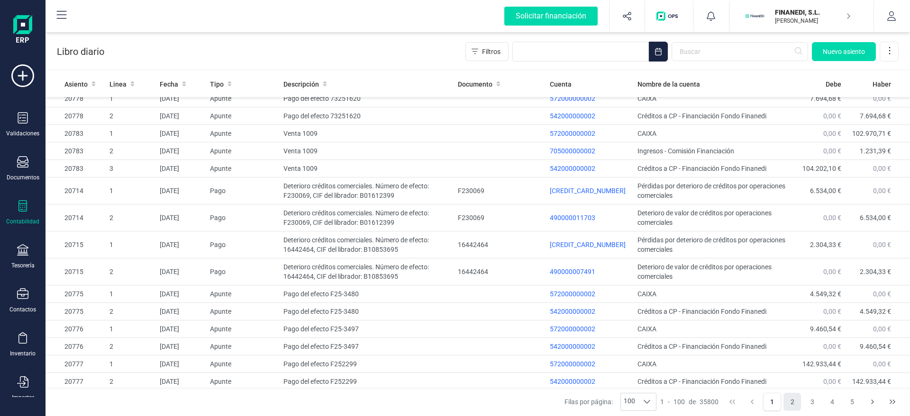
click at [790, 397] on button "2" at bounding box center [792, 402] width 18 height 18
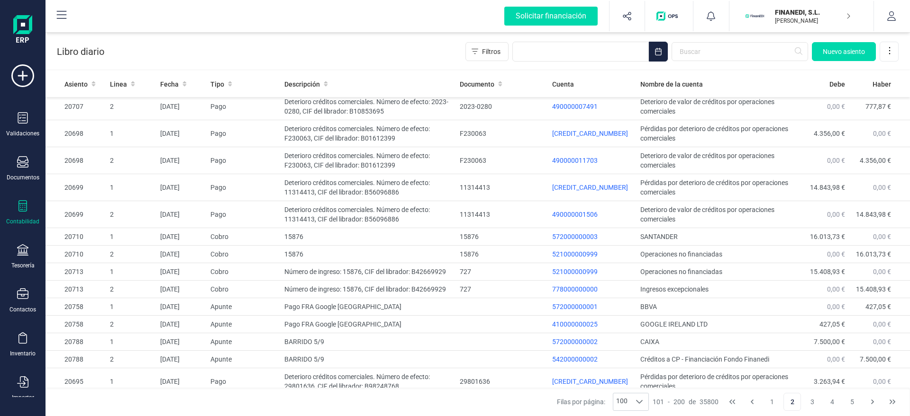
scroll to position [566, 0]
click at [416, 273] on td "Número de ingreso: 15876, CIF del librador: B42669929" at bounding box center [367, 272] width 175 height 18
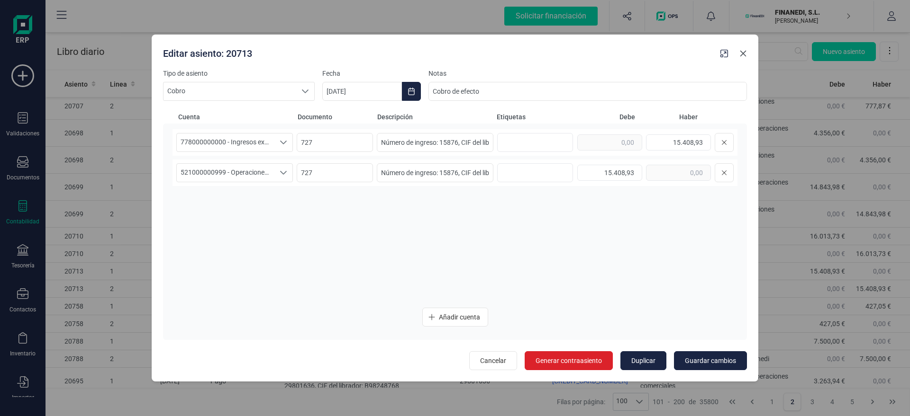
click at [742, 55] on icon "button" at bounding box center [743, 54] width 8 height 8
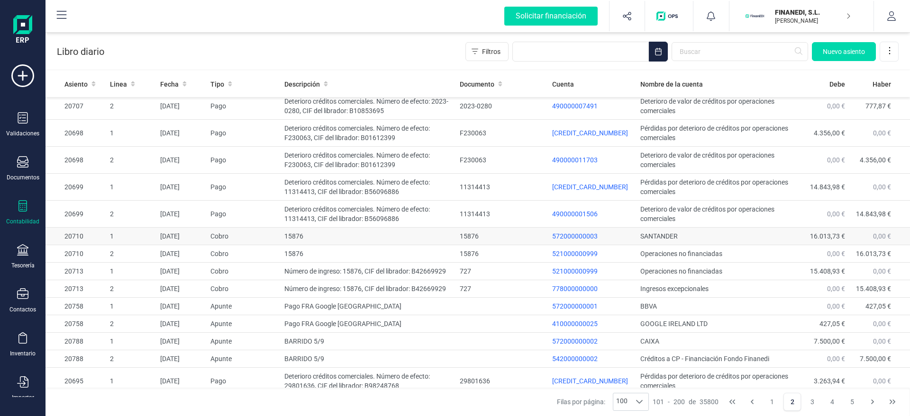
click at [393, 238] on td "15876" at bounding box center [367, 237] width 175 height 18
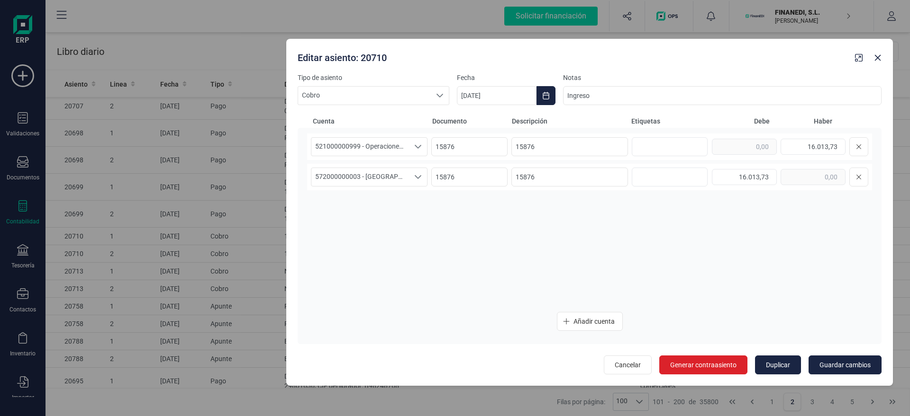
drag, startPoint x: 331, startPoint y: 48, endPoint x: 466, endPoint y: 51, distance: 135.5
click at [466, 51] on div "Editar asiento: 20710" at bounding box center [572, 55] width 557 height 17
click at [879, 55] on icon "button" at bounding box center [878, 58] width 6 height 6
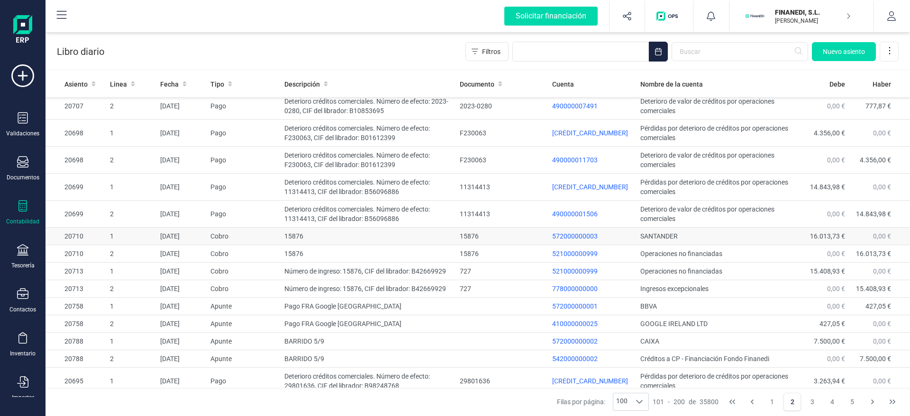
click at [331, 244] on td "15876" at bounding box center [367, 237] width 175 height 18
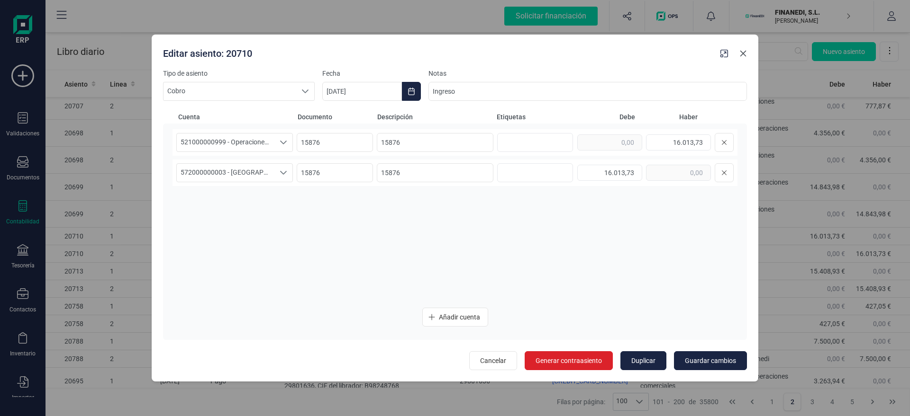
click at [742, 56] on icon "button" at bounding box center [743, 54] width 8 height 8
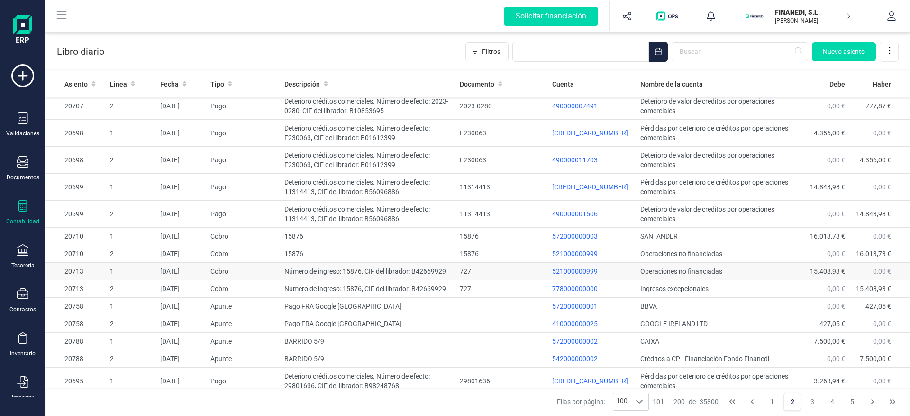
click at [358, 278] on td "Número de ingreso: 15876, CIF del librador: B42669929" at bounding box center [367, 272] width 175 height 18
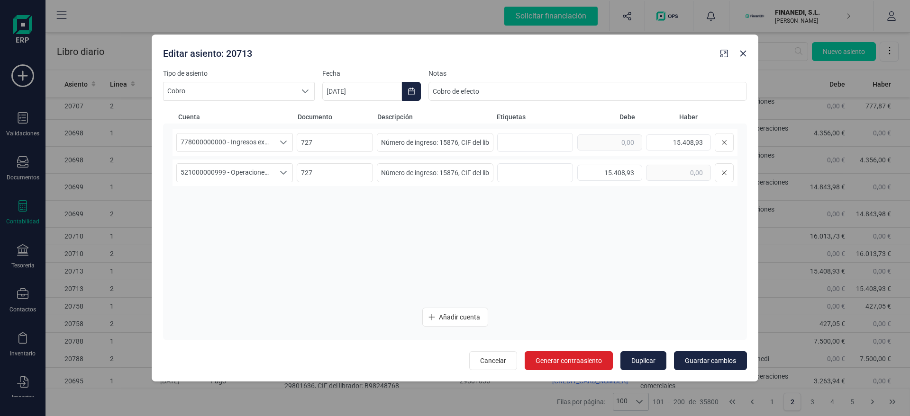
click at [442, 218] on div "778000000000 - Ingresos excepcionales 778000000000 - Ingresos excepcionales 778…" at bounding box center [454, 214] width 565 height 171
click at [746, 50] on icon "button" at bounding box center [743, 54] width 8 height 8
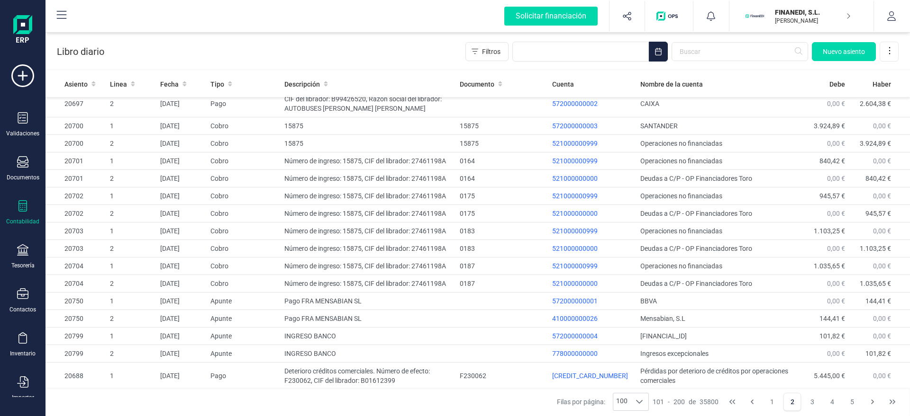
scroll to position [978, 0]
click at [682, 53] on input "text" at bounding box center [739, 51] width 136 height 19
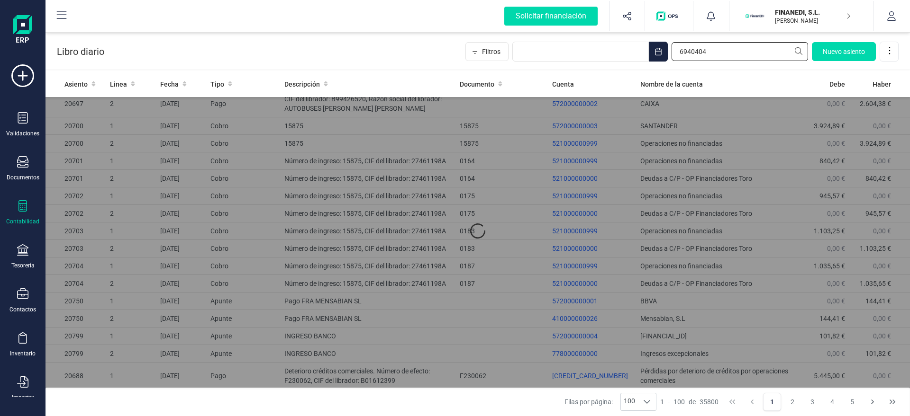
scroll to position [0, 0]
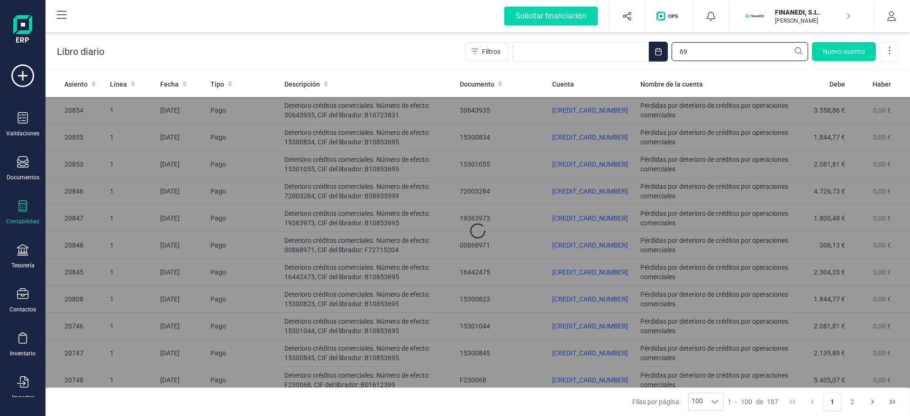
type input "6"
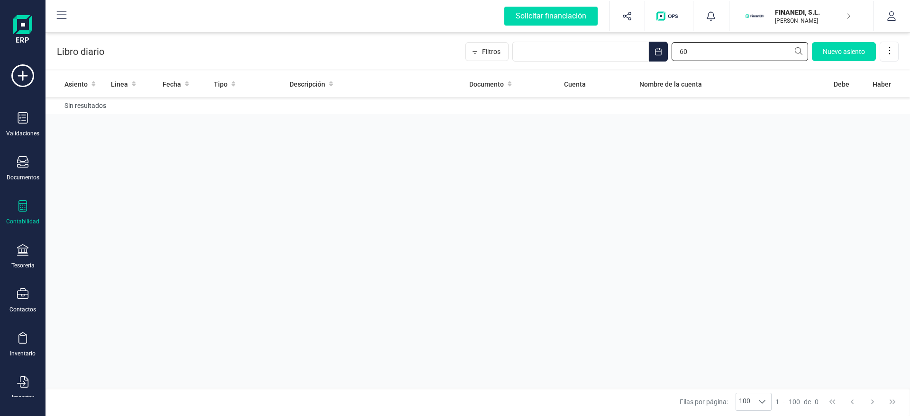
type input "6"
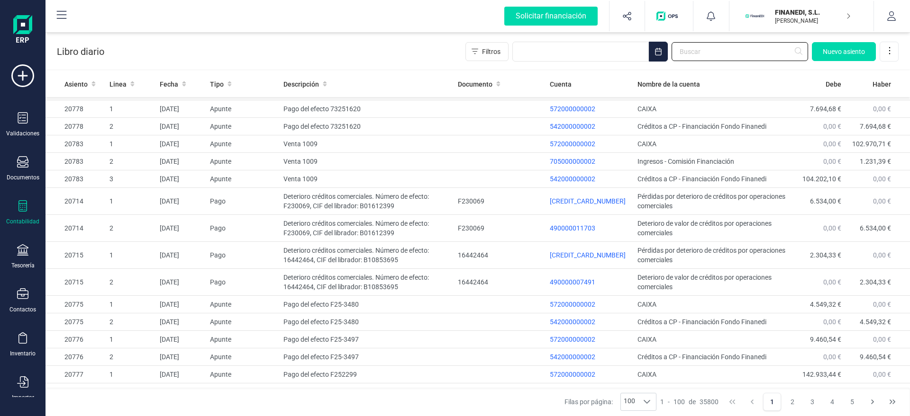
scroll to position [1876, 0]
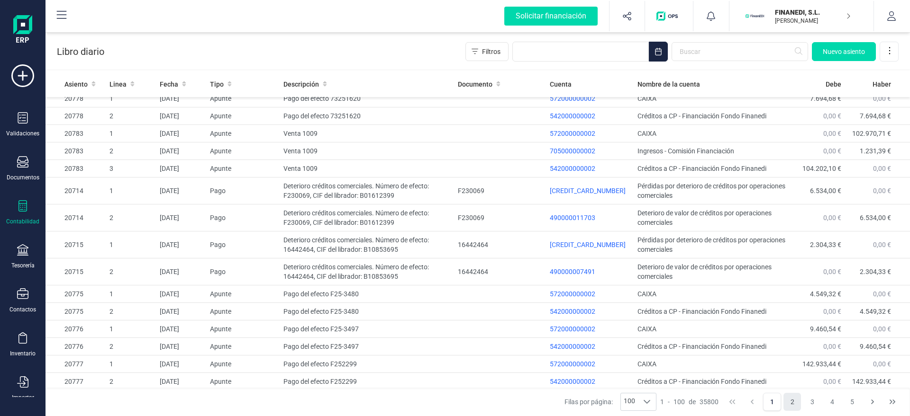
click at [791, 401] on button "2" at bounding box center [792, 402] width 18 height 18
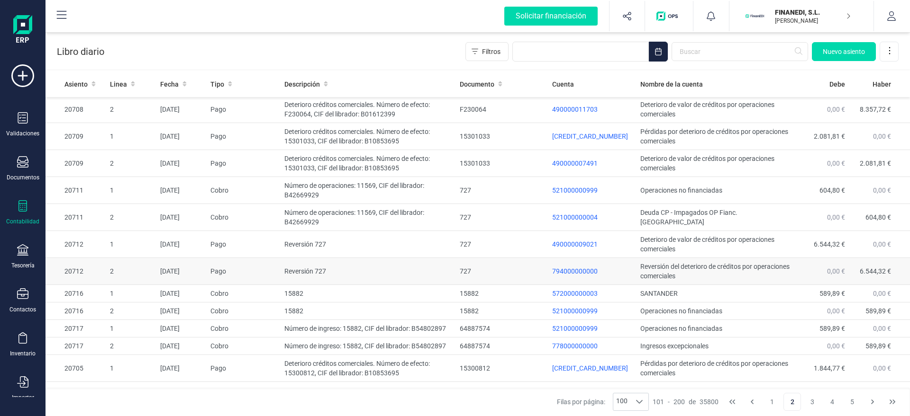
scroll to position [159, 0]
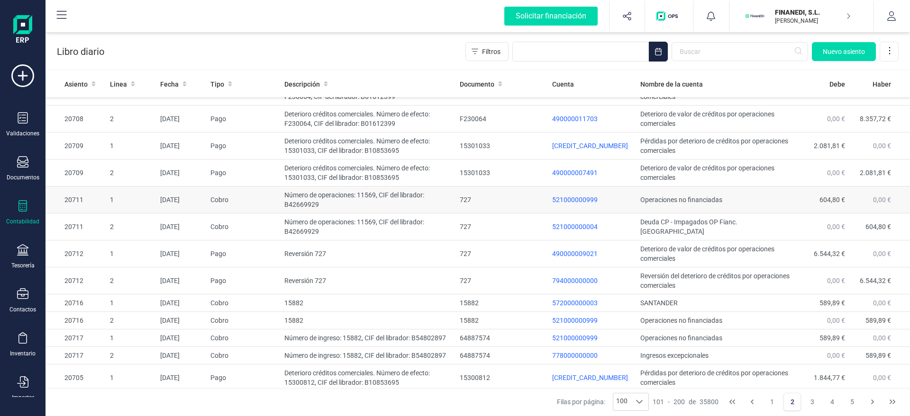
click at [360, 206] on td "Número de operaciones: 11569, CIF del librador: B42669929" at bounding box center [367, 200] width 175 height 27
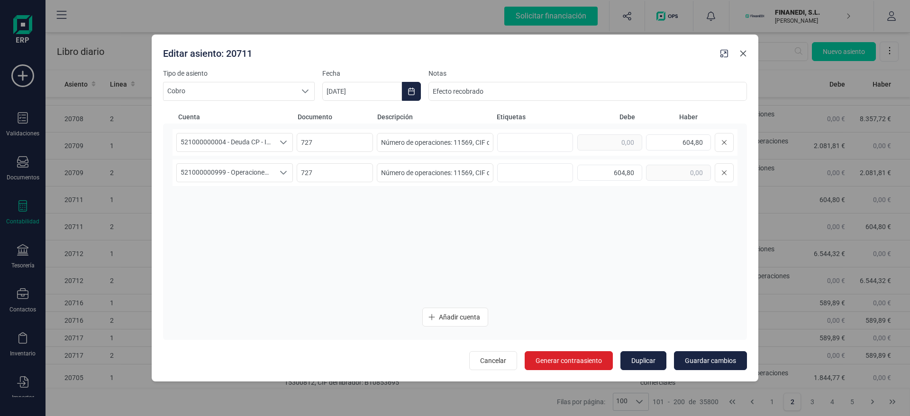
click at [739, 51] on icon "button" at bounding box center [743, 54] width 8 height 8
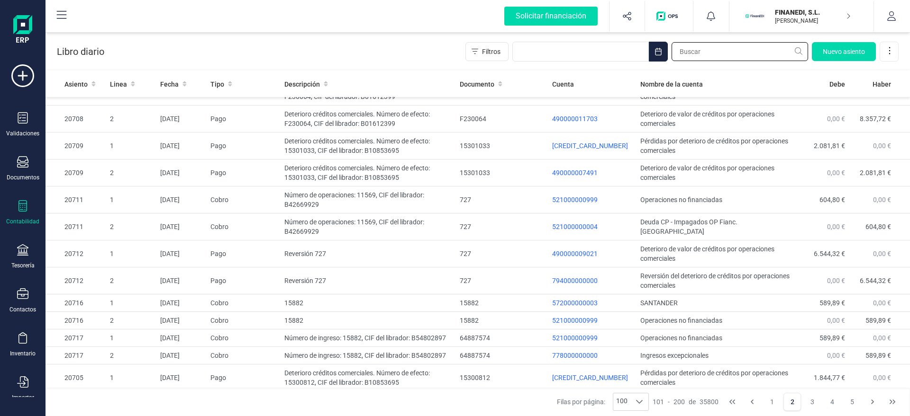
click at [730, 53] on input "text" at bounding box center [739, 51] width 136 height 19
click at [285, 25] on div "Solicitar financiación Importaciones completadas 0 / 0 FINANEDI, S.L. JAVIER DE…" at bounding box center [477, 16] width 862 height 30
click at [704, 60] on input "text" at bounding box center [739, 51] width 136 height 19
click at [706, 55] on input "text" at bounding box center [739, 51] width 136 height 19
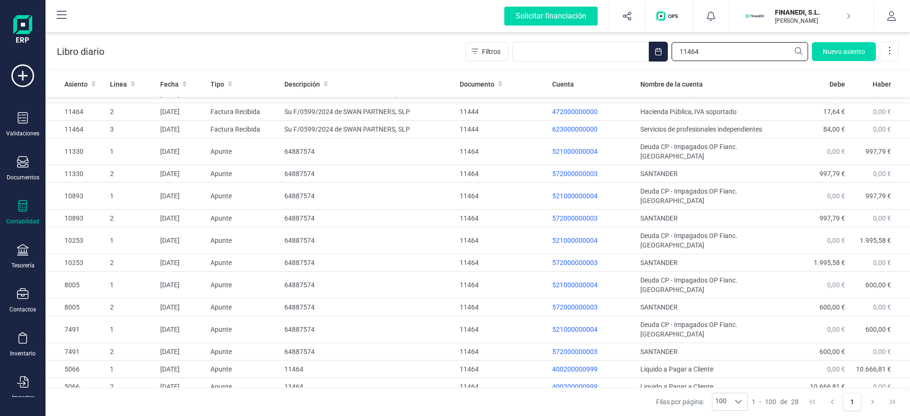
scroll to position [235, 0]
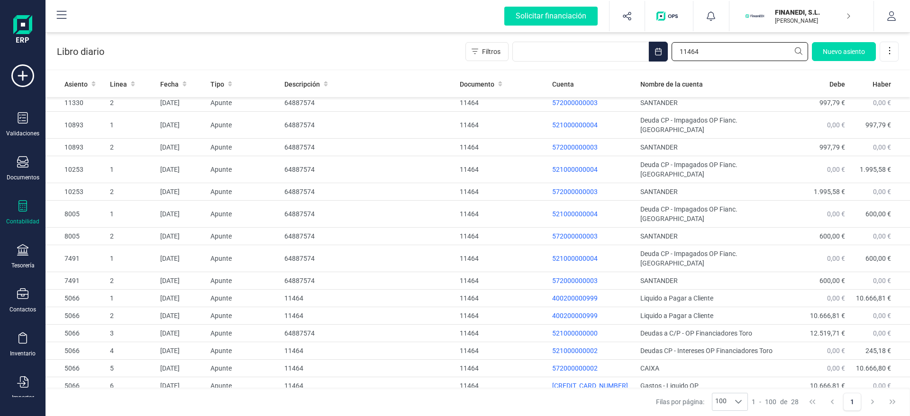
type input "11464"
click at [330, 395] on td "11464" at bounding box center [367, 404] width 175 height 18
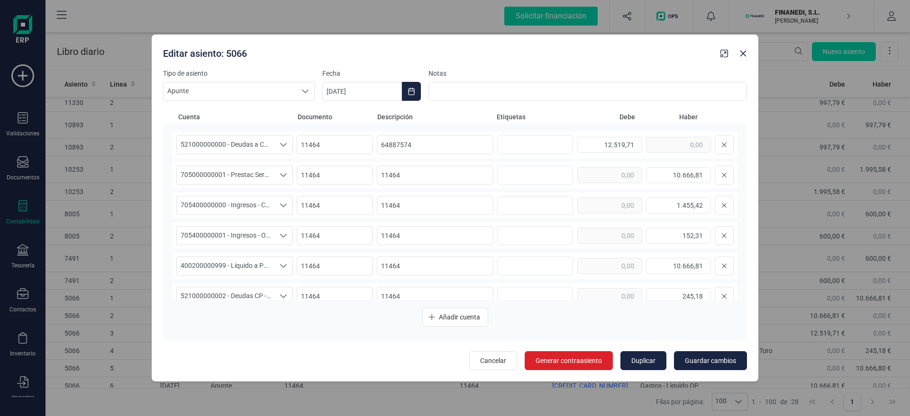
scroll to position [102, 0]
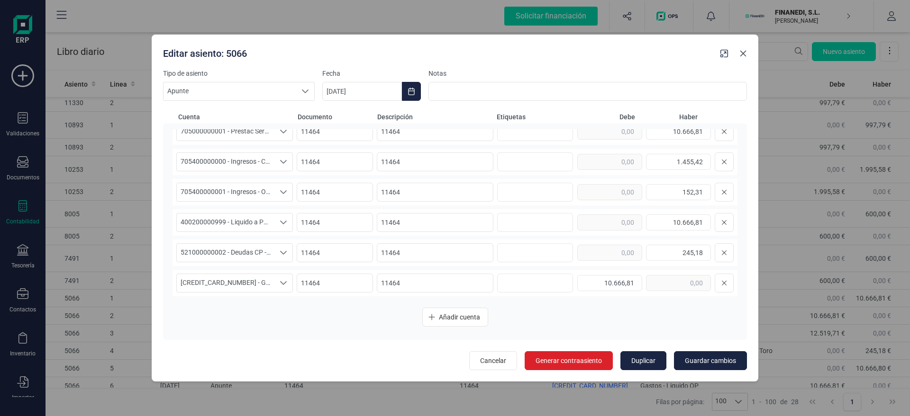
click at [746, 52] on icon "button" at bounding box center [743, 54] width 8 height 8
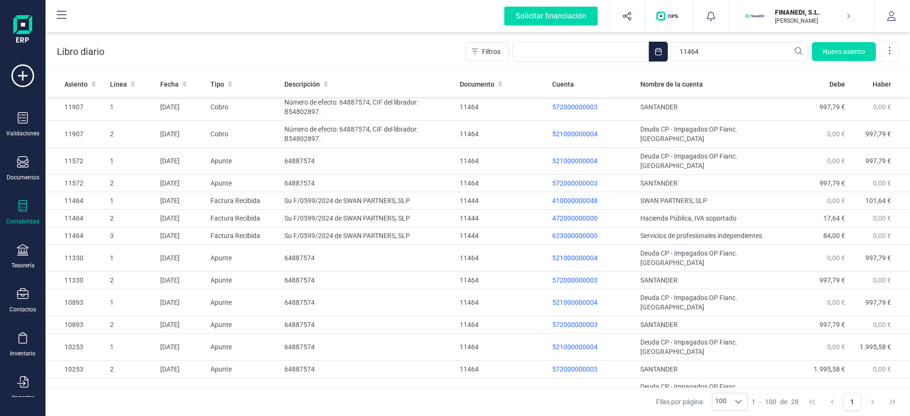
scroll to position [235, 0]
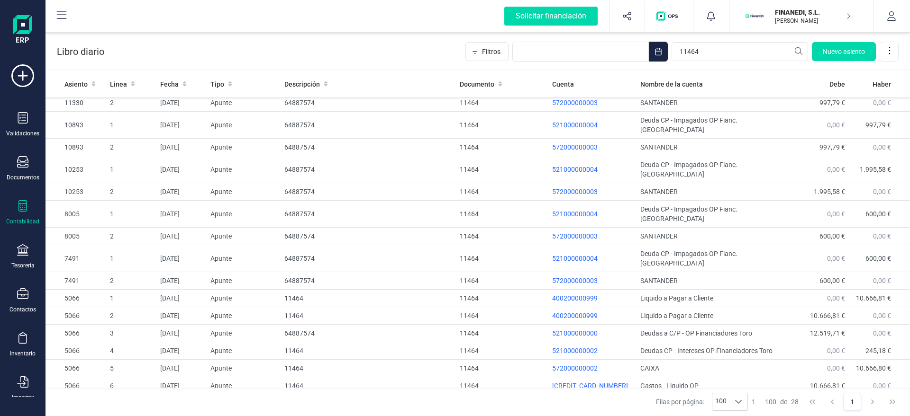
click at [321, 413] on td "11464" at bounding box center [367, 422] width 175 height 18
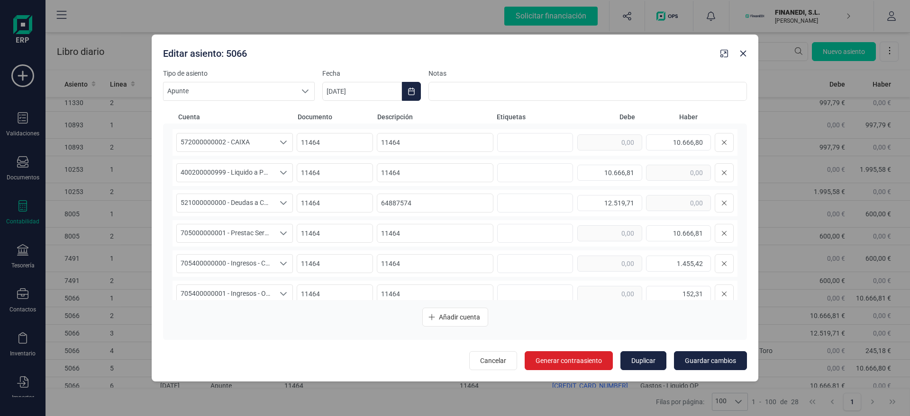
click at [231, 53] on div "Editar asiento: 5066" at bounding box center [437, 51] width 557 height 17
click at [232, 53] on div "Editar asiento: 5066" at bounding box center [437, 51] width 557 height 17
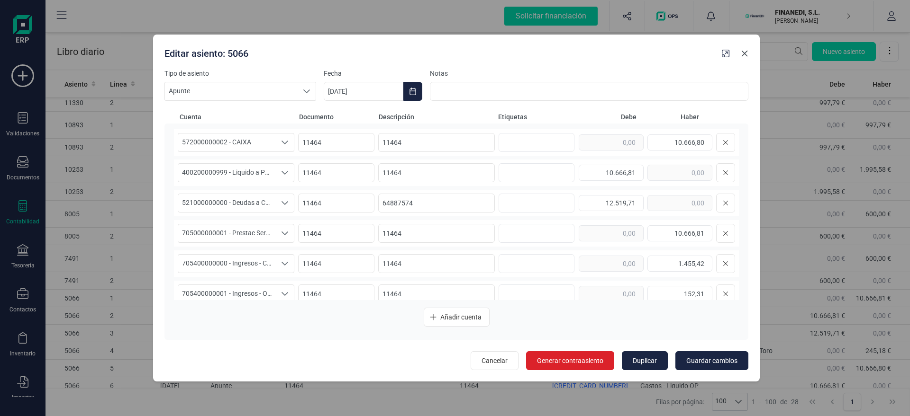
click at [744, 56] on icon "button" at bounding box center [744, 54] width 8 height 8
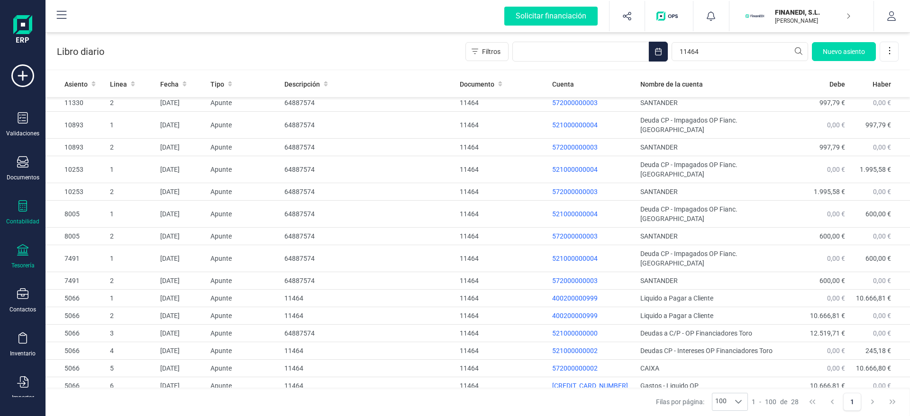
click at [19, 263] on div "Tesorería" at bounding box center [22, 266] width 23 height 8
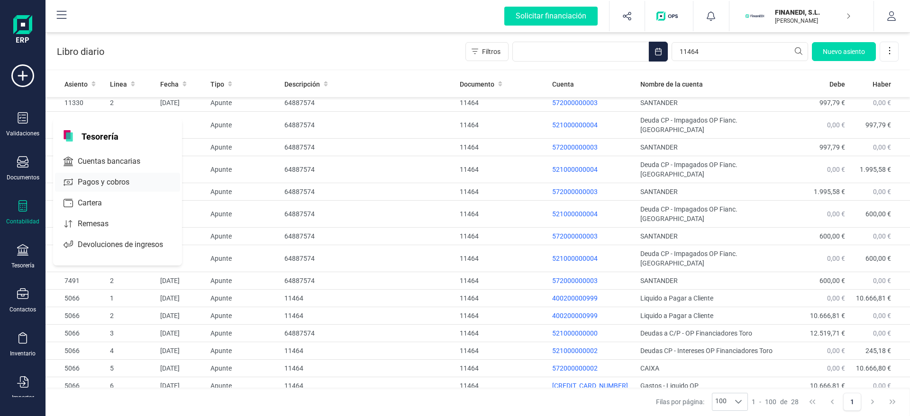
click at [84, 182] on span "Pagos y cobros" at bounding box center [110, 182] width 72 height 11
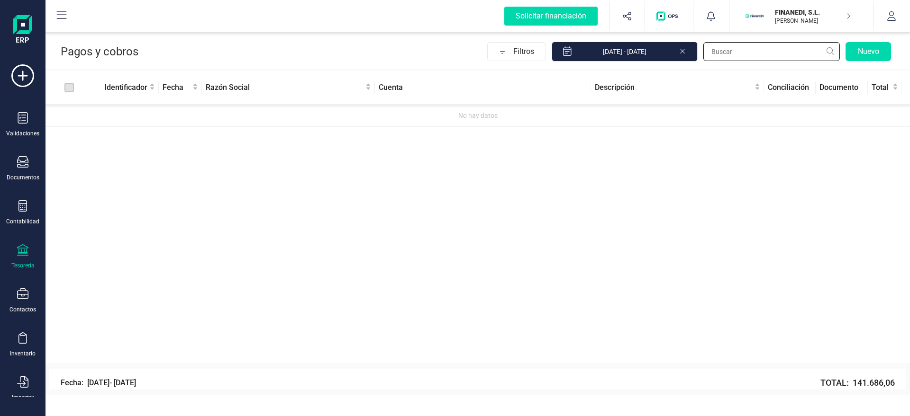
click at [740, 56] on input "text" at bounding box center [771, 51] width 136 height 19
type input "5066"
click at [681, 49] on icon at bounding box center [682, 49] width 8 height 9
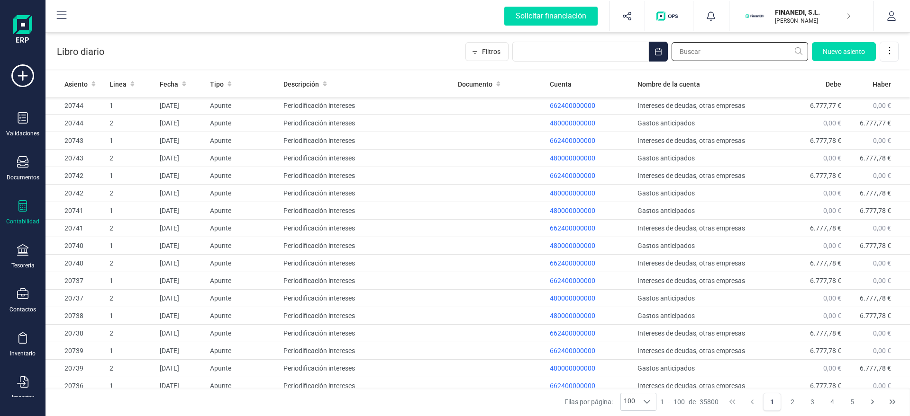
click at [719, 55] on input "text" at bounding box center [739, 51] width 136 height 19
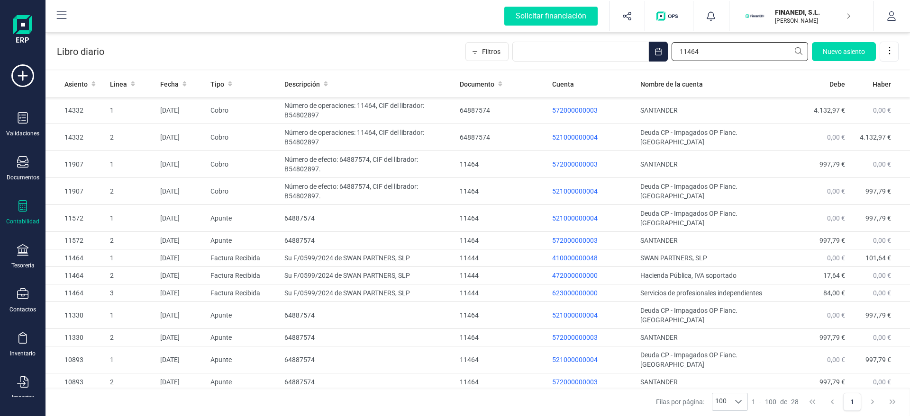
scroll to position [235, 0]
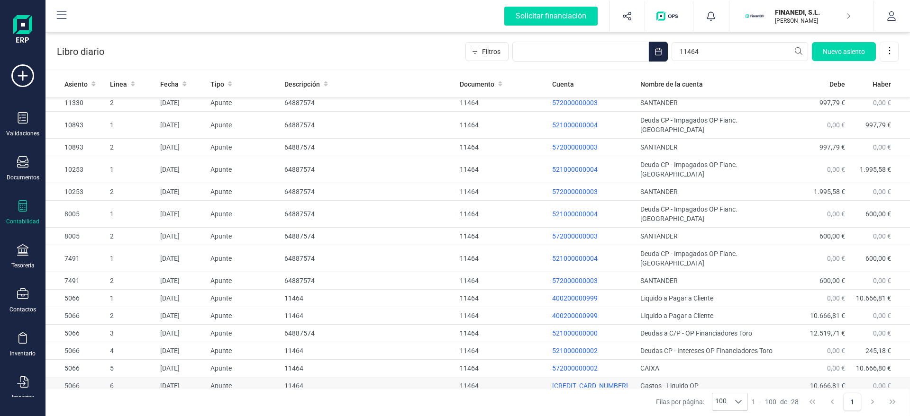
click at [342, 378] on td "11464" at bounding box center [367, 387] width 175 height 18
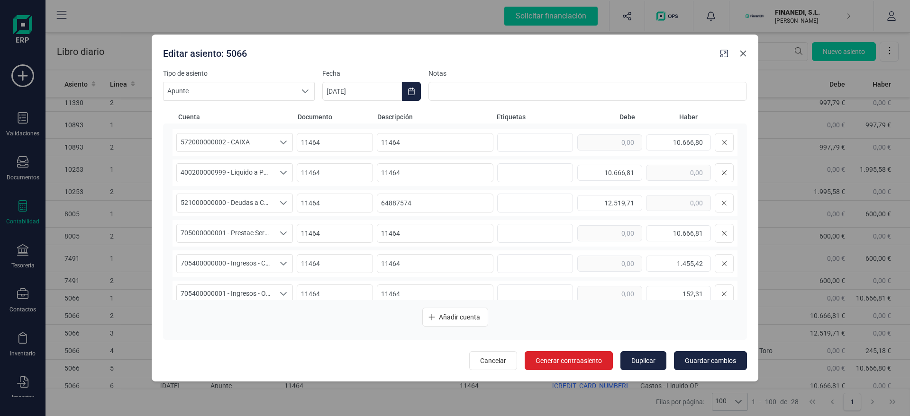
click at [742, 51] on icon "button" at bounding box center [743, 54] width 8 height 8
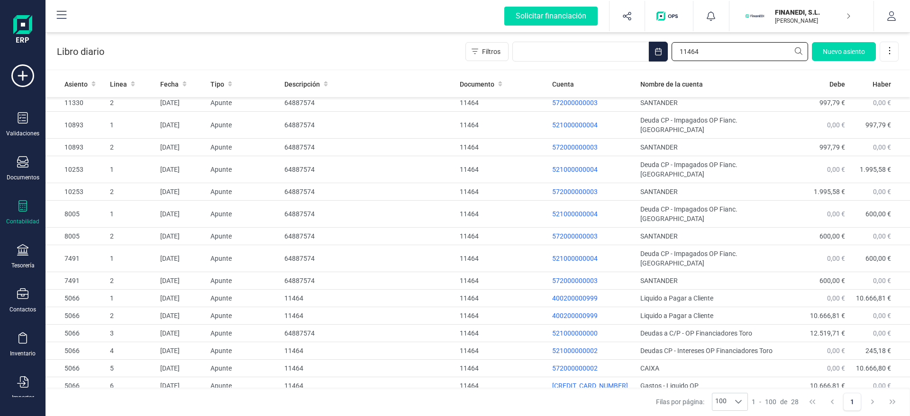
click at [724, 54] on input "11464" at bounding box center [739, 51] width 136 height 19
click at [725, 54] on input "11464" at bounding box center [739, 51] width 136 height 19
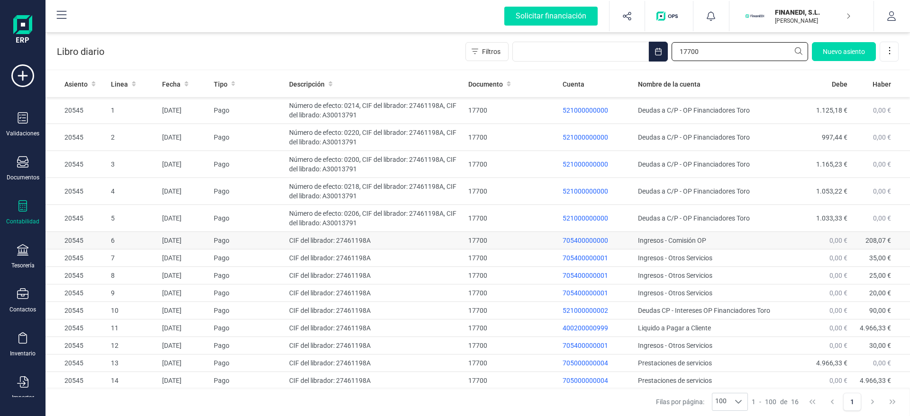
scroll to position [34, 0]
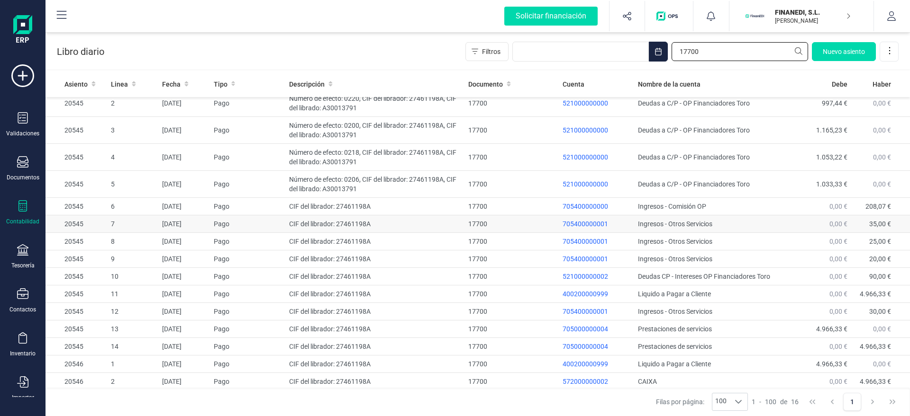
type input "17700"
click at [444, 232] on td "CIF del librador: 27461198A" at bounding box center [374, 225] width 179 height 18
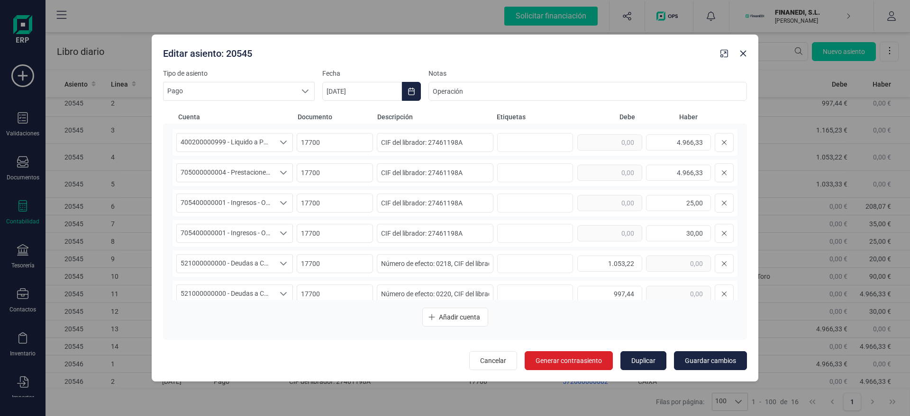
scroll to position [253, 0]
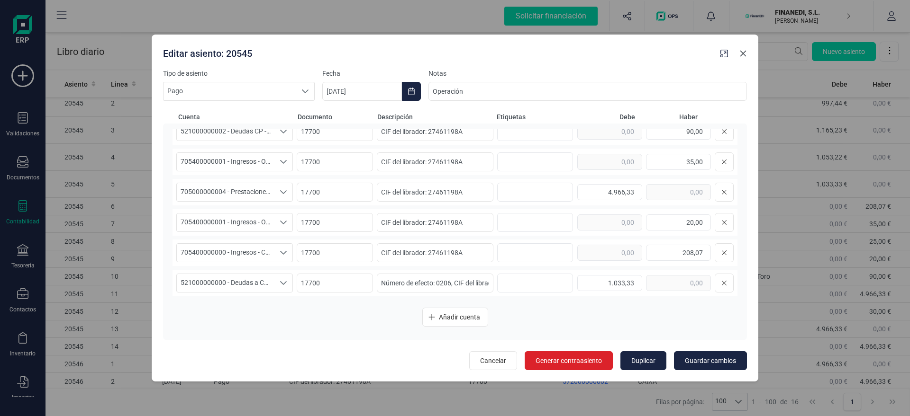
click at [745, 50] on icon "button" at bounding box center [743, 54] width 8 height 8
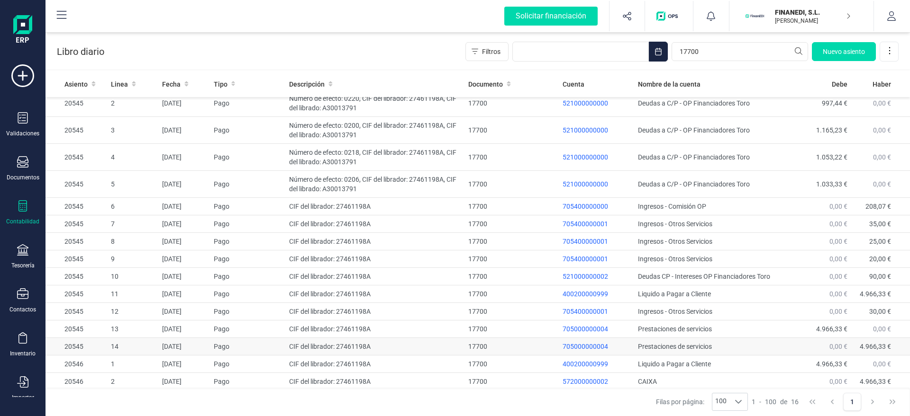
click at [472, 350] on div "17700" at bounding box center [511, 346] width 87 height 9
click at [475, 379] on div "17700" at bounding box center [511, 381] width 87 height 9
click at [452, 379] on td "CIF del librador: 27461198A" at bounding box center [374, 382] width 179 height 18
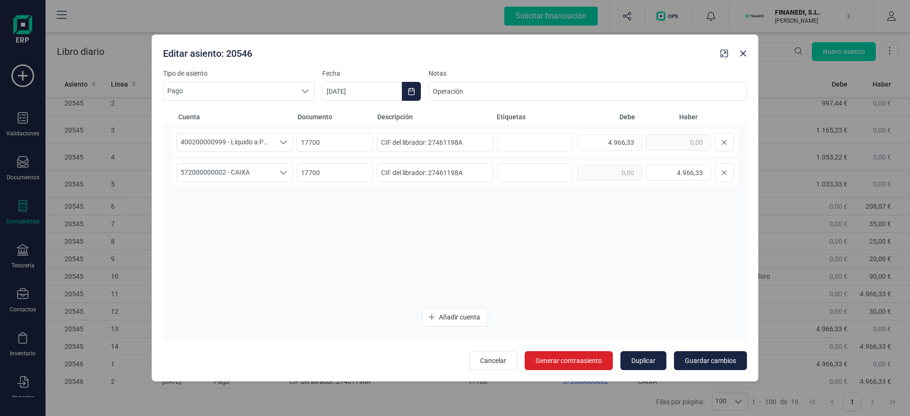
click at [227, 53] on div "Editar asiento: 20546" at bounding box center [437, 51] width 557 height 17
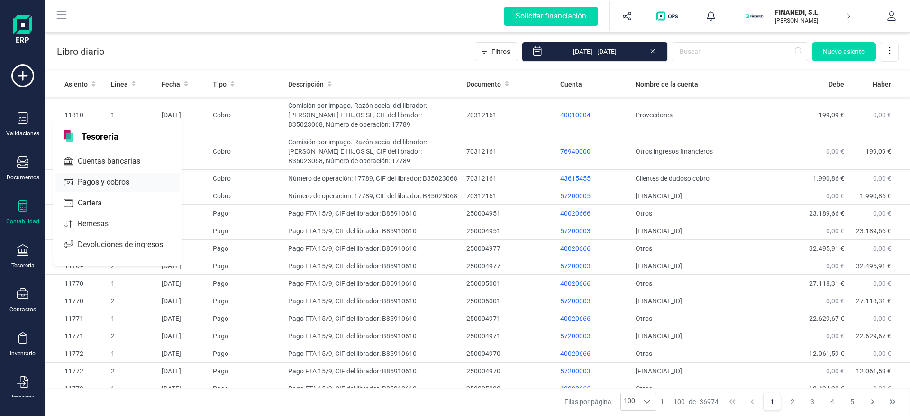
click at [130, 183] on div at bounding box center [137, 183] width 17 height 4
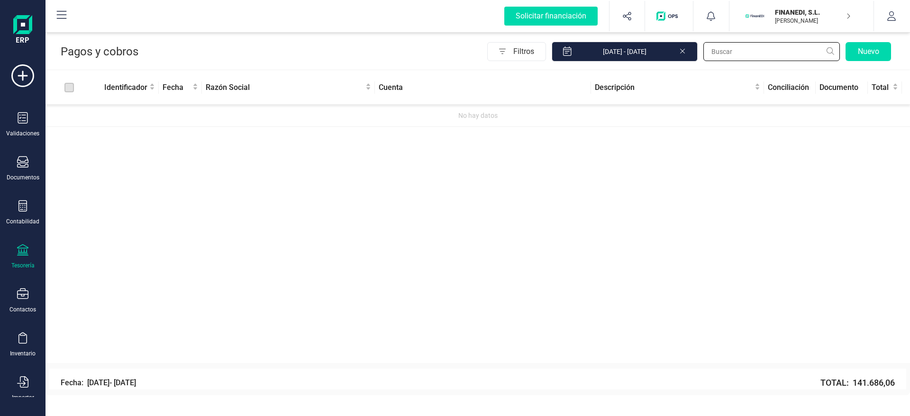
click at [732, 48] on input "text" at bounding box center [771, 51] width 136 height 19
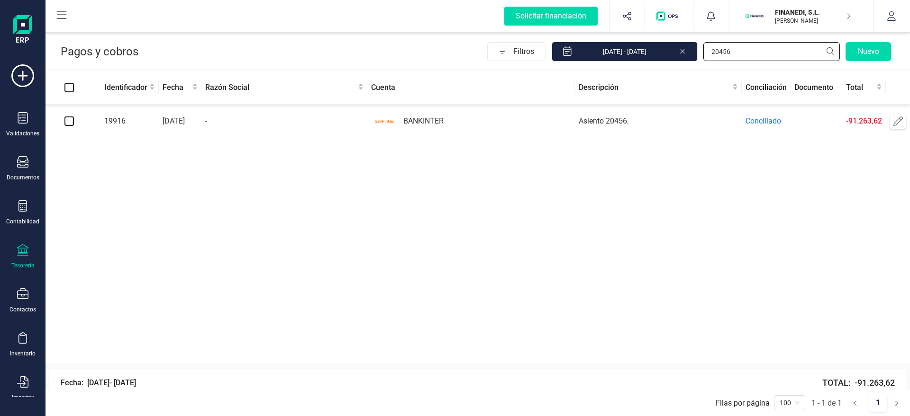
type input "20456"
click at [751, 120] on span "Conciliado" at bounding box center [763, 121] width 36 height 9
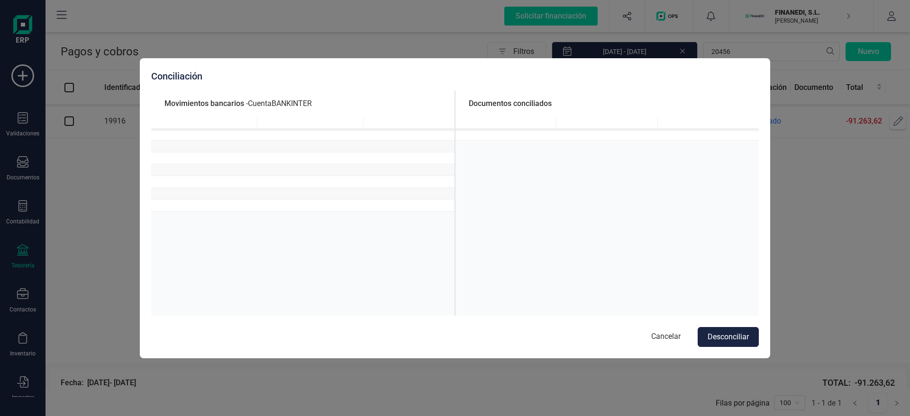
click at [366, 179] on td at bounding box center [408, 182] width 91 height 12
drag, startPoint x: 534, startPoint y: 192, endPoint x: 544, endPoint y: 293, distance: 101.9
click at [544, 293] on div at bounding box center [606, 230] width 303 height 226
click at [670, 339] on button "Cancelar" at bounding box center [665, 337] width 48 height 20
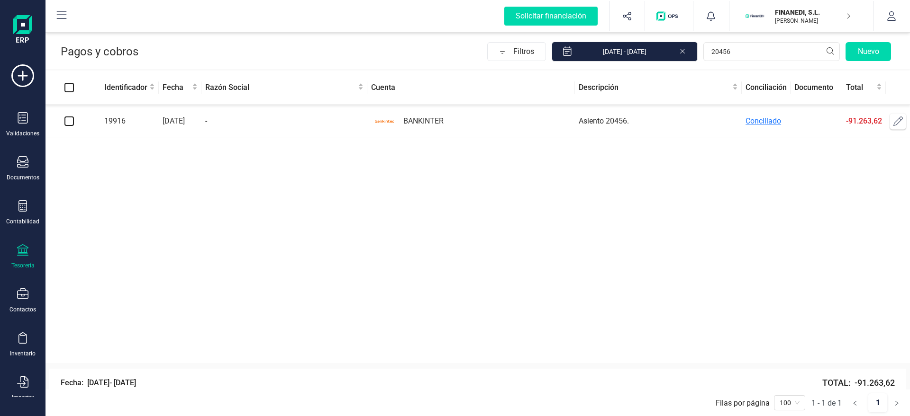
click at [759, 117] on span "Conciliado" at bounding box center [763, 121] width 36 height 9
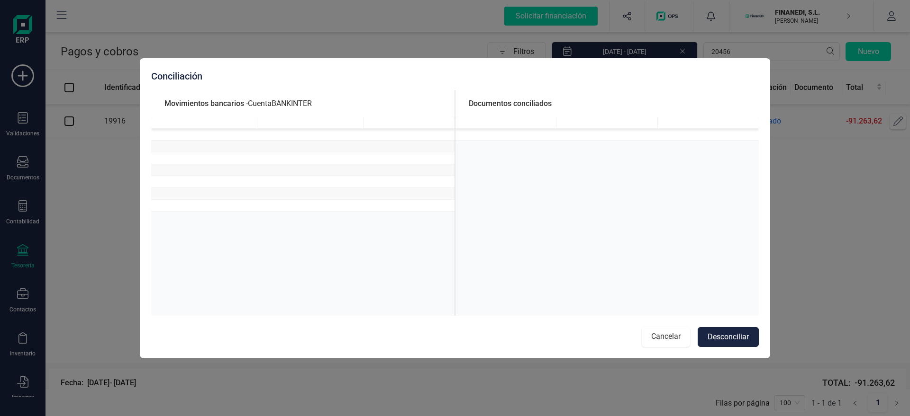
click at [658, 327] on button "Cancelar" at bounding box center [665, 337] width 48 height 20
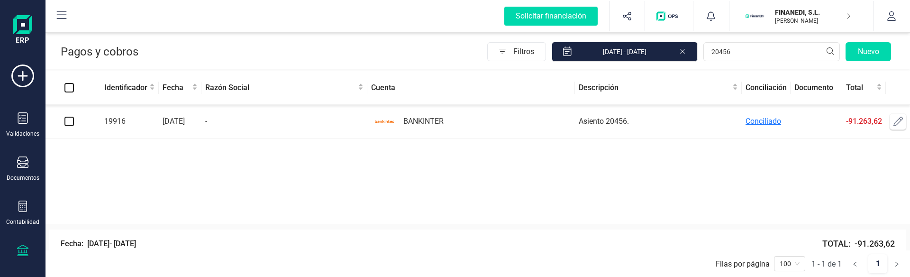
click at [764, 119] on span "Conciliado" at bounding box center [763, 121] width 36 height 9
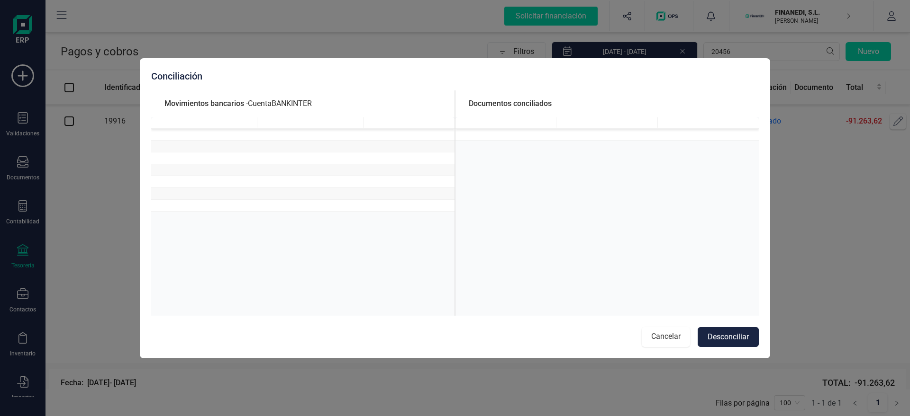
click at [658, 333] on button "Cancelar" at bounding box center [665, 337] width 48 height 20
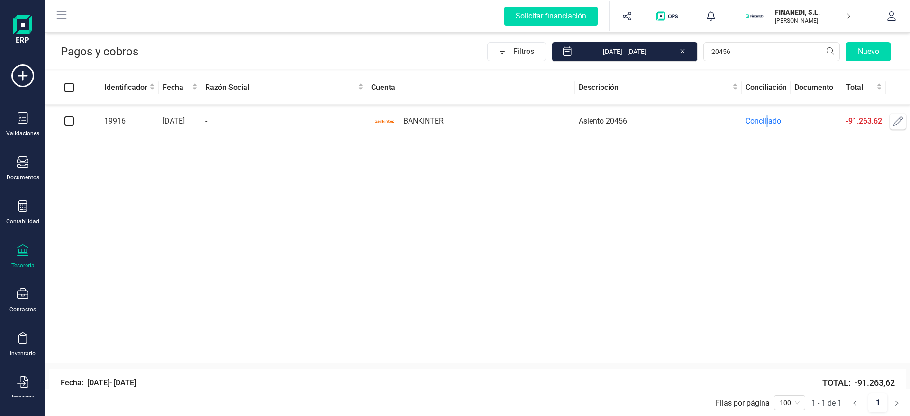
click at [598, 127] on td "Asiento 20456." at bounding box center [658, 122] width 167 height 34
drag, startPoint x: 721, startPoint y: 50, endPoint x: 765, endPoint y: 47, distance: 44.1
click at [765, 47] on input "20456" at bounding box center [771, 51] width 136 height 19
type input "20546"
click at [753, 121] on span "Conciliado" at bounding box center [767, 121] width 36 height 9
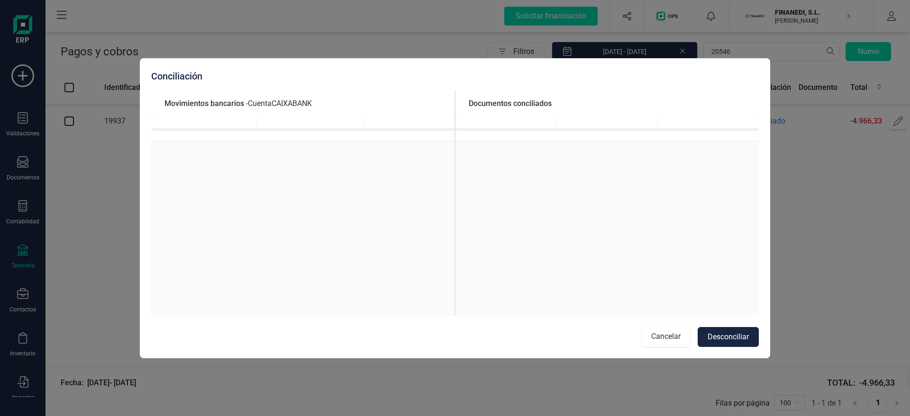
click at [656, 339] on button "Cancelar" at bounding box center [665, 337] width 48 height 20
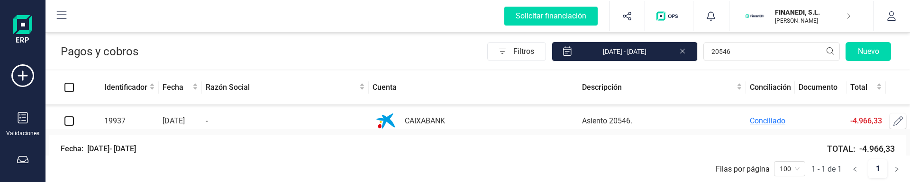
click at [758, 123] on span "Conciliado" at bounding box center [767, 121] width 36 height 9
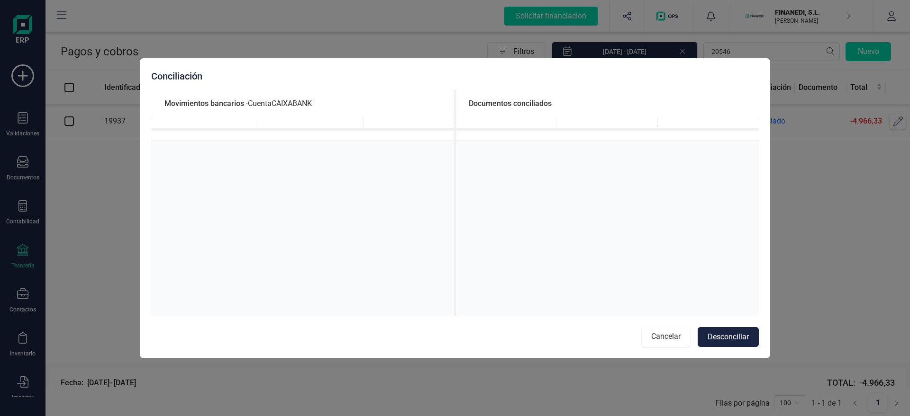
click at [659, 336] on button "Cancelar" at bounding box center [665, 337] width 48 height 20
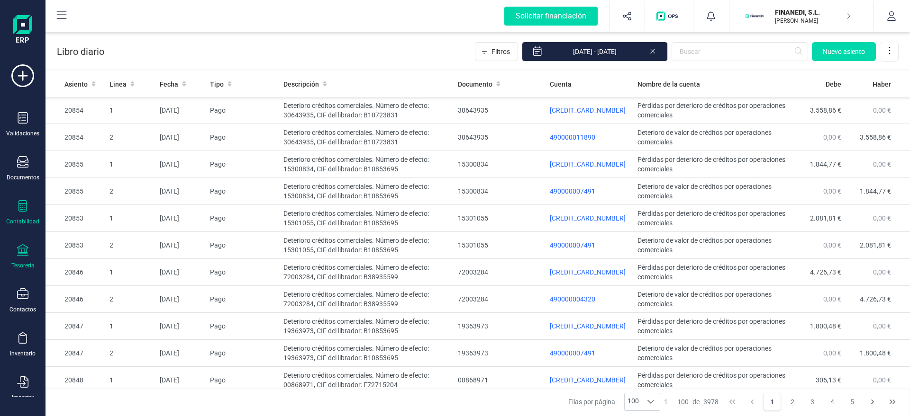
click at [28, 266] on div "Tesorería" at bounding box center [22, 266] width 23 height 8
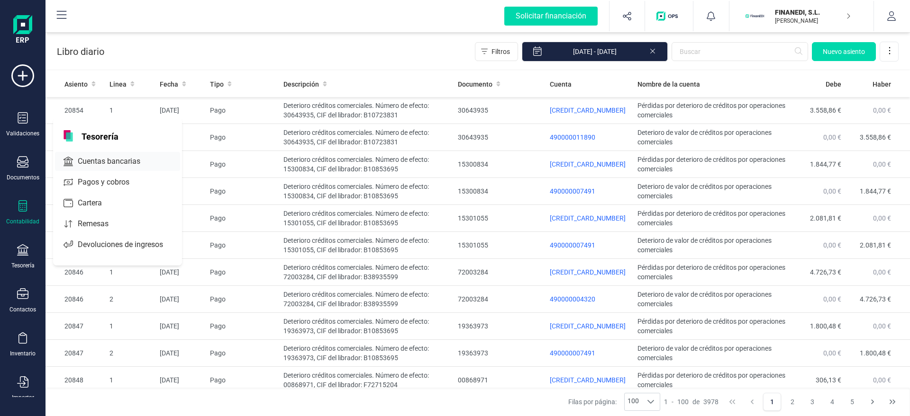
click at [90, 160] on span "Cuentas bancarias" at bounding box center [115, 161] width 83 height 11
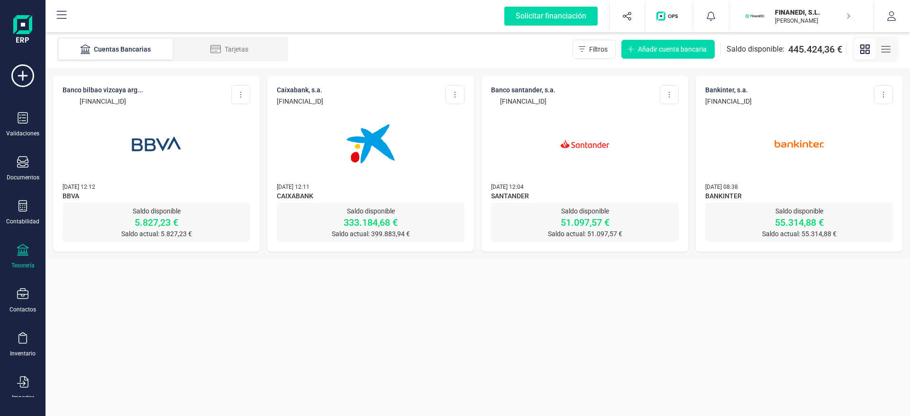
click at [826, 139] on img at bounding box center [799, 144] width 80 height 80
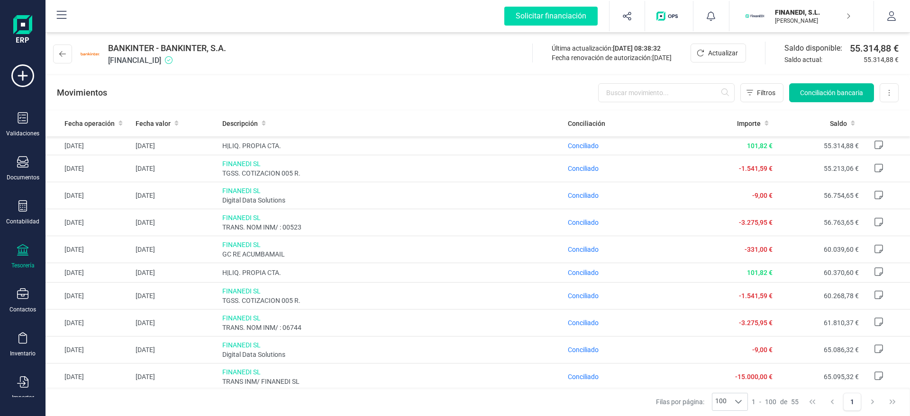
click at [829, 92] on span "Conciliación bancaria" at bounding box center [831, 92] width 63 height 9
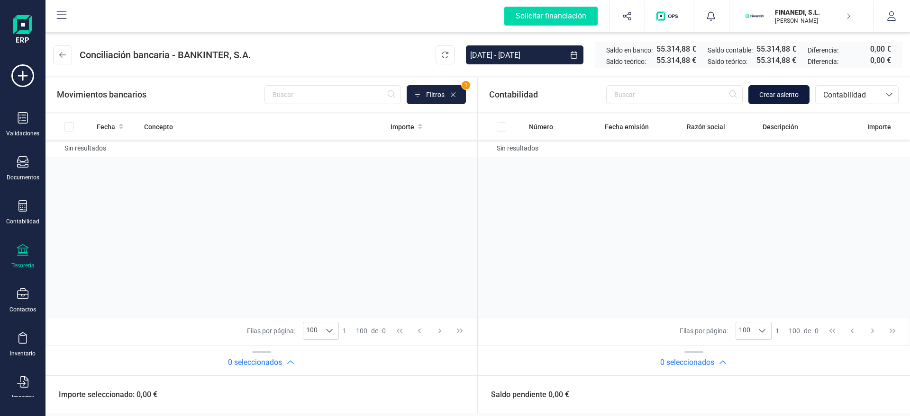
click at [777, 103] on button "Crear asiento" at bounding box center [778, 94] width 61 height 19
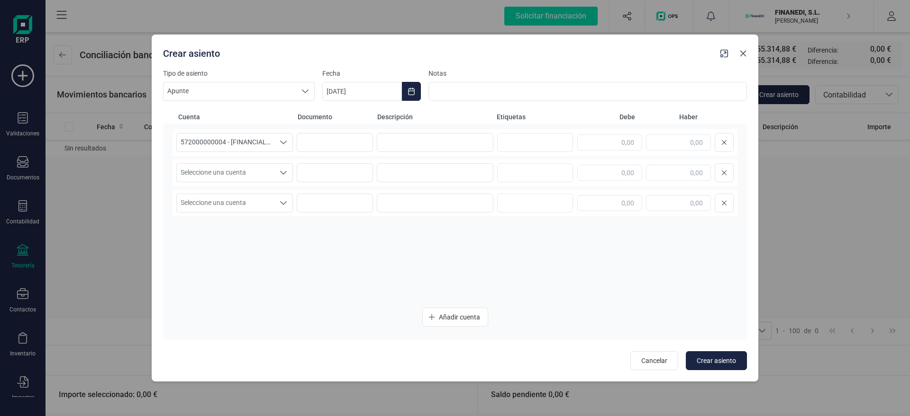
click at [742, 53] on icon "button" at bounding box center [743, 54] width 6 height 6
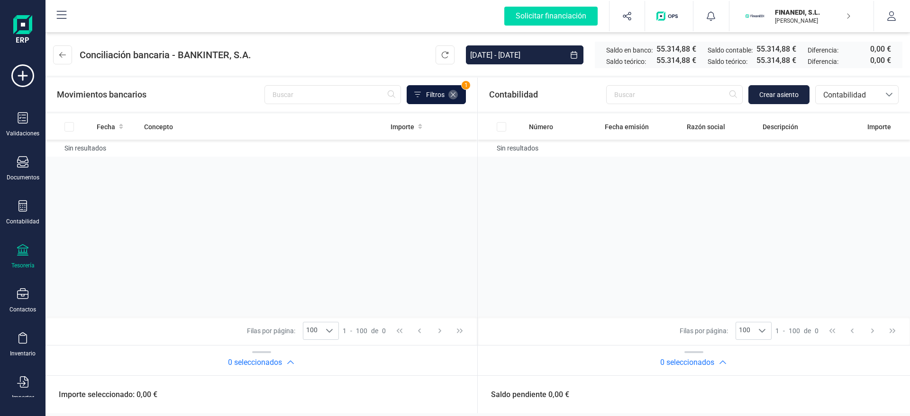
click at [454, 92] on icon at bounding box center [453, 95] width 8 height 8
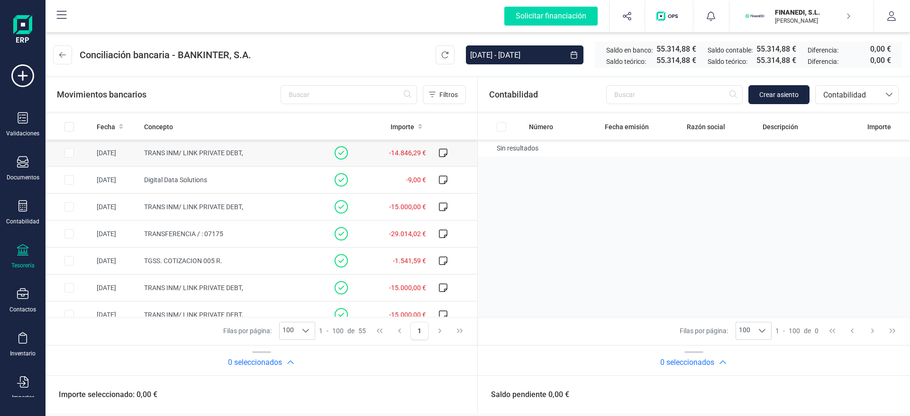
click at [68, 150] on td at bounding box center [68, 153] width 47 height 27
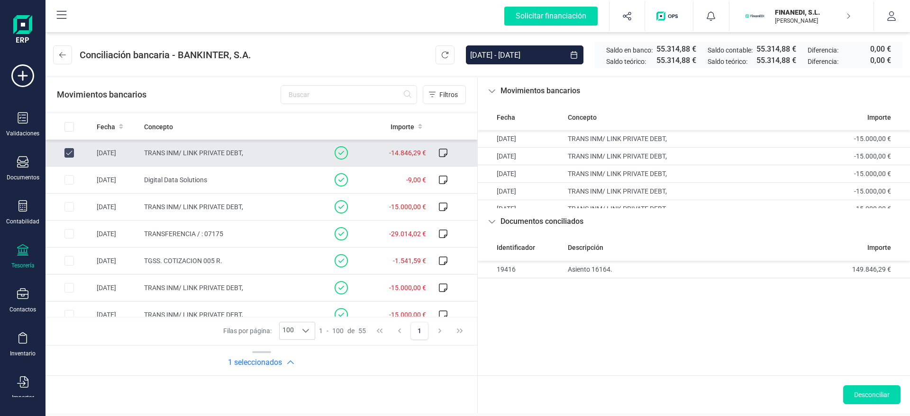
click at [68, 150] on td at bounding box center [68, 153] width 47 height 27
checkbox input "false"
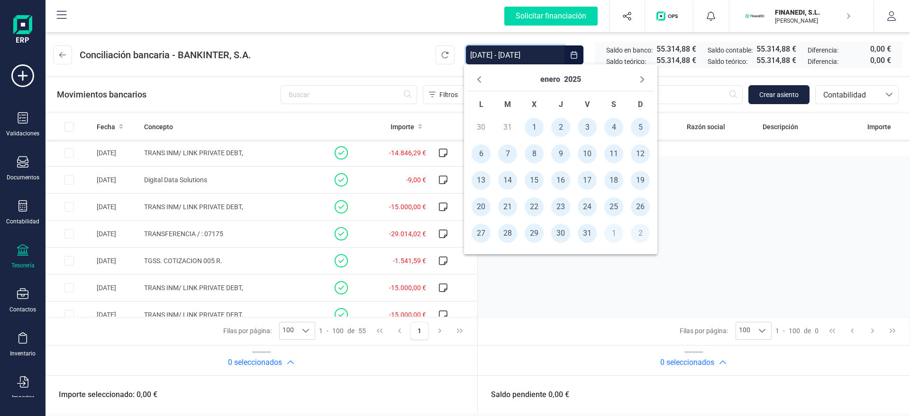
click at [554, 61] on input "[DATE] - [DATE]" at bounding box center [515, 54] width 99 height 19
click at [767, 21] on div "FINANEDI, [PERSON_NAME] DEVELOPER" at bounding box center [808, 16] width 83 height 21
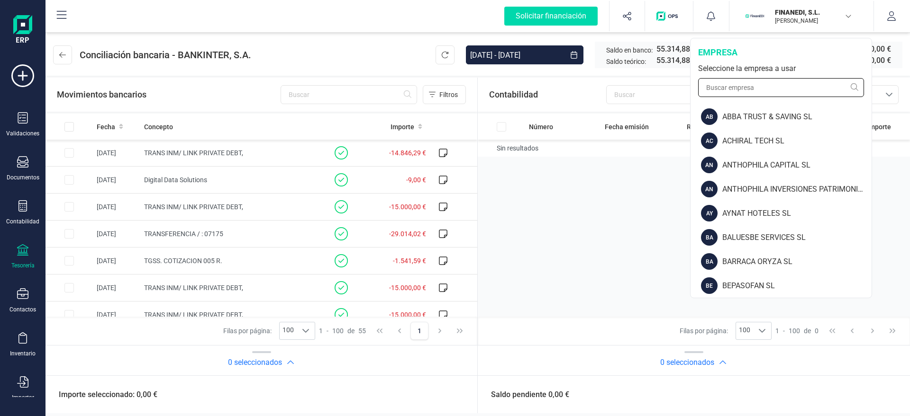
click at [751, 80] on input "text" at bounding box center [781, 87] width 166 height 19
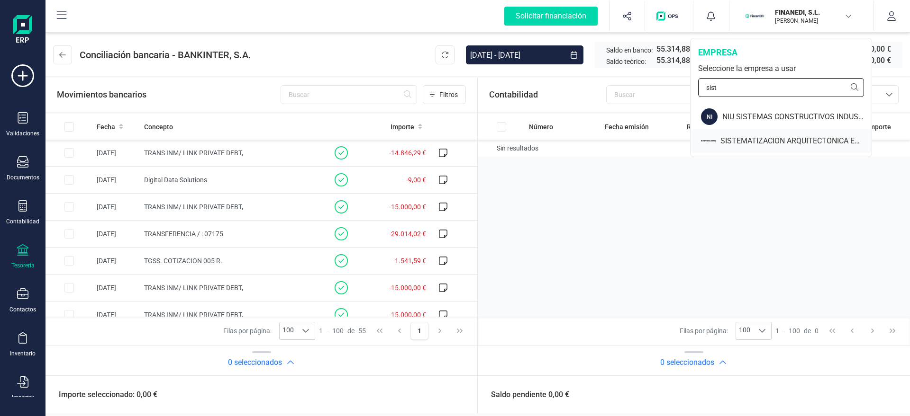
type input "sist"
click at [732, 137] on div "SISTEMATIZACION ARQUITECTONICA EN REFORMAS SL" at bounding box center [795, 140] width 151 height 11
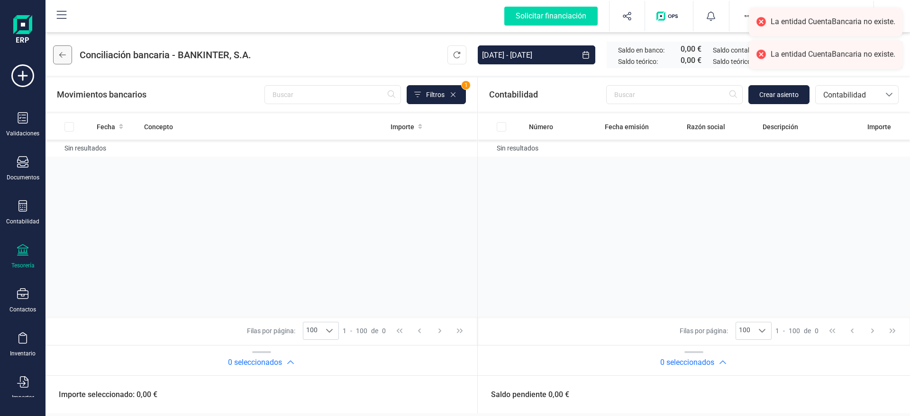
click at [70, 54] on button at bounding box center [62, 54] width 19 height 19
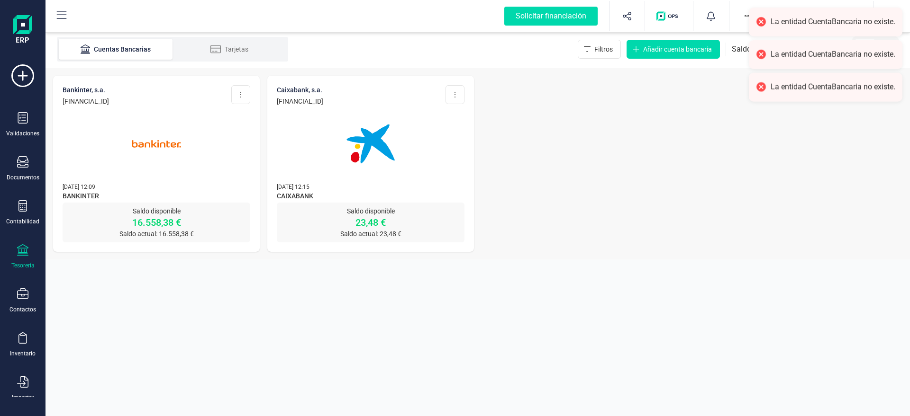
click at [177, 130] on img at bounding box center [157, 144] width 80 height 80
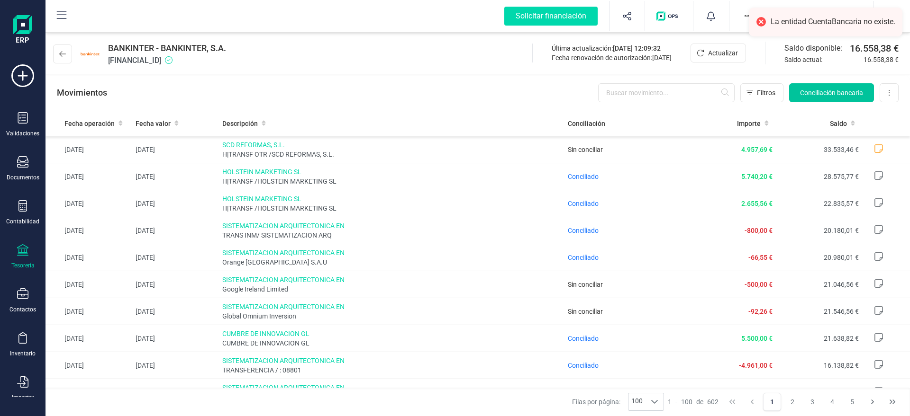
click at [823, 95] on span "Conciliación bancaria" at bounding box center [831, 92] width 63 height 9
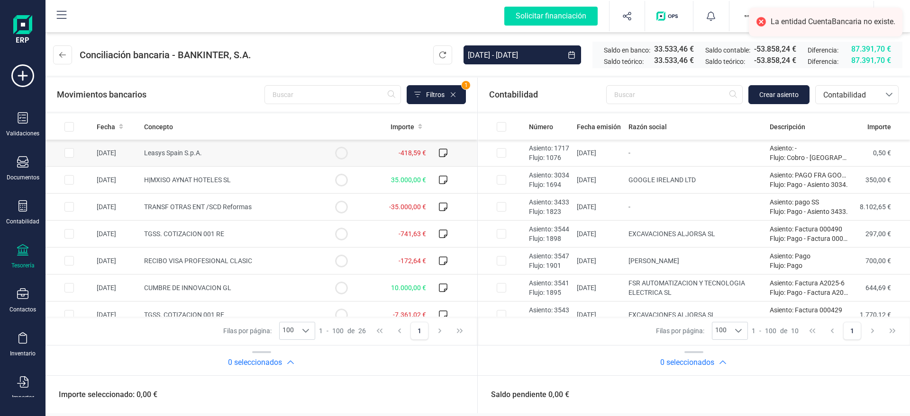
click at [70, 151] on input "Row Selected 73c9c658-3708-4d75-b478-0edc40e415bc" at bounding box center [68, 152] width 9 height 9
checkbox input "true"
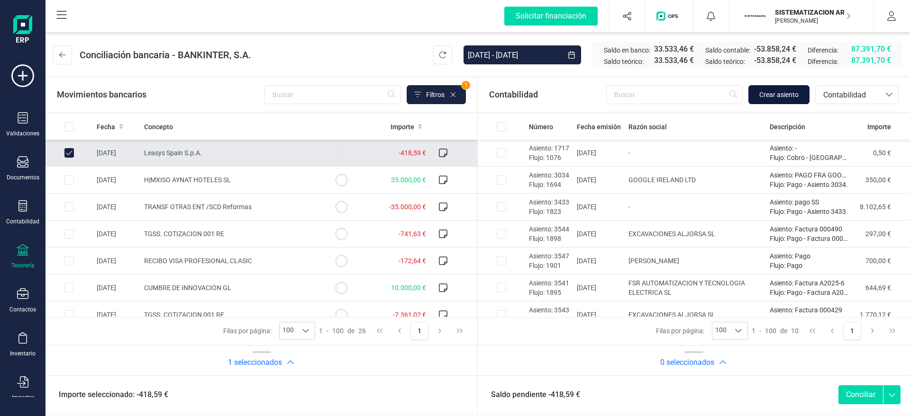
click at [775, 93] on span "Crear asiento" at bounding box center [778, 94] width 39 height 9
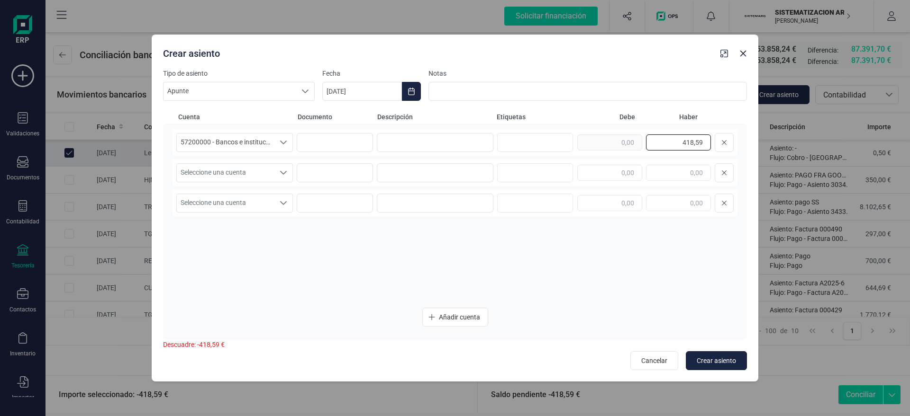
click at [678, 144] on input "418,59" at bounding box center [678, 143] width 65 height 16
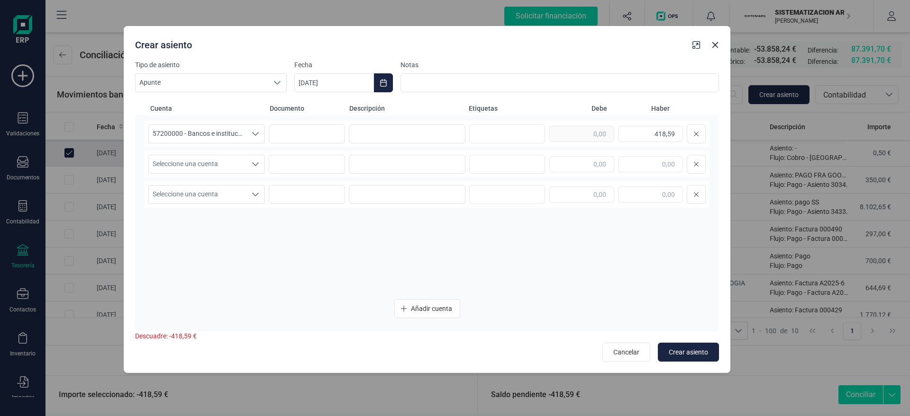
drag, startPoint x: 288, startPoint y: 54, endPoint x: 260, endPoint y: 46, distance: 29.0
click at [260, 46] on div "Crear asiento" at bounding box center [409, 43] width 557 height 17
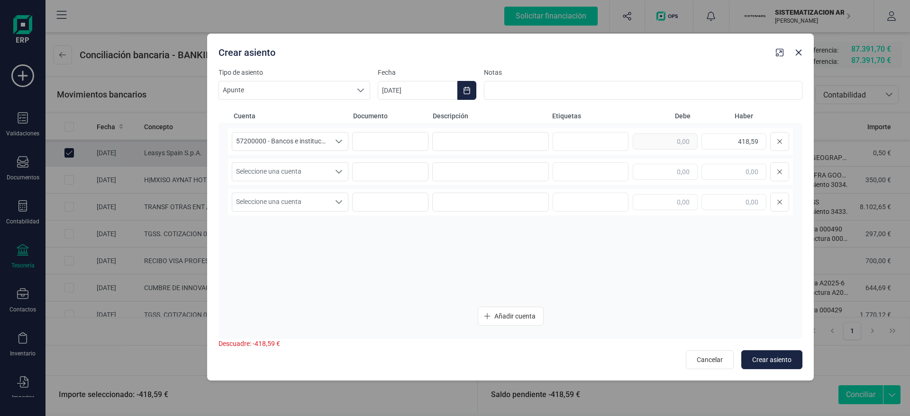
drag, startPoint x: 574, startPoint y: 45, endPoint x: 658, endPoint y: 51, distance: 84.6
click at [658, 51] on div "Crear asiento" at bounding box center [493, 50] width 557 height 17
click at [306, 175] on span "Seleccione una cuenta" at bounding box center [281, 172] width 98 height 18
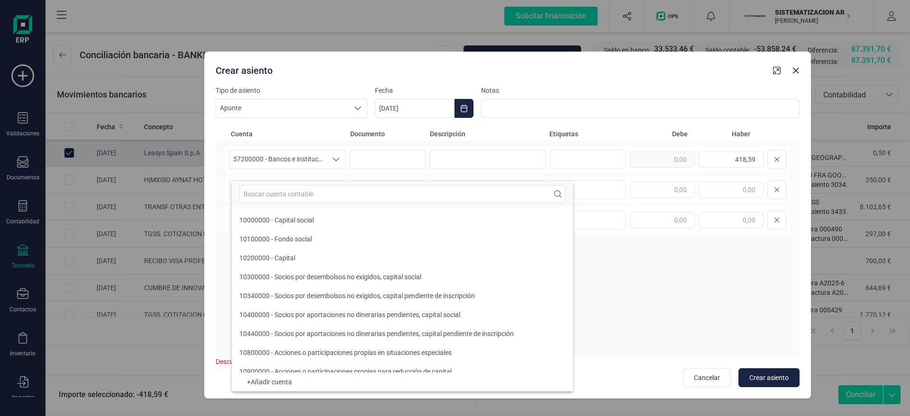
drag, startPoint x: 565, startPoint y: 56, endPoint x: 557, endPoint y: 76, distance: 21.5
click at [560, 74] on div "Crear asiento" at bounding box center [490, 68] width 557 height 17
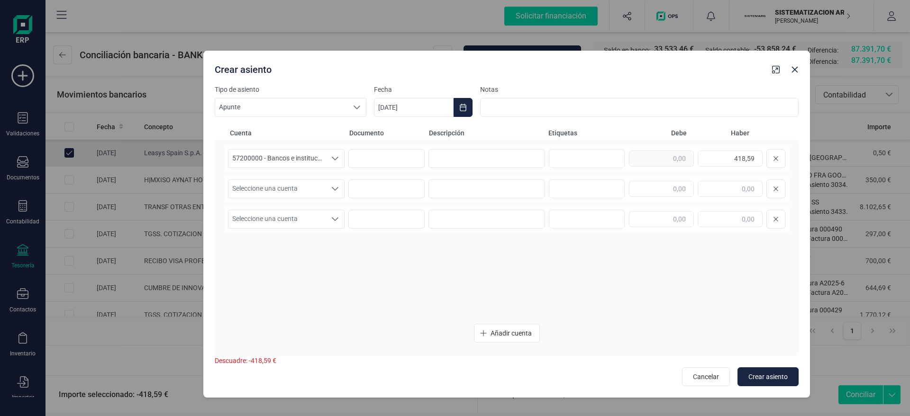
click at [316, 178] on div "Seleccione una cuenta Seleccione una cuenta" at bounding box center [506, 189] width 565 height 27
click at [274, 205] on div "57200000 - Bancos e instituciones de crédito c/c vista, euros 57200000 - Bancos…" at bounding box center [506, 230] width 565 height 171
click at [283, 193] on span "Seleccione una cuenta" at bounding box center [277, 189] width 98 height 18
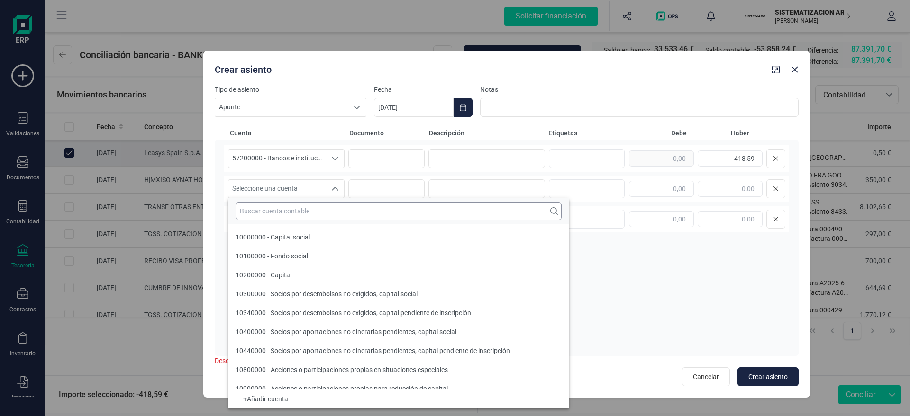
click at [301, 216] on input "text" at bounding box center [398, 211] width 326 height 18
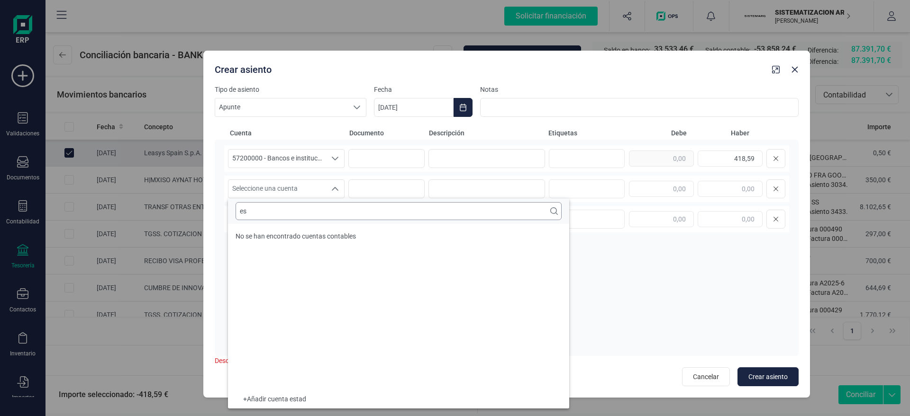
type input "e"
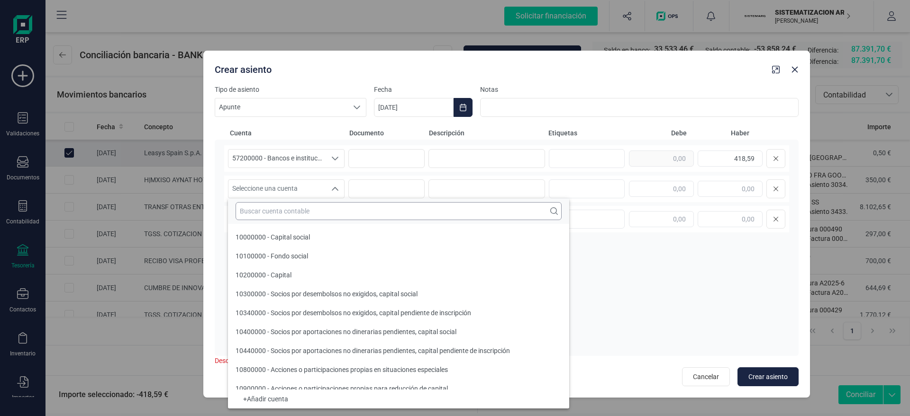
scroll to position [4, 0]
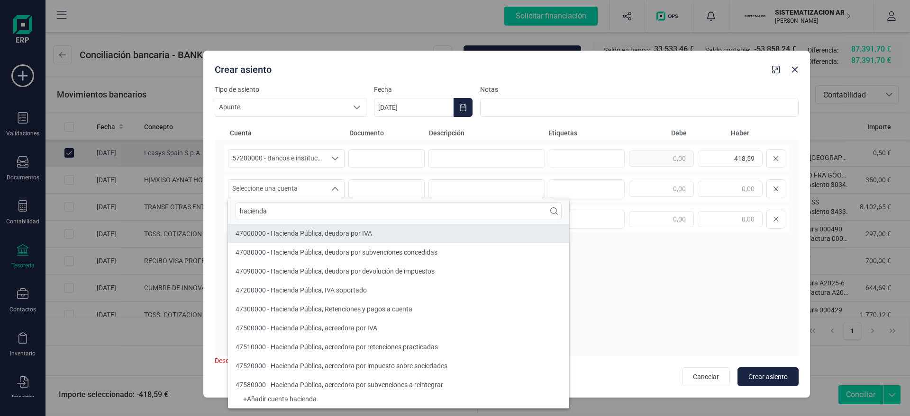
type input "hacienda"
click at [305, 233] on span "47000000 - Hacienda Pública, deudora por IVA" at bounding box center [303, 234] width 136 height 8
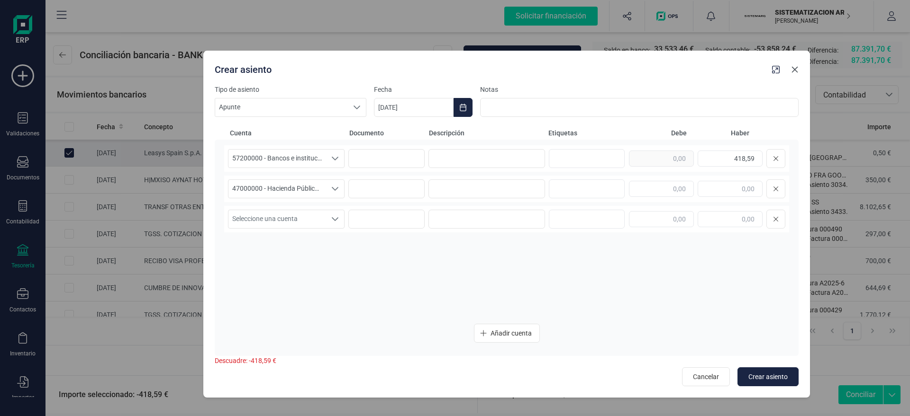
click at [800, 69] on button "button" at bounding box center [794, 69] width 15 height 15
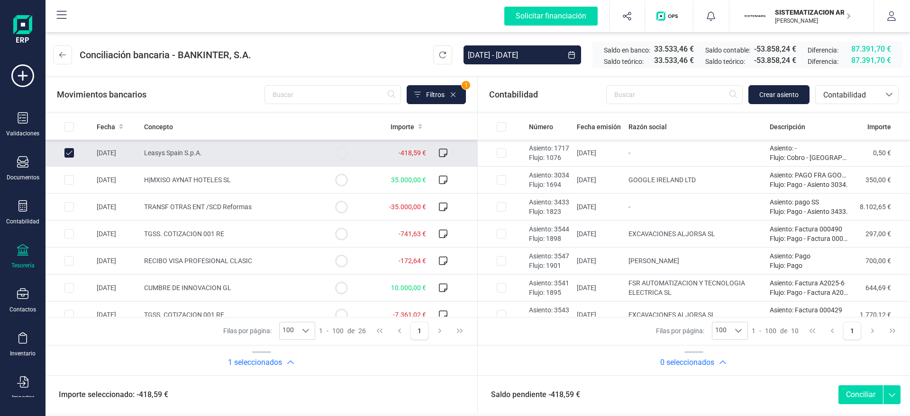
click at [69, 152] on input "Row Unselected 73c9c658-3708-4d75-b478-0edc40e415bc" at bounding box center [68, 152] width 9 height 9
checkbox input "false"
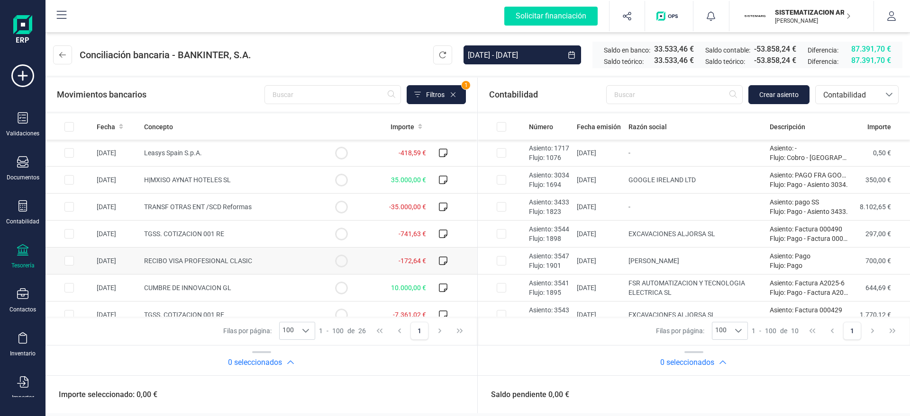
click at [140, 261] on td "RECIBO VISA PROFESIONAL CLASIC" at bounding box center [228, 261] width 177 height 27
checkbox input "true"
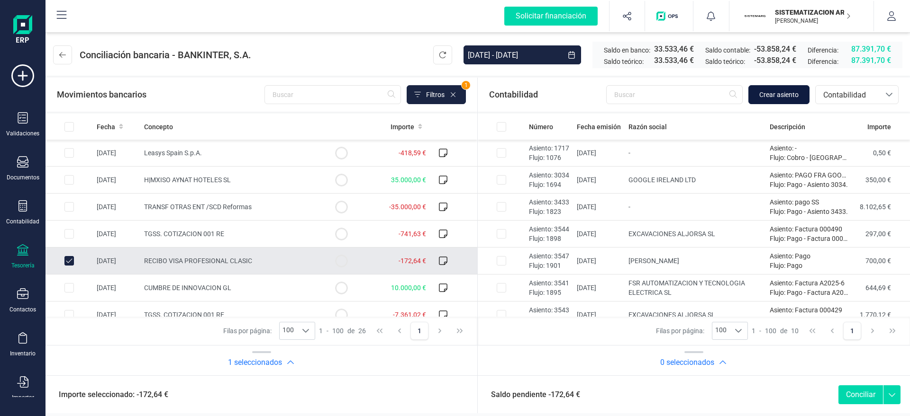
click at [767, 97] on span "Crear asiento" at bounding box center [778, 94] width 39 height 9
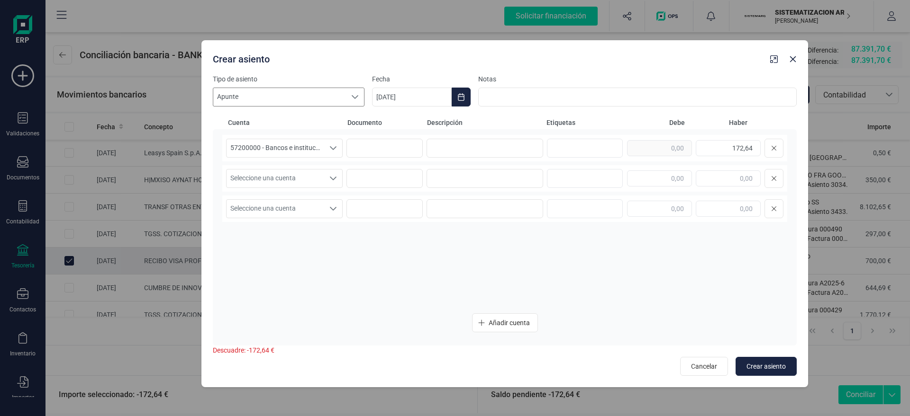
drag, startPoint x: 227, startPoint y: 38, endPoint x: 278, endPoint y: 91, distance: 74.1
click at [280, 44] on div "Crear asiento" at bounding box center [504, 57] width 606 height 34
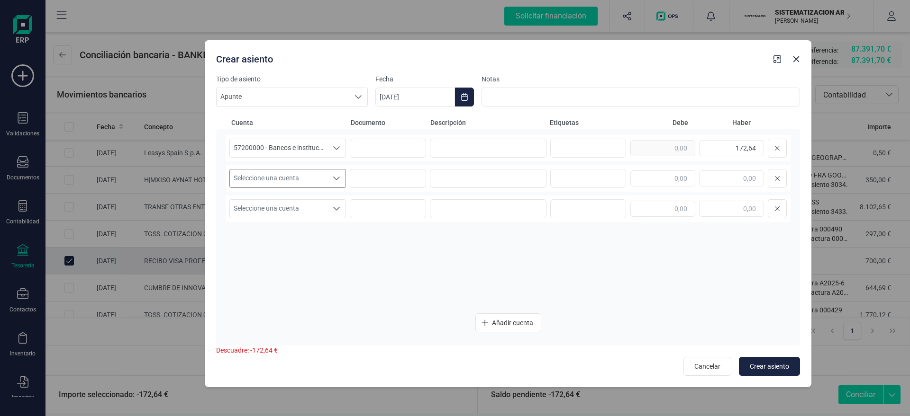
click at [263, 173] on span "Seleccione una cuenta" at bounding box center [279, 179] width 98 height 18
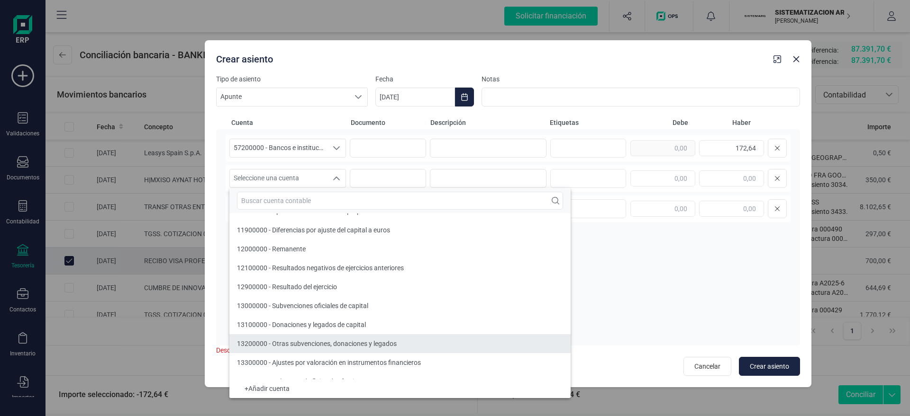
scroll to position [483, 0]
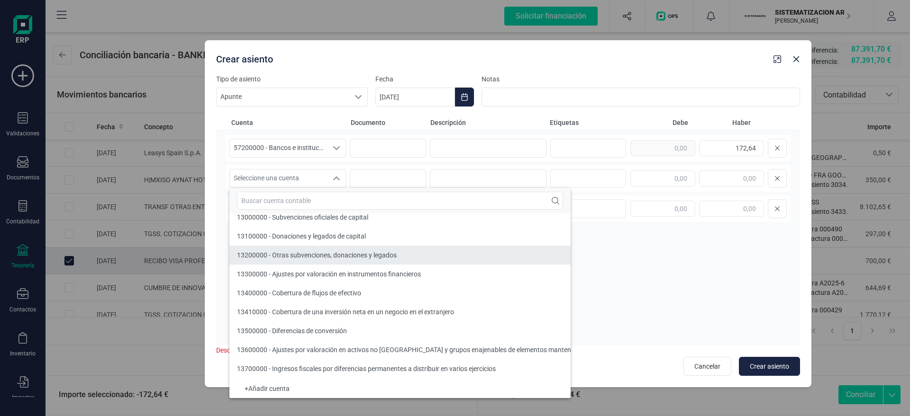
click at [303, 264] on li "13200000 - Otras subvenciones, donaciones y legados" at bounding box center [429, 255] width 401 height 19
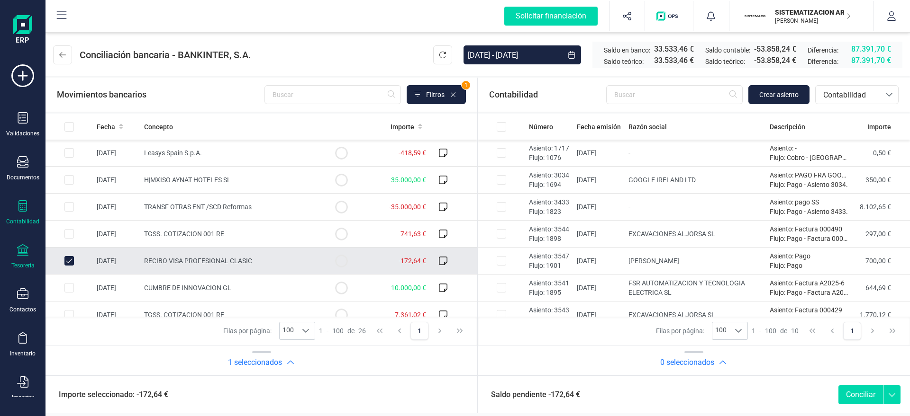
click at [30, 209] on div "Contabilidad" at bounding box center [23, 212] width 38 height 25
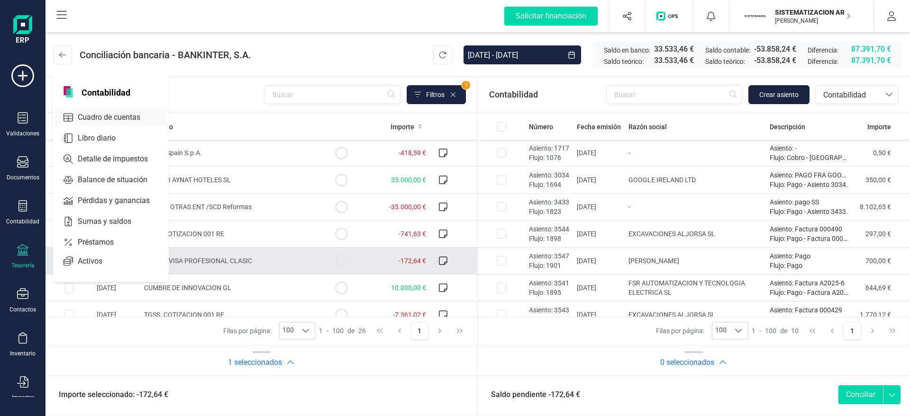
click at [118, 123] on span "Cuadro de cuentas" at bounding box center [115, 117] width 83 height 11
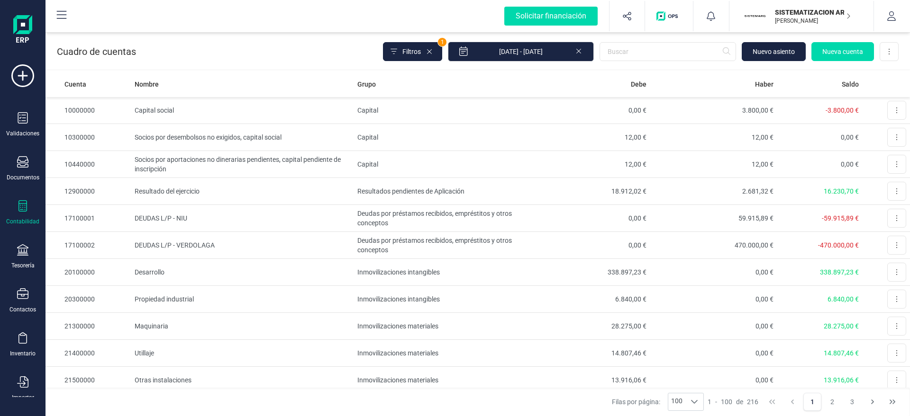
click at [627, 62] on div "Cuadro de cuentas Filtros 1 01/01/2025 - 16/09/2025 Nuevo asiento Nueva cuenta …" at bounding box center [477, 49] width 864 height 39
click at [645, 60] on input "text" at bounding box center [667, 51] width 136 height 19
click at [642, 56] on input "text" at bounding box center [667, 51] width 136 height 19
paste input "521000000999"
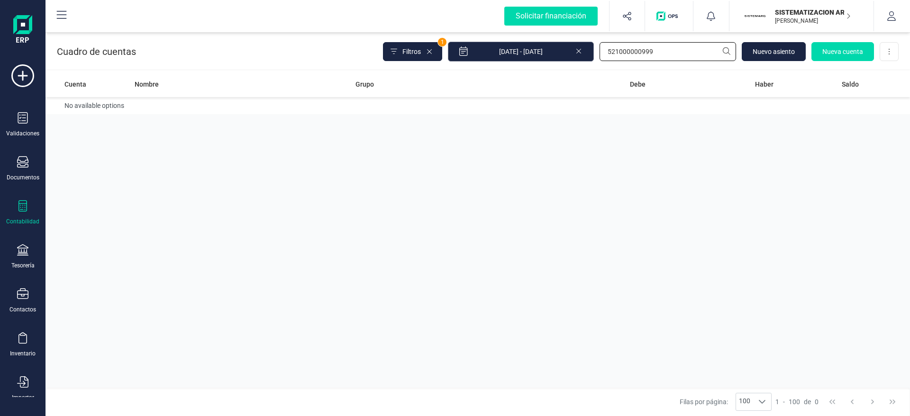
type input "521000000999"
click at [584, 50] on input "[DATE] - [DATE]" at bounding box center [521, 52] width 146 height 20
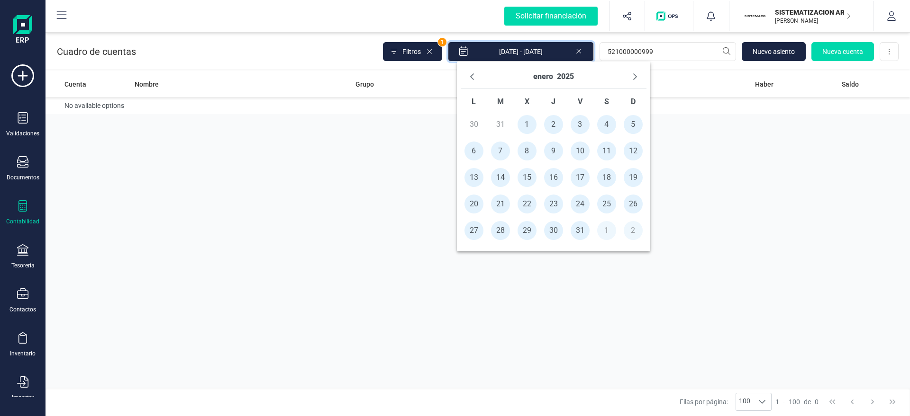
click at [580, 50] on icon at bounding box center [579, 49] width 8 height 9
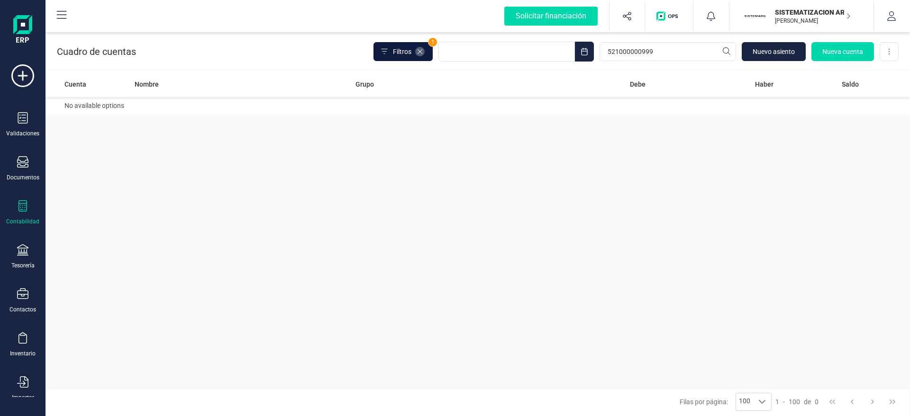
click at [418, 54] on icon at bounding box center [420, 52] width 8 height 8
click at [399, 53] on span "Filtros" at bounding box center [402, 51] width 18 height 9
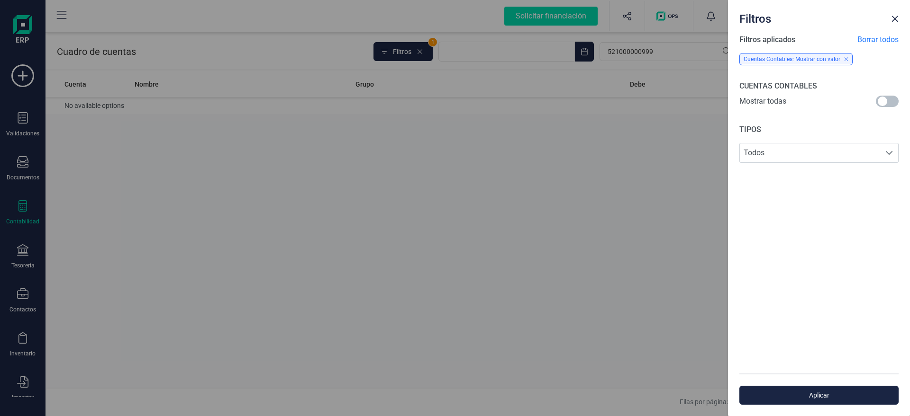
click at [896, 96] on div at bounding box center [886, 102] width 23 height 13
click at [894, 15] on span "Close" at bounding box center [895, 19] width 8 height 8
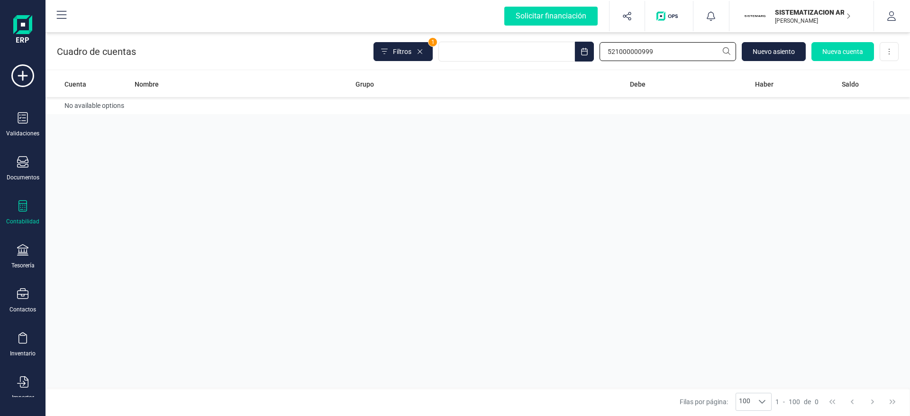
click at [641, 48] on input "521000000999" at bounding box center [667, 51] width 136 height 19
type input "5210000999"
click at [779, 18] on p "[PERSON_NAME]" at bounding box center [813, 21] width 76 height 8
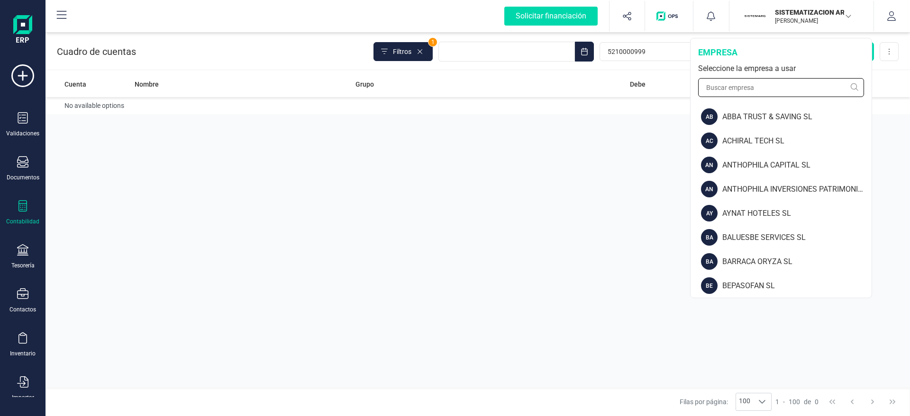
click at [748, 82] on input "text" at bounding box center [781, 87] width 166 height 19
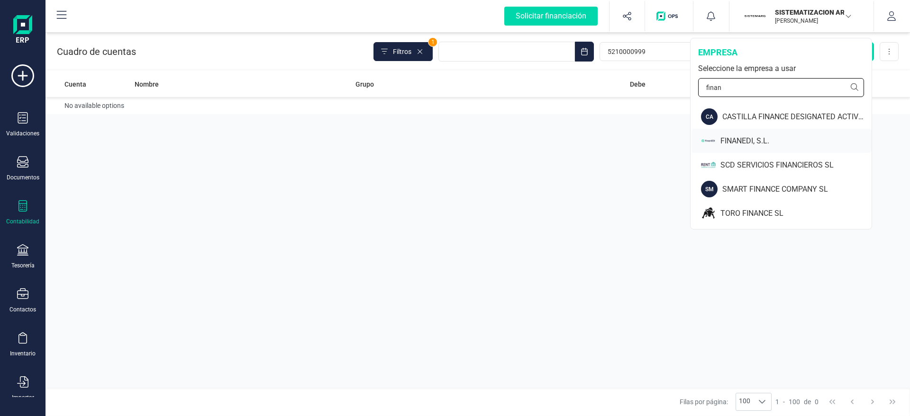
type input "finan"
click at [716, 138] on div "FINANEDI, S.L." at bounding box center [781, 141] width 180 height 24
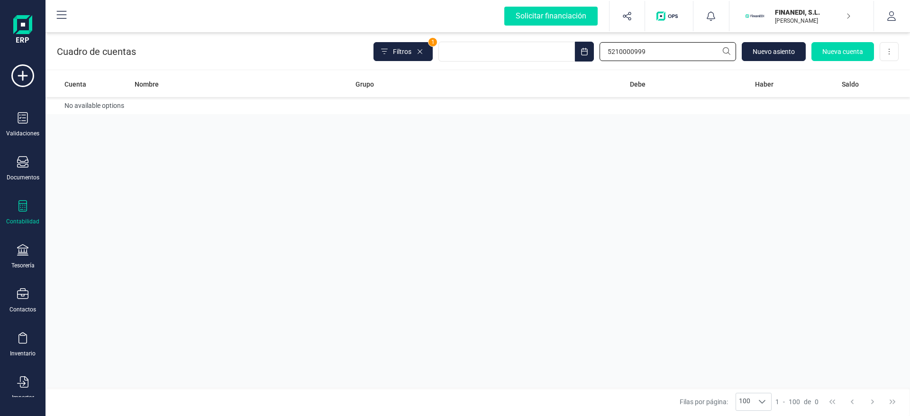
click at [632, 54] on input "5210000999" at bounding box center [667, 51] width 136 height 19
paste input "00"
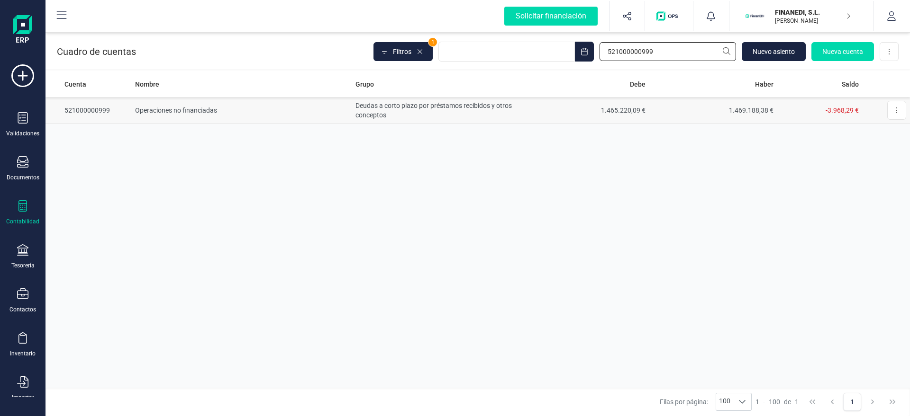
type input "521000000999"
click at [246, 114] on td "Operaciones no financiadas" at bounding box center [241, 110] width 220 height 27
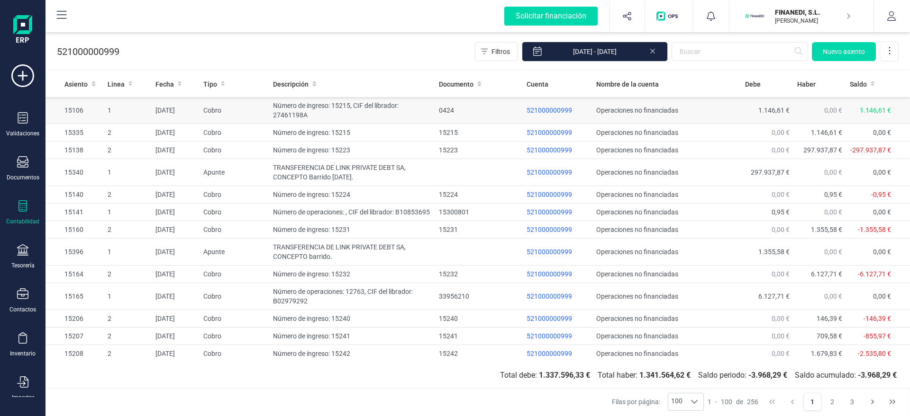
click at [288, 111] on td "Número de ingreso: 15215, CIF del librador: 27461198A" at bounding box center [352, 110] width 166 height 27
click at [296, 145] on td "Número de ingreso: 15223" at bounding box center [352, 151] width 166 height 18
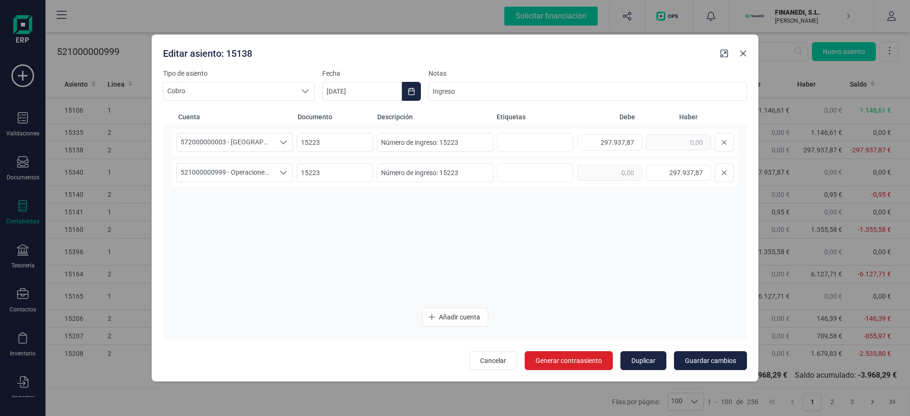
click at [748, 57] on button "button" at bounding box center [742, 53] width 15 height 15
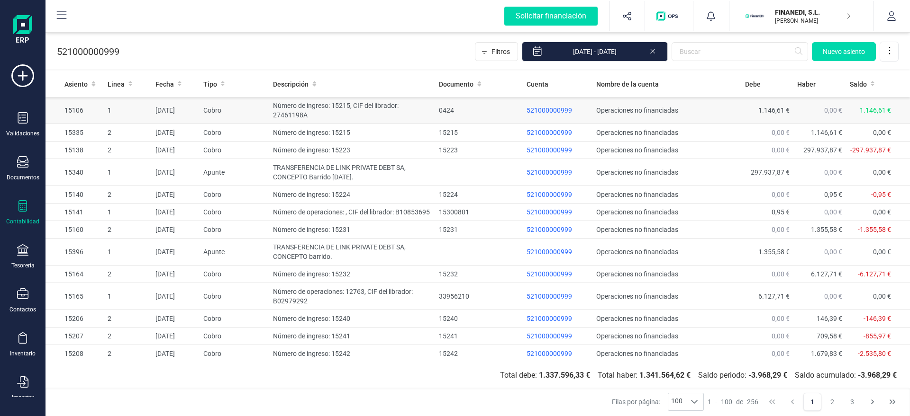
click at [171, 107] on td "[DATE]" at bounding box center [176, 110] width 48 height 27
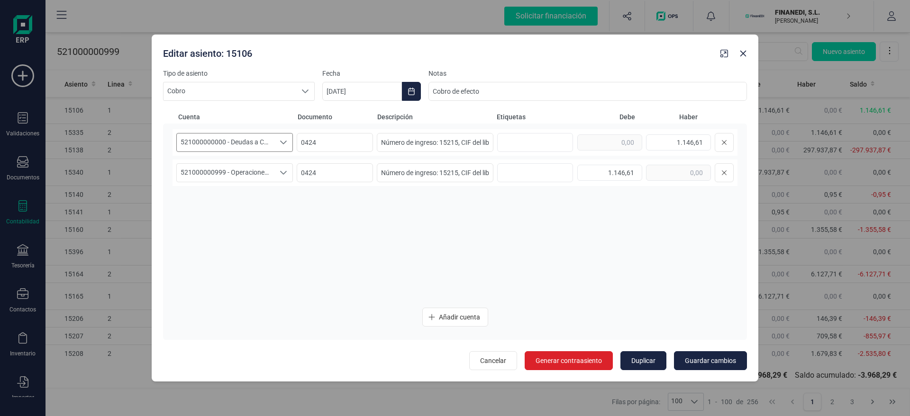
click at [284, 140] on icon "Seleccione una cuenta" at bounding box center [284, 143] width 8 height 8
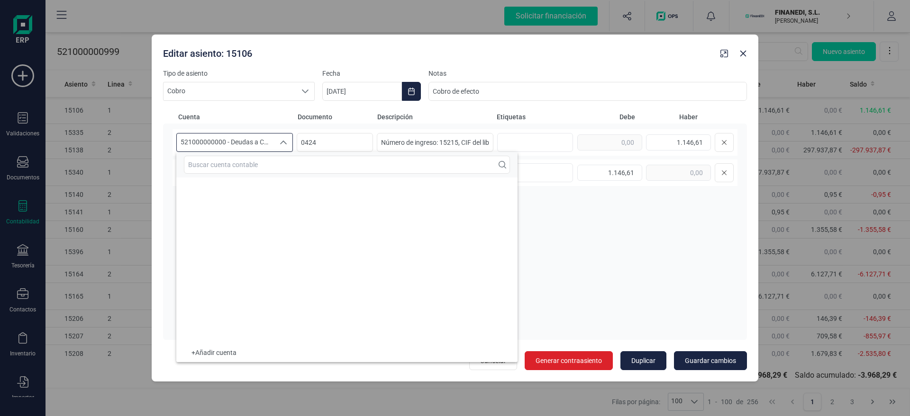
scroll to position [7015, 0]
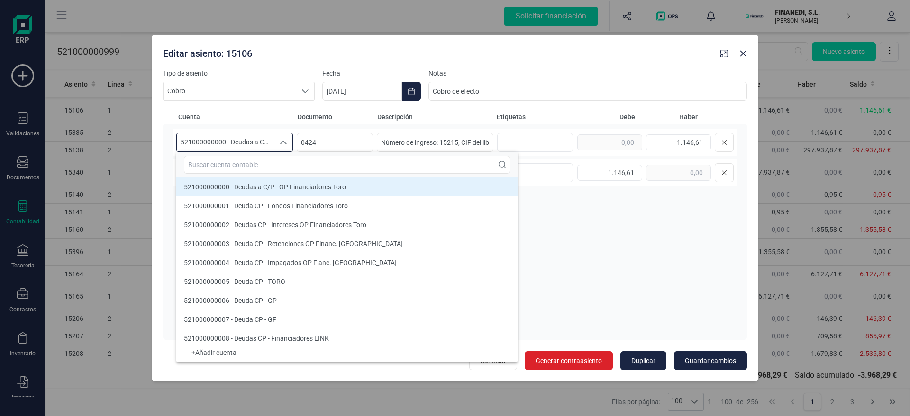
click at [285, 139] on icon "Seleccione una cuenta" at bounding box center [284, 143] width 8 height 8
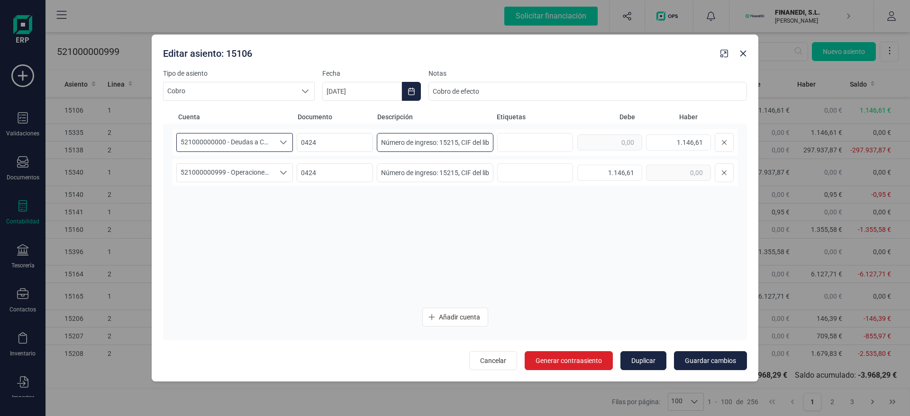
click at [388, 138] on input "Número de ingreso: 15215, CIF del librador: 27461198A" at bounding box center [435, 142] width 117 height 19
click at [377, 221] on div "521000000000 - Deudas a C/P - OP Financiadores Toro 521000000000 - Deudas a C/P…" at bounding box center [454, 214] width 565 height 171
click at [746, 55] on icon "button" at bounding box center [743, 54] width 8 height 8
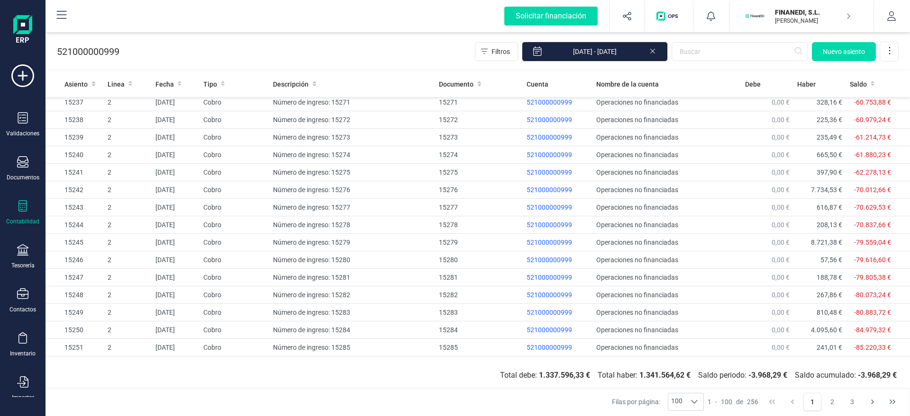
scroll to position [761, 0]
click at [322, 216] on td "Número de ingreso: 15277" at bounding box center [352, 207] width 166 height 18
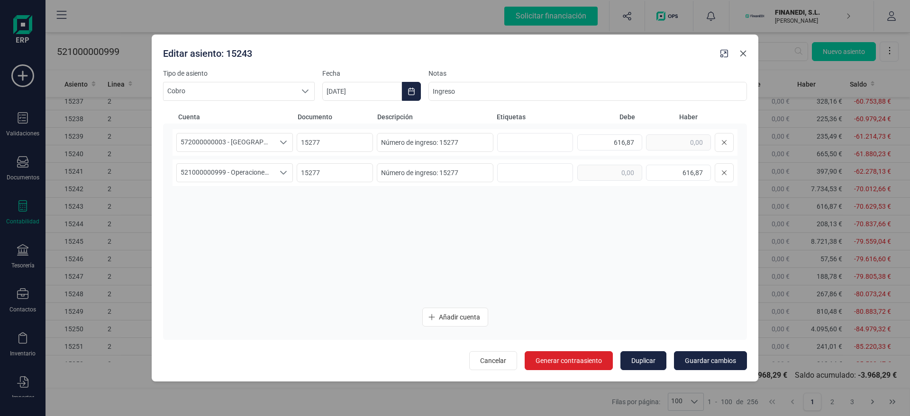
click at [744, 56] on icon "button" at bounding box center [743, 54] width 8 height 8
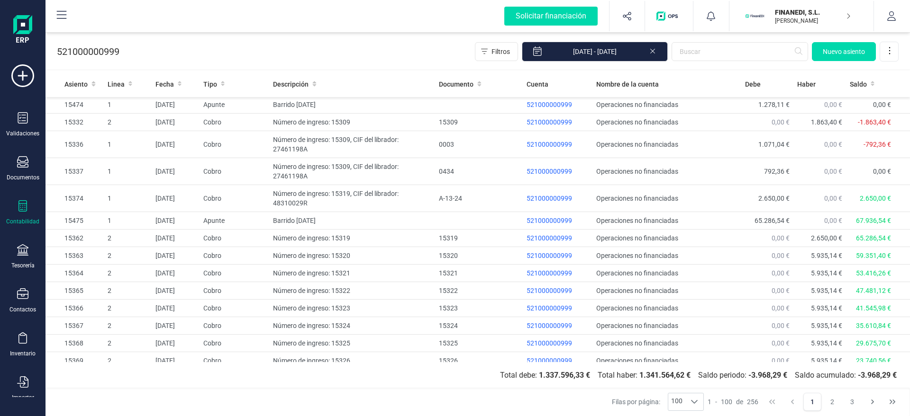
scroll to position [1601, 0]
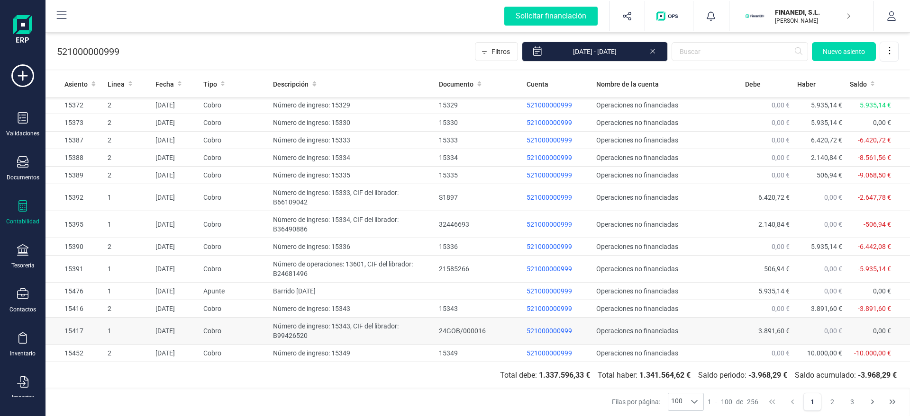
click at [244, 333] on td "Cobro" at bounding box center [234, 331] width 70 height 27
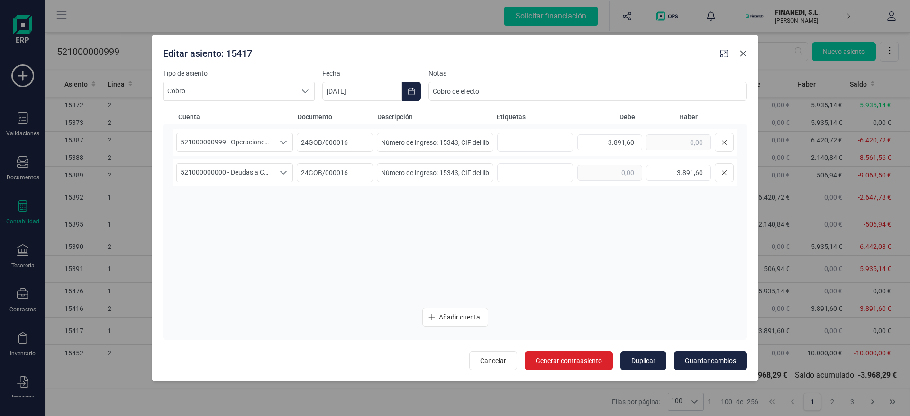
click at [741, 51] on icon "button" at bounding box center [743, 54] width 6 height 6
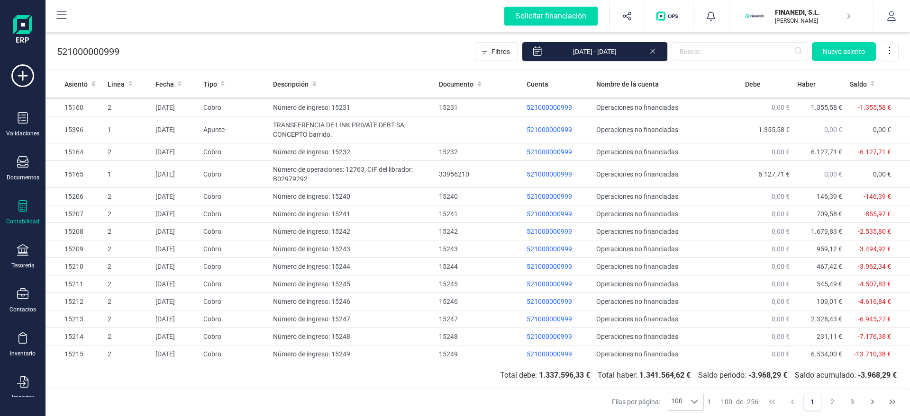
scroll to position [123, 0]
click at [262, 290] on td "Cobro" at bounding box center [234, 284] width 70 height 18
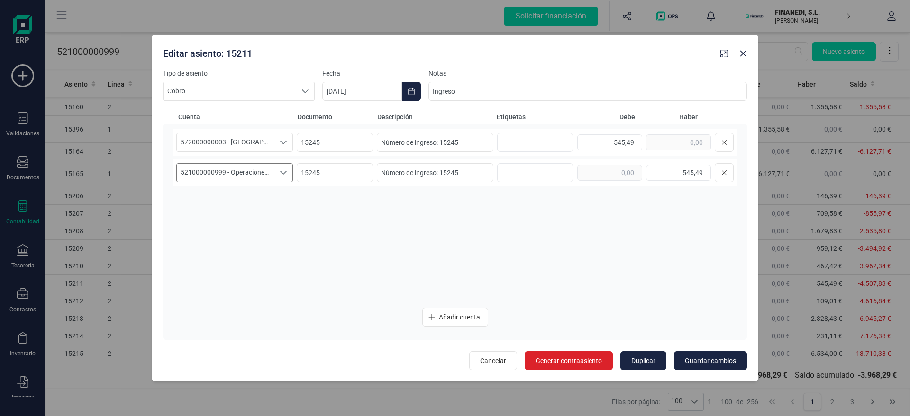
click at [248, 173] on span "521000000999 - Operaciones no financiadas" at bounding box center [226, 173] width 98 height 18
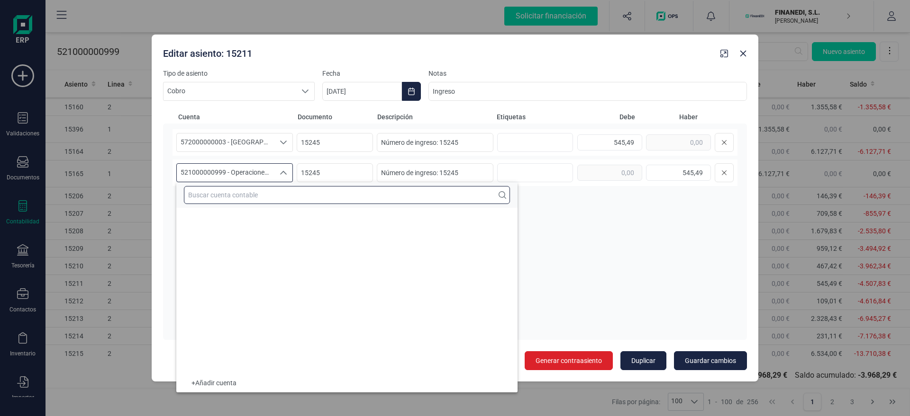
scroll to position [7224, 0]
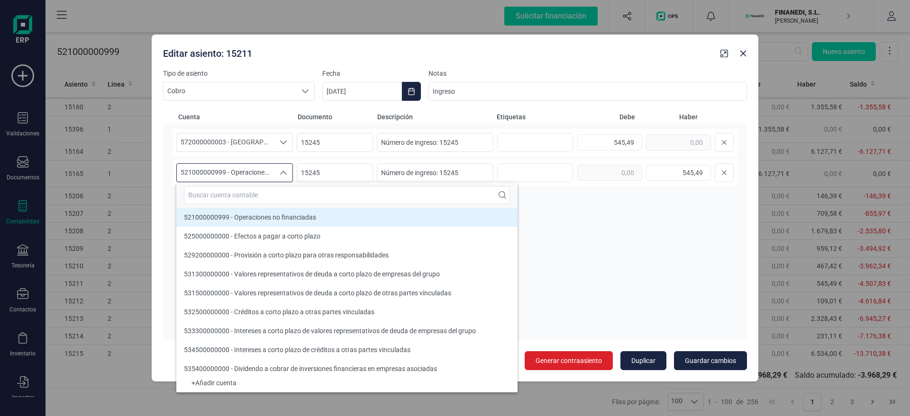
click at [617, 233] on div "572000000003 - SANTANDER 572000000003 - SANTANDER 572000000003 - SANTANDER 1524…" at bounding box center [454, 214] width 565 height 171
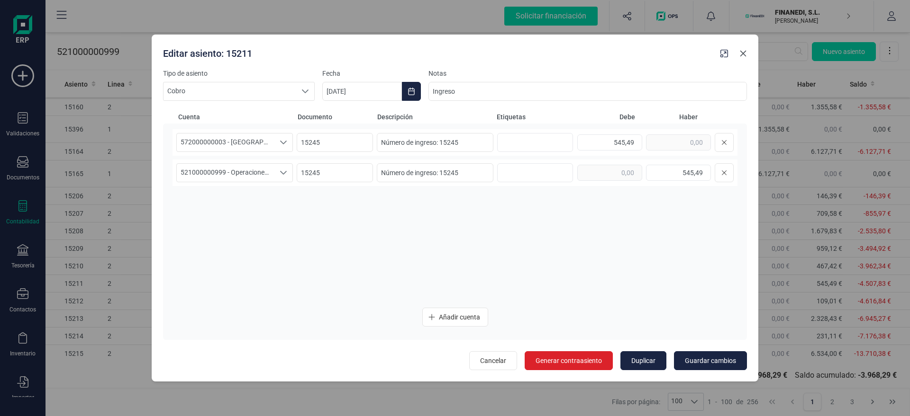
click at [743, 50] on icon "button" at bounding box center [743, 54] width 8 height 8
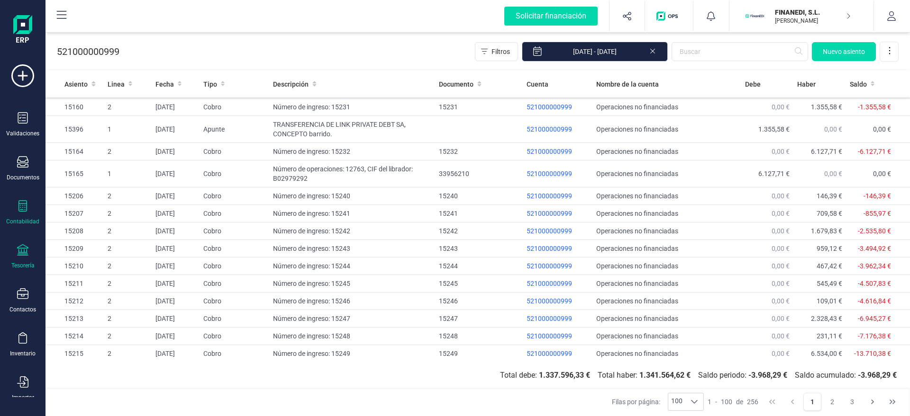
click at [24, 263] on div "Tesorería" at bounding box center [22, 266] width 23 height 8
